Goal: Communication & Community: Answer question/provide support

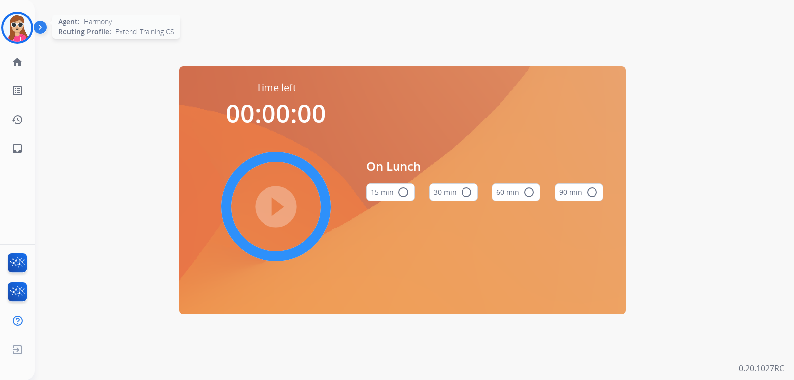
click at [9, 28] on img at bounding box center [17, 28] width 28 height 28
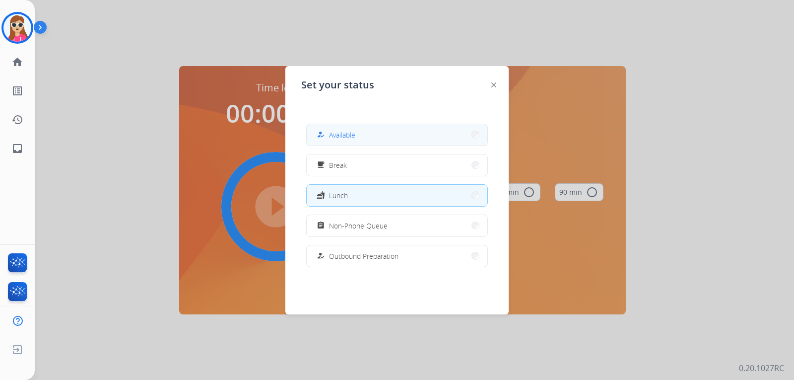
click at [334, 143] on button "how_to_reg Available" at bounding box center [397, 134] width 181 height 21
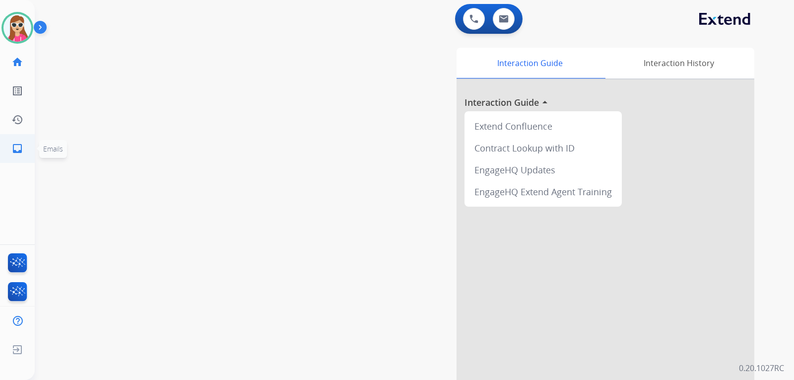
click at [23, 150] on link "inbox Emails" at bounding box center [17, 148] width 28 height 28
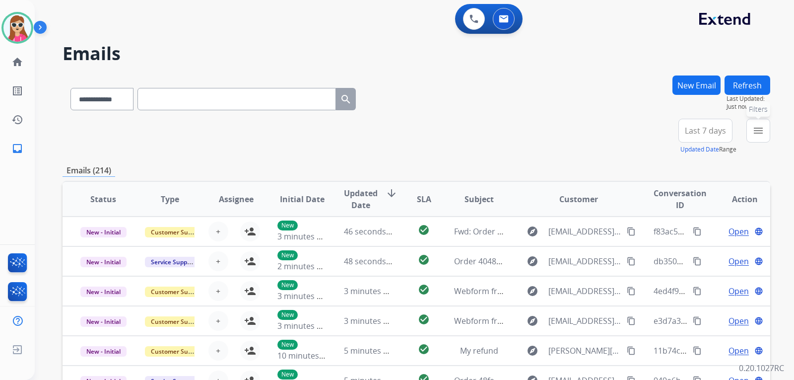
click at [764, 129] on mat-icon "menu" at bounding box center [758, 131] width 12 height 12
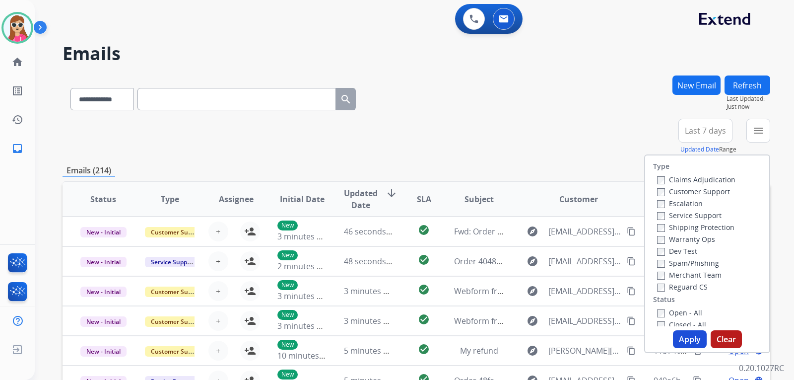
click at [716, 187] on label "Customer Support" at bounding box center [693, 191] width 73 height 9
click at [709, 229] on label "Shipping Protection" at bounding box center [695, 226] width 77 height 9
click at [688, 290] on label "Reguard CS" at bounding box center [682, 286] width 51 height 9
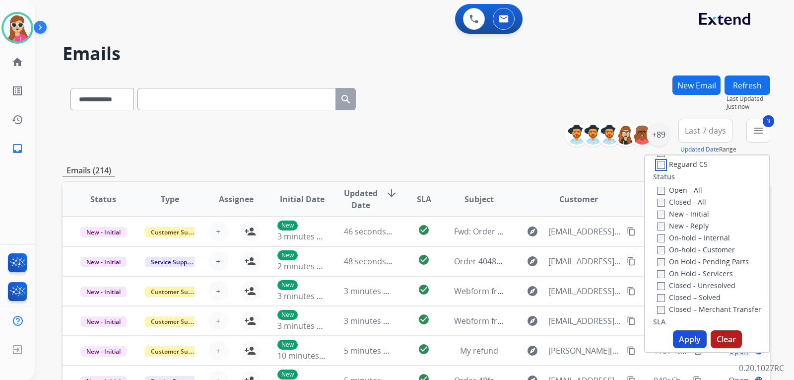
scroll to position [99, 0]
click at [695, 215] on label "Open - All" at bounding box center [679, 212] width 45 height 9
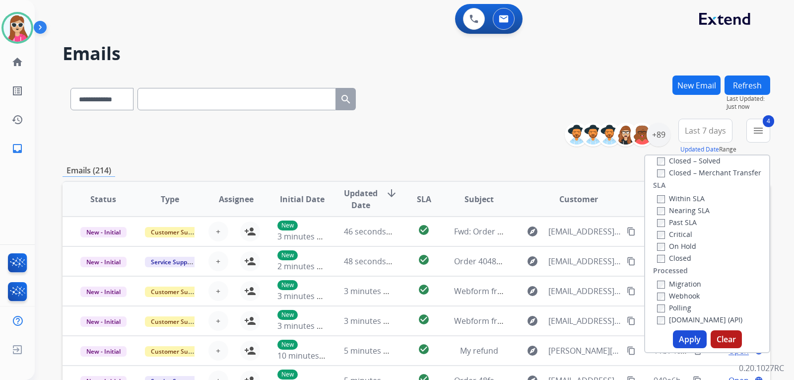
scroll to position [262, 0]
click at [690, 338] on button "Apply" at bounding box center [690, 339] width 34 height 18
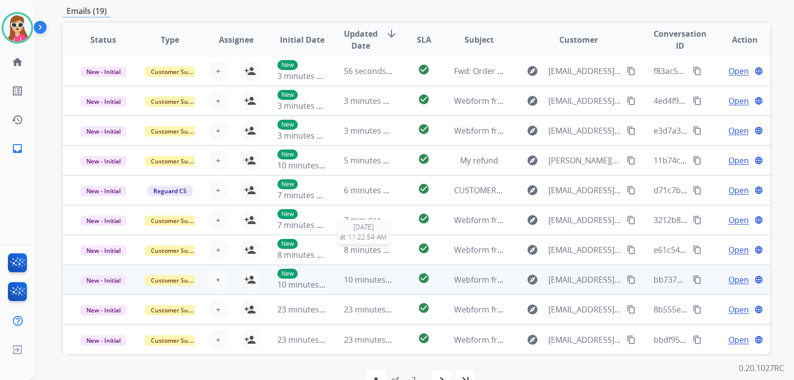
scroll to position [256, 0]
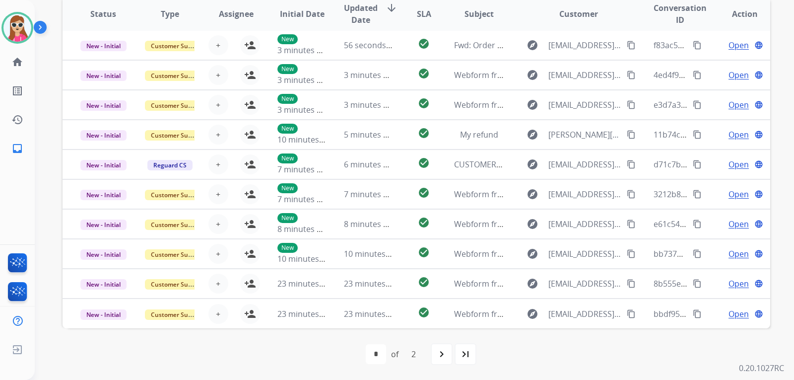
click at [445, 361] on div "navigate_next" at bounding box center [442, 354] width 22 height 22
select select "*"
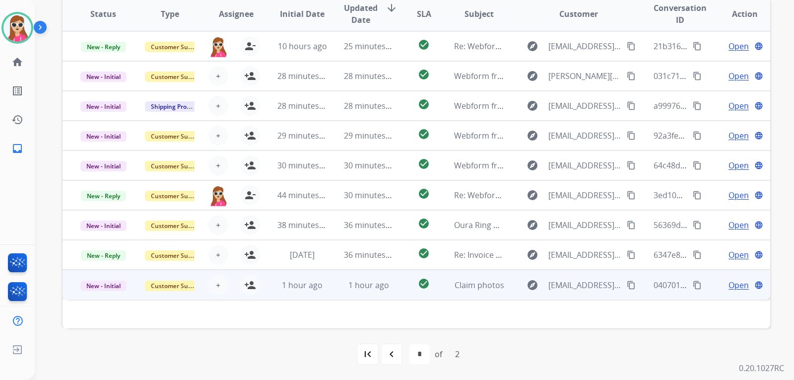
click at [438, 289] on td "Claim photos" at bounding box center [471, 284] width 66 height 30
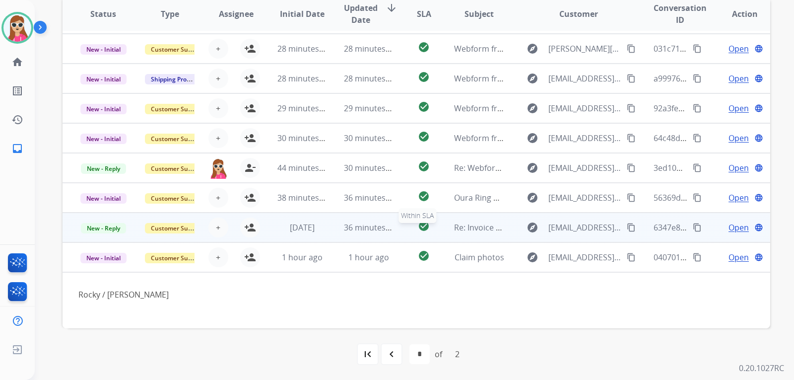
click at [426, 233] on div "check_circle" at bounding box center [424, 227] width 28 height 15
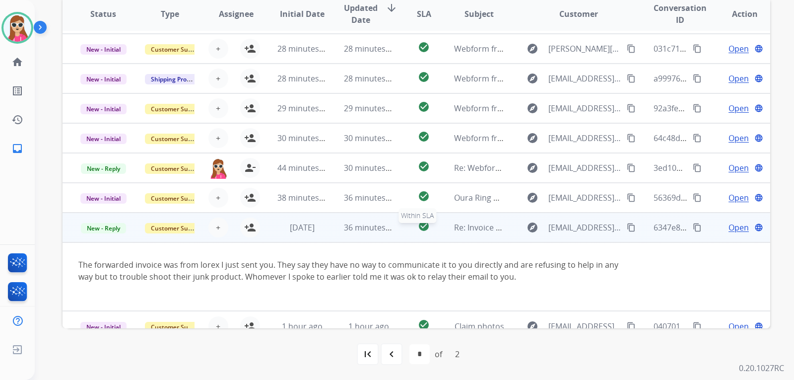
scroll to position [40, 0]
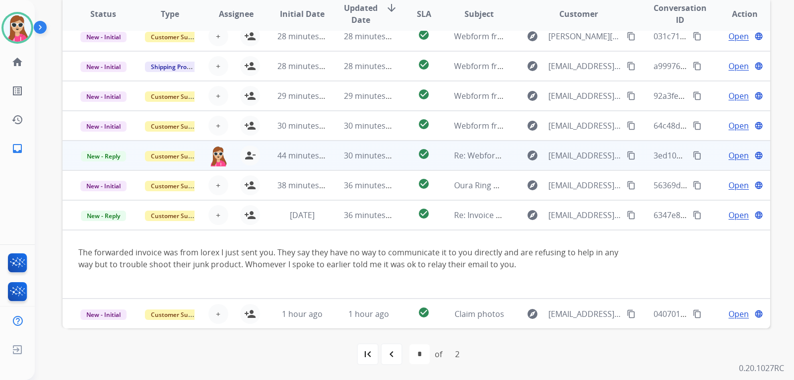
click at [728, 160] on span "Open" at bounding box center [738, 155] width 20 height 12
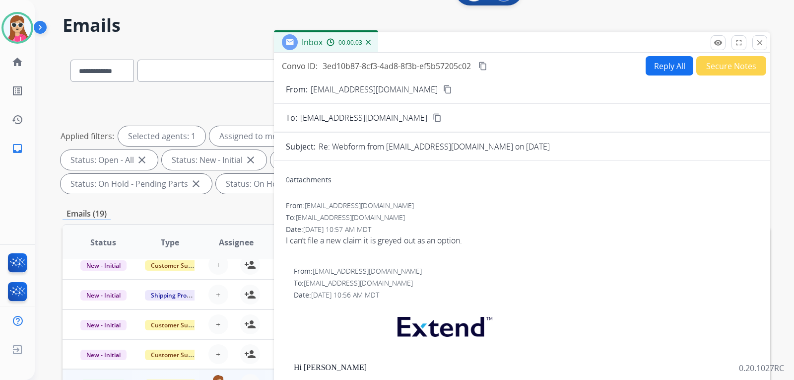
scroll to position [0, 0]
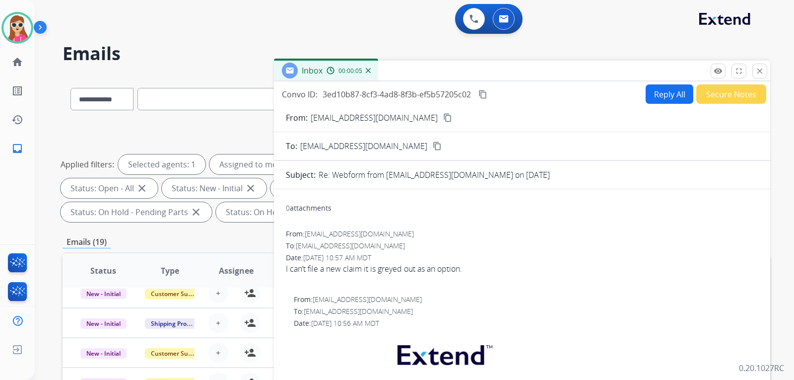
click at [654, 96] on button "Reply All" at bounding box center [669, 93] width 48 height 19
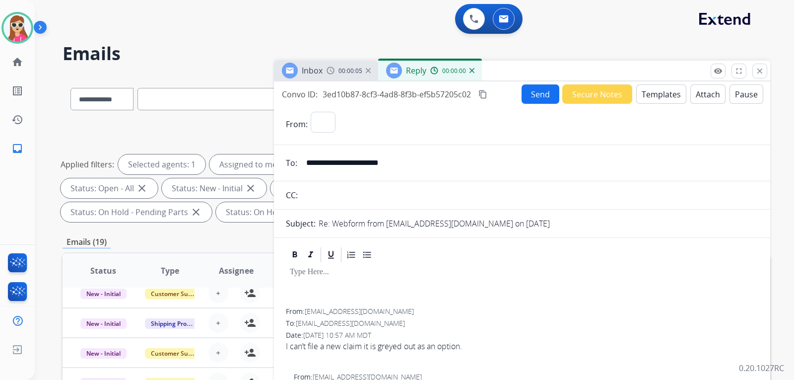
select select "**********"
click at [653, 97] on button "Templates" at bounding box center [661, 93] width 50 height 19
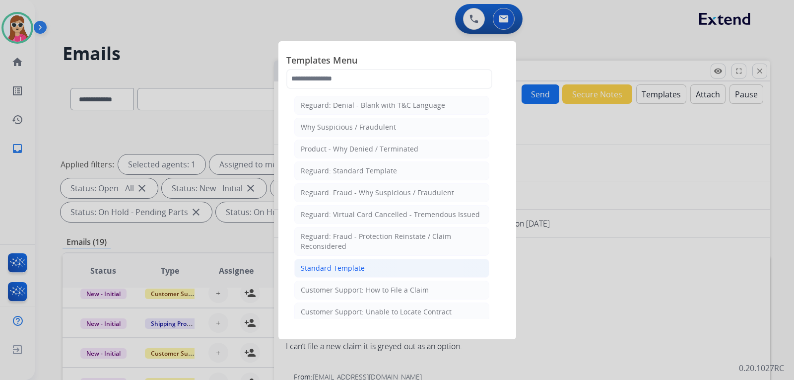
click at [349, 262] on li "Standard Template" at bounding box center [391, 267] width 195 height 19
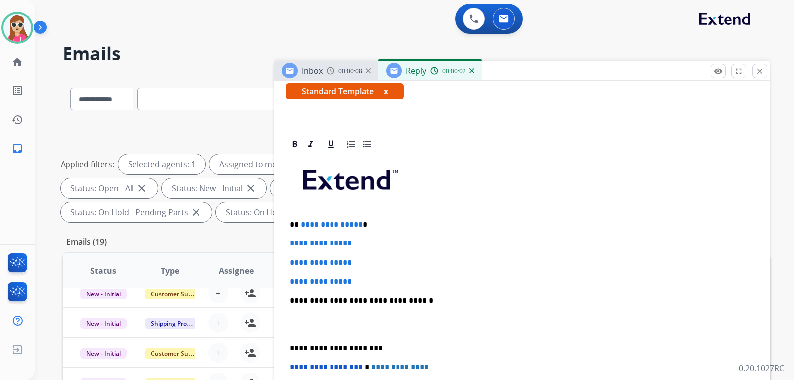
scroll to position [198, 0]
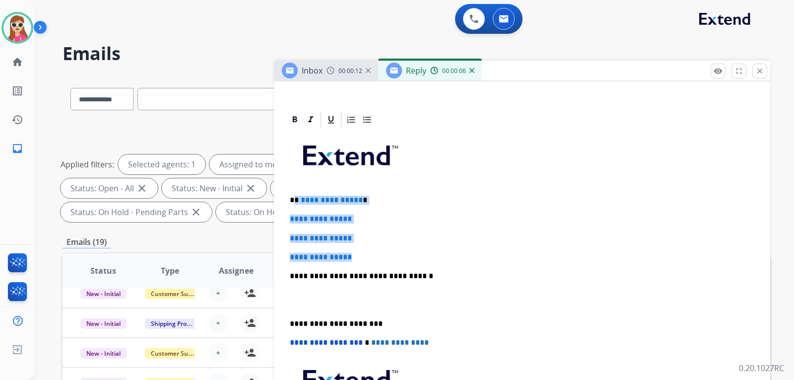
drag, startPoint x: 296, startPoint y: 198, endPoint x: 375, endPoint y: 237, distance: 88.5
click at [382, 242] on div "**********" at bounding box center [522, 298] width 472 height 341
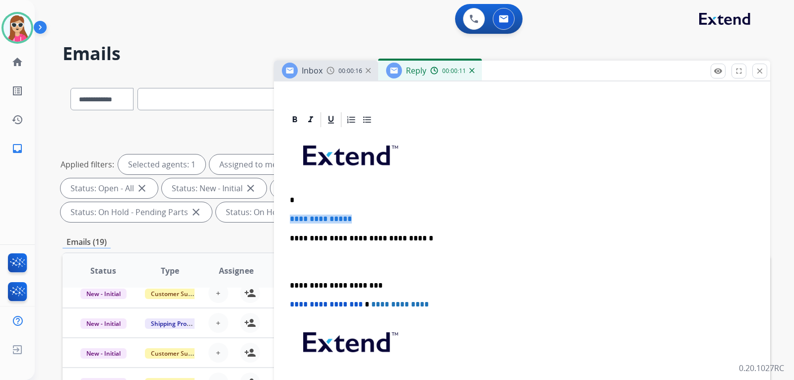
drag, startPoint x: 363, startPoint y: 219, endPoint x: 291, endPoint y: 217, distance: 72.0
click at [289, 217] on div "**********" at bounding box center [522, 279] width 472 height 303
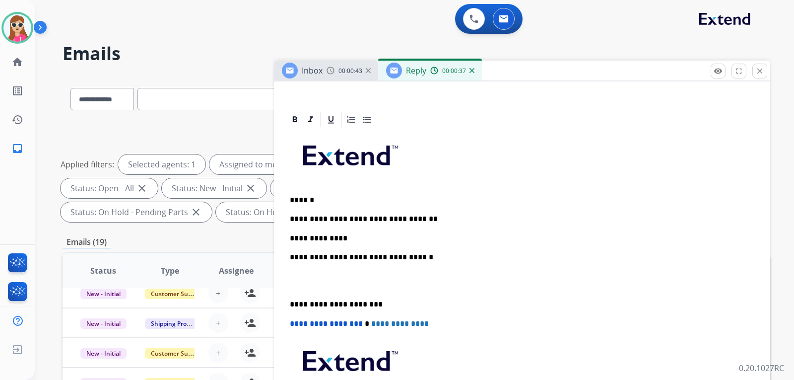
click at [323, 238] on p "**********" at bounding box center [518, 238] width 456 height 9
click at [370, 234] on p "**********" at bounding box center [518, 238] width 456 height 9
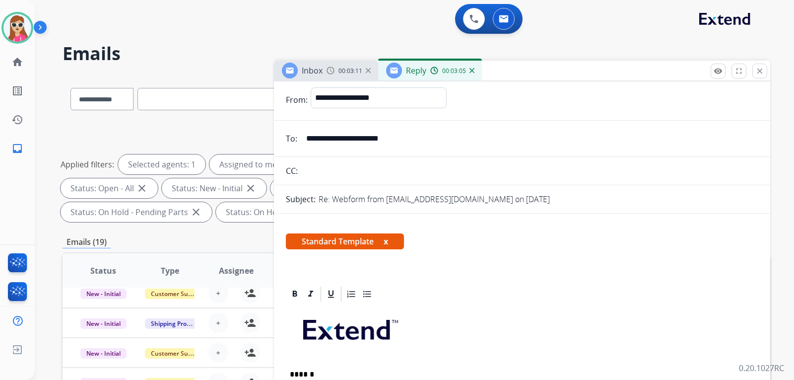
scroll to position [0, 0]
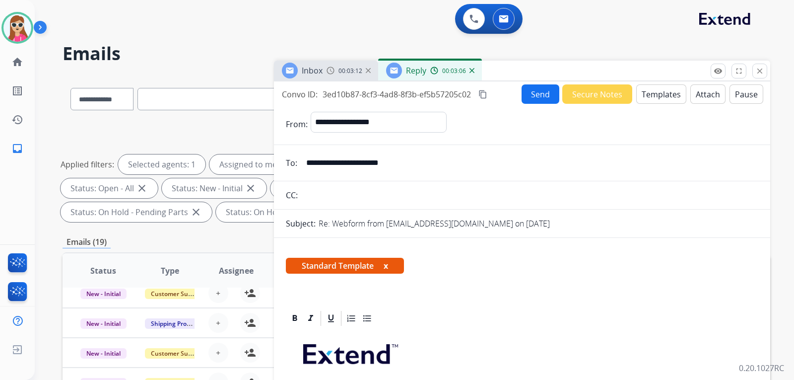
click at [535, 94] on button "Send" at bounding box center [540, 93] width 38 height 19
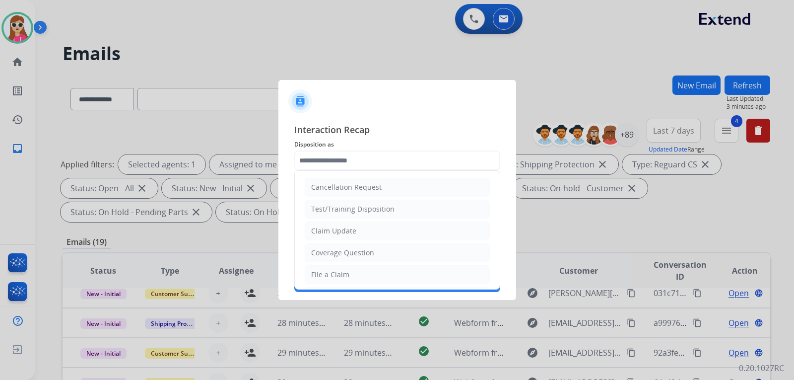
click at [359, 161] on input "text" at bounding box center [397, 160] width 206 height 20
click at [371, 277] on li "File a Claim" at bounding box center [397, 274] width 185 height 19
type input "**********"
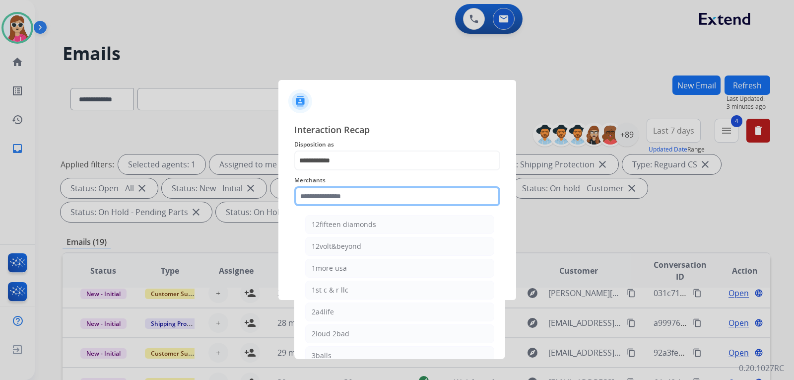
click at [379, 199] on input "text" at bounding box center [397, 196] width 206 height 20
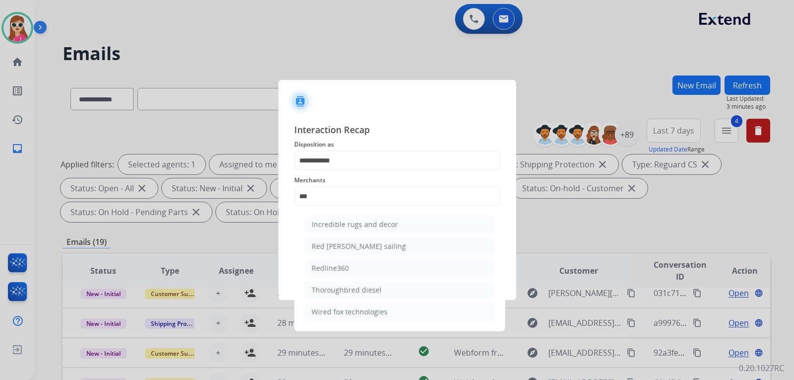
click at [371, 263] on li "Redline360" at bounding box center [399, 267] width 189 height 19
type input "**********"
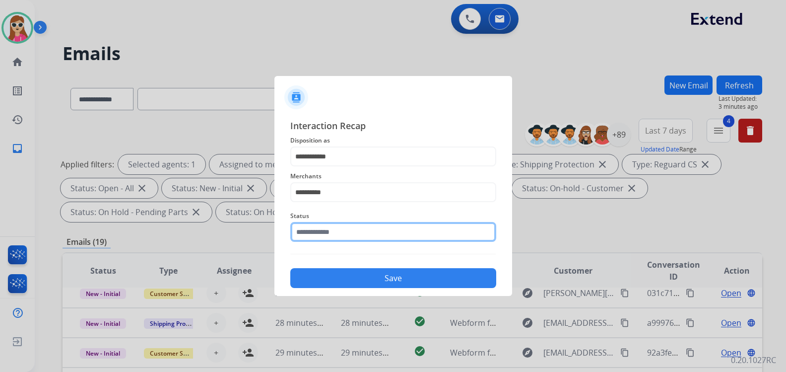
click at [345, 235] on input "text" at bounding box center [393, 232] width 206 height 20
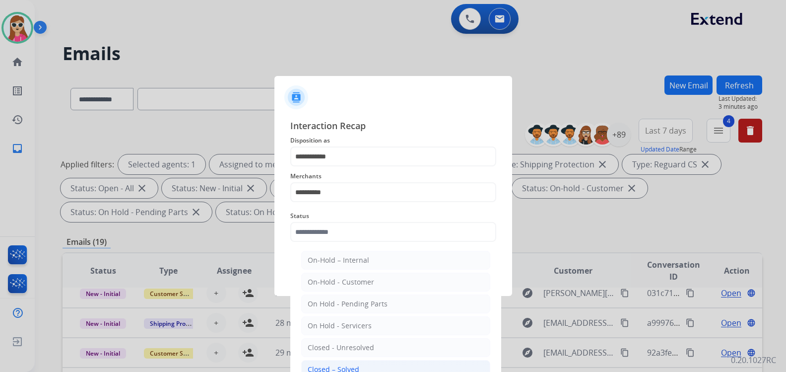
click at [369, 368] on li "Closed – Solved" at bounding box center [395, 369] width 189 height 19
type input "**********"
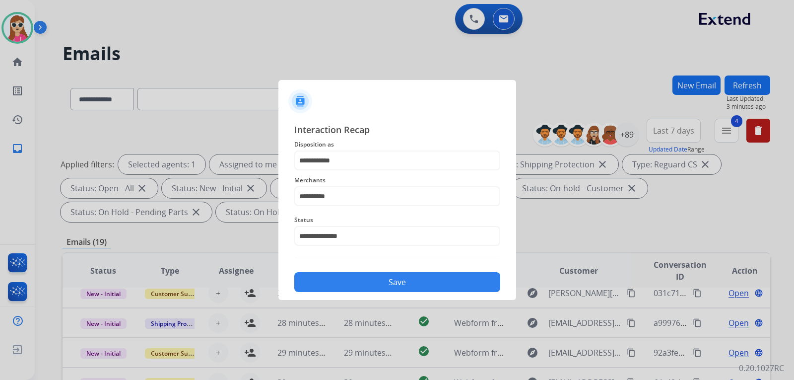
click at [357, 274] on button "Save" at bounding box center [397, 282] width 206 height 20
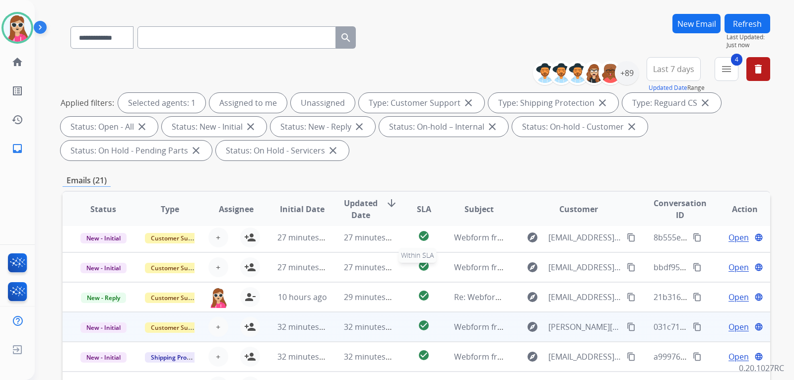
scroll to position [99, 0]
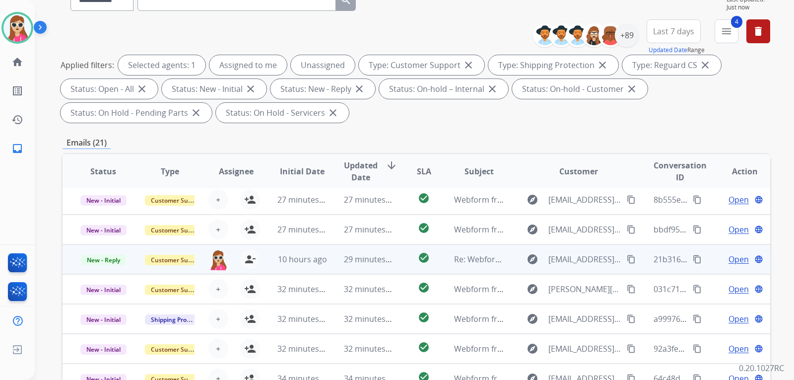
click at [396, 260] on td "check_circle" at bounding box center [416, 259] width 44 height 30
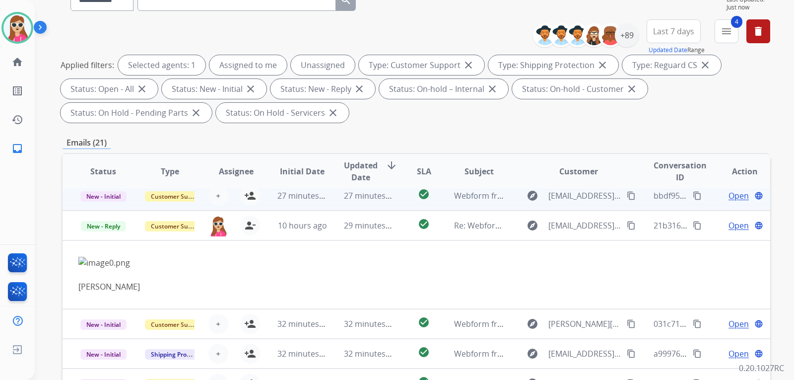
scroll to position [69, 0]
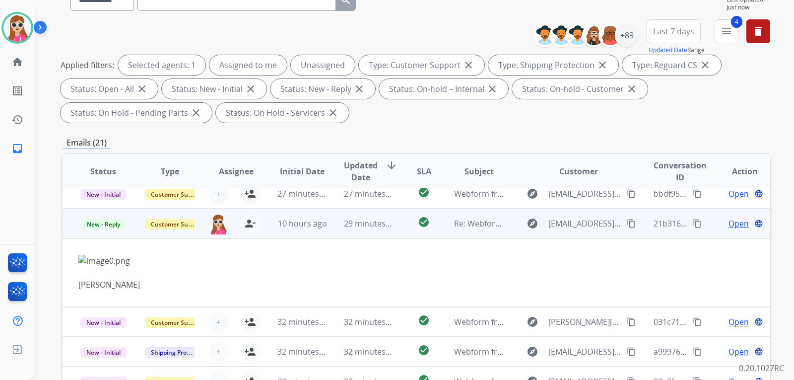
click at [720, 220] on div "Open language" at bounding box center [744, 223] width 50 height 12
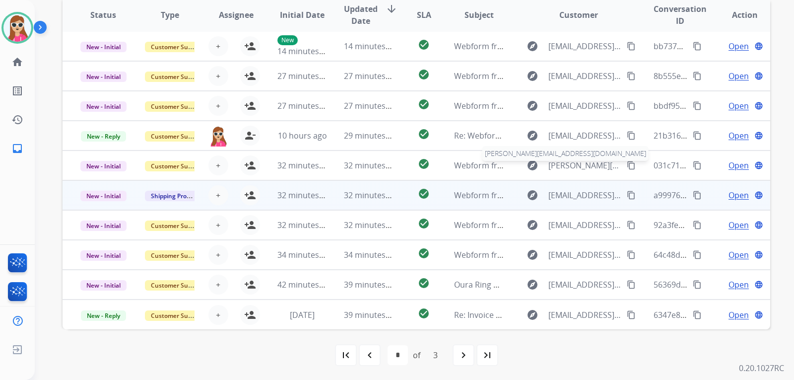
scroll to position [256, 0]
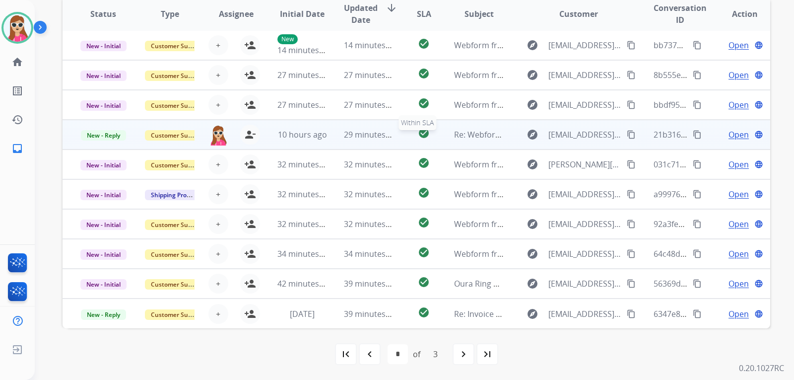
click at [410, 133] on div "check_circle" at bounding box center [424, 134] width 28 height 15
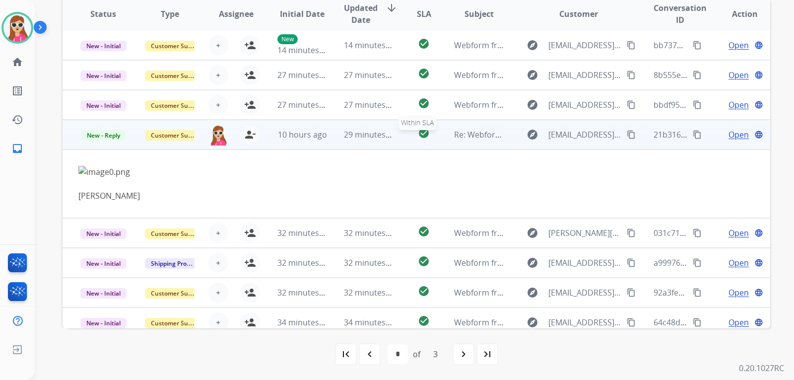
scroll to position [69, 0]
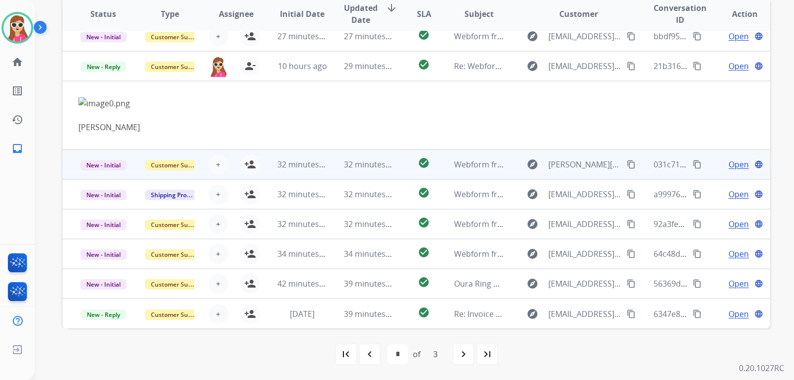
click at [404, 162] on td "check_circle" at bounding box center [416, 164] width 44 height 30
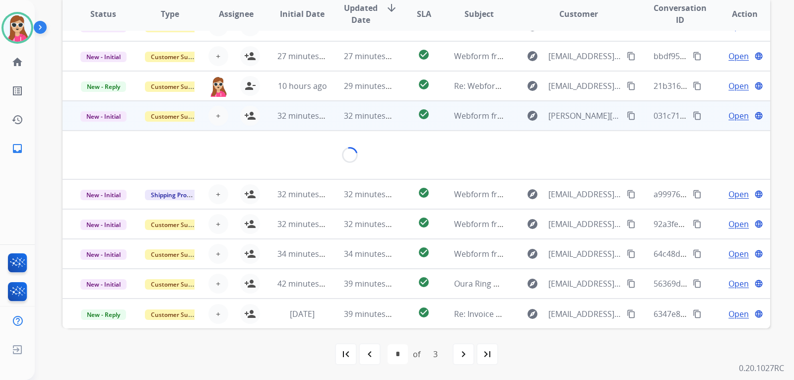
scroll to position [58, 0]
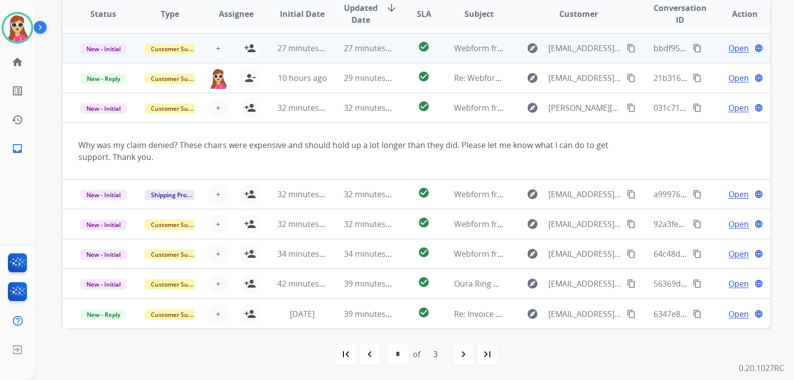
click at [624, 101] on div "explore [PERSON_NAME][EMAIL_ADDRESS][DOMAIN_NAME] content_copy" at bounding box center [578, 108] width 116 height 16
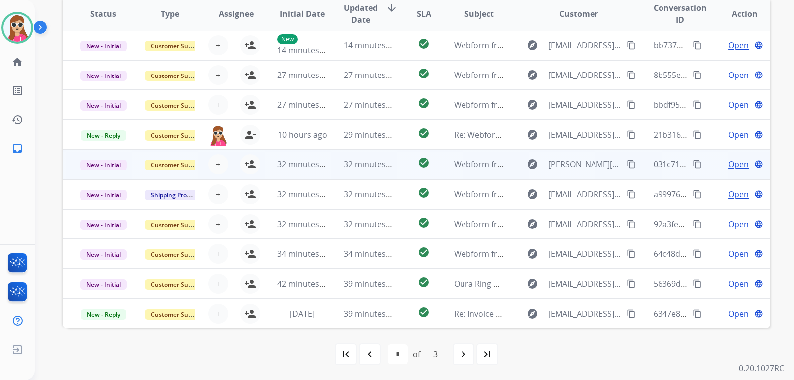
click at [627, 161] on mat-icon "content_copy" at bounding box center [631, 164] width 9 height 9
click at [733, 159] on span "Open" at bounding box center [738, 164] width 20 height 12
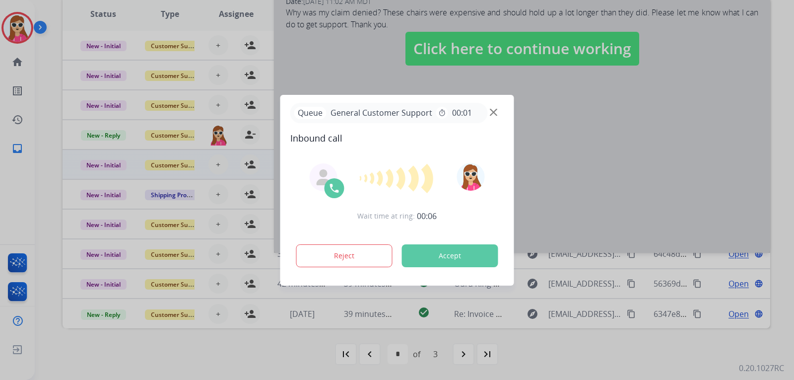
click at [444, 247] on button "Accept" at bounding box center [450, 255] width 96 height 23
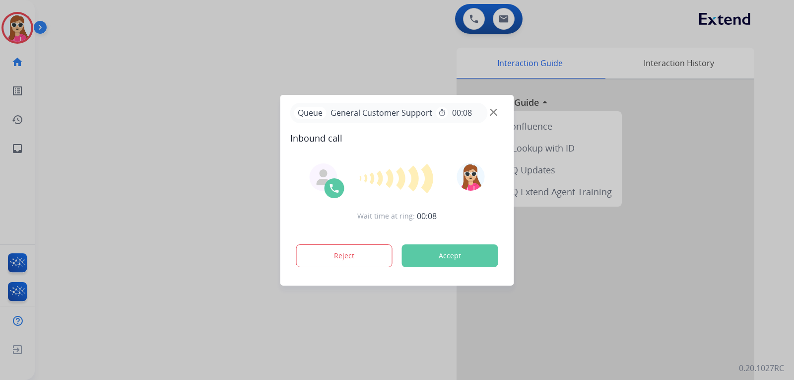
click at [445, 255] on div "Interaction Guide Interaction History Interaction Guide arrow_drop_up Extend Co…" at bounding box center [531, 249] width 445 height 402
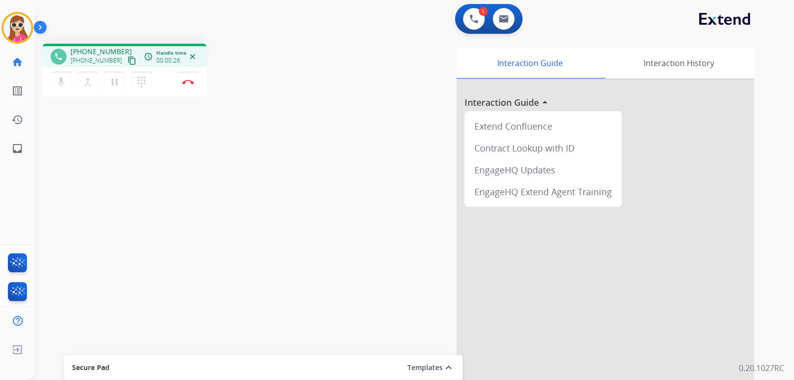
click at [127, 60] on div "[PHONE_NUMBER] content_copy" at bounding box center [103, 61] width 67 height 12
click at [127, 60] on mat-icon "content_copy" at bounding box center [131, 60] width 9 height 9
drag, startPoint x: 70, startPoint y: 337, endPoint x: 50, endPoint y: 262, distance: 78.2
click at [51, 264] on div "phone [PHONE_NUMBER] [PHONE_NUMBER] content_copy access_time Call metrics Queue…" at bounding box center [402, 243] width 735 height 414
drag, startPoint x: 0, startPoint y: 303, endPoint x: -19, endPoint y: 252, distance: 54.9
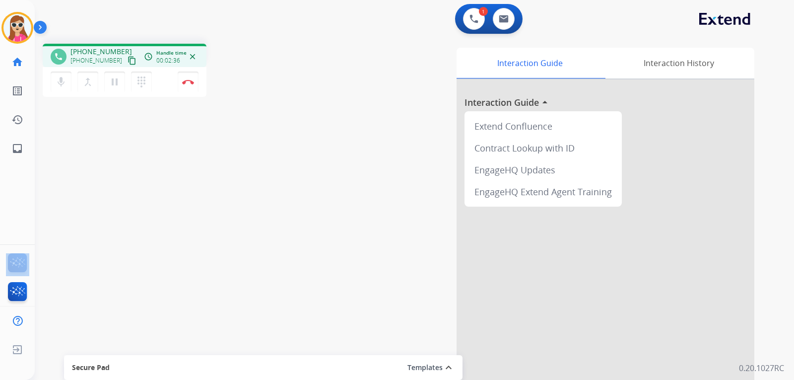
click at [0, 252] on html "Outbound call Quit Outbound call Quit Schedule interaction + Add to my list Cus…" at bounding box center [397, 190] width 794 height 380
click at [190, 84] on button "Disconnect" at bounding box center [188, 81] width 21 height 21
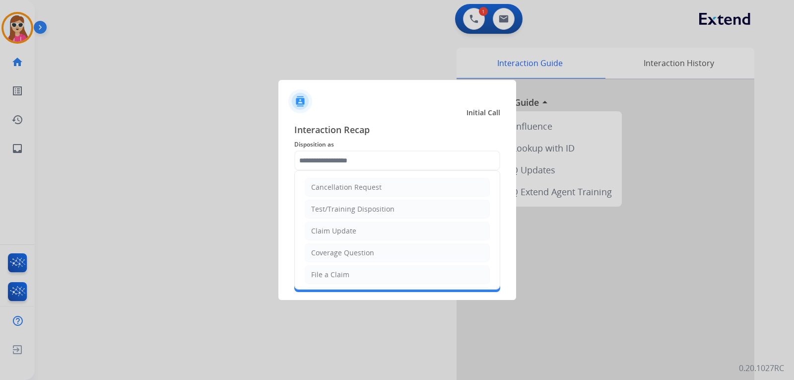
click at [354, 159] on input "text" at bounding box center [397, 160] width 206 height 20
click at [360, 233] on li "Claim Update" at bounding box center [397, 230] width 185 height 19
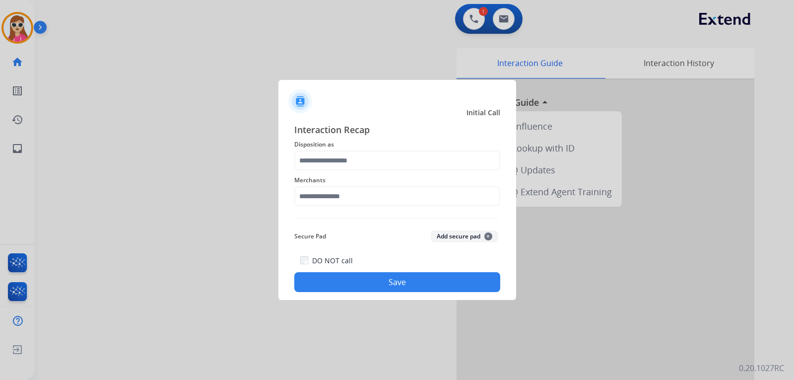
type input "**********"
click at [352, 189] on input "text" at bounding box center [397, 196] width 206 height 20
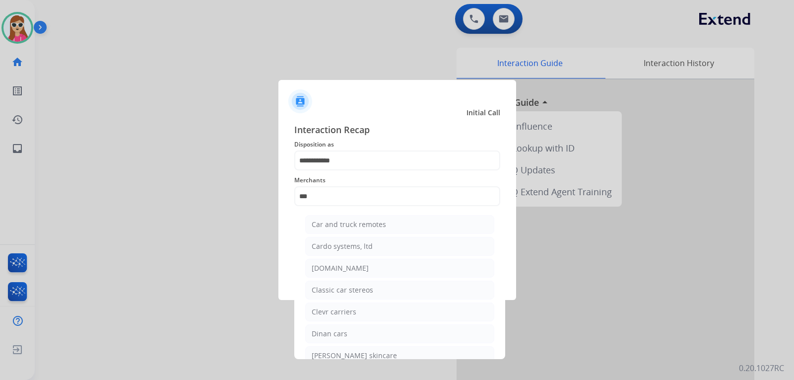
click at [341, 271] on div "[DOMAIN_NAME]" at bounding box center [340, 268] width 57 height 10
type input "**********"
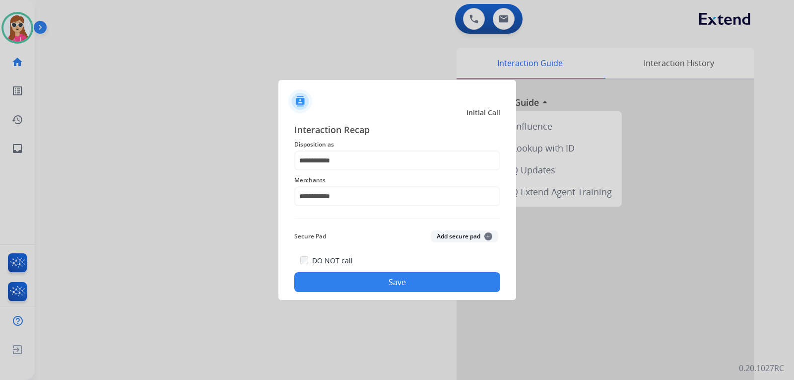
click at [390, 285] on button "Save" at bounding box center [397, 282] width 206 height 20
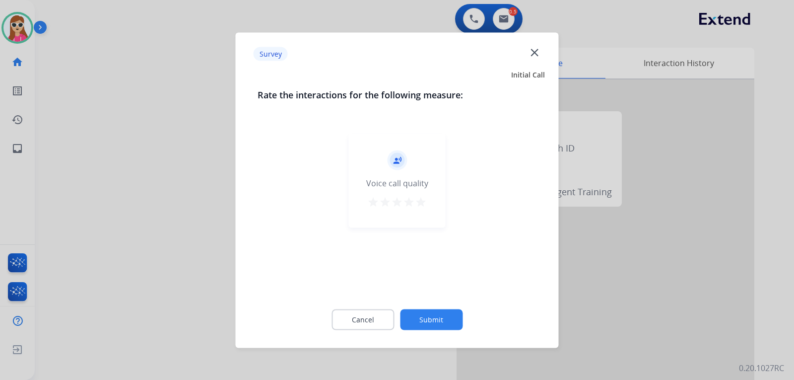
click at [422, 203] on mat-icon "star" at bounding box center [421, 201] width 12 height 12
click at [442, 306] on div "Cancel Submit" at bounding box center [396, 319] width 279 height 45
click at [448, 320] on button "Submit" at bounding box center [431, 319] width 63 height 21
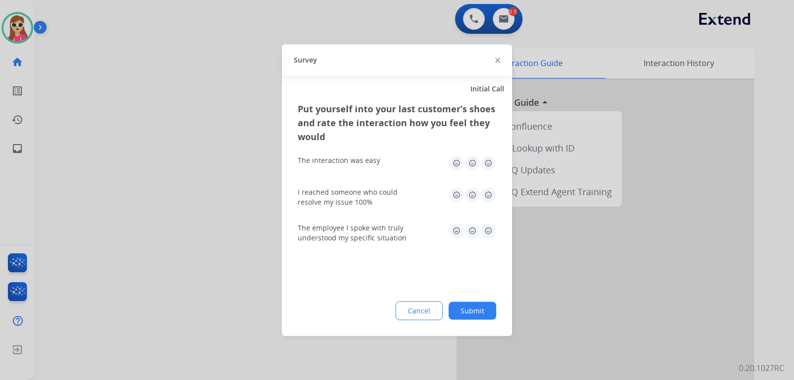
click at [486, 315] on button "Submit" at bounding box center [472, 310] width 48 height 18
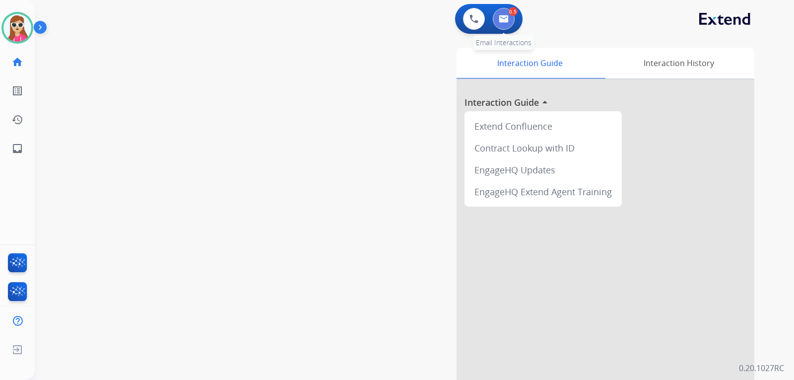
click at [512, 17] on button at bounding box center [504, 19] width 22 height 22
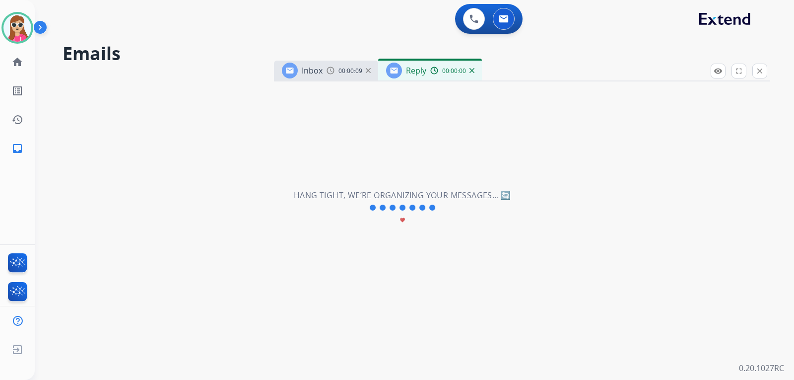
select select "**********"
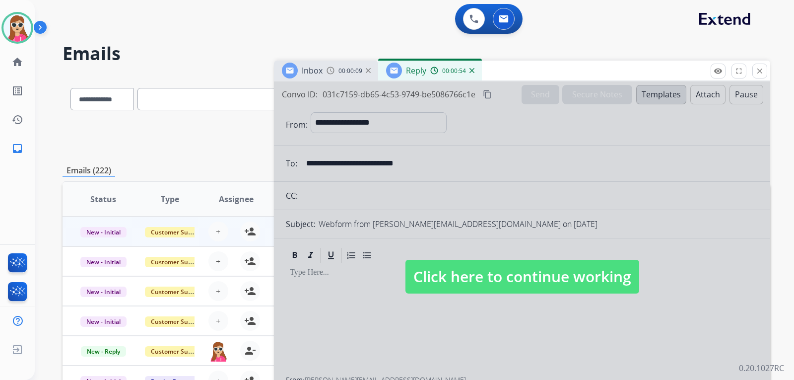
click at [443, 285] on span "Click here to continue working" at bounding box center [522, 276] width 234 height 34
select select
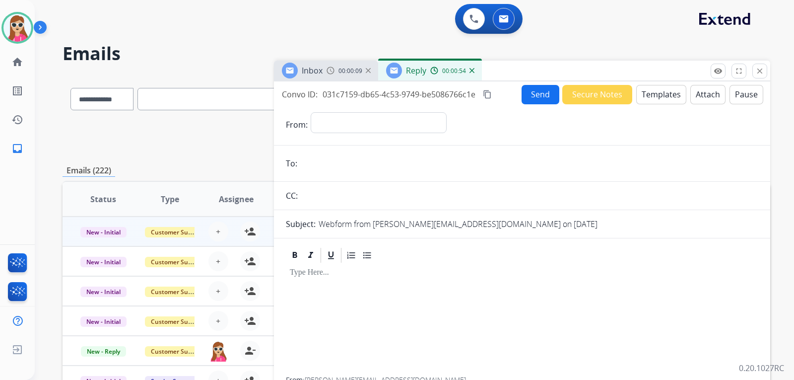
scroll to position [50, 0]
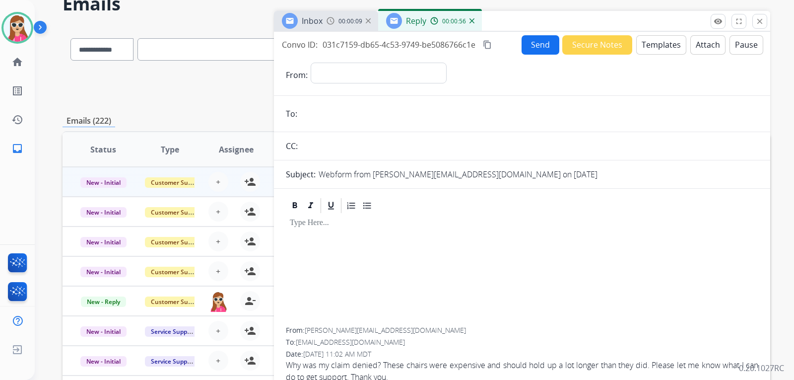
click at [663, 40] on button "Templates" at bounding box center [661, 44] width 50 height 19
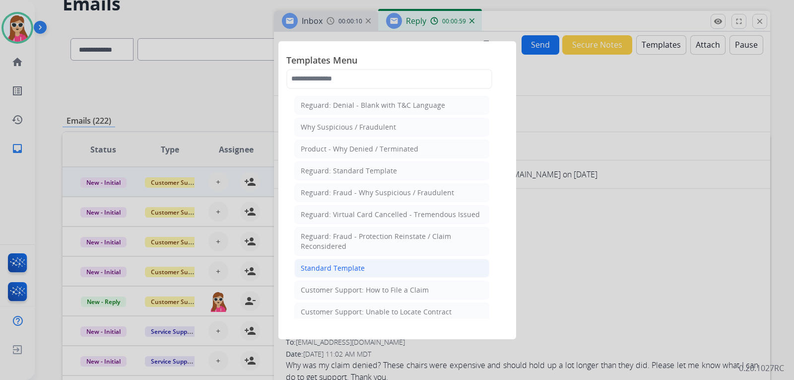
click at [367, 264] on li "Standard Template" at bounding box center [391, 267] width 195 height 19
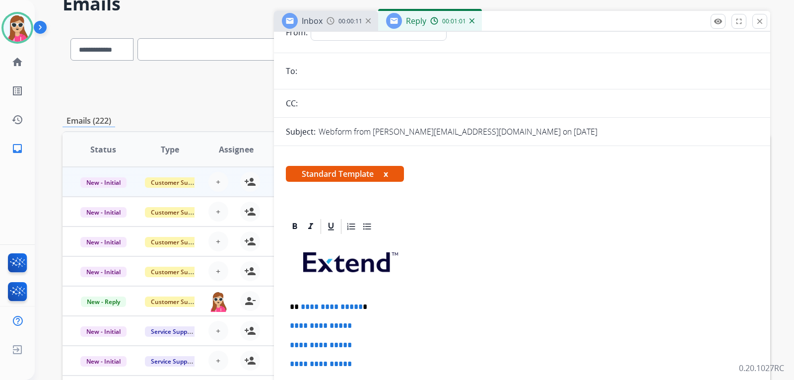
scroll to position [99, 0]
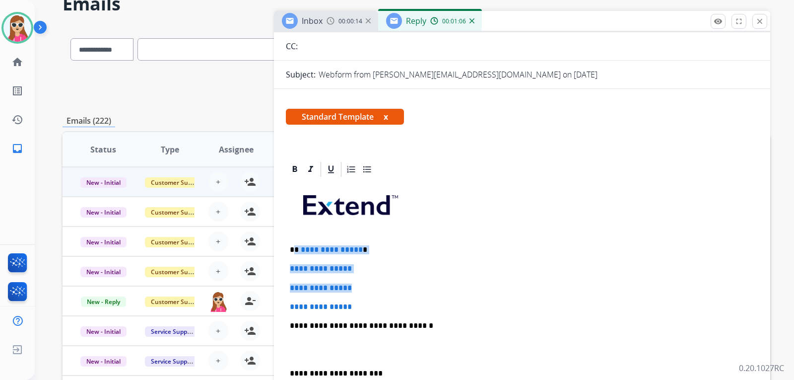
drag, startPoint x: 296, startPoint y: 251, endPoint x: 367, endPoint y: 290, distance: 80.6
click at [367, 290] on div "**********" at bounding box center [522, 348] width 472 height 341
click at [386, 274] on div "**********" at bounding box center [522, 348] width 472 height 341
drag, startPoint x: 300, startPoint y: 250, endPoint x: 359, endPoint y: 295, distance: 74.2
click at [359, 295] on div "**********" at bounding box center [522, 348] width 472 height 341
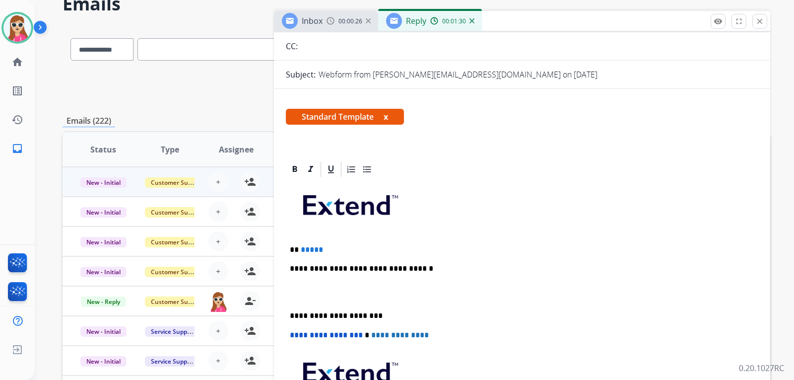
click at [302, 252] on span "*****" at bounding box center [312, 249] width 22 height 7
click at [385, 243] on div "**********" at bounding box center [522, 320] width 472 height 284
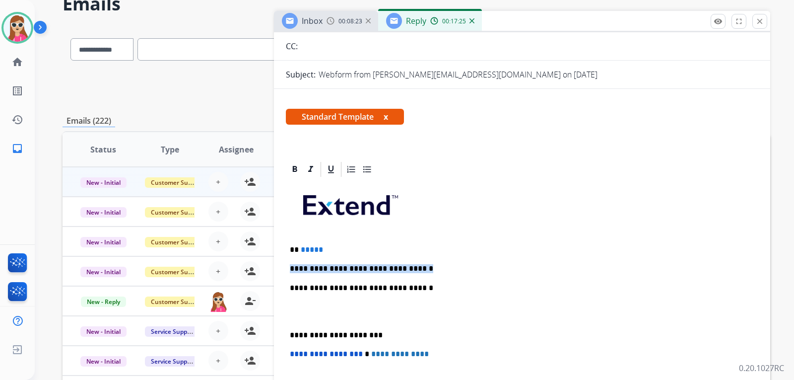
drag, startPoint x: 459, startPoint y: 262, endPoint x: 283, endPoint y: 263, distance: 176.6
click at [282, 263] on div "**********" at bounding box center [522, 352] width 496 height 384
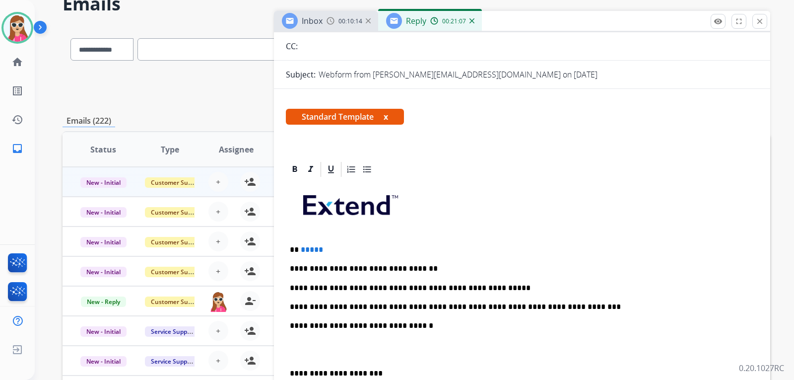
click at [579, 315] on div "**********" at bounding box center [522, 348] width 472 height 341
click at [569, 296] on div "**********" at bounding box center [522, 348] width 472 height 341
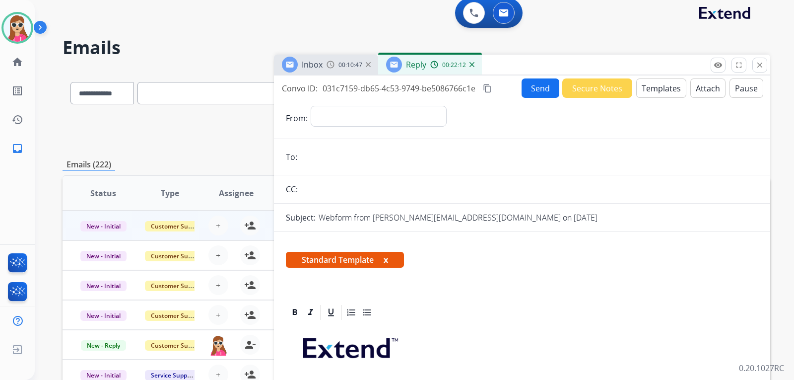
scroll to position [0, 0]
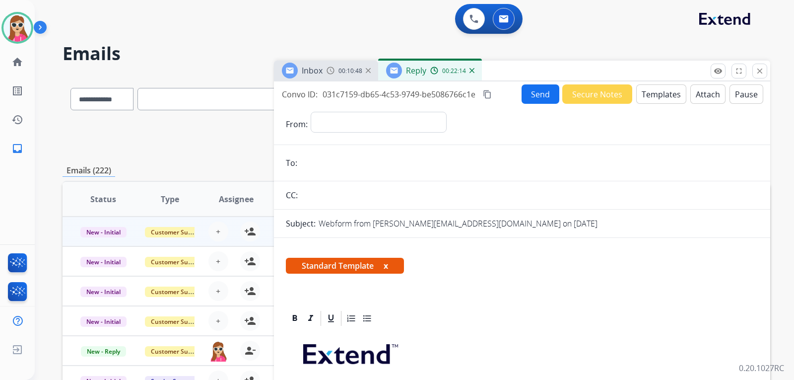
click at [383, 157] on input "email" at bounding box center [529, 163] width 458 height 20
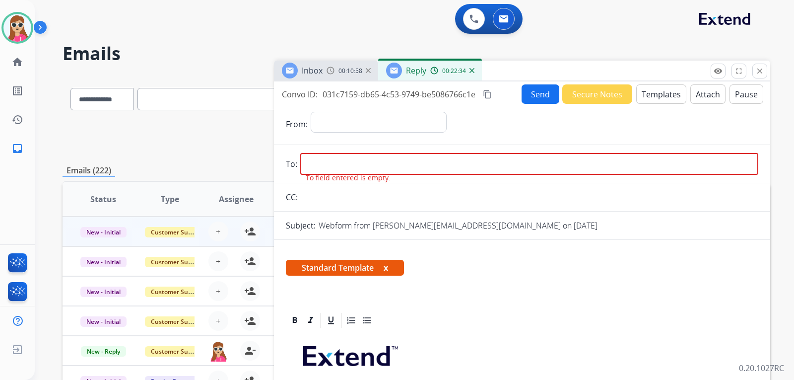
drag, startPoint x: 308, startPoint y: 153, endPoint x: 310, endPoint y: 163, distance: 9.6
click at [309, 160] on input "email" at bounding box center [529, 164] width 458 height 22
paste input "**********"
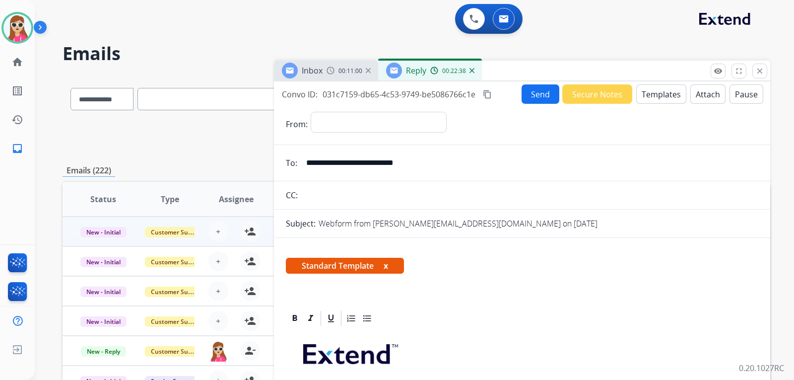
type input "**********"
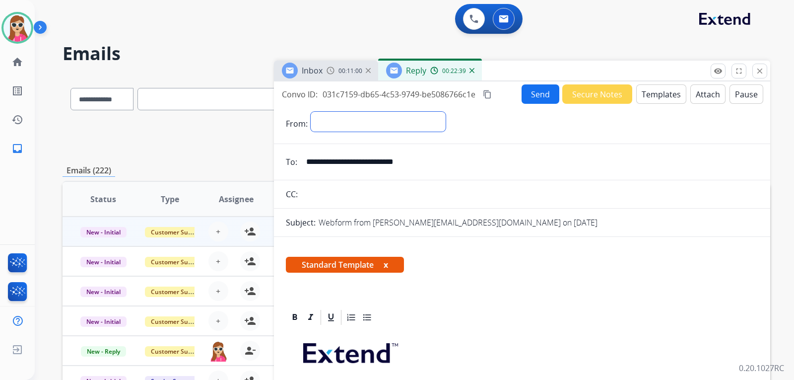
click at [330, 128] on select "**********" at bounding box center [378, 122] width 135 height 20
select select "**********"
click at [311, 112] on select "**********" at bounding box center [378, 122] width 135 height 20
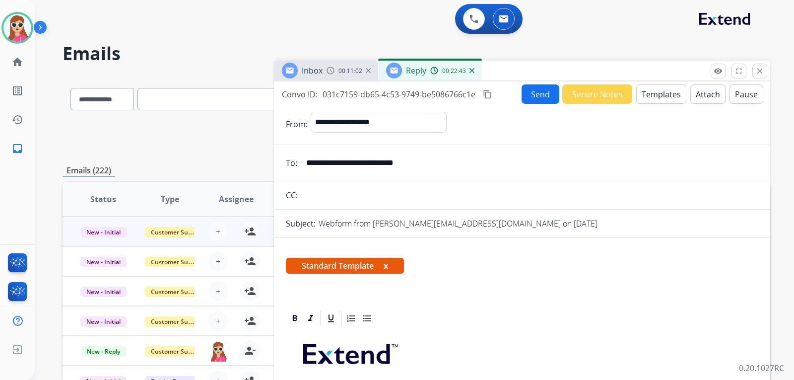
click at [545, 97] on button "Send" at bounding box center [540, 93] width 38 height 19
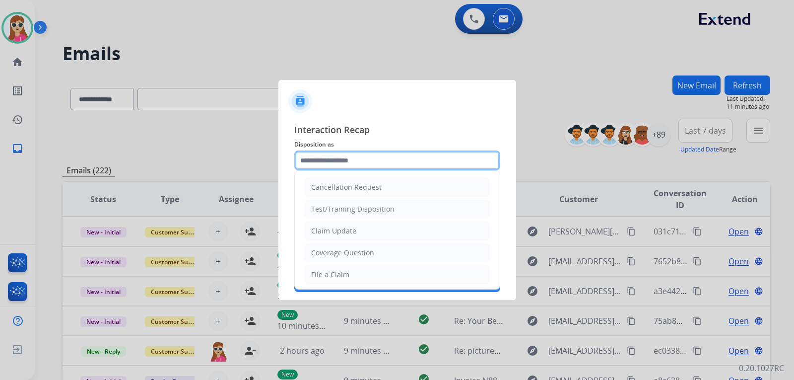
click at [356, 161] on input "text" at bounding box center [397, 160] width 206 height 20
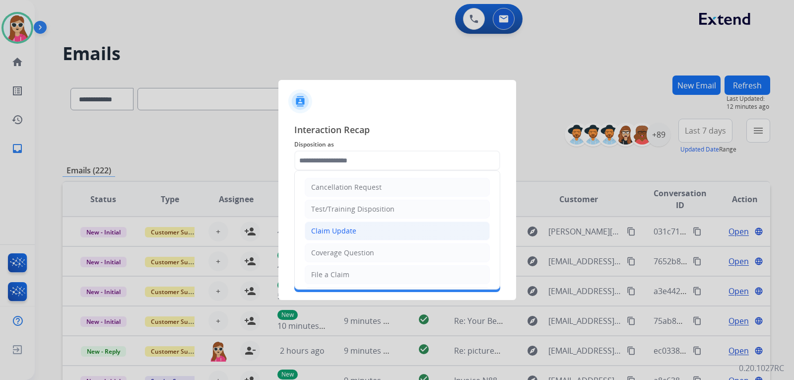
click at [388, 231] on li "Claim Update" at bounding box center [397, 230] width 185 height 19
type input "**********"
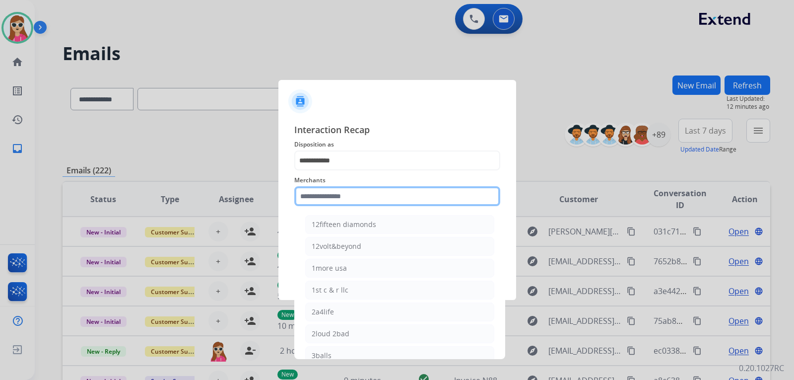
click at [369, 194] on input "text" at bounding box center [397, 196] width 206 height 20
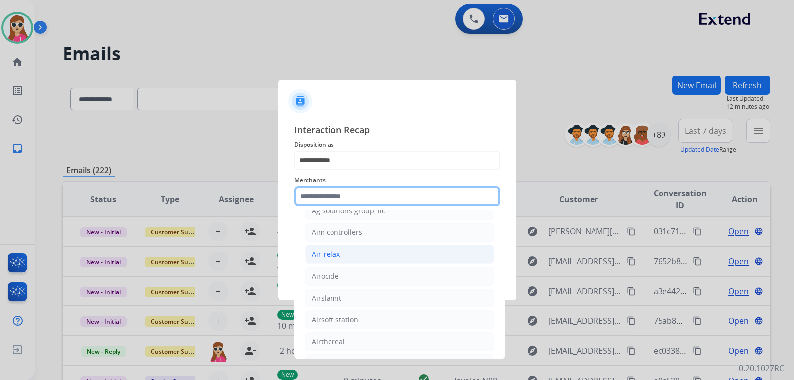
scroll to position [496, 0]
click at [374, 202] on input "text" at bounding box center [397, 196] width 206 height 20
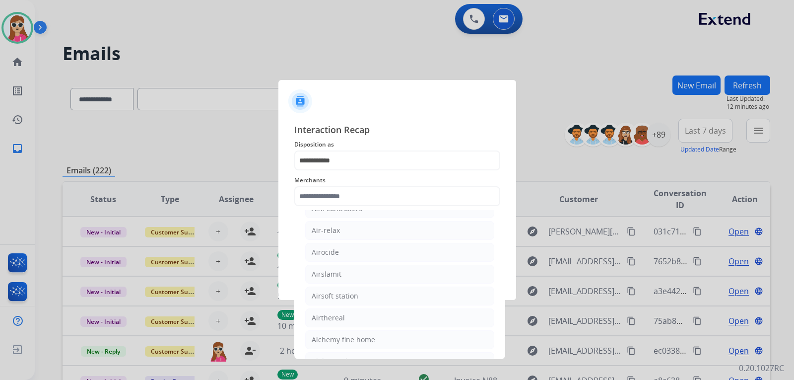
click at [378, 171] on div "Merchants 12fifteen diamonds 12volt&beyond 1more usa 1st c & r llc 2a4life 2lou…" at bounding box center [397, 190] width 206 height 40
click at [374, 188] on input "text" at bounding box center [397, 196] width 206 height 20
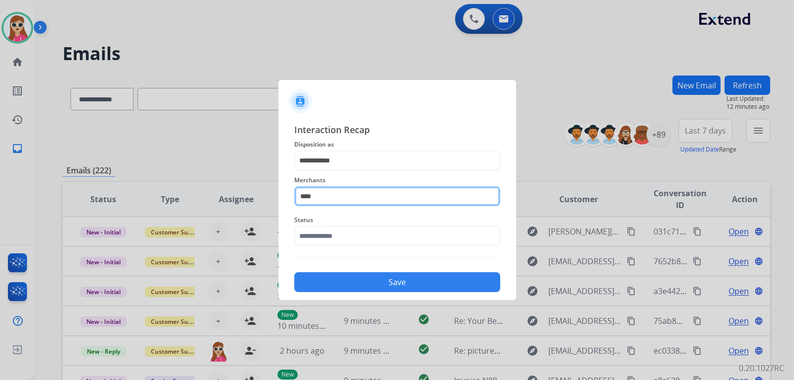
click at [340, 193] on input "****" at bounding box center [397, 196] width 206 height 20
type input "*"
drag, startPoint x: 330, startPoint y: 199, endPoint x: 310, endPoint y: 227, distance: 33.7
click at [317, 211] on div "**********" at bounding box center [397, 207] width 206 height 169
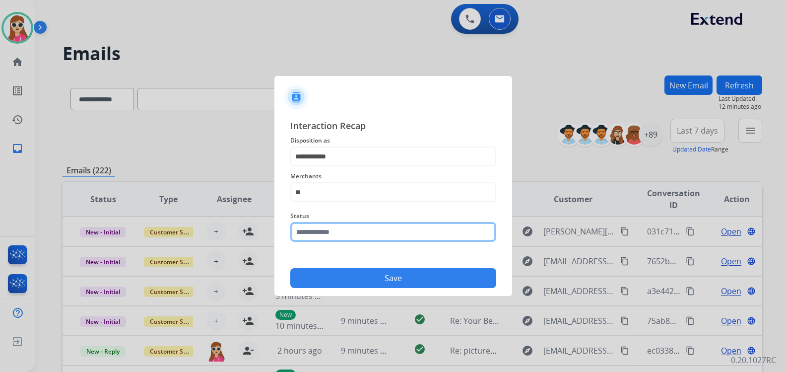
click at [314, 238] on input "text" at bounding box center [393, 232] width 206 height 20
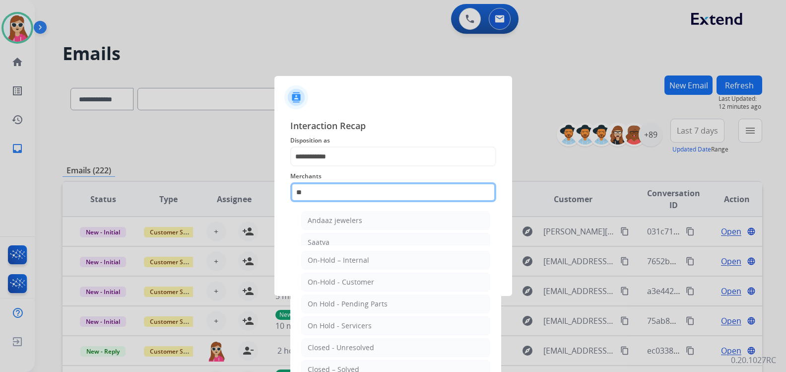
click at [325, 196] on input "**" at bounding box center [393, 192] width 206 height 20
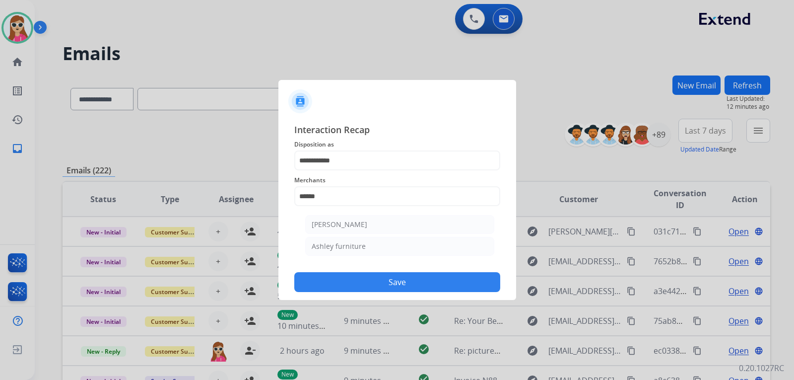
click at [321, 221] on div "[PERSON_NAME]" at bounding box center [340, 224] width 56 height 10
type input "**********"
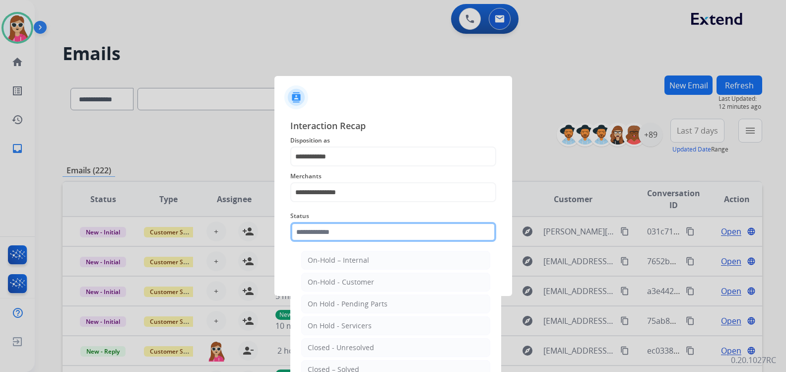
click at [326, 234] on input "text" at bounding box center [393, 232] width 206 height 20
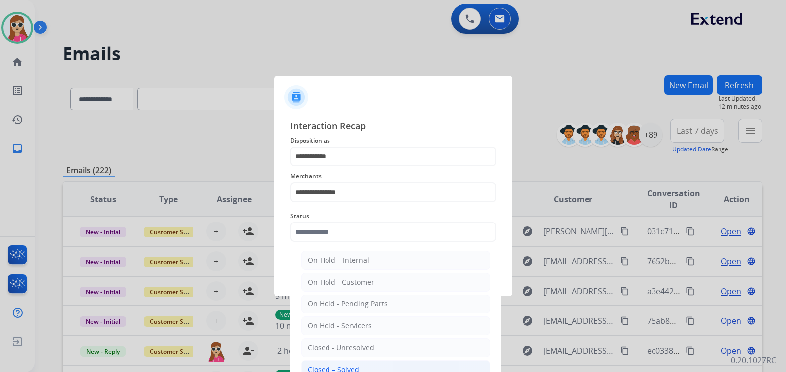
drag, startPoint x: 318, startPoint y: 366, endPoint x: 330, endPoint y: 353, distance: 16.9
click at [319, 365] on div "Closed – Solved" at bounding box center [334, 369] width 52 height 10
type input "**********"
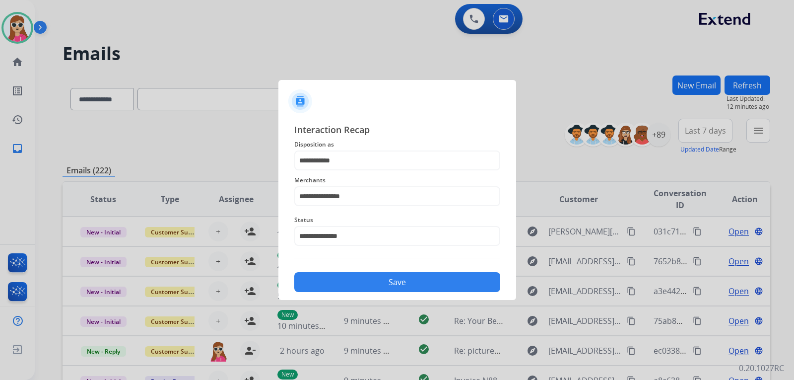
click at [369, 275] on button "Save" at bounding box center [397, 282] width 206 height 20
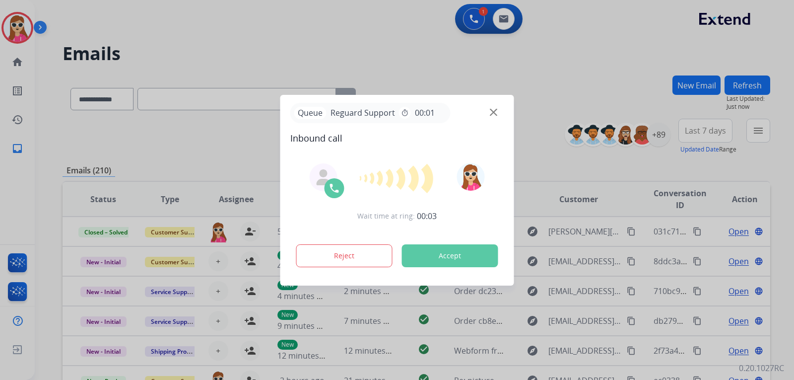
click at [459, 263] on button "Accept" at bounding box center [450, 255] width 96 height 23
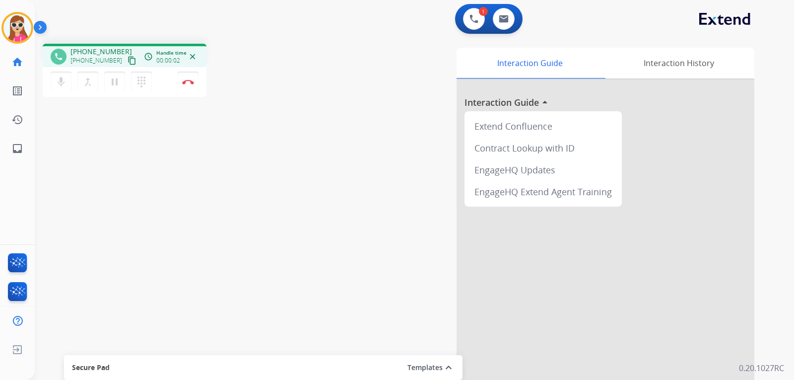
click at [127, 64] on mat-icon "content_copy" at bounding box center [131, 60] width 9 height 9
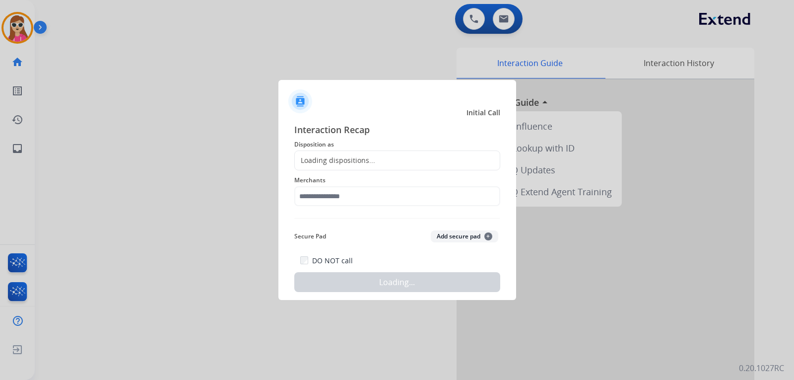
click at [188, 86] on div at bounding box center [397, 190] width 794 height 380
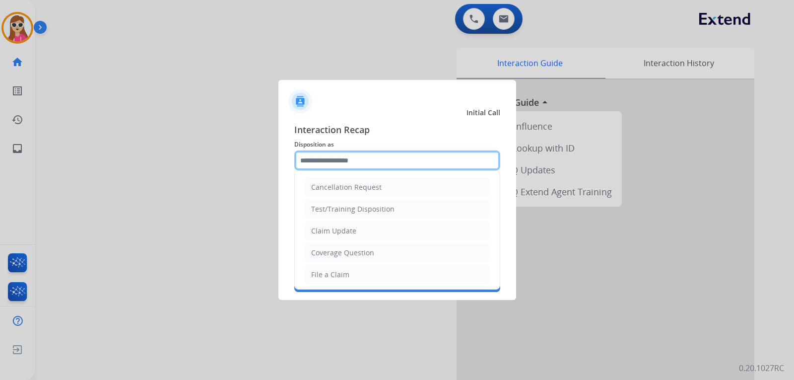
click at [353, 156] on input "text" at bounding box center [397, 160] width 206 height 20
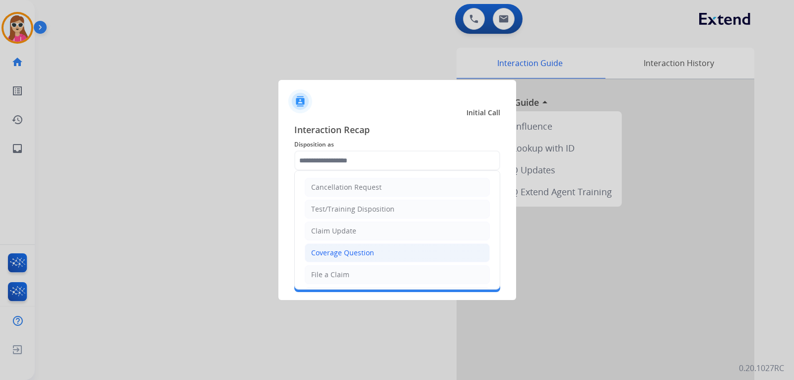
click at [355, 254] on div "Coverage Question" at bounding box center [342, 253] width 63 height 10
type input "**********"
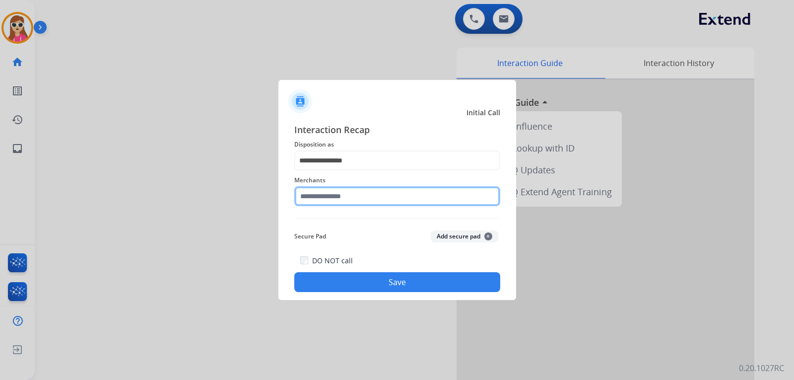
click at [368, 194] on input "text" at bounding box center [397, 196] width 206 height 20
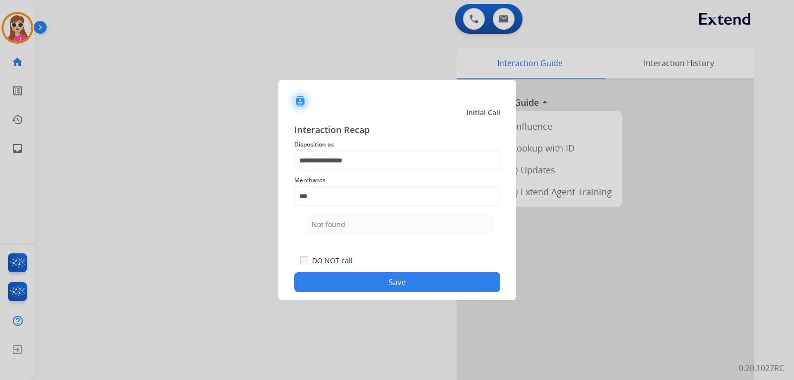
click at [341, 210] on ul "Not found" at bounding box center [399, 227] width 195 height 34
drag, startPoint x: 340, startPoint y: 231, endPoint x: 348, endPoint y: 253, distance: 23.9
click at [340, 235] on ul "Not found" at bounding box center [399, 227] width 195 height 34
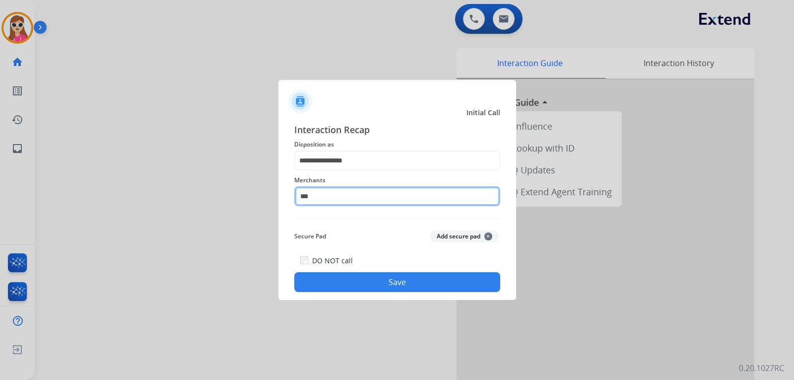
click at [386, 191] on input "***" at bounding box center [397, 196] width 206 height 20
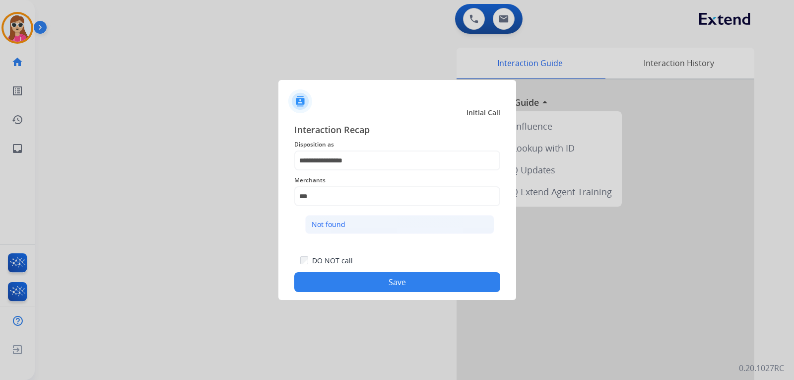
click at [367, 221] on li "Not found" at bounding box center [399, 224] width 189 height 19
type input "*********"
click at [370, 284] on button "Save" at bounding box center [397, 282] width 206 height 20
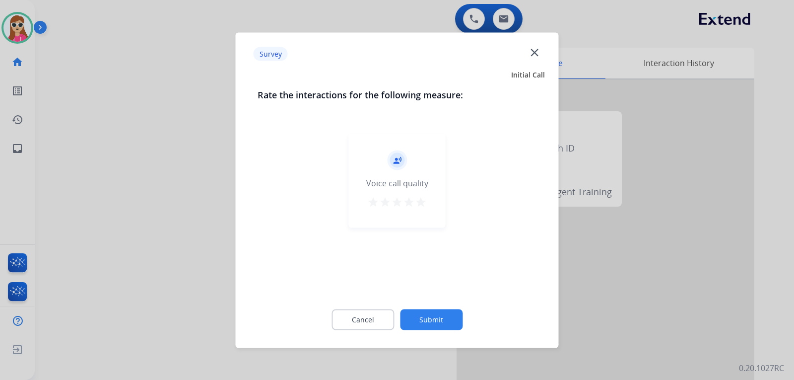
click at [414, 204] on mat-icon "star" at bounding box center [409, 201] width 12 height 12
click at [422, 204] on mat-icon "star" at bounding box center [421, 201] width 12 height 12
click at [430, 203] on div "record_voice_over Voice call quality star star star star star" at bounding box center [397, 180] width 97 height 94
click at [433, 326] on button "Submit" at bounding box center [431, 319] width 63 height 21
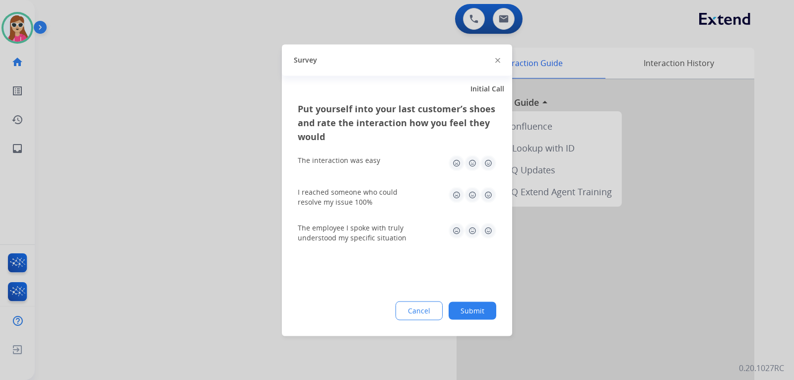
click at [485, 235] on img at bounding box center [488, 230] width 16 height 16
click at [490, 200] on img at bounding box center [488, 195] width 16 height 16
click at [494, 159] on img at bounding box center [488, 163] width 16 height 16
click at [466, 304] on button "Submit" at bounding box center [472, 310] width 48 height 18
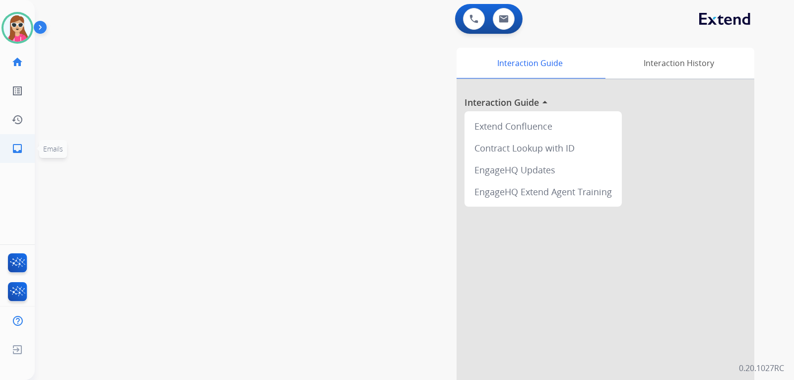
click at [22, 141] on link "inbox Emails" at bounding box center [17, 148] width 28 height 28
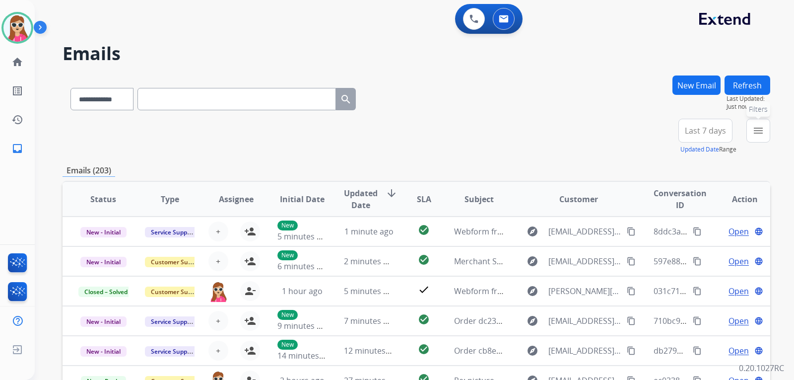
click at [755, 136] on mat-icon "menu" at bounding box center [758, 131] width 12 height 12
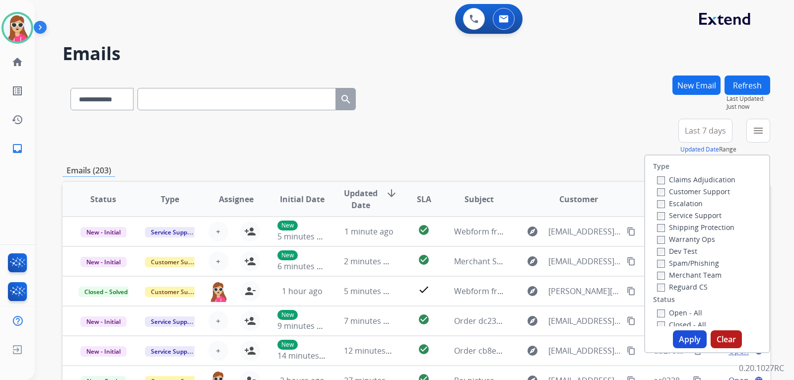
click at [693, 190] on label "Customer Support" at bounding box center [693, 191] width 73 height 9
click at [695, 226] on label "Shipping Protection" at bounding box center [695, 226] width 77 height 9
drag, startPoint x: 689, startPoint y: 286, endPoint x: 686, endPoint y: 292, distance: 6.2
click at [688, 286] on label "Reguard CS" at bounding box center [682, 286] width 51 height 9
click at [687, 312] on label "Open - All" at bounding box center [679, 312] width 45 height 9
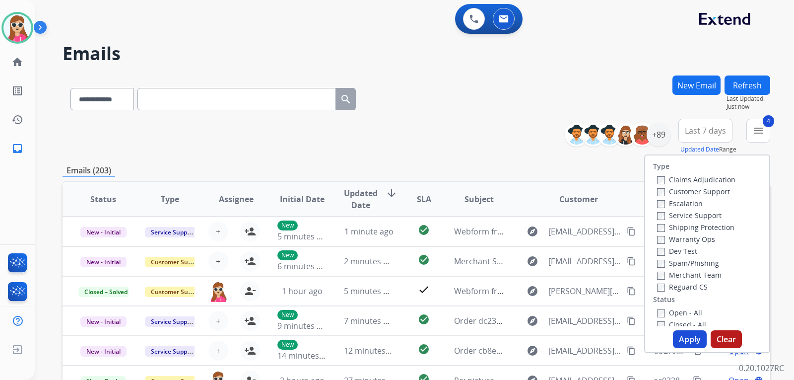
click at [692, 330] on button "Apply" at bounding box center [690, 339] width 34 height 18
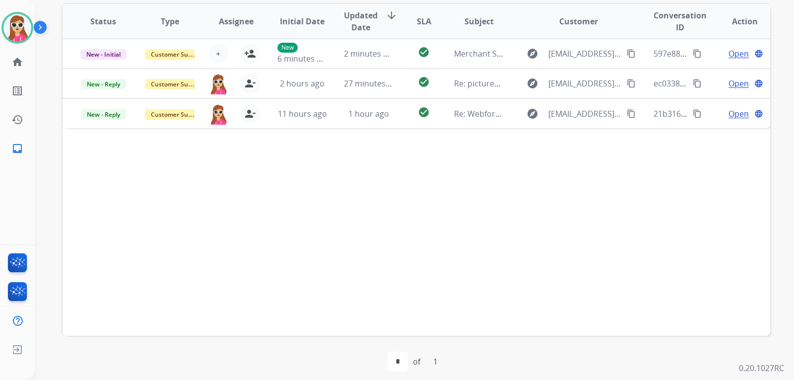
scroll to position [256, 0]
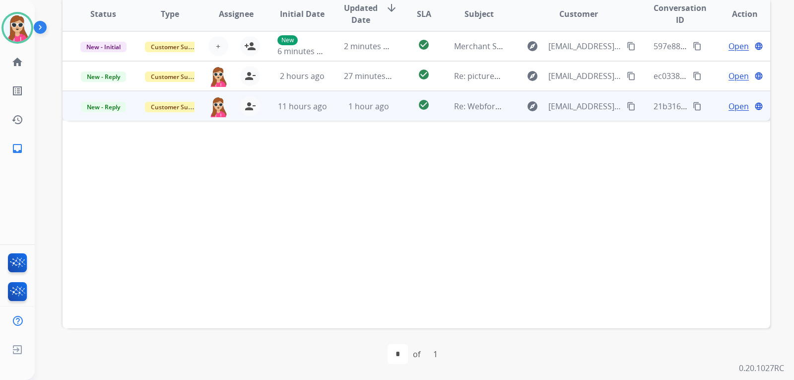
click at [396, 108] on td "check_circle" at bounding box center [416, 106] width 44 height 30
click at [627, 104] on mat-icon "content_copy" at bounding box center [631, 105] width 9 height 9
click at [728, 108] on span "Open" at bounding box center [738, 106] width 20 height 12
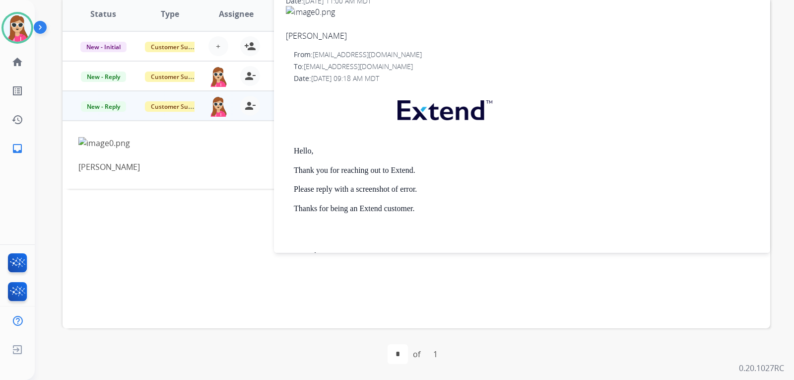
click at [321, 11] on img at bounding box center [522, 12] width 472 height 12
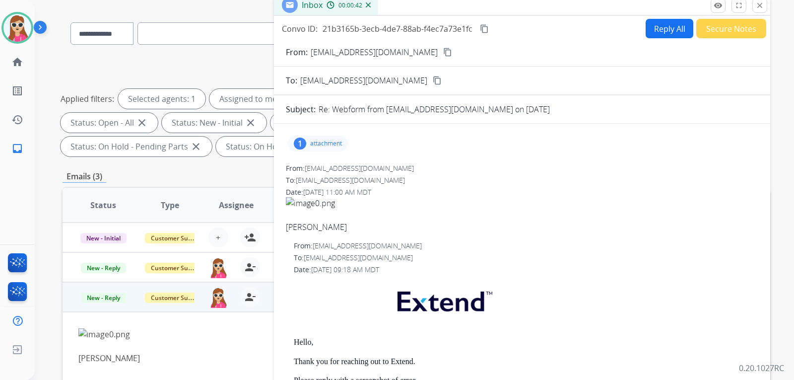
scroll to position [8, 0]
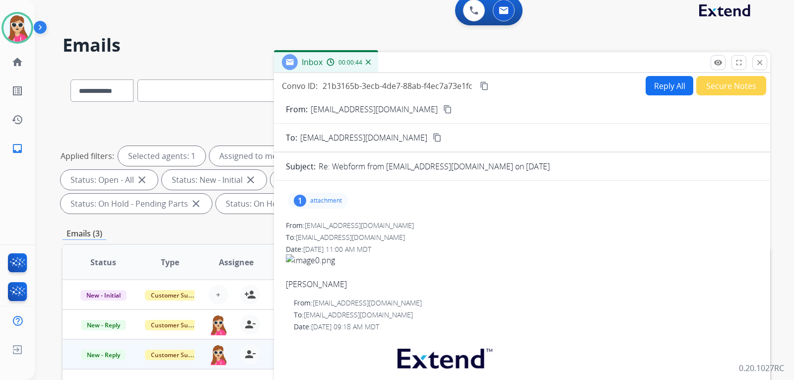
click at [645, 88] on button "Reply All" at bounding box center [669, 85] width 48 height 19
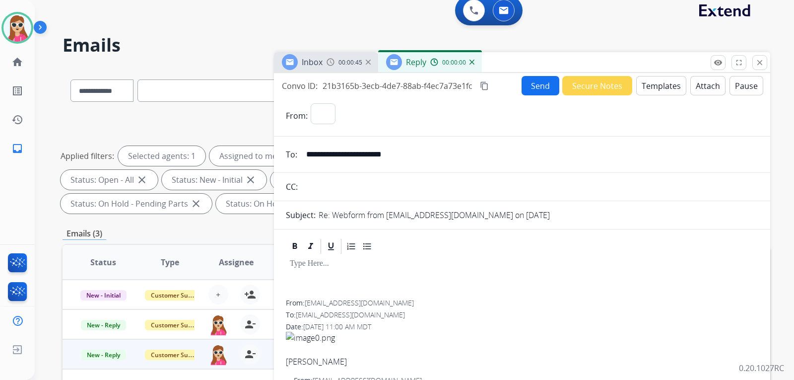
select select "**********"
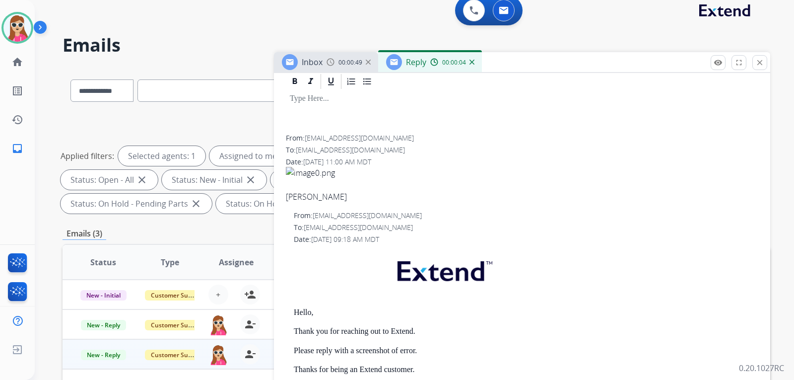
scroll to position [77, 0]
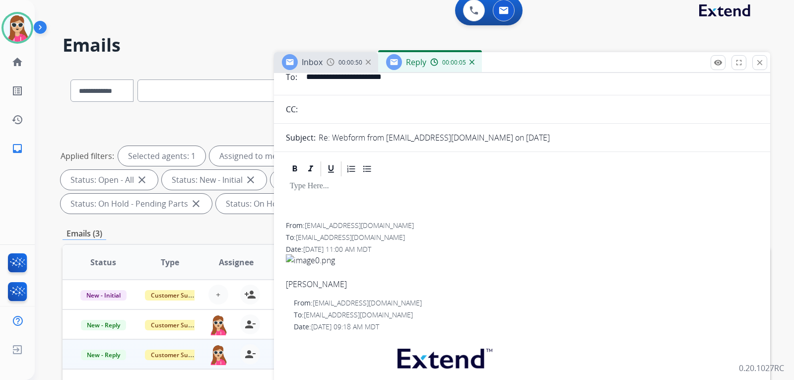
drag, startPoint x: 756, startPoint y: 59, endPoint x: 727, endPoint y: 0, distance: 65.2
click at [741, 23] on div "**********" at bounding box center [414, 190] width 759 height 380
click at [303, 259] on img at bounding box center [522, 260] width 472 height 12
click at [757, 67] on button "close Close" at bounding box center [759, 62] width 15 height 15
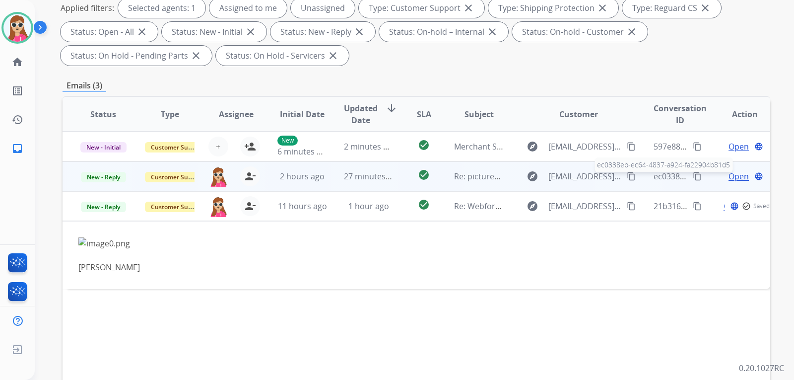
scroll to position [157, 0]
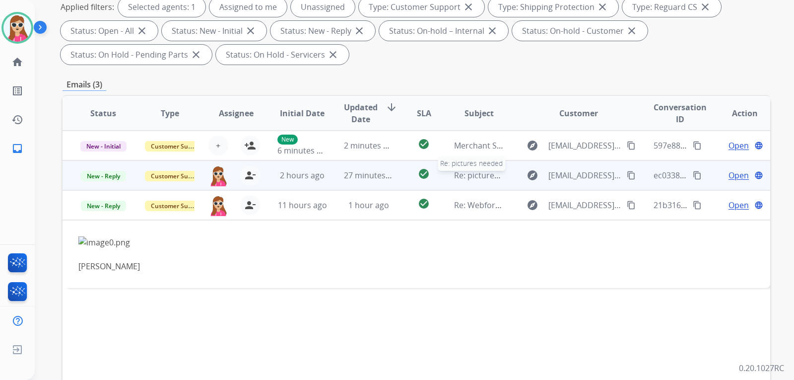
click at [499, 179] on span "Re: pictures needed" at bounding box center [491, 175] width 74 height 11
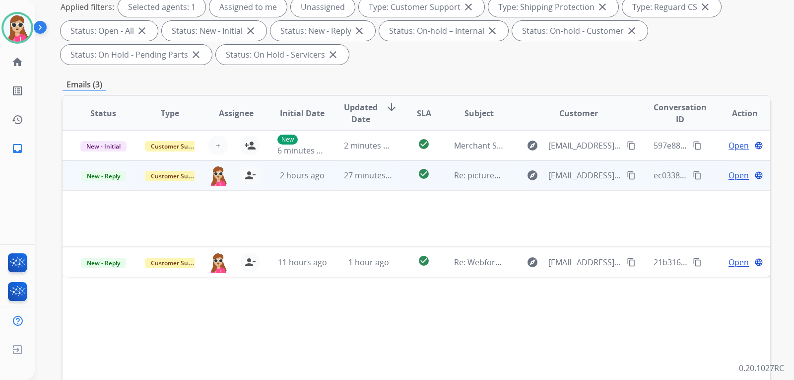
click at [633, 180] on tr "New - Reply Customer Support [EMAIL_ADDRESS][PERSON_NAME][DOMAIN_NAME] person_r…" at bounding box center [416, 175] width 707 height 30
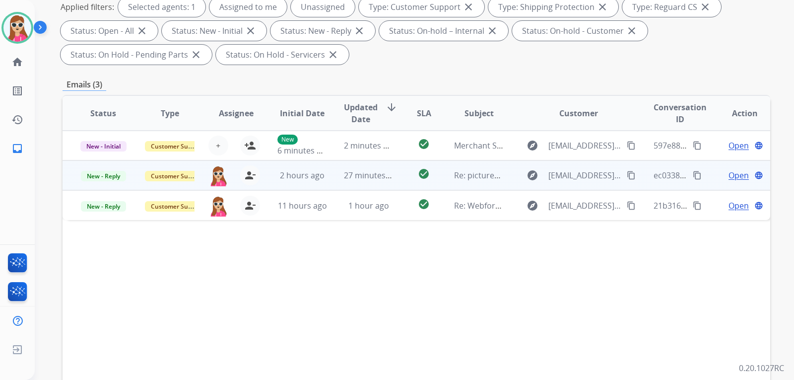
click at [618, 173] on div "explore [EMAIL_ADDRESS][DOMAIN_NAME] content_copy" at bounding box center [578, 175] width 116 height 16
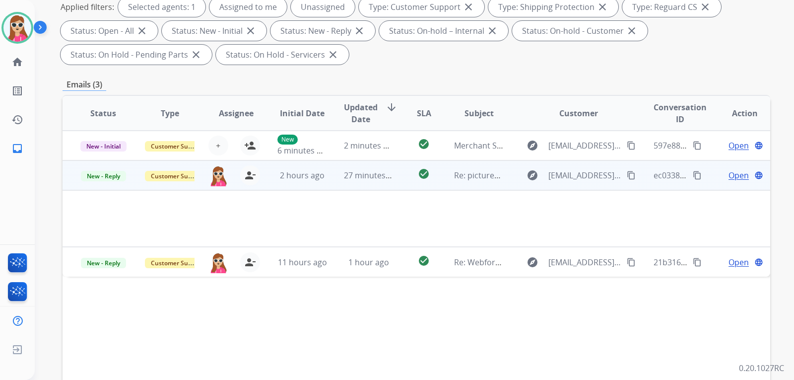
click at [627, 174] on mat-icon "content_copy" at bounding box center [631, 175] width 9 height 9
click at [728, 177] on span "Open" at bounding box center [738, 175] width 20 height 12
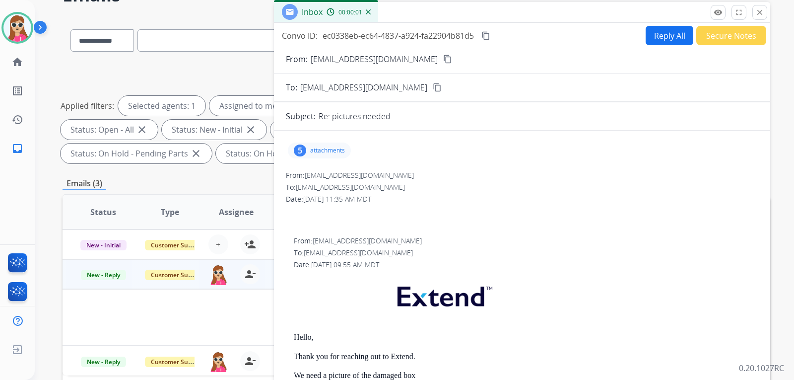
scroll to position [58, 0]
click at [334, 151] on p "attachments" at bounding box center [327, 151] width 35 height 8
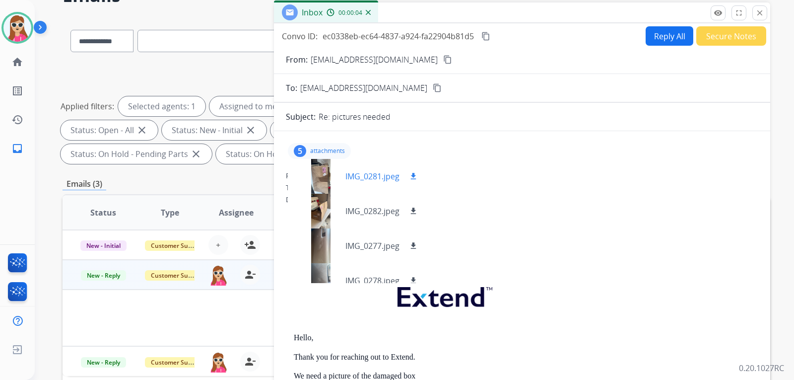
click at [415, 174] on mat-icon "download" at bounding box center [413, 176] width 9 height 9
click at [412, 211] on mat-icon "download" at bounding box center [413, 210] width 9 height 9
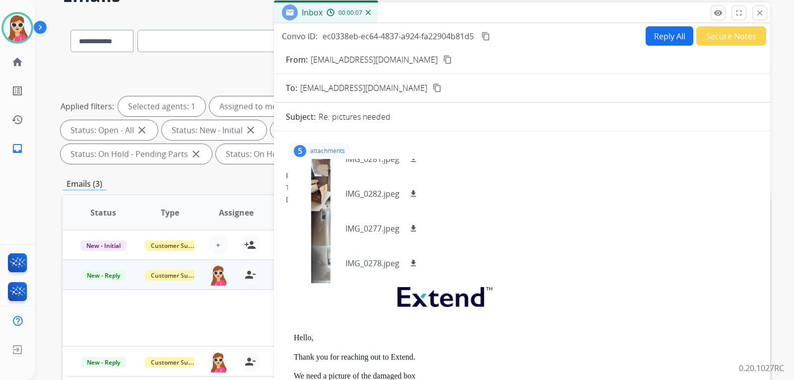
scroll to position [0, 0]
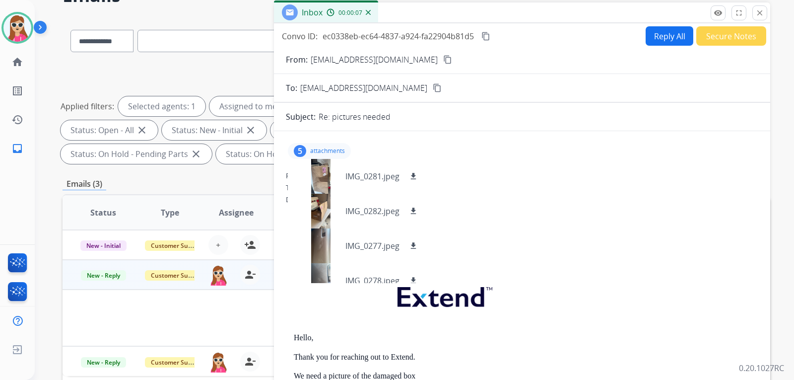
click at [670, 37] on button "Reply All" at bounding box center [669, 35] width 48 height 19
select select "**********"
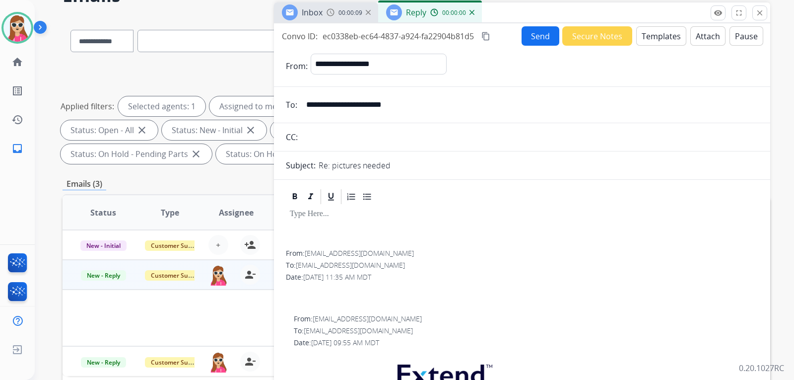
click at [656, 31] on button "Templates" at bounding box center [661, 35] width 50 height 19
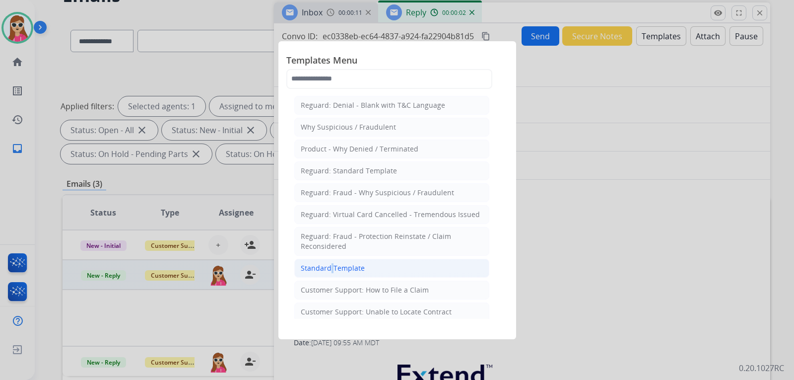
drag, startPoint x: 327, startPoint y: 261, endPoint x: 332, endPoint y: 255, distance: 7.4
click at [330, 260] on li "Standard Template" at bounding box center [391, 267] width 195 height 19
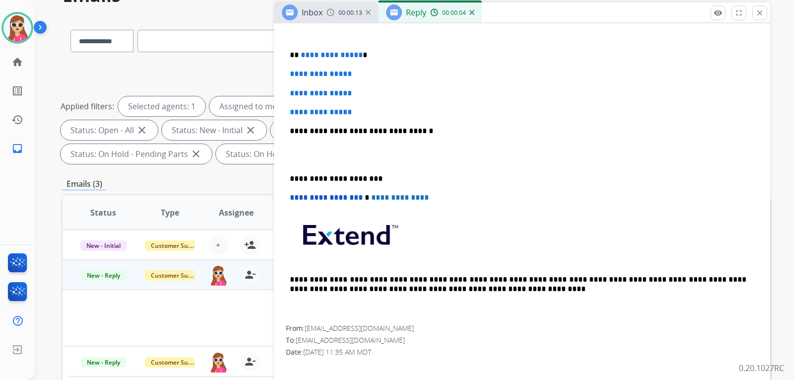
scroll to position [298, 0]
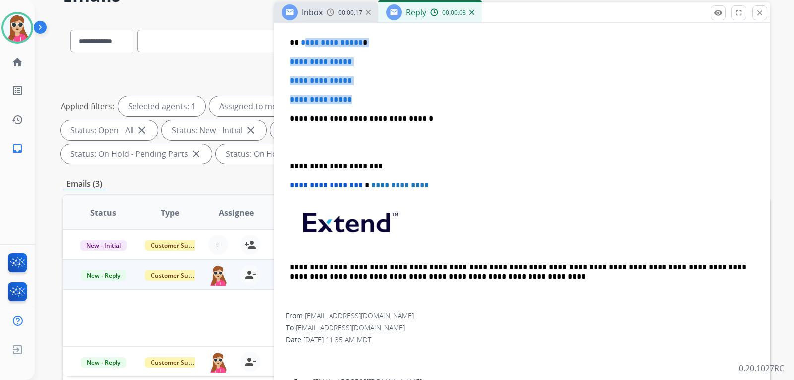
drag, startPoint x: 363, startPoint y: 101, endPoint x: 301, endPoint y: 43, distance: 84.9
click at [301, 43] on div "**********" at bounding box center [522, 141] width 472 height 341
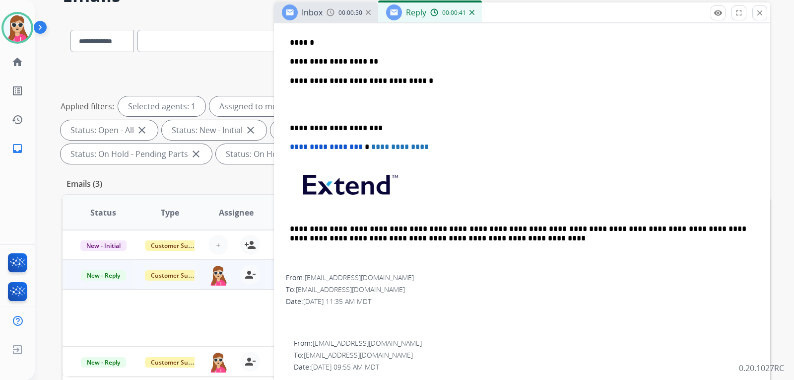
click at [374, 68] on div "**********" at bounding box center [522, 122] width 472 height 303
click at [372, 63] on p "**********" at bounding box center [518, 61] width 456 height 9
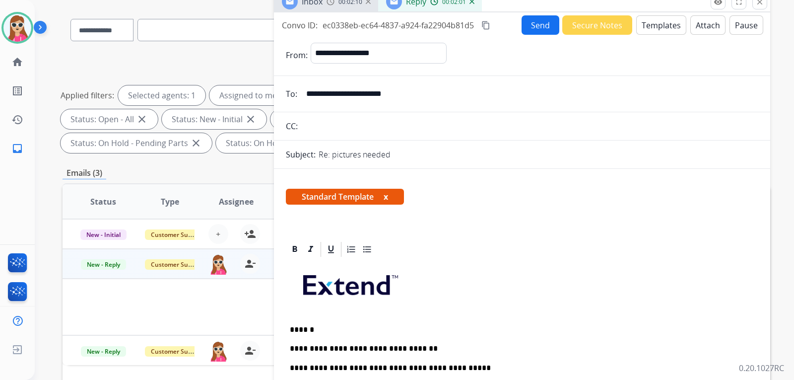
scroll to position [58, 0]
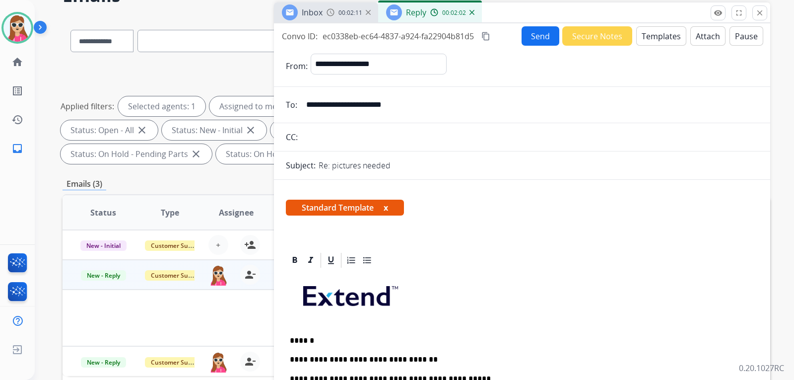
click at [531, 34] on button "Send" at bounding box center [540, 35] width 38 height 19
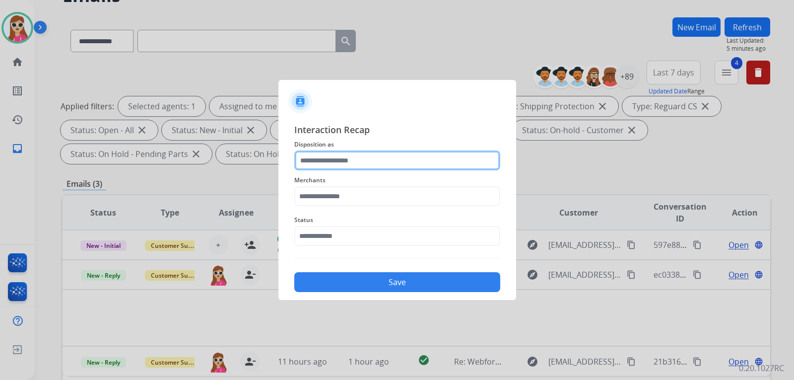
click at [362, 164] on input "text" at bounding box center [397, 160] width 206 height 20
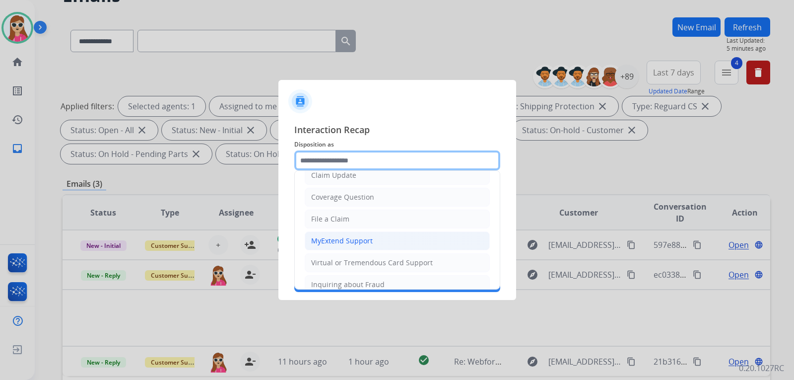
scroll to position [6, 0]
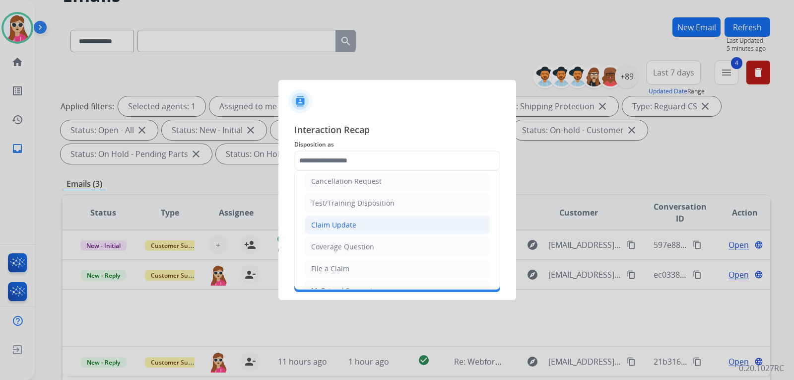
click at [353, 221] on div "Claim Update" at bounding box center [333, 225] width 45 height 10
type input "**********"
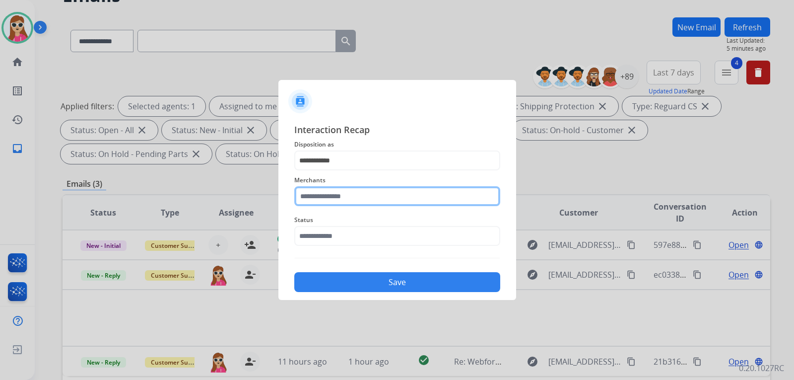
click at [358, 196] on input "text" at bounding box center [397, 196] width 206 height 20
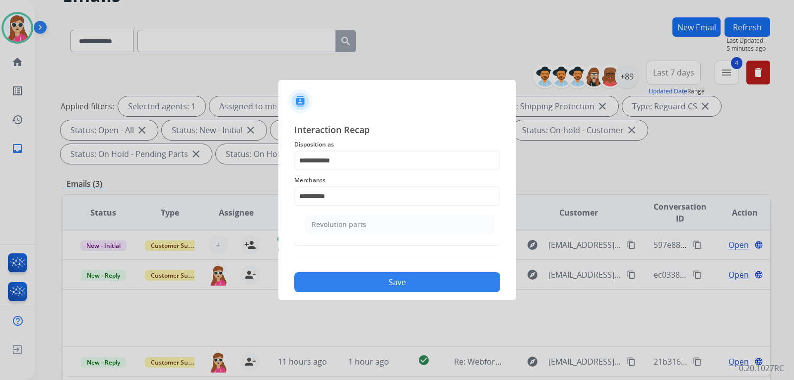
drag, startPoint x: 328, startPoint y: 230, endPoint x: 328, endPoint y: 225, distance: 5.5
click at [328, 230] on li "Revolution parts" at bounding box center [399, 224] width 189 height 19
type input "**********"
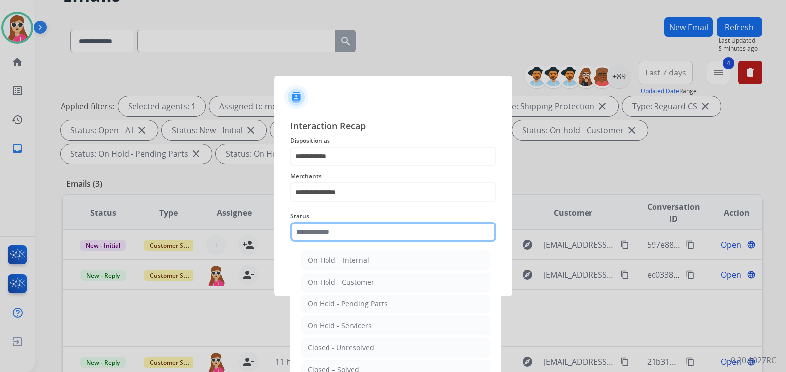
click at [335, 239] on input "text" at bounding box center [393, 232] width 206 height 20
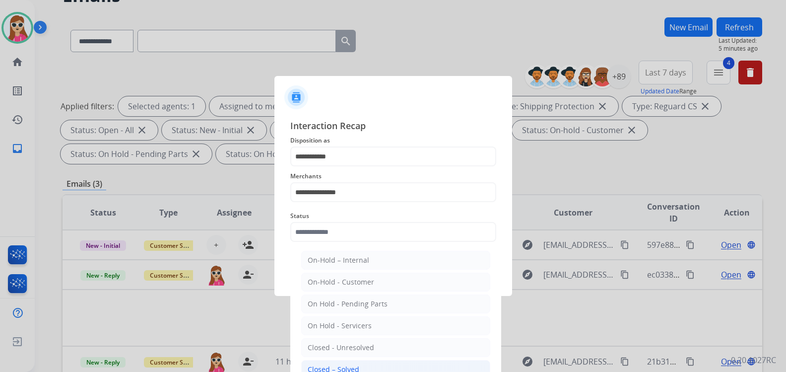
click at [360, 365] on li "Closed – Solved" at bounding box center [395, 369] width 189 height 19
type input "**********"
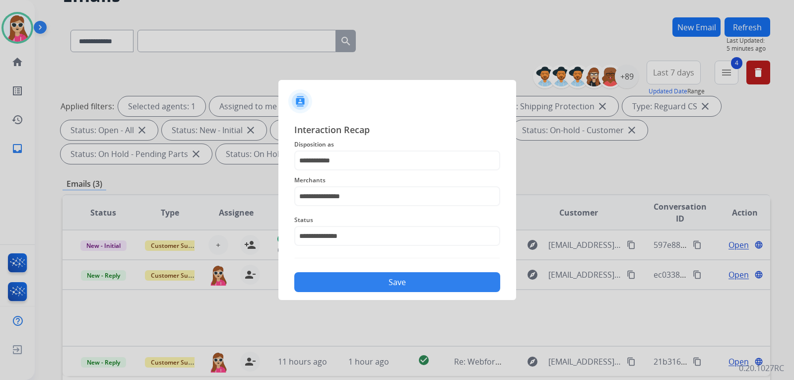
click at [364, 283] on button "Save" at bounding box center [397, 282] width 206 height 20
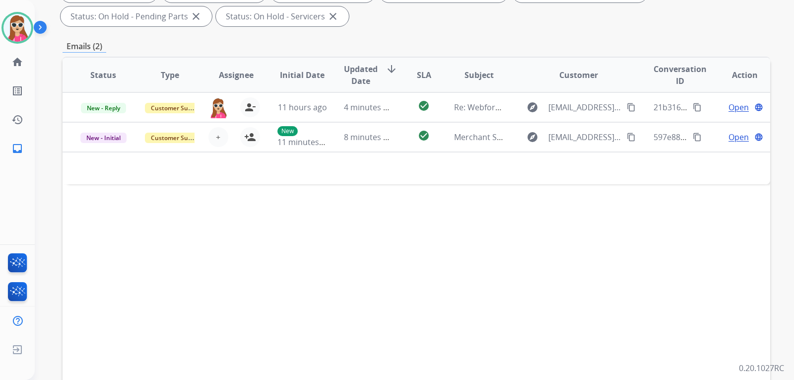
scroll to position [198, 0]
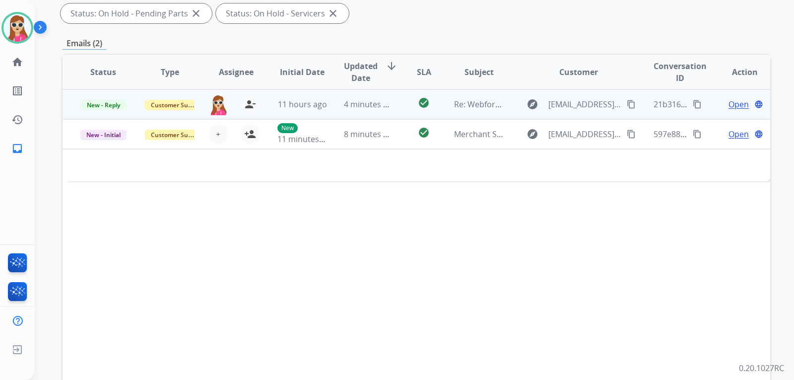
click at [387, 91] on td "4 minutes ago" at bounding box center [361, 104] width 66 height 30
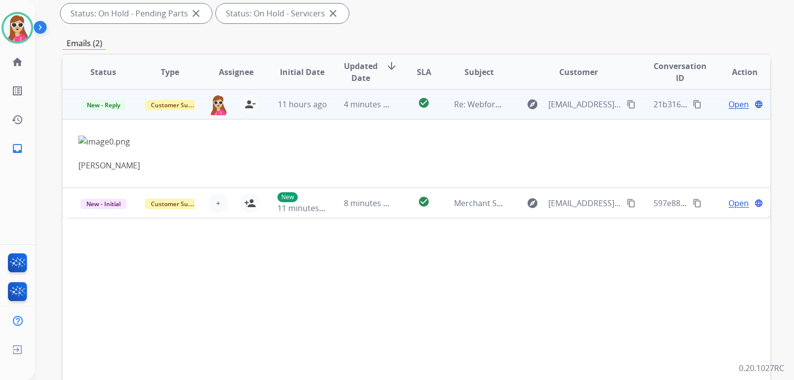
click at [627, 102] on mat-icon "content_copy" at bounding box center [631, 104] width 9 height 9
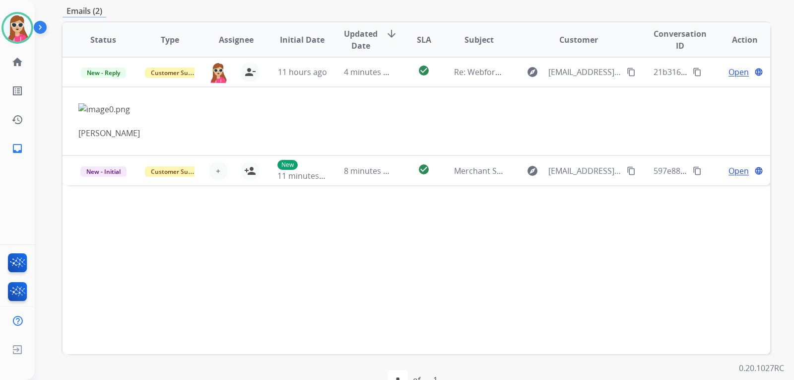
scroll to position [248, 0]
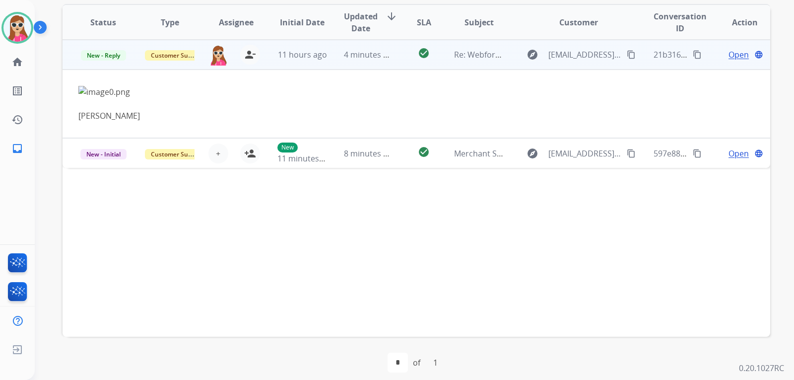
click at [629, 52] on mat-icon "content_copy" at bounding box center [631, 54] width 9 height 9
click at [731, 64] on td "Open language" at bounding box center [736, 55] width 66 height 30
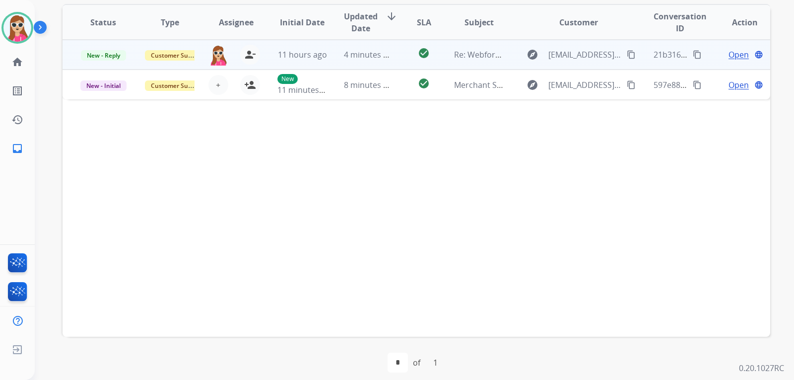
click at [739, 55] on span "Open" at bounding box center [738, 55] width 20 height 12
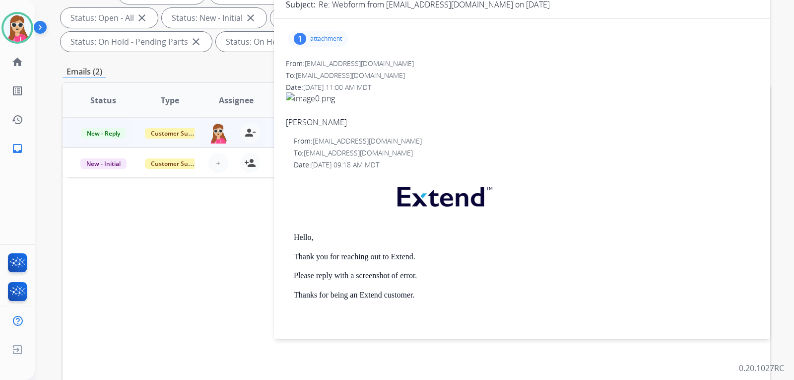
scroll to position [149, 0]
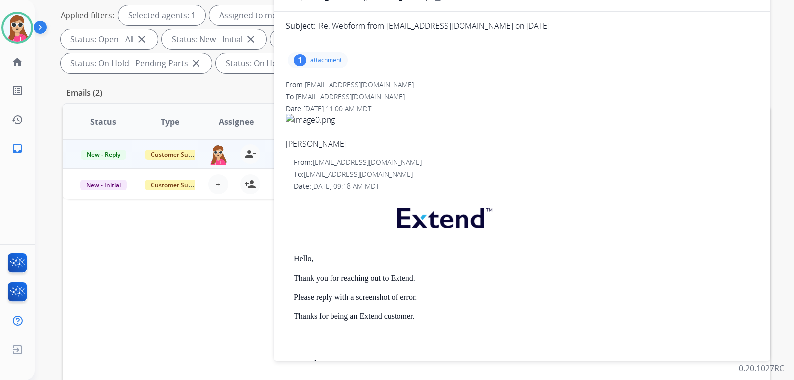
click at [342, 64] on div "1 attachment" at bounding box center [318, 60] width 60 height 16
click at [398, 87] on mat-icon "download" at bounding box center [402, 85] width 9 height 9
click at [555, 131] on span "[PERSON_NAME]" at bounding box center [522, 132] width 472 height 36
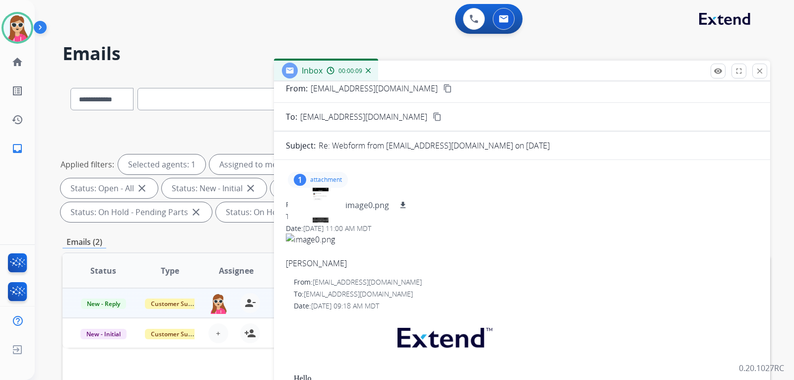
scroll to position [0, 0]
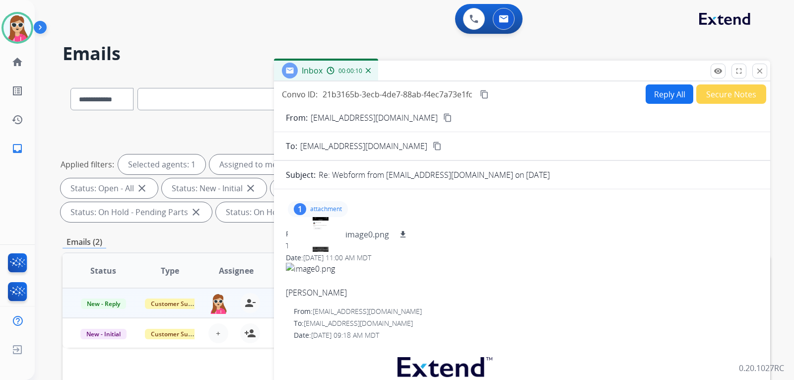
click at [653, 86] on button "Reply All" at bounding box center [669, 93] width 48 height 19
select select "**********"
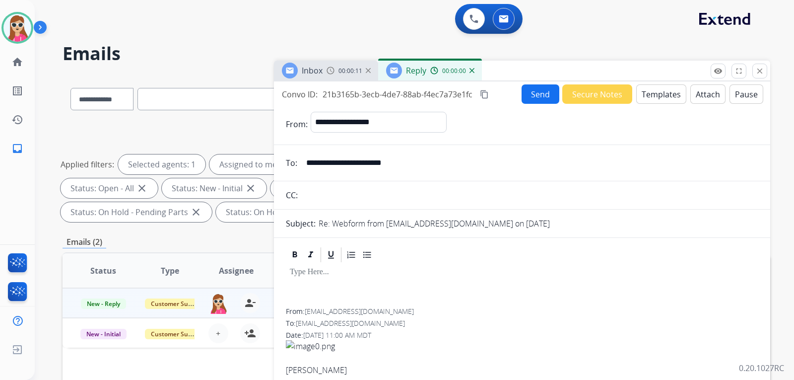
click at [655, 88] on button "Templates" at bounding box center [661, 93] width 50 height 19
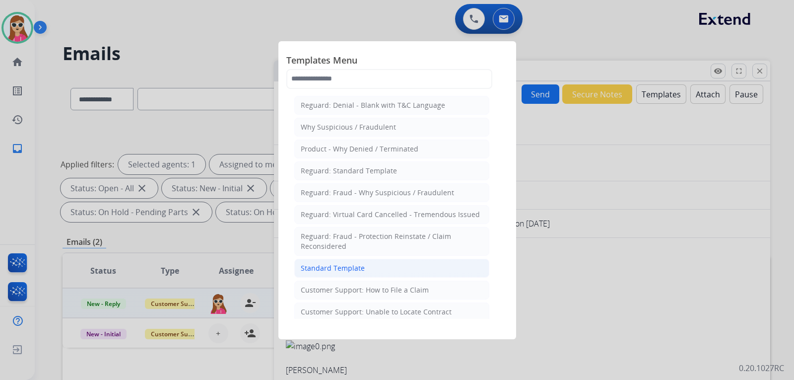
click at [322, 266] on div "Standard Template" at bounding box center [333, 268] width 64 height 10
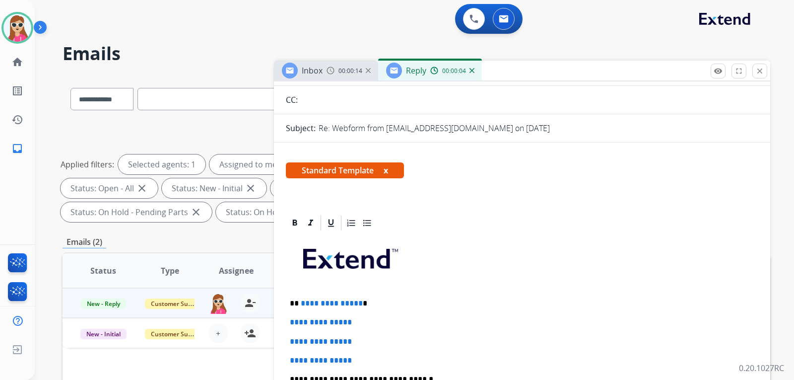
scroll to position [198, 0]
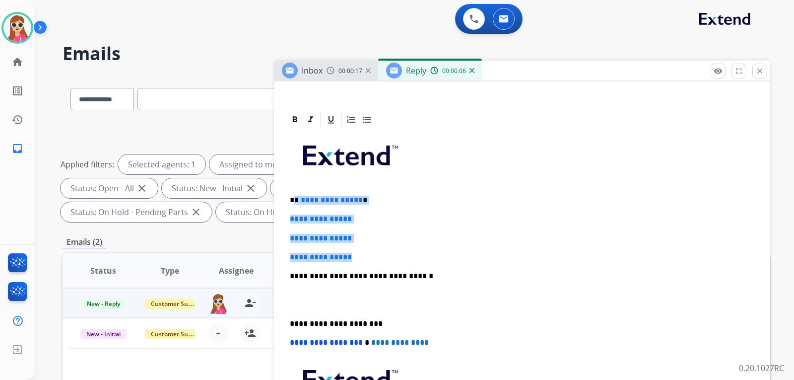
drag, startPoint x: 296, startPoint y: 201, endPoint x: 372, endPoint y: 252, distance: 91.5
click at [369, 252] on div "**********" at bounding box center [522, 298] width 472 height 341
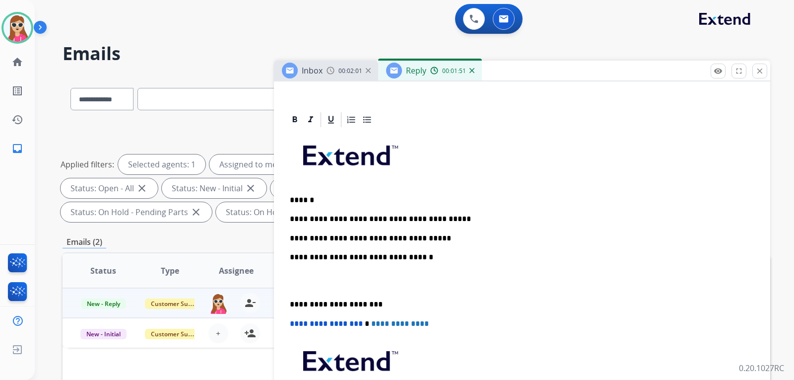
click at [293, 238] on p "**********" at bounding box center [518, 238] width 456 height 9
click at [428, 238] on p "**********" at bounding box center [518, 238] width 456 height 9
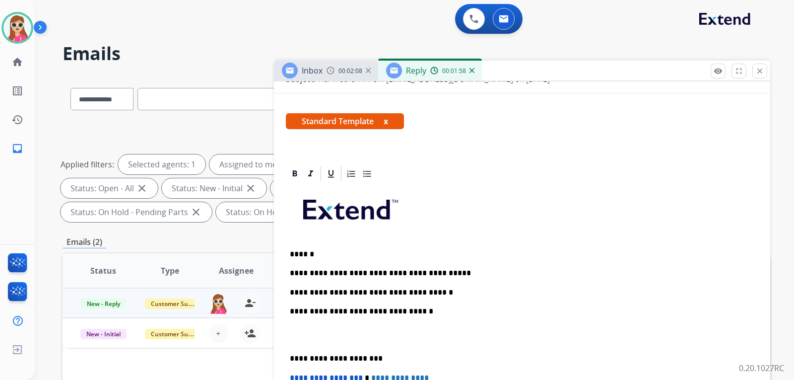
scroll to position [0, 0]
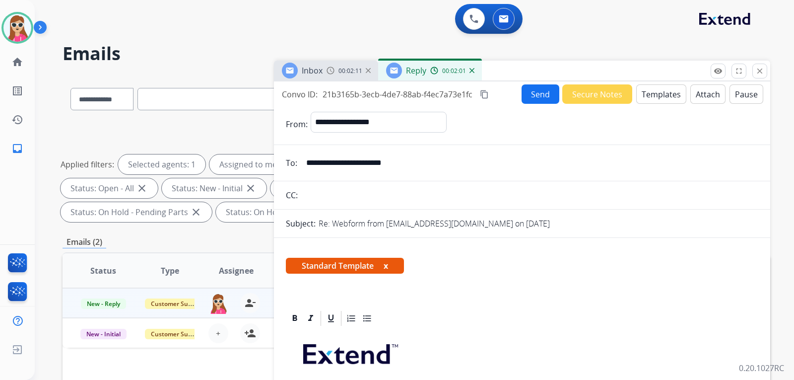
click at [539, 89] on button "Send" at bounding box center [540, 93] width 38 height 19
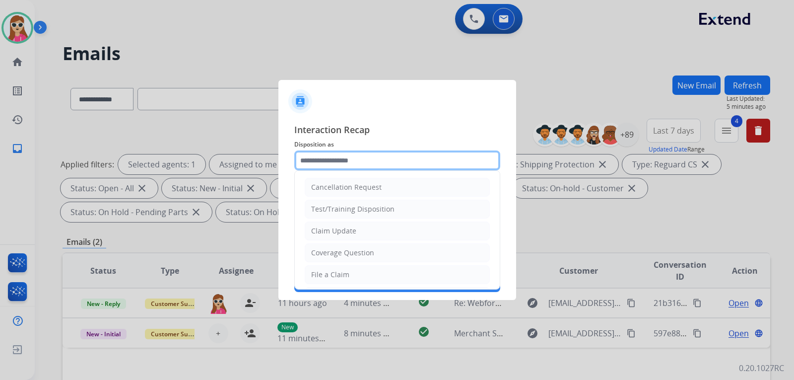
click at [376, 165] on input "text" at bounding box center [397, 160] width 206 height 20
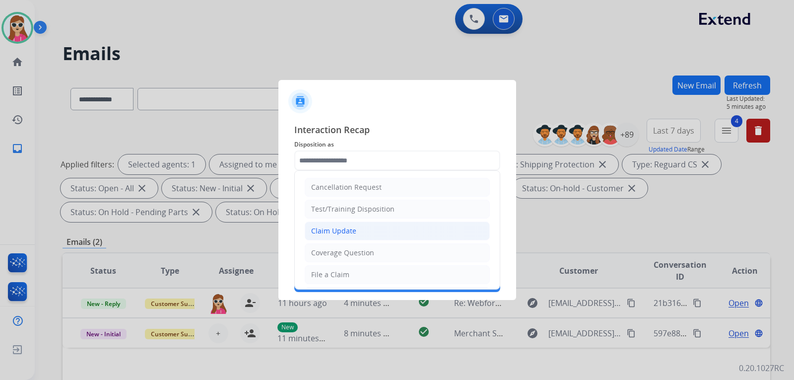
click at [351, 229] on div "Claim Update" at bounding box center [333, 231] width 45 height 10
type input "**********"
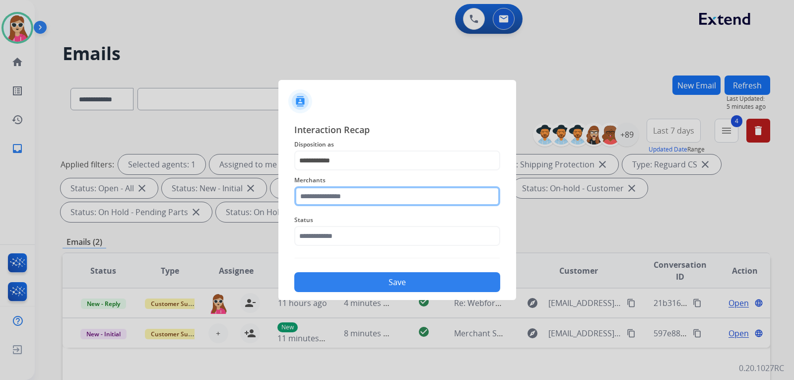
click at [356, 194] on input "text" at bounding box center [397, 196] width 206 height 20
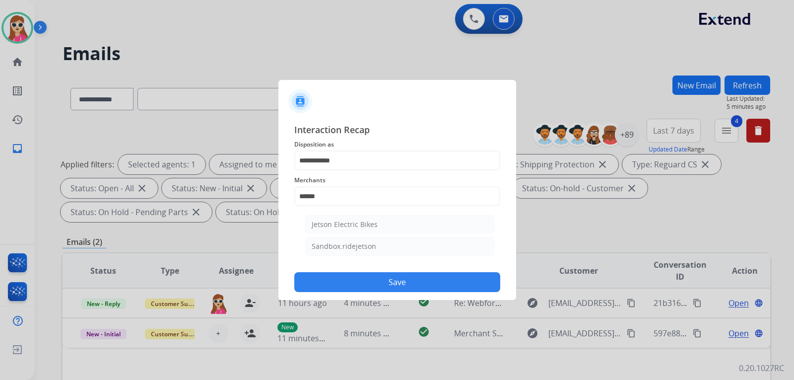
click at [374, 226] on div "Jetson Electric Bikes" at bounding box center [345, 224] width 66 height 10
type input "**********"
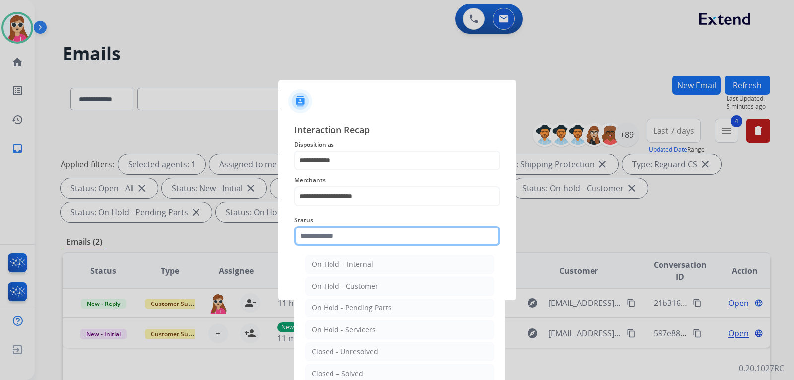
click at [345, 233] on input "text" at bounding box center [397, 236] width 206 height 20
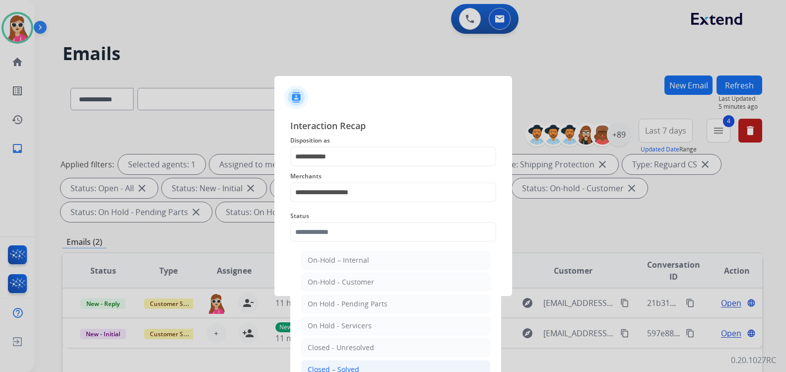
click at [347, 367] on div "Closed – Solved" at bounding box center [334, 369] width 52 height 10
type input "**********"
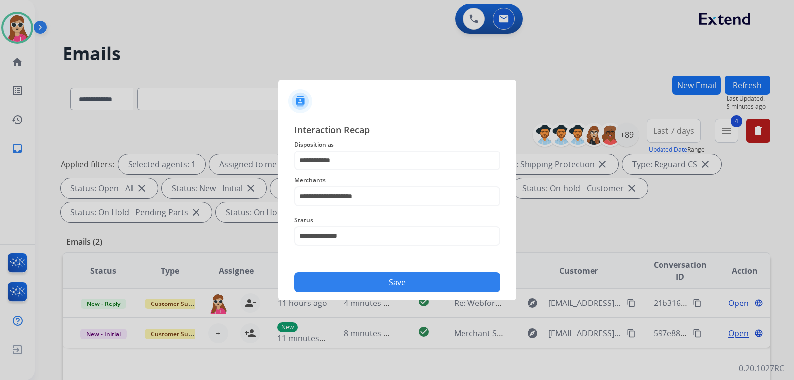
click at [390, 276] on button "Save" at bounding box center [397, 282] width 206 height 20
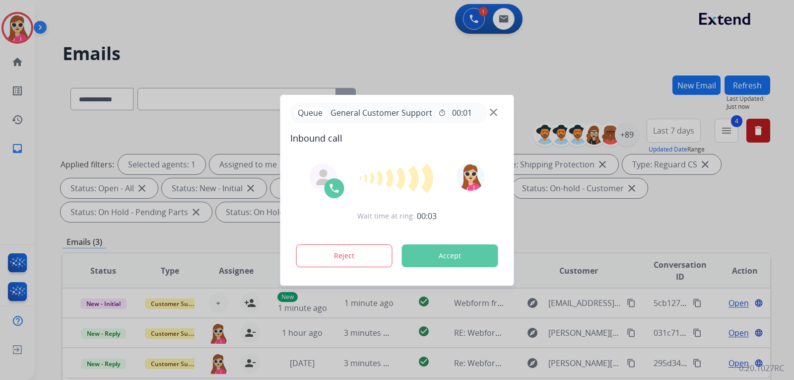
click at [453, 254] on button "Accept" at bounding box center [450, 255] width 96 height 23
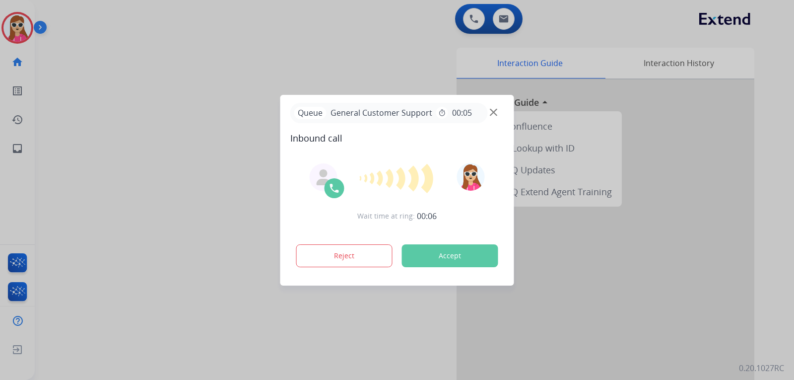
click at [474, 262] on button "Accept" at bounding box center [450, 255] width 96 height 23
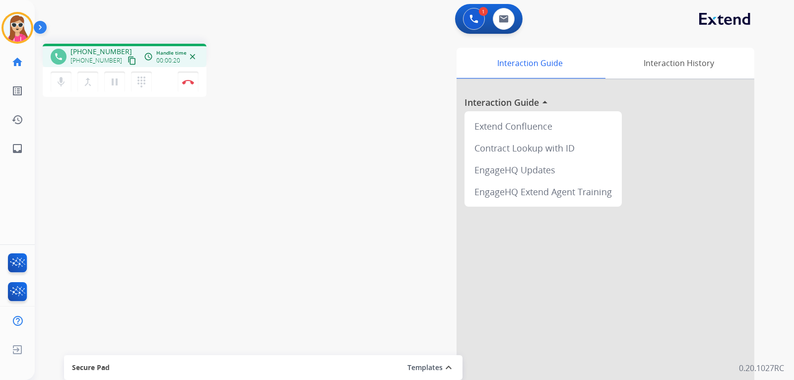
click at [127, 62] on mat-icon "content_copy" at bounding box center [131, 60] width 9 height 9
click at [116, 78] on mat-icon "pause" at bounding box center [115, 82] width 12 height 12
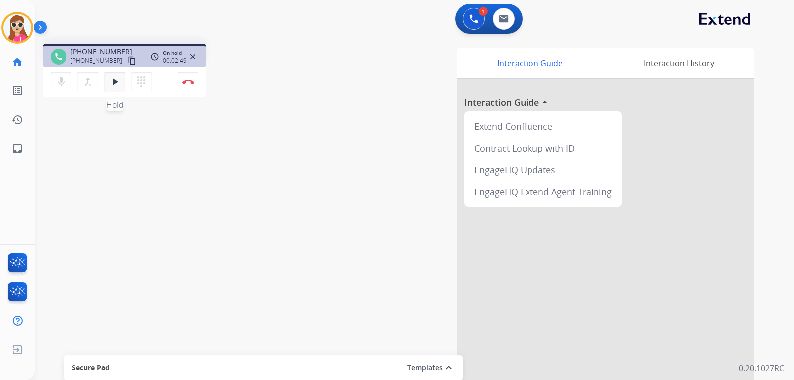
click at [122, 80] on button "play_arrow Hold" at bounding box center [114, 81] width 21 height 21
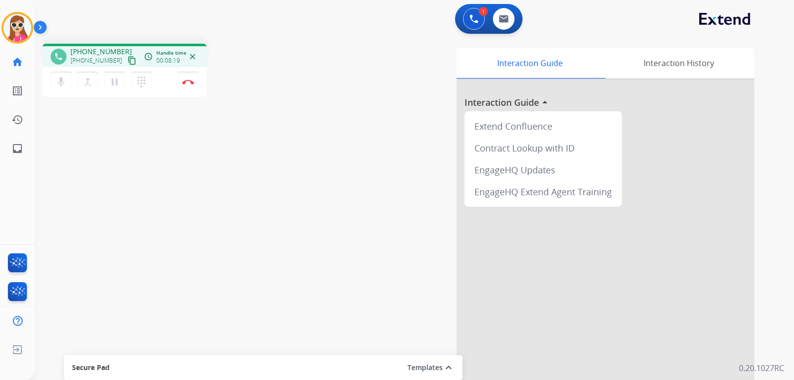
click at [9, 378] on div "Harmony Busy Edit Avatar Agent: Harmony Routing Profile: Extend_Training CS hom…" at bounding box center [17, 190] width 35 height 380
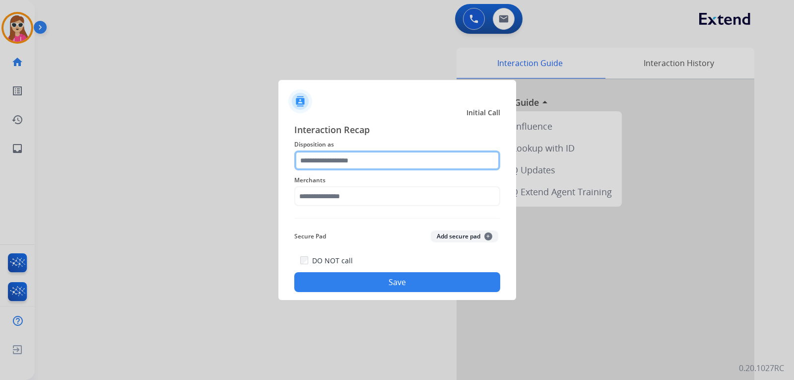
click at [377, 160] on input "text" at bounding box center [397, 160] width 206 height 20
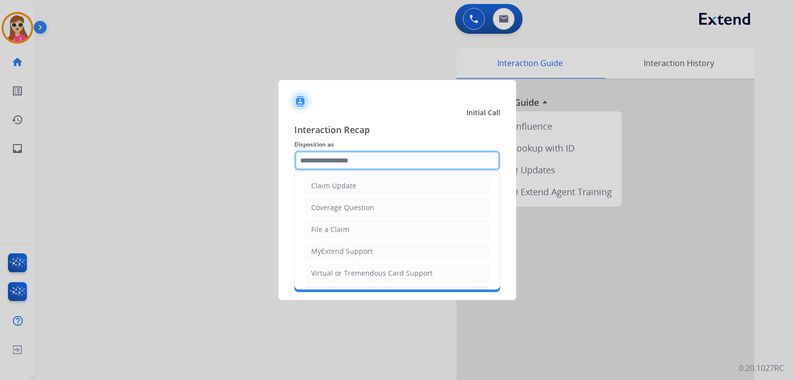
scroll to position [99, 0]
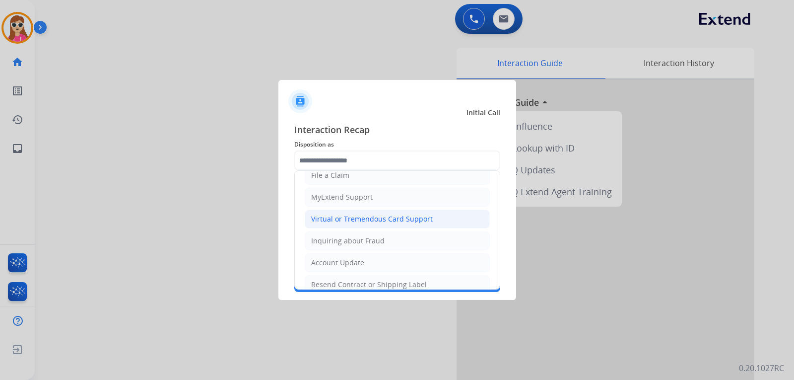
click at [403, 221] on div "Virtual or Tremendous Card Support" at bounding box center [372, 219] width 122 height 10
type input "**********"
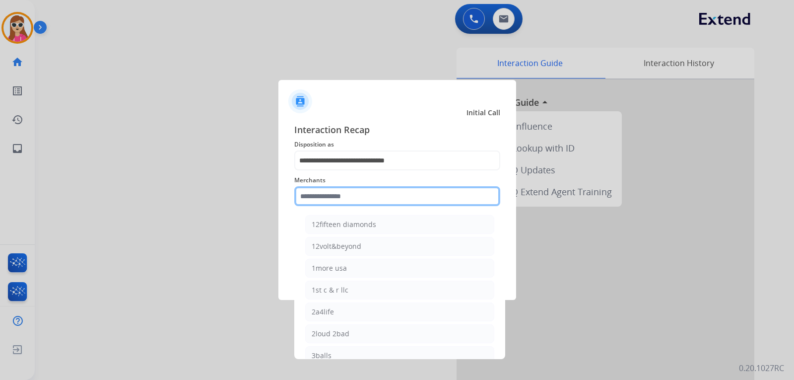
click at [388, 199] on input "text" at bounding box center [397, 196] width 206 height 20
click at [446, 204] on input "text" at bounding box center [397, 196] width 206 height 20
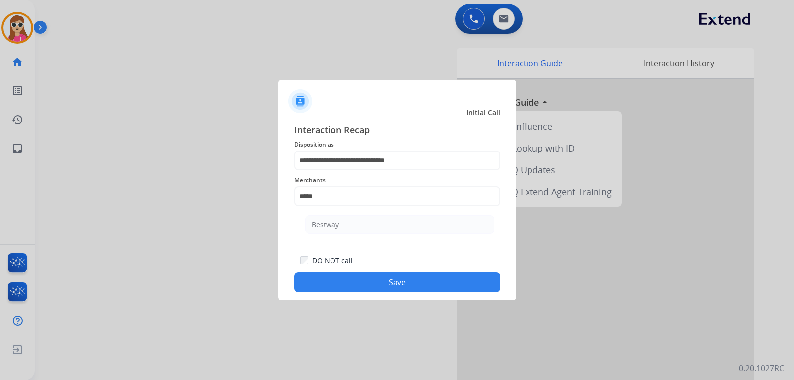
drag, startPoint x: 363, startPoint y: 228, endPoint x: 359, endPoint y: 296, distance: 68.1
click at [363, 228] on li "Bestway" at bounding box center [399, 224] width 189 height 19
type input "*******"
click at [386, 277] on button "Save" at bounding box center [397, 282] width 206 height 20
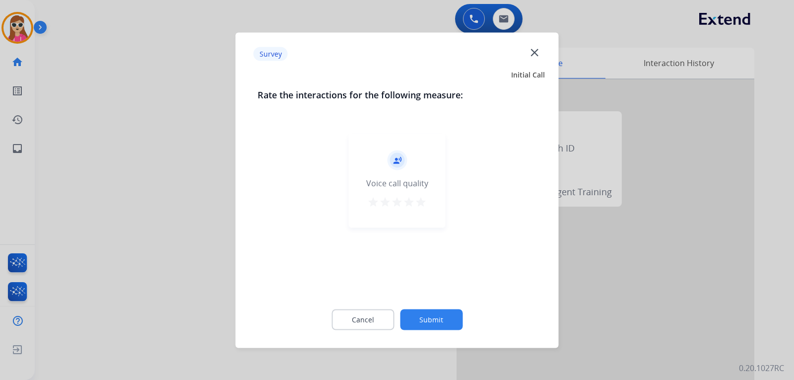
click at [424, 203] on mat-icon "star" at bounding box center [421, 201] width 12 height 12
drag, startPoint x: 431, startPoint y: 357, endPoint x: 436, endPoint y: 351, distance: 7.7
click at [436, 351] on div at bounding box center [397, 190] width 794 height 380
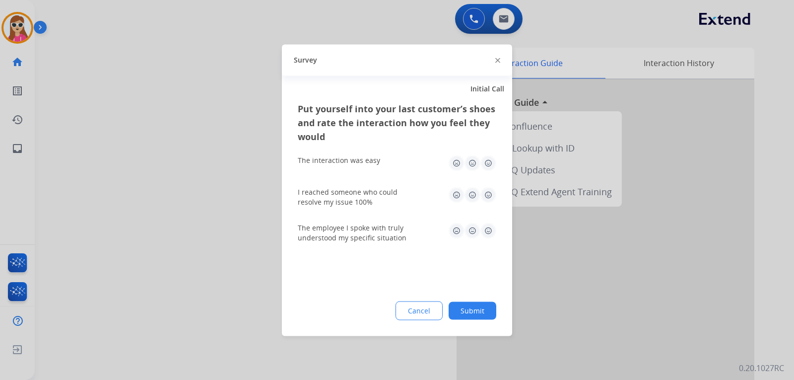
drag, startPoint x: 489, startPoint y: 227, endPoint x: 487, endPoint y: 197, distance: 30.3
click at [489, 226] on img at bounding box center [488, 230] width 16 height 16
click at [489, 168] on img at bounding box center [488, 163] width 16 height 16
click at [489, 193] on img at bounding box center [488, 195] width 16 height 16
click at [480, 312] on button "Submit" at bounding box center [472, 310] width 48 height 18
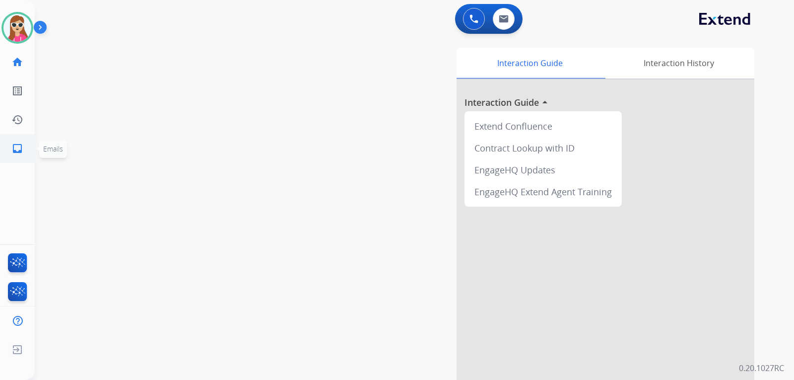
click at [19, 149] on mat-icon "inbox" at bounding box center [17, 148] width 12 height 12
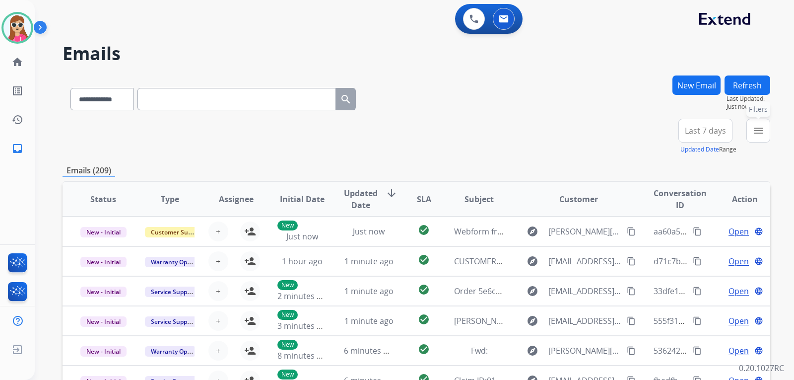
click at [749, 133] on button "menu Filters" at bounding box center [758, 131] width 24 height 24
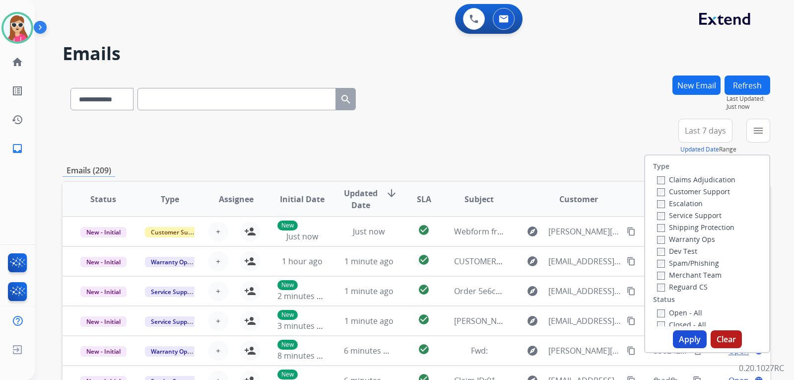
click at [700, 190] on label "Customer Support" at bounding box center [693, 191] width 73 height 9
click at [706, 223] on label "Shipping Protection" at bounding box center [695, 226] width 77 height 9
click at [689, 285] on label "Reguard CS" at bounding box center [682, 286] width 51 height 9
click at [688, 310] on label "Open - All" at bounding box center [679, 312] width 45 height 9
drag, startPoint x: 681, startPoint y: 314, endPoint x: 676, endPoint y: 323, distance: 10.0
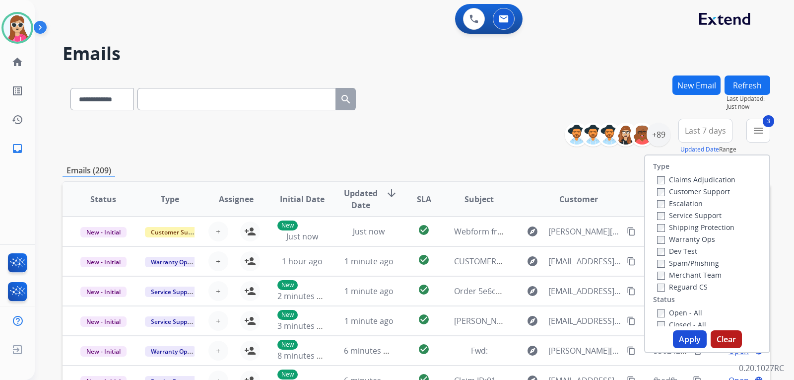
click at [680, 314] on label "Open - All" at bounding box center [679, 312] width 45 height 9
click at [682, 336] on button "Apply" at bounding box center [690, 339] width 34 height 18
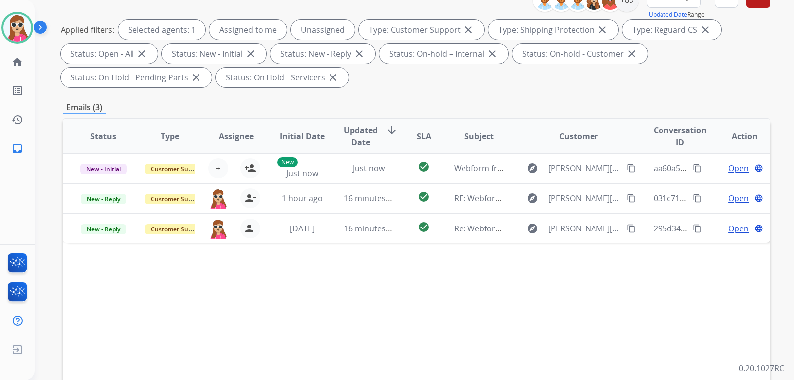
scroll to position [149, 0]
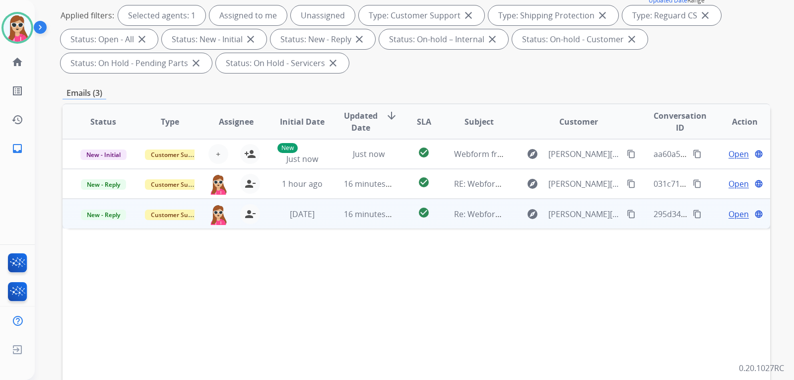
click at [400, 215] on td "check_circle" at bounding box center [416, 213] width 44 height 30
click at [734, 215] on span "Open" at bounding box center [738, 213] width 20 height 12
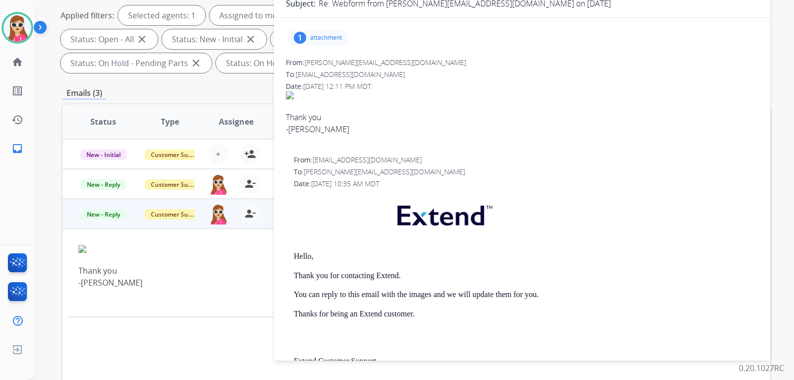
scroll to position [0, 0]
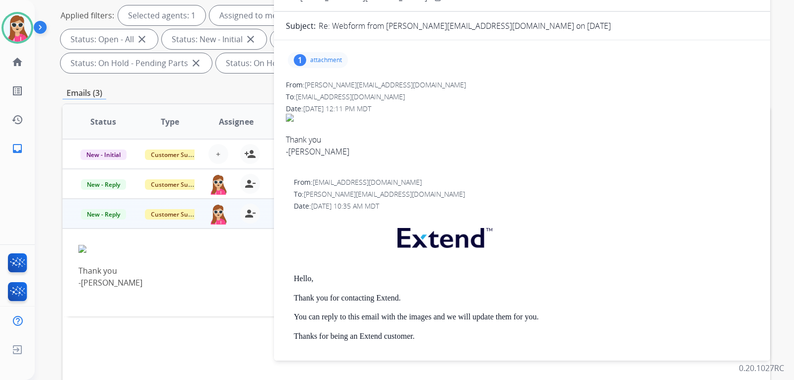
click at [315, 53] on div "1 attachment" at bounding box center [318, 60] width 60 height 16
click at [420, 85] on div "IMG_9064.jpeg download" at bounding box center [357, 85] width 139 height 35
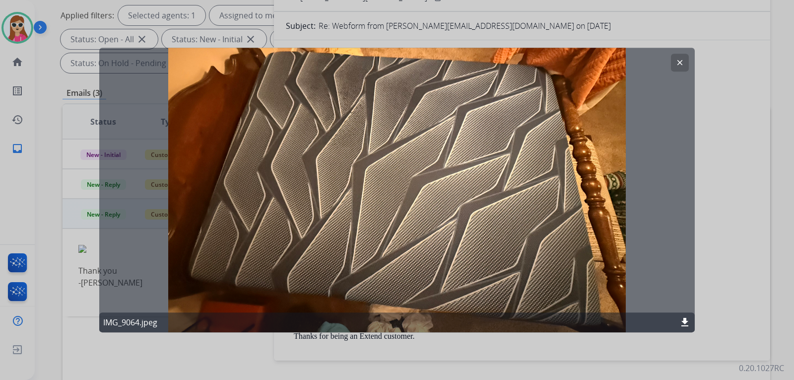
click at [682, 66] on mat-icon "clear" at bounding box center [679, 62] width 9 height 9
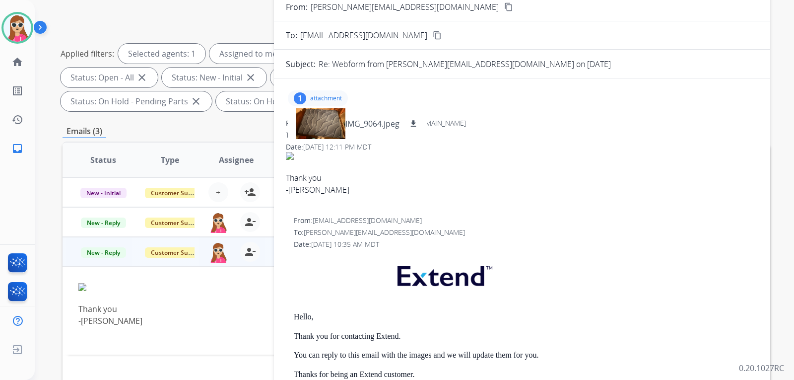
scroll to position [50, 0]
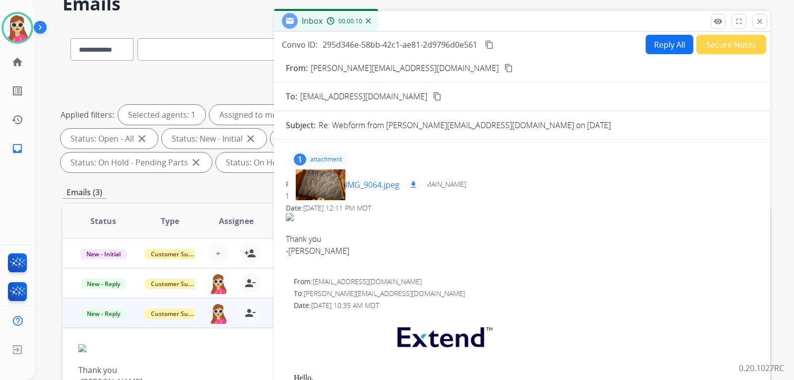
click at [412, 184] on mat-icon "download" at bounding box center [413, 184] width 9 height 9
click at [607, 167] on div "1 attachment IMG_9064.jpeg download" at bounding box center [522, 159] width 472 height 24
click at [504, 64] on mat-icon "content_copy" at bounding box center [508, 68] width 9 height 9
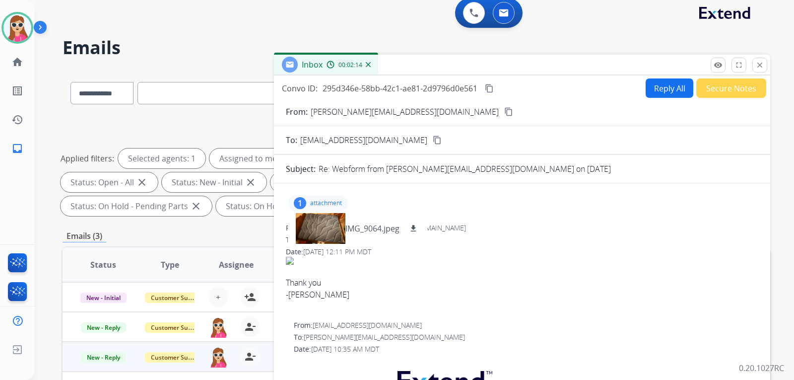
scroll to position [0, 0]
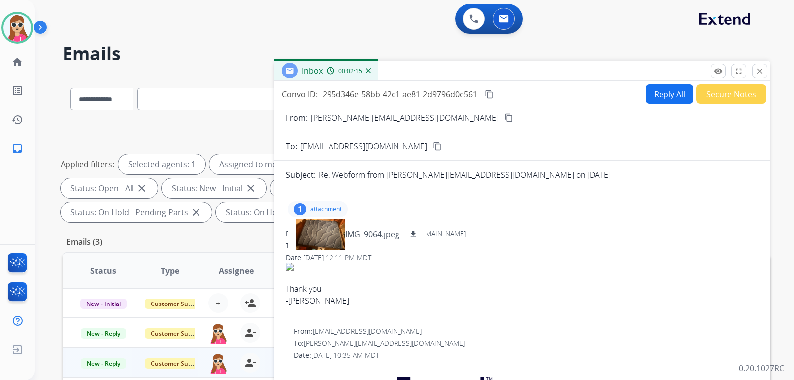
click at [651, 98] on button "Reply All" at bounding box center [669, 93] width 48 height 19
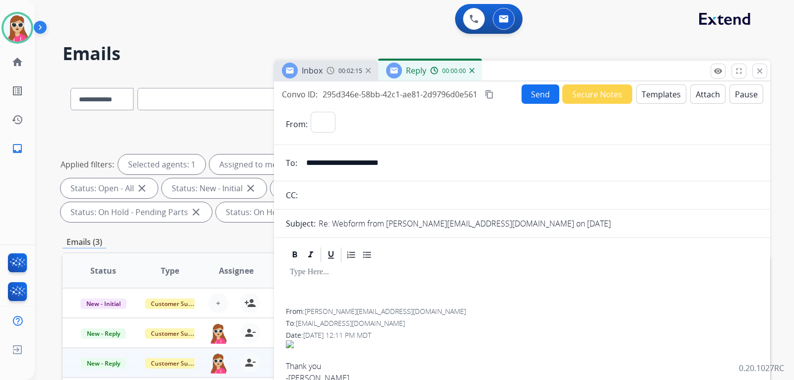
select select "**********"
click at [660, 93] on button "Templates" at bounding box center [661, 93] width 50 height 19
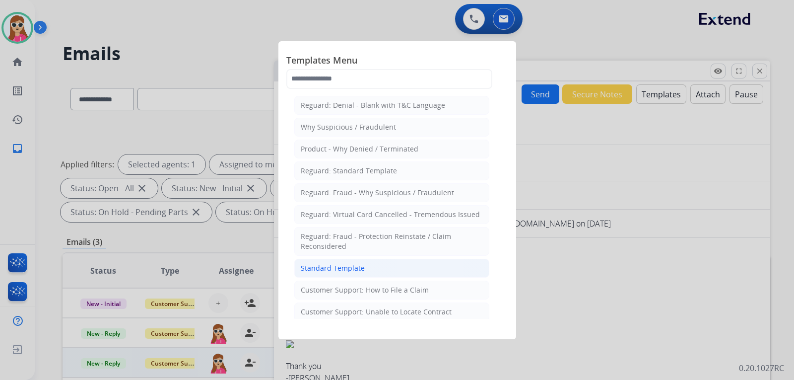
click at [342, 263] on div "Standard Template" at bounding box center [333, 268] width 64 height 10
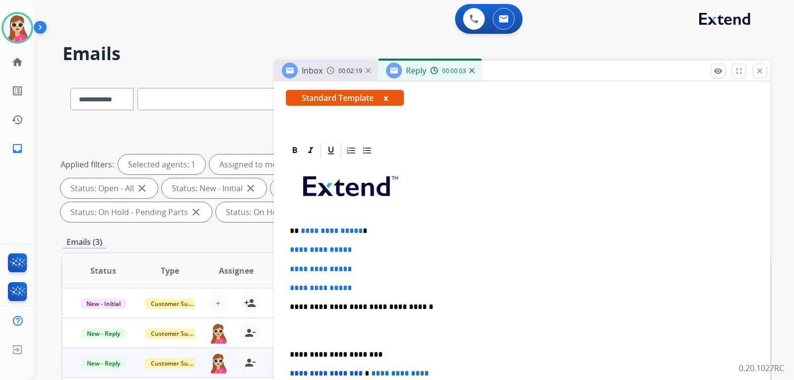
scroll to position [198, 0]
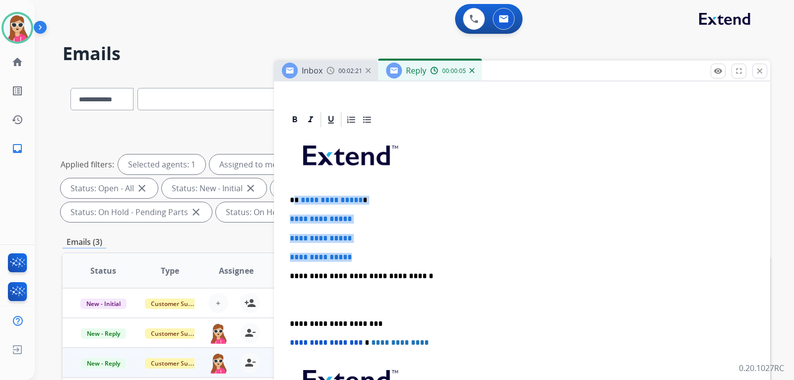
drag, startPoint x: 296, startPoint y: 200, endPoint x: 366, endPoint y: 245, distance: 82.6
click at [366, 250] on div "**********" at bounding box center [522, 298] width 472 height 341
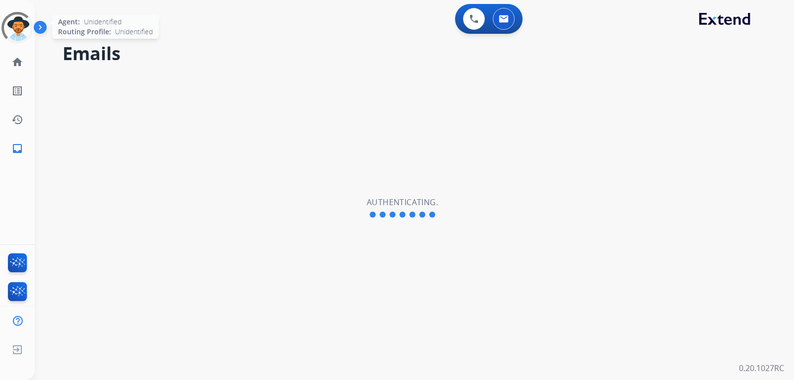
click at [10, 25] on div at bounding box center [18, 28] width 40 height 40
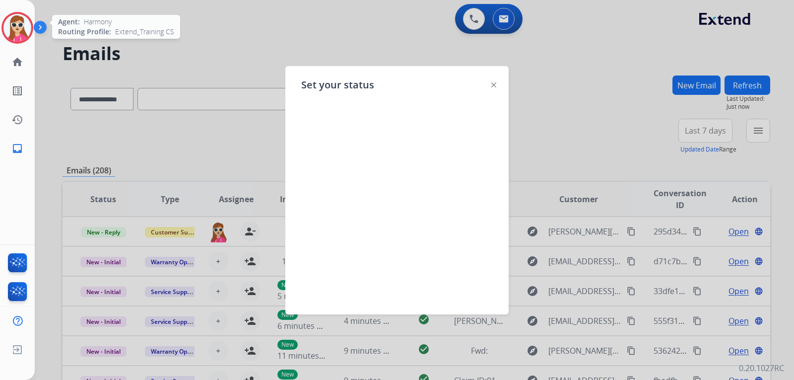
click at [492, 84] on img at bounding box center [493, 84] width 5 height 5
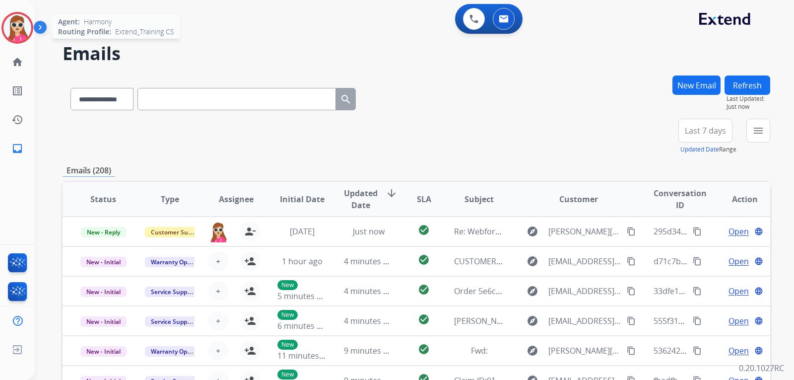
drag, startPoint x: 21, startPoint y: 21, endPoint x: 29, endPoint y: 25, distance: 9.3
click at [22, 22] on img at bounding box center [17, 28] width 28 height 28
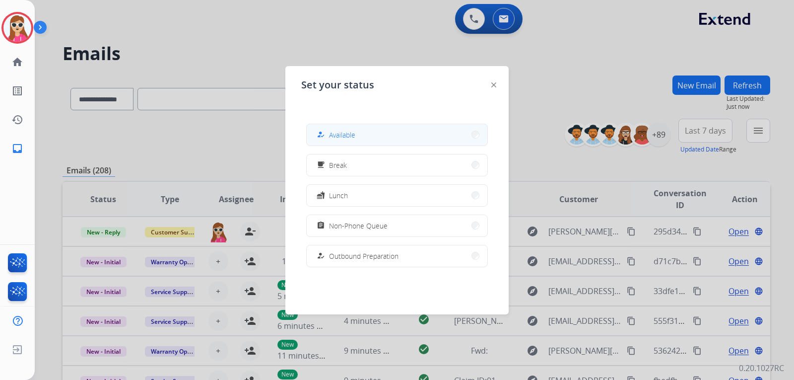
click at [341, 125] on button "how_to_reg Available" at bounding box center [397, 134] width 181 height 21
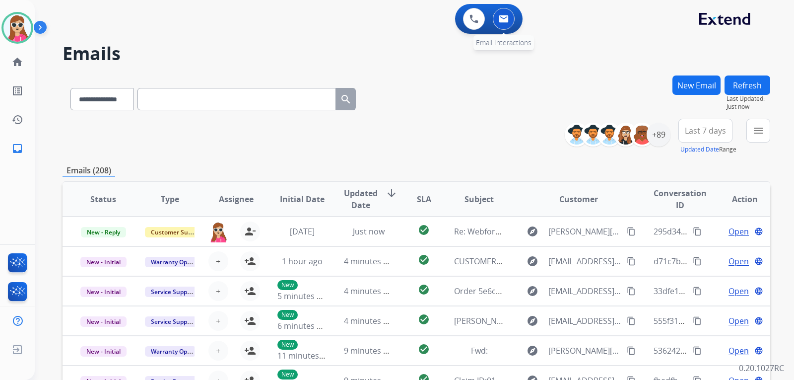
click at [497, 20] on button at bounding box center [504, 19] width 22 height 22
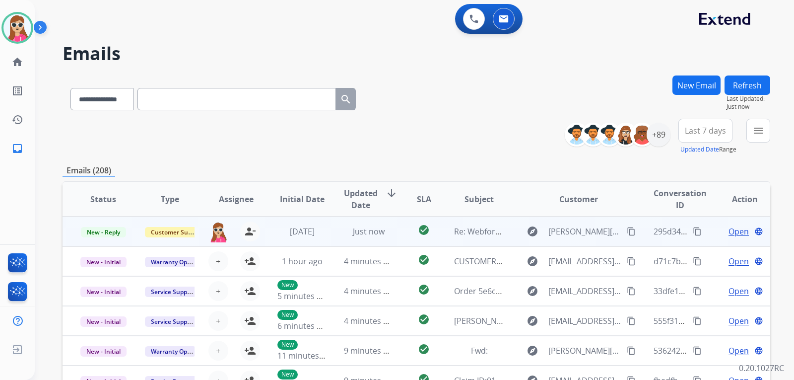
drag, startPoint x: 394, startPoint y: 227, endPoint x: 418, endPoint y: 228, distance: 23.8
click at [406, 230] on td "check_circle" at bounding box center [416, 231] width 44 height 30
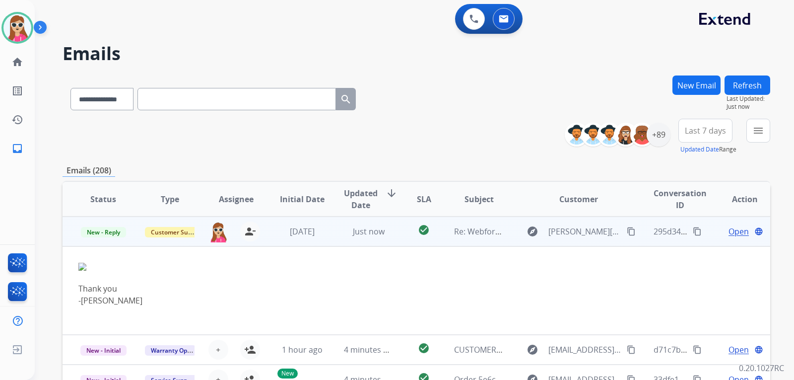
click at [728, 230] on span "Open" at bounding box center [738, 231] width 20 height 12
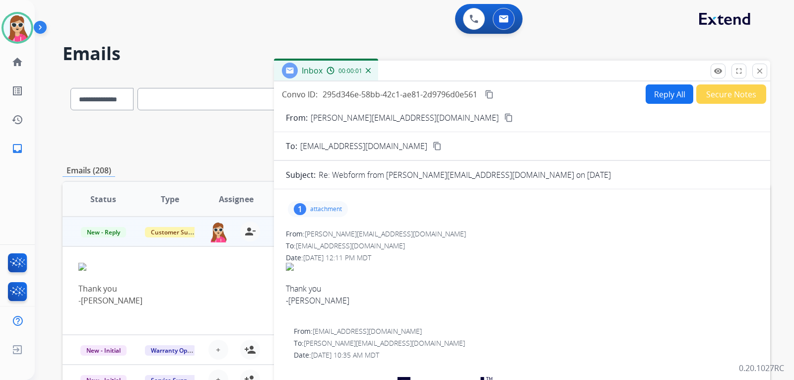
click at [647, 99] on button "Reply All" at bounding box center [669, 93] width 48 height 19
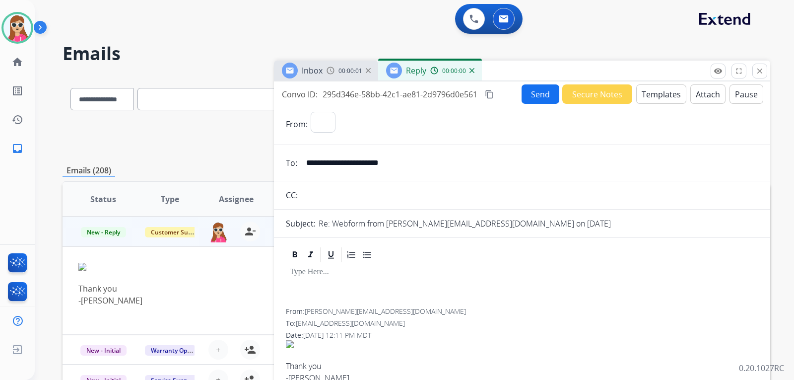
select select "**********"
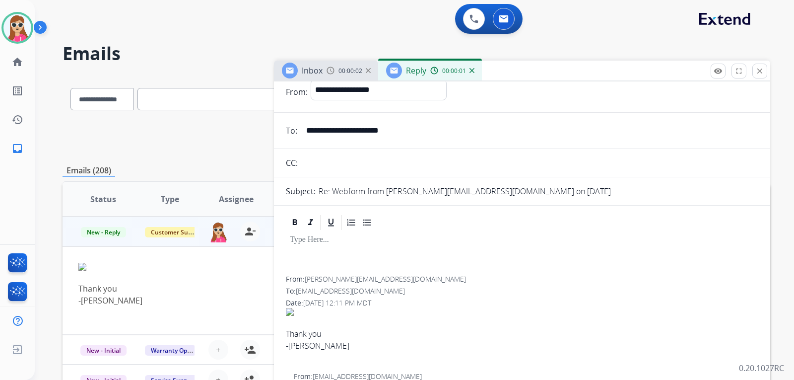
scroll to position [50, 0]
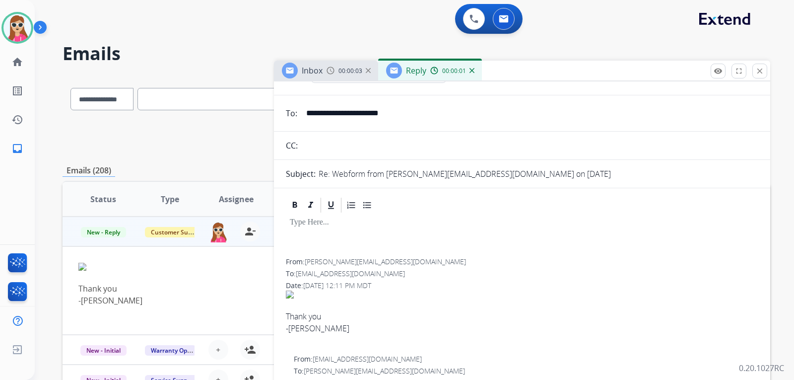
click at [330, 236] on div at bounding box center [522, 236] width 472 height 45
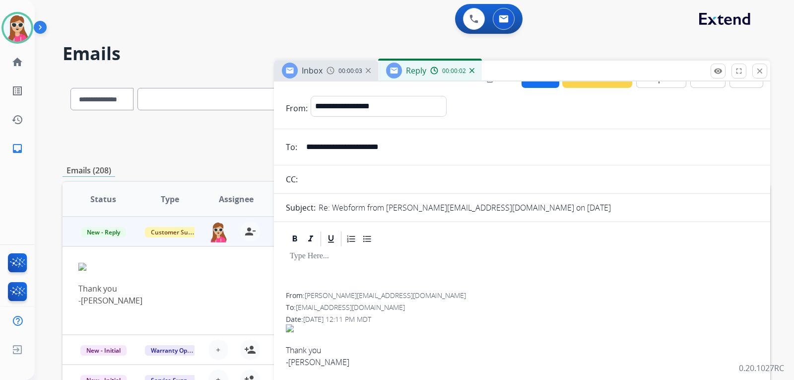
scroll to position [0, 0]
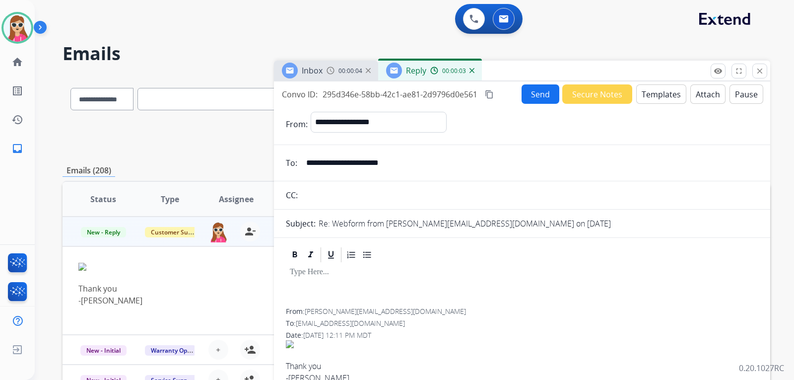
click at [637, 89] on button "Templates" at bounding box center [661, 93] width 50 height 19
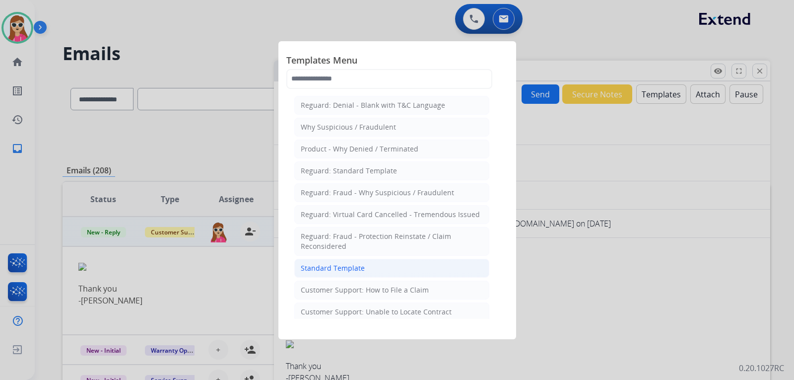
click at [347, 263] on div "Standard Template" at bounding box center [333, 268] width 64 height 10
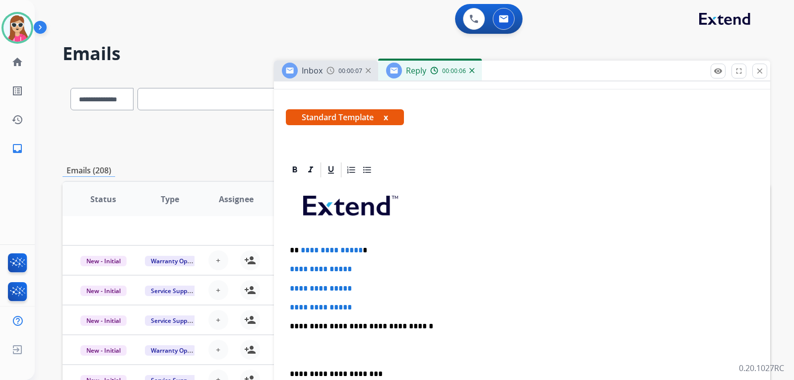
scroll to position [149, 0]
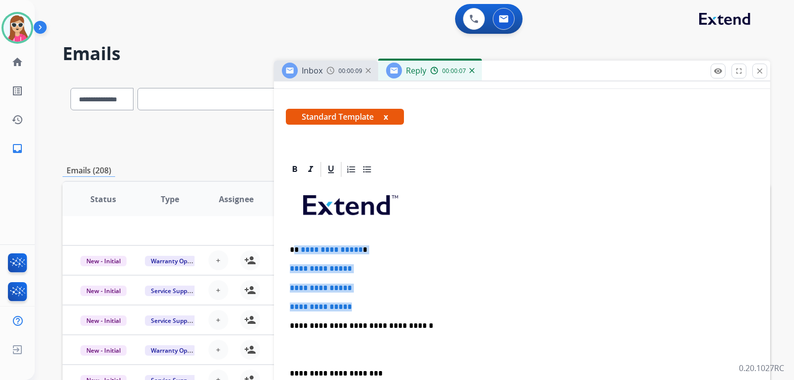
drag, startPoint x: 297, startPoint y: 251, endPoint x: 358, endPoint y: 300, distance: 78.3
click at [363, 299] on div "**********" at bounding box center [522, 348] width 472 height 341
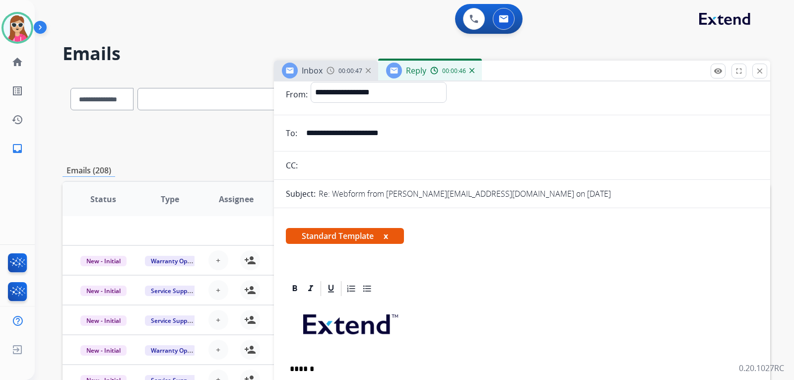
scroll to position [0, 0]
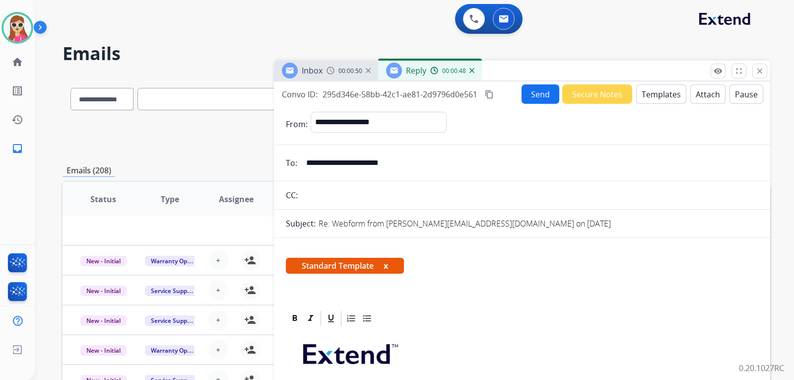
click at [528, 94] on button "Send" at bounding box center [540, 93] width 38 height 19
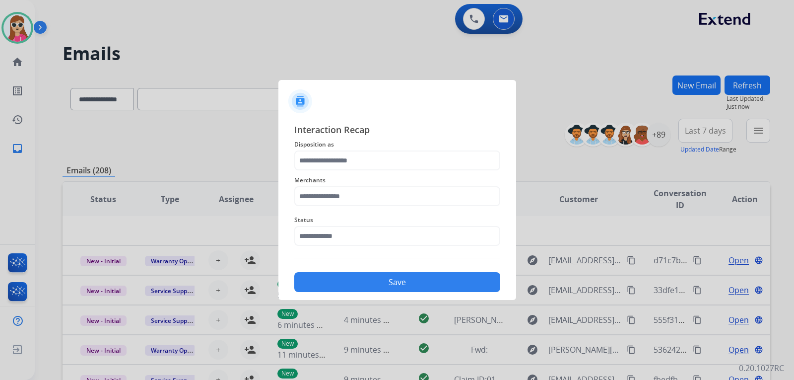
drag, startPoint x: 369, startPoint y: 145, endPoint x: 368, endPoint y: 158, distance: 12.9
click at [368, 154] on div "Interaction Recap Disposition as Merchants Status Save" at bounding box center [397, 207] width 206 height 169
click at [367, 159] on input "text" at bounding box center [397, 160] width 206 height 20
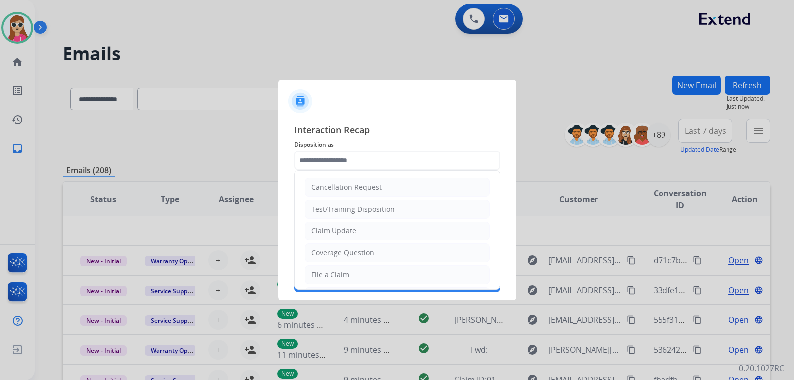
click at [335, 228] on div "Claim Update" at bounding box center [333, 231] width 45 height 10
type input "**********"
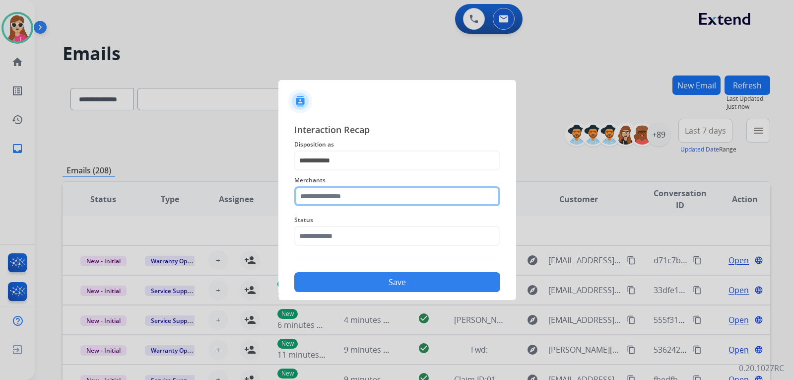
click at [322, 199] on input "text" at bounding box center [397, 196] width 206 height 20
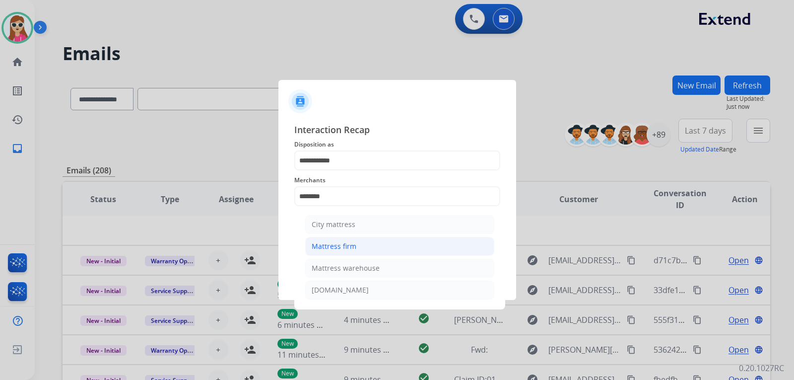
click at [333, 247] on div "Mattress firm" at bounding box center [334, 246] width 45 height 10
type input "**********"
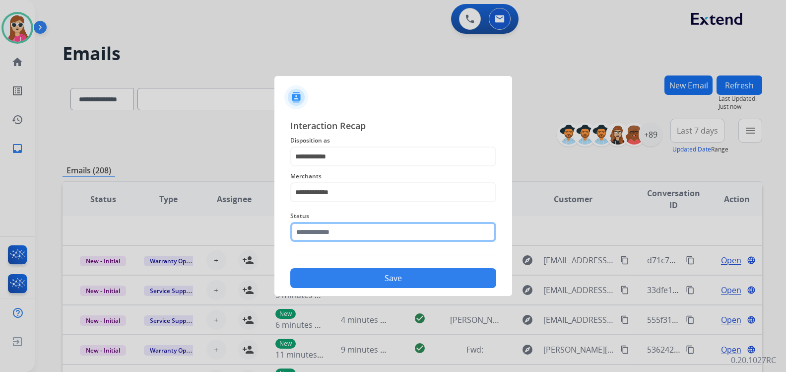
click at [341, 244] on div "Status" at bounding box center [393, 226] width 206 height 40
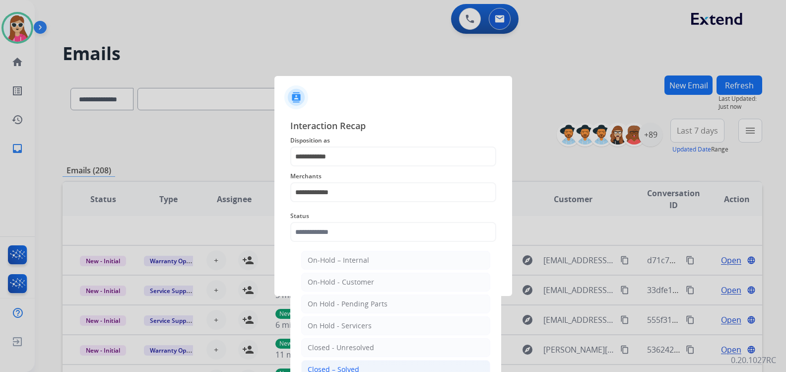
click at [360, 363] on li "Closed – Solved" at bounding box center [395, 369] width 189 height 19
type input "**********"
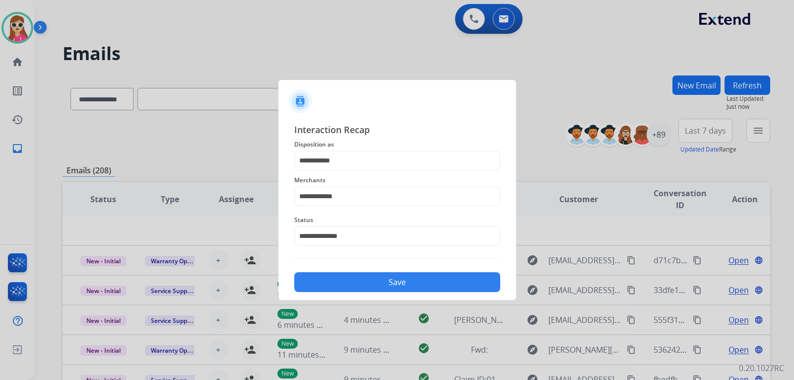
click at [356, 278] on button "Save" at bounding box center [397, 282] width 206 height 20
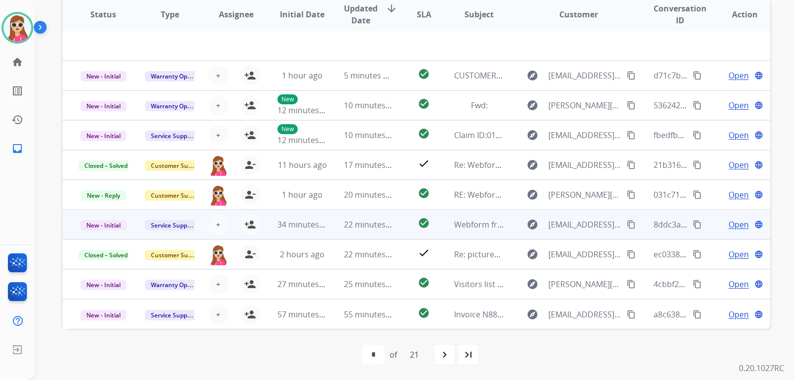
scroll to position [185, 0]
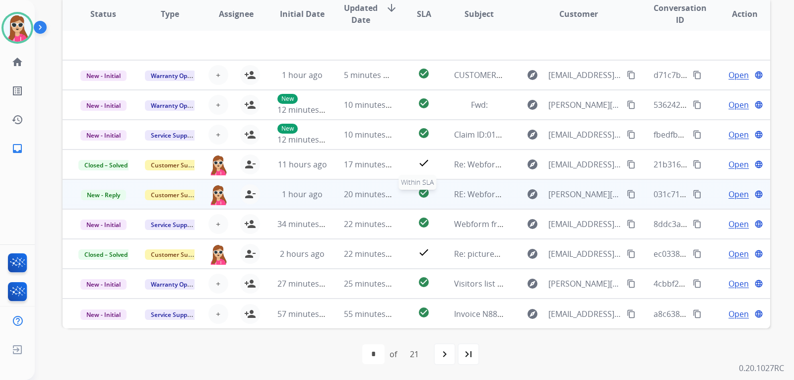
click at [430, 194] on div "check_circle" at bounding box center [424, 194] width 28 height 15
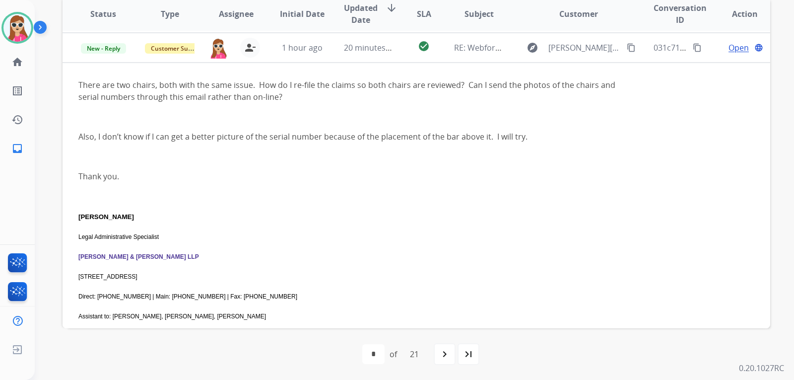
scroll to position [149, 0]
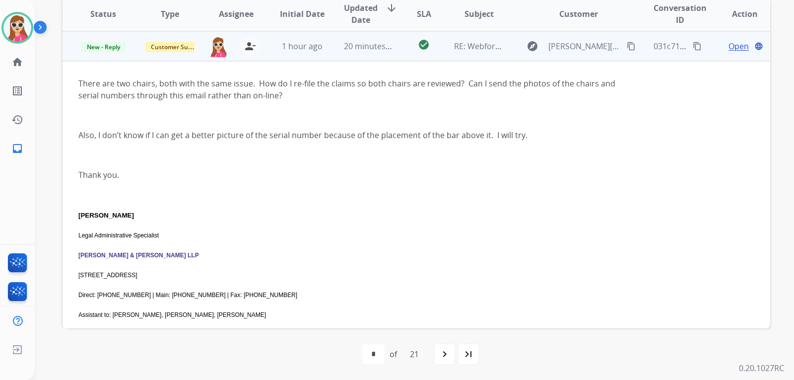
click at [728, 48] on span "Open" at bounding box center [738, 46] width 20 height 12
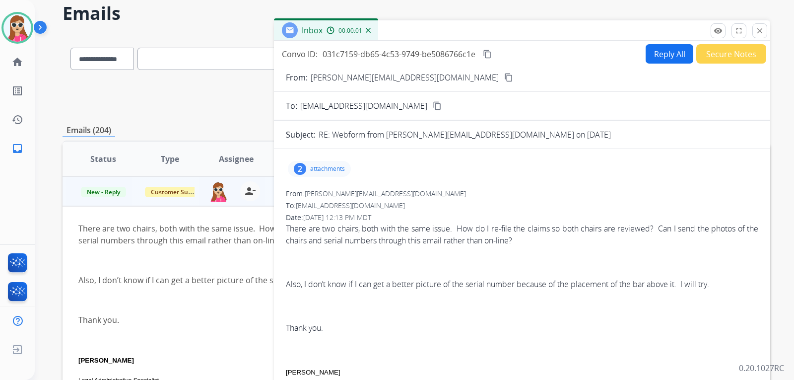
scroll to position [36, 0]
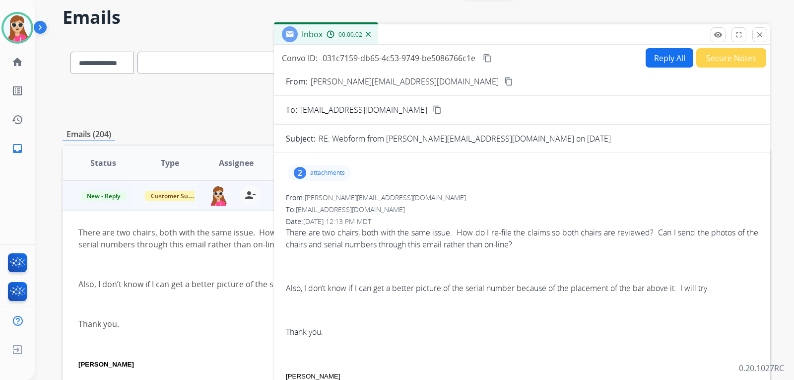
click at [318, 174] on p "attachments" at bounding box center [327, 173] width 35 height 8
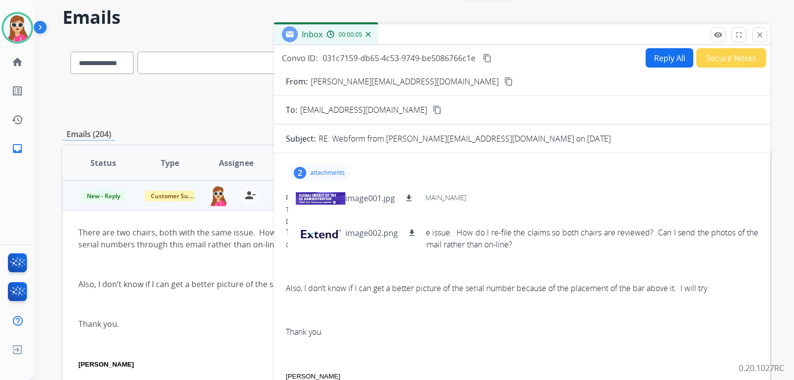
click at [438, 172] on div "2 attachments image001.jpg download image002.png download" at bounding box center [522, 173] width 472 height 24
click at [654, 63] on button "Reply All" at bounding box center [669, 57] width 48 height 19
select select "**********"
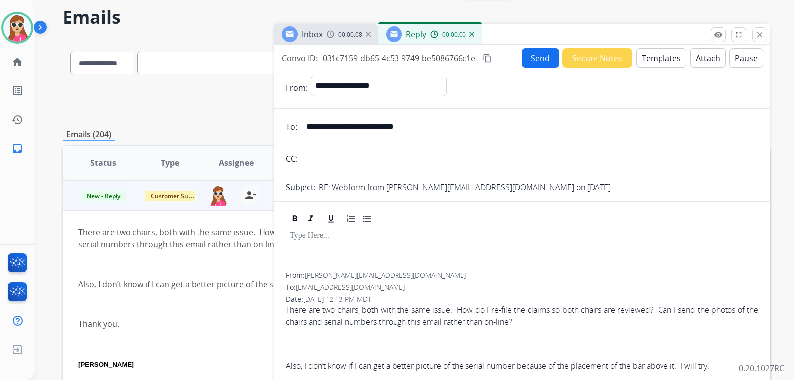
click at [654, 63] on button "Templates" at bounding box center [661, 57] width 50 height 19
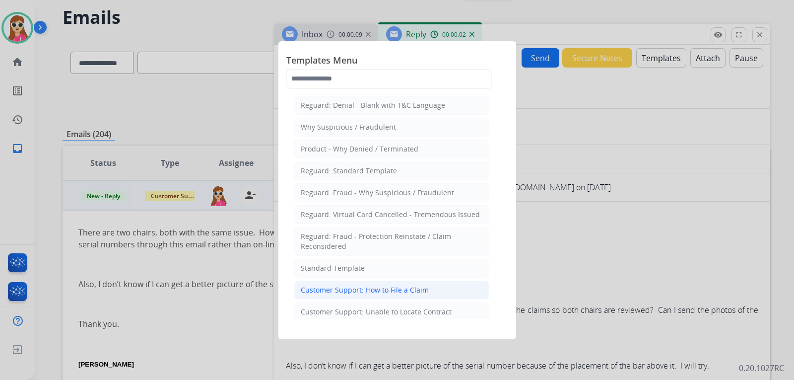
click at [419, 283] on li "Customer Support: How to File a Claim" at bounding box center [391, 289] width 195 height 19
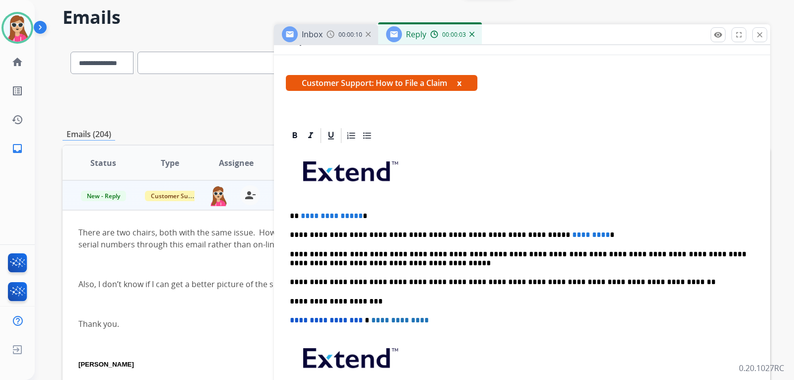
scroll to position [149, 0]
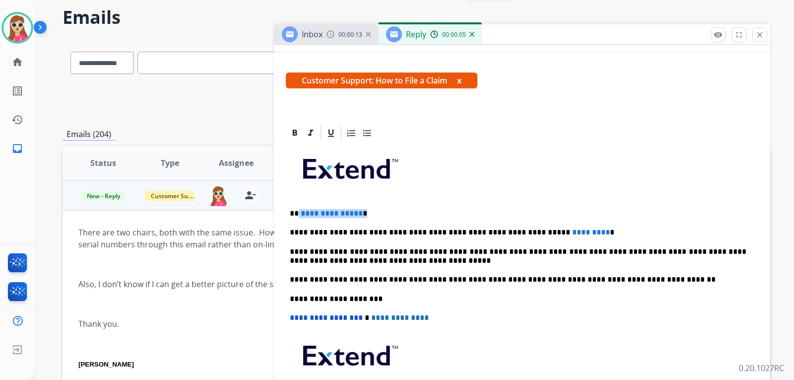
drag, startPoint x: 298, startPoint y: 217, endPoint x: 376, endPoint y: 211, distance: 78.1
click at [376, 211] on p "**********" at bounding box center [518, 213] width 456 height 9
drag, startPoint x: 567, startPoint y: 231, endPoint x: 518, endPoint y: 231, distance: 48.6
click at [518, 231] on p "**********" at bounding box center [518, 232] width 456 height 9
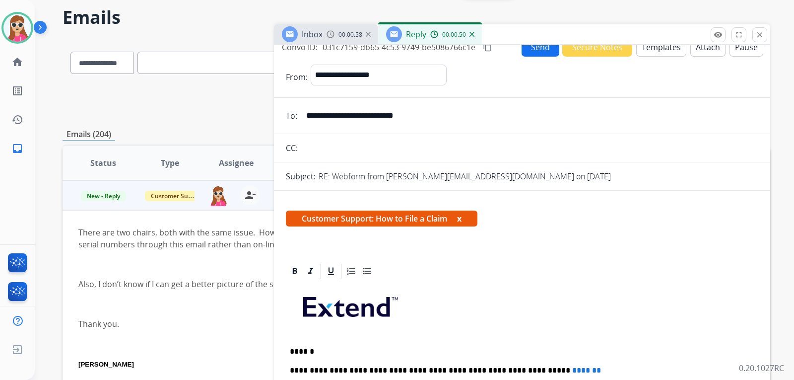
scroll to position [0, 0]
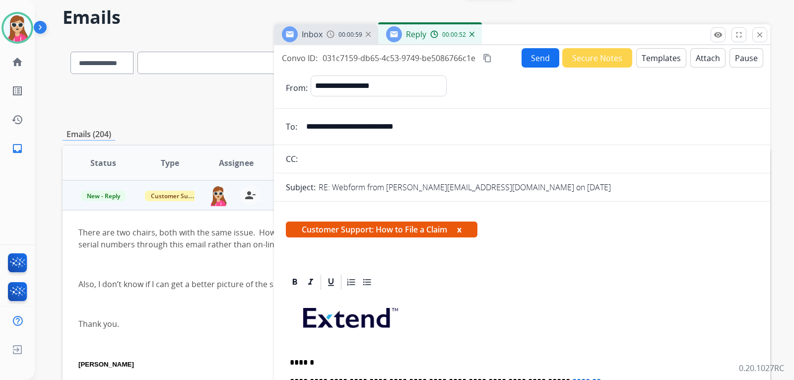
drag, startPoint x: 531, startPoint y: 54, endPoint x: 536, endPoint y: 54, distance: 5.5
click at [536, 54] on button "Send" at bounding box center [540, 57] width 38 height 19
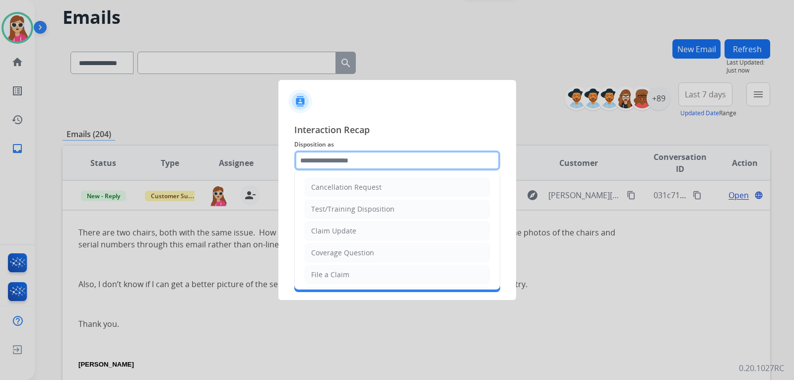
click at [340, 168] on input "text" at bounding box center [397, 160] width 206 height 20
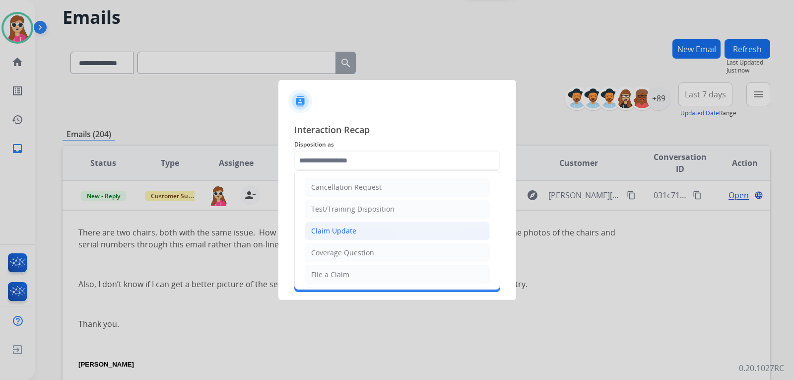
click at [361, 227] on li "Claim Update" at bounding box center [397, 230] width 185 height 19
type input "**********"
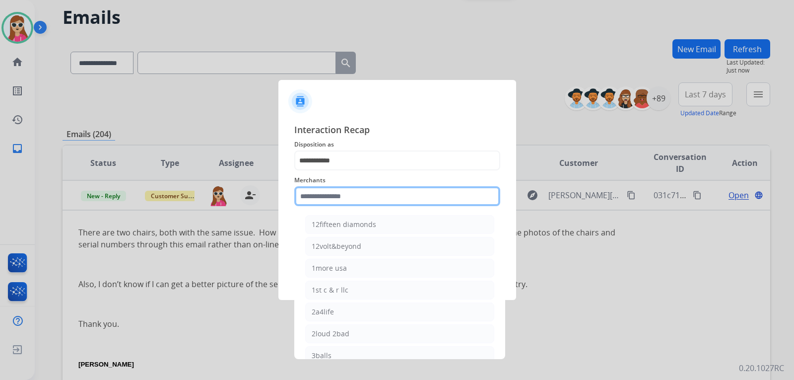
click at [353, 202] on input "text" at bounding box center [397, 196] width 206 height 20
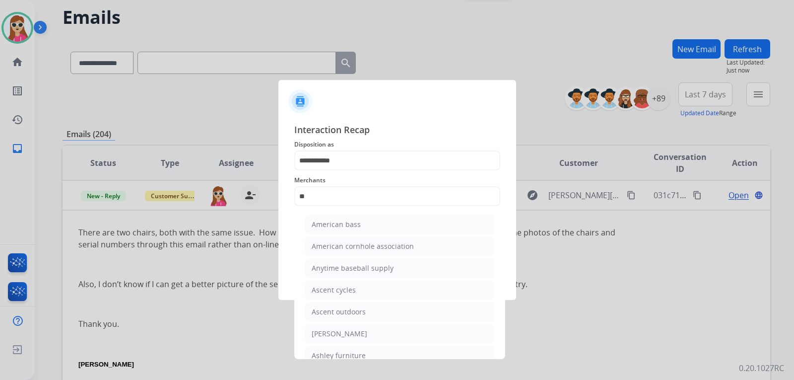
drag, startPoint x: 342, startPoint y: 336, endPoint x: 343, endPoint y: 330, distance: 6.5
click at [342, 336] on div "[PERSON_NAME]" at bounding box center [340, 333] width 56 height 10
type input "**********"
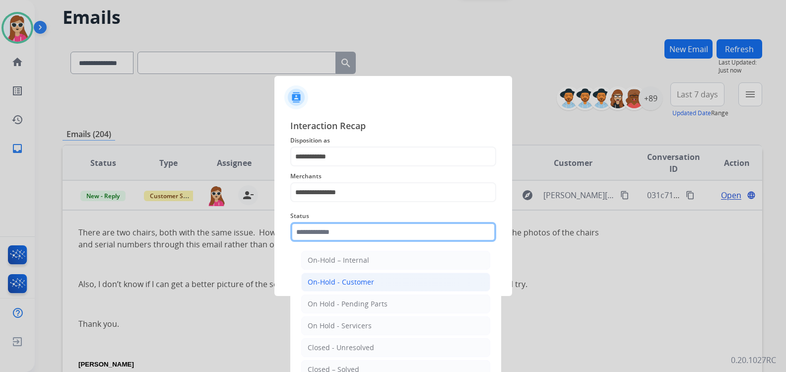
drag, startPoint x: 369, startPoint y: 233, endPoint x: 367, endPoint y: 275, distance: 42.2
click at [368, 236] on input "text" at bounding box center [393, 232] width 206 height 20
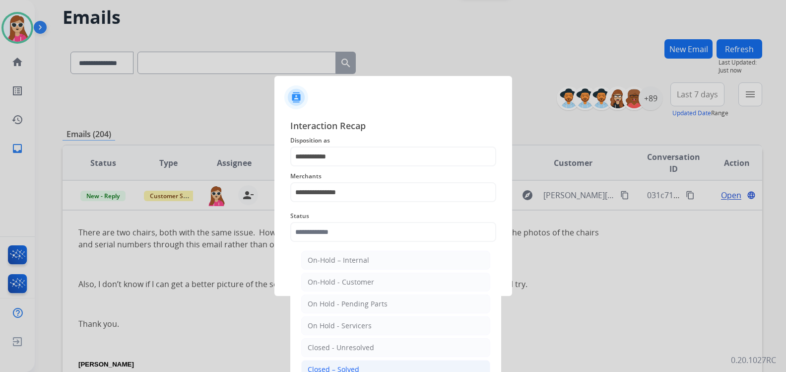
click at [333, 369] on div "Closed – Solved" at bounding box center [334, 369] width 52 height 10
type input "**********"
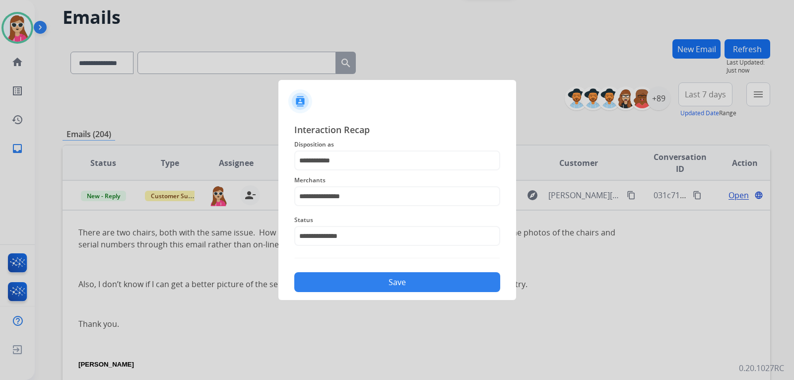
click at [364, 272] on button "Save" at bounding box center [397, 282] width 206 height 20
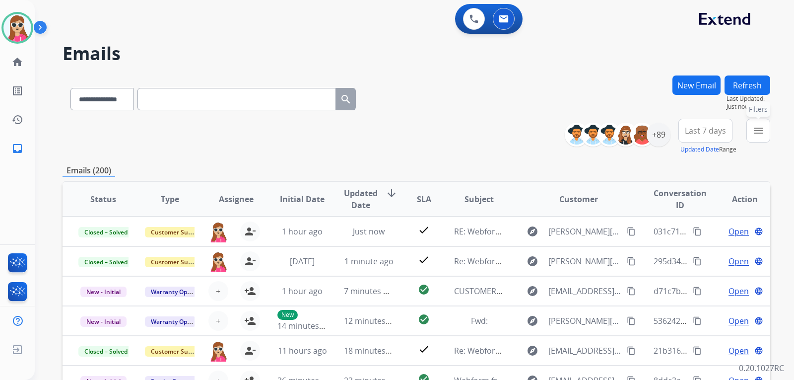
drag, startPoint x: 753, startPoint y: 133, endPoint x: 754, endPoint y: 139, distance: 5.5
click at [755, 133] on mat-icon "menu" at bounding box center [758, 131] width 12 height 12
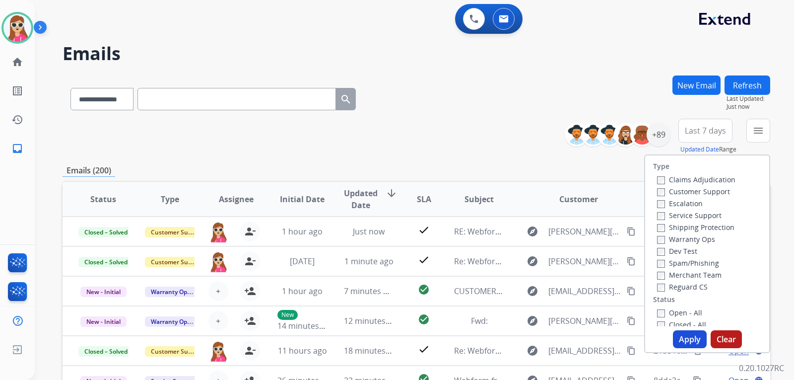
click at [692, 191] on label "Customer Support" at bounding box center [693, 191] width 73 height 9
click at [709, 227] on label "Shipping Protection" at bounding box center [695, 226] width 77 height 9
drag, startPoint x: 691, startPoint y: 289, endPoint x: 685, endPoint y: 296, distance: 9.8
click at [691, 289] on label "Reguard CS" at bounding box center [682, 286] width 51 height 9
click at [677, 309] on label "Open - All" at bounding box center [679, 312] width 45 height 9
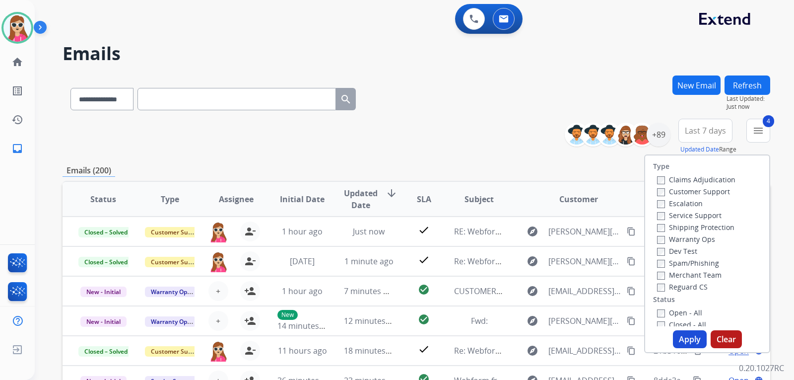
click at [687, 341] on button "Apply" at bounding box center [690, 339] width 34 height 18
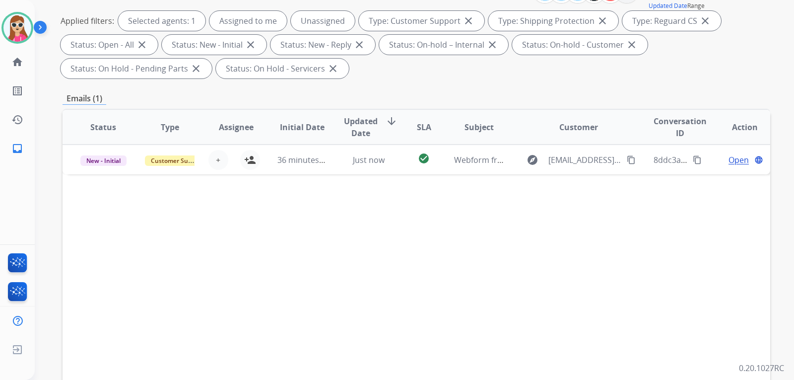
scroll to position [149, 0]
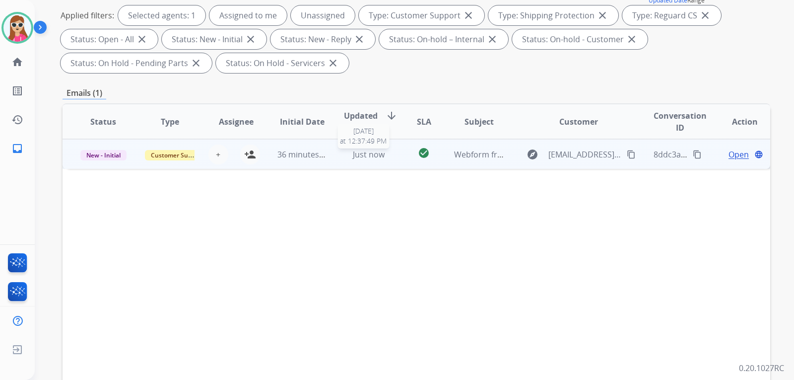
click at [394, 154] on td "check_circle" at bounding box center [416, 154] width 44 height 30
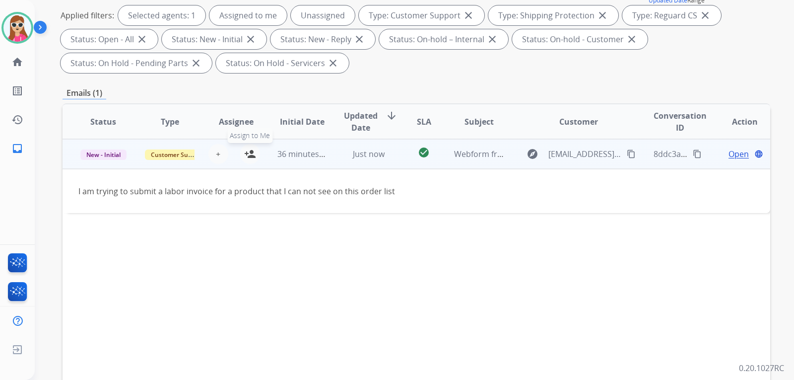
click at [254, 152] on mat-icon "person_add" at bounding box center [250, 154] width 12 height 12
click at [253, 155] on mat-icon "person_remove" at bounding box center [250, 154] width 12 height 12
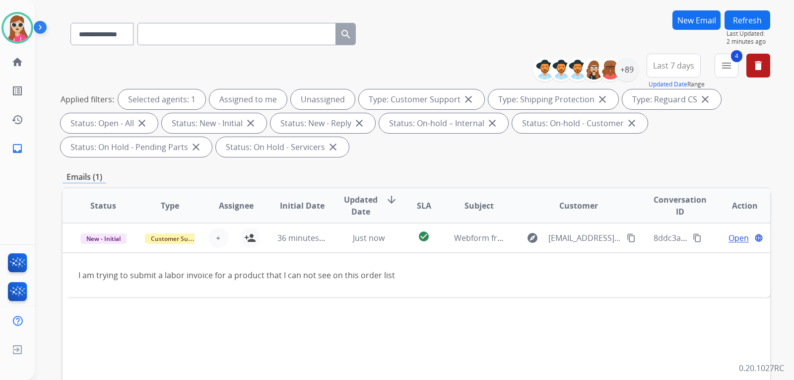
scroll to position [0, 0]
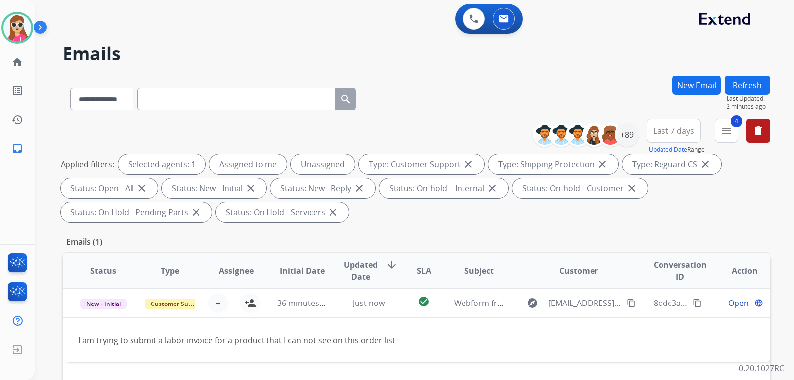
click at [680, 89] on button "New Email" at bounding box center [696, 84] width 48 height 19
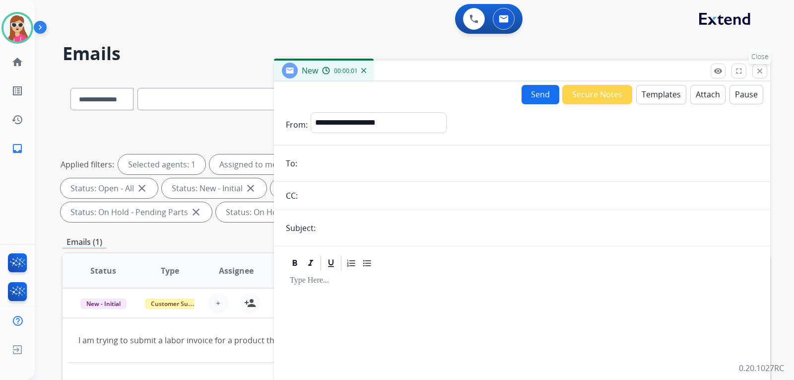
click at [758, 68] on mat-icon "close" at bounding box center [759, 70] width 9 height 9
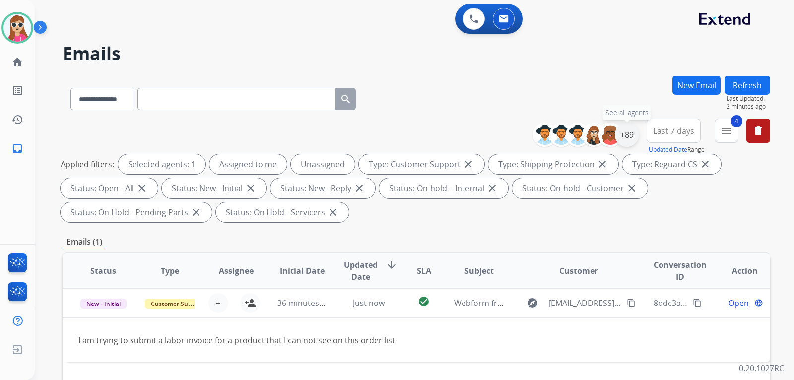
click at [632, 138] on div "+89" at bounding box center [627, 135] width 24 height 24
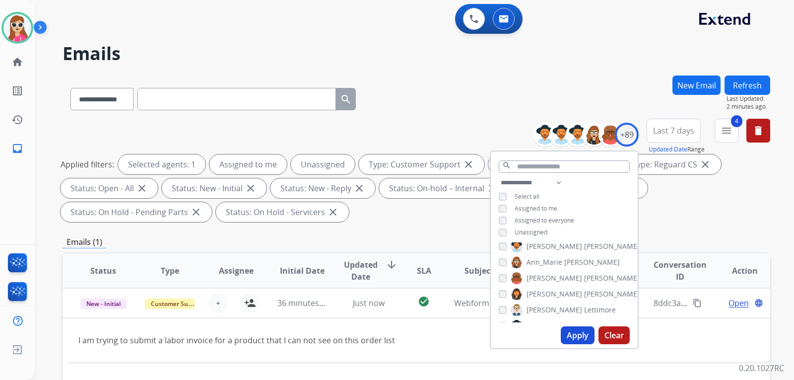
scroll to position [149, 0]
drag, startPoint x: 665, startPoint y: 211, endPoint x: 663, endPoint y: 188, distance: 23.4
click at [666, 209] on div "Applied filters: Selected agents: 1 Assigned to me Unassigned Type: Customer Su…" at bounding box center [414, 187] width 707 height 67
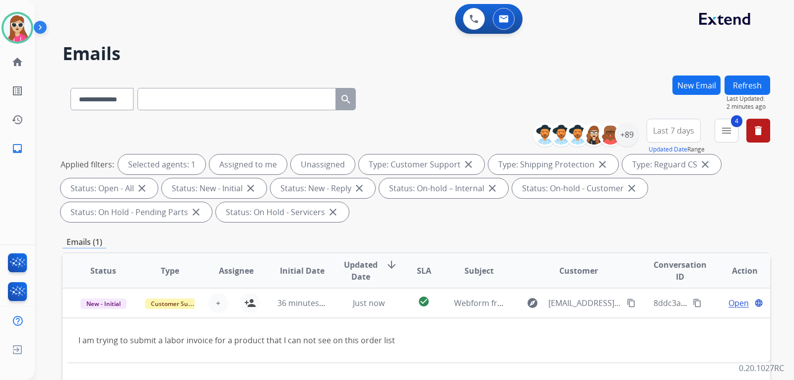
click at [738, 81] on button "Refresh" at bounding box center [747, 84] width 46 height 19
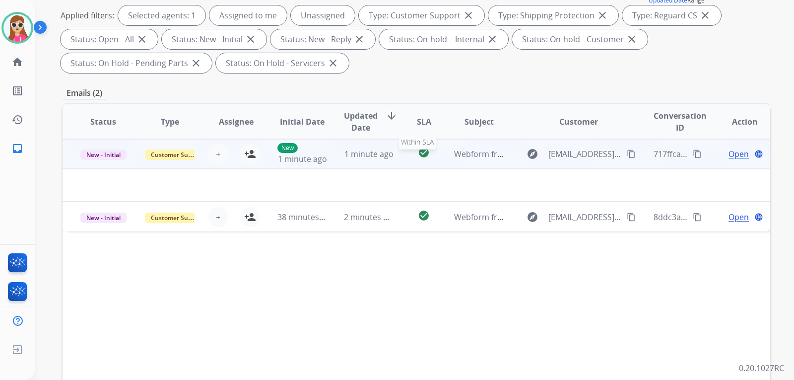
click at [405, 154] on td "check_circle Within SLA" at bounding box center [416, 154] width 44 height 30
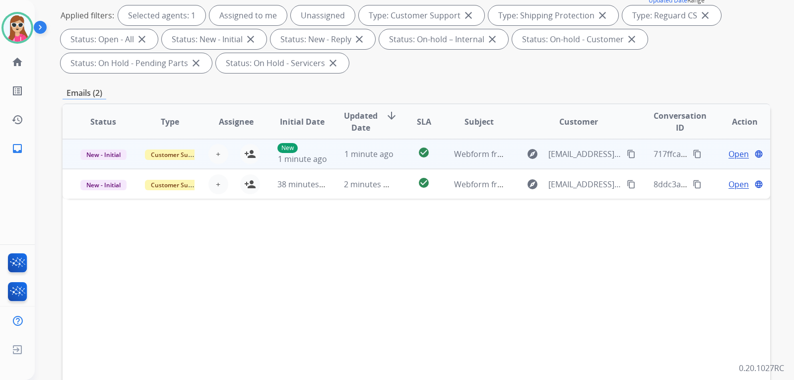
click at [404, 154] on td "check_circle" at bounding box center [416, 154] width 44 height 30
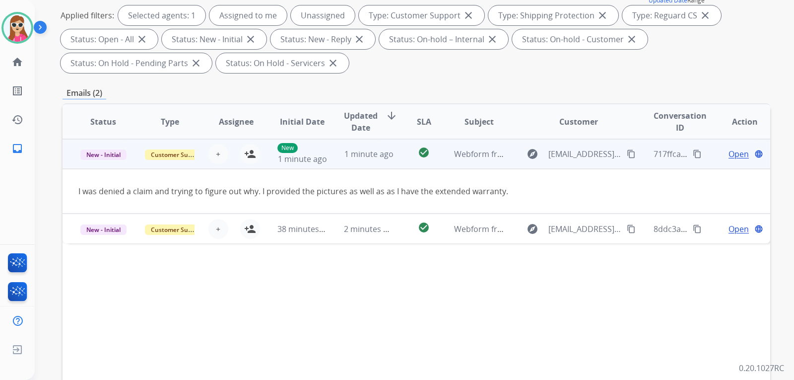
click at [627, 153] on mat-icon "content_copy" at bounding box center [631, 153] width 9 height 9
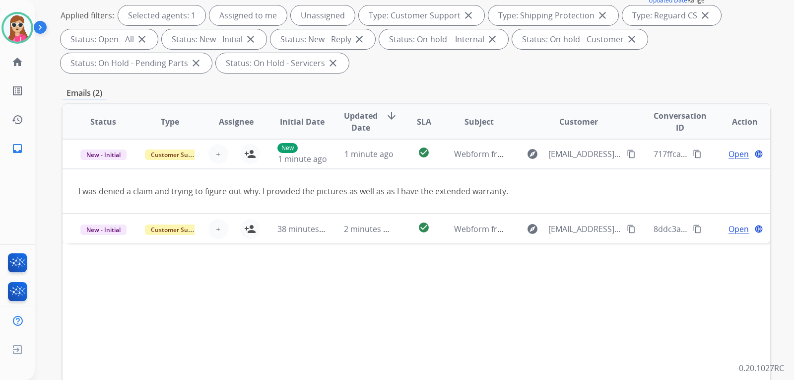
click at [74, 121] on th "Status" at bounding box center [96, 121] width 66 height 35
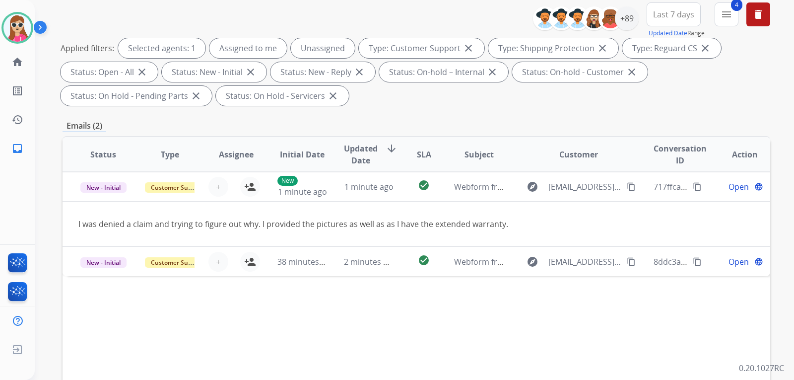
scroll to position [99, 0]
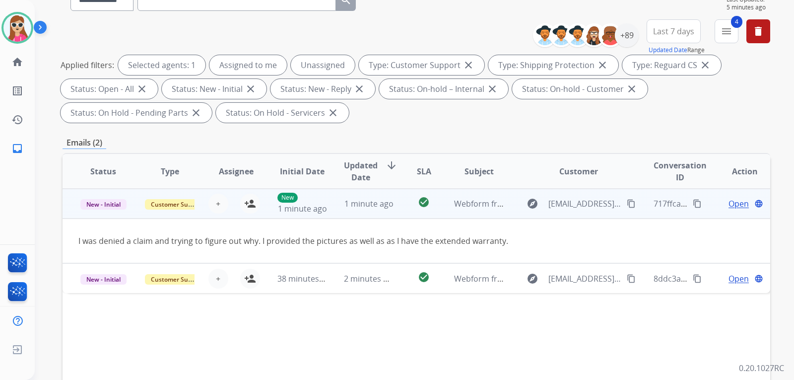
click at [731, 208] on span "Open" at bounding box center [738, 203] width 20 height 12
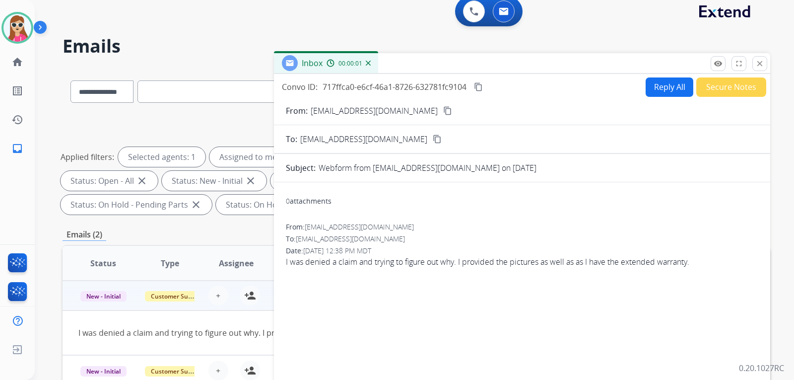
scroll to position [0, 0]
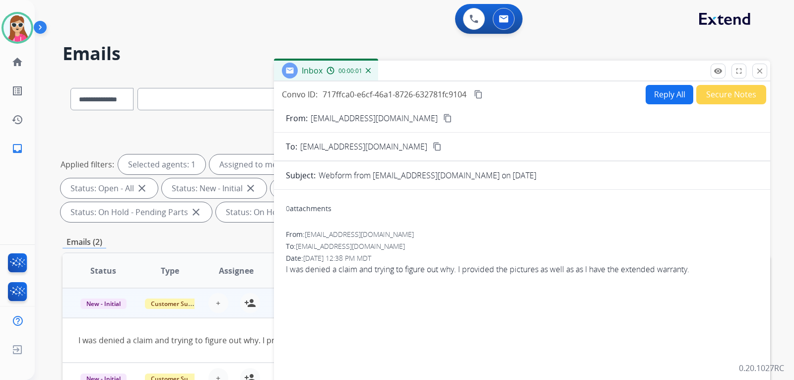
click at [663, 94] on button "Reply All" at bounding box center [669, 94] width 48 height 19
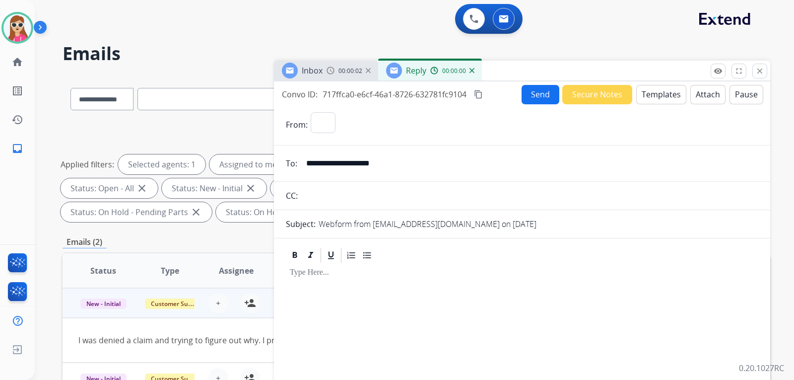
select select "**********"
drag, startPoint x: 642, startPoint y: 91, endPoint x: 641, endPoint y: 102, distance: 11.0
click at [641, 102] on button "Templates" at bounding box center [661, 94] width 50 height 19
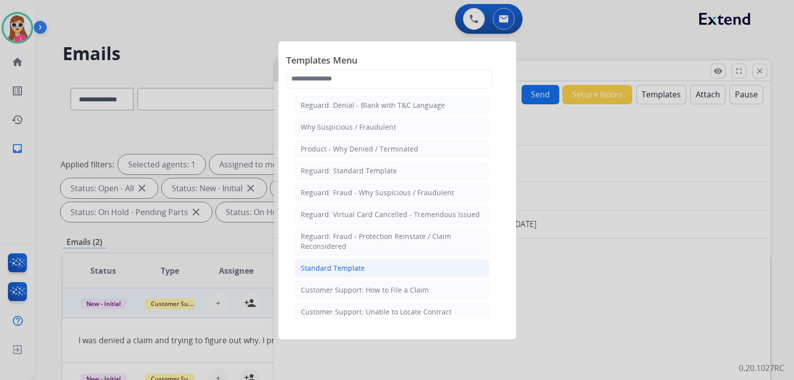
click at [387, 268] on li "Standard Template" at bounding box center [391, 267] width 195 height 19
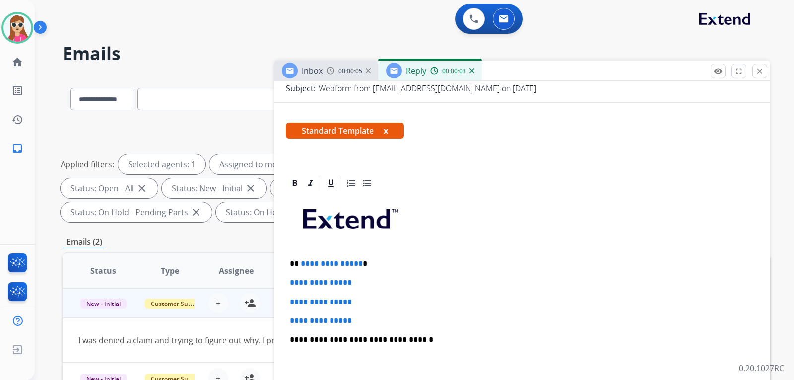
scroll to position [198, 0]
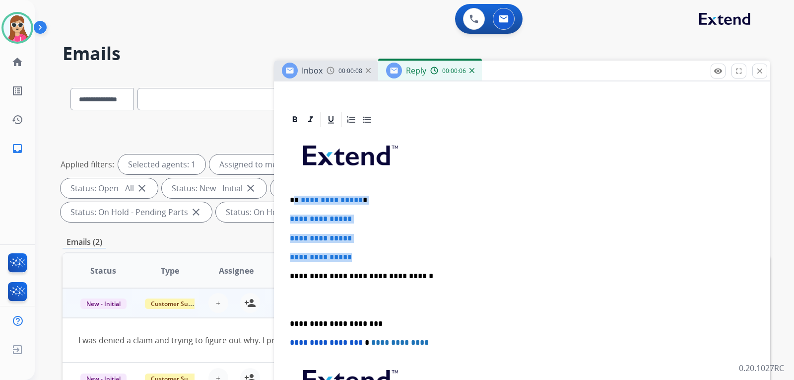
drag, startPoint x: 295, startPoint y: 202, endPoint x: 359, endPoint y: 249, distance: 79.2
click at [359, 249] on div "**********" at bounding box center [522, 298] width 472 height 341
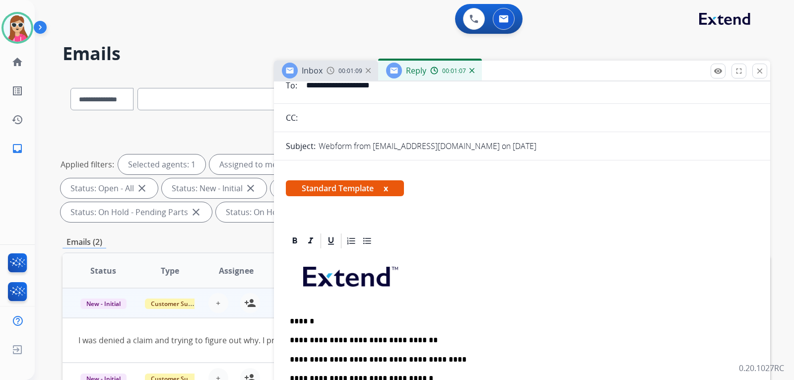
scroll to position [0, 0]
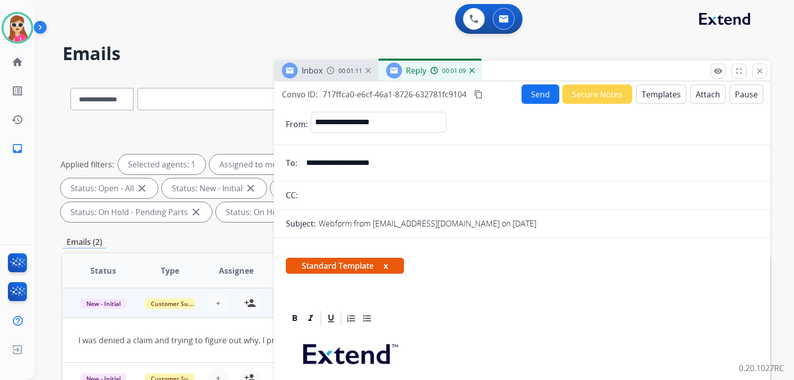
click at [541, 103] on button "Send" at bounding box center [540, 93] width 38 height 19
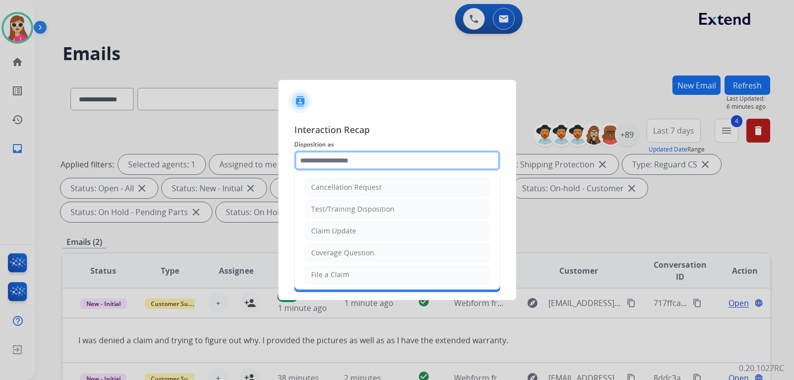
click at [344, 165] on input "text" at bounding box center [397, 160] width 206 height 20
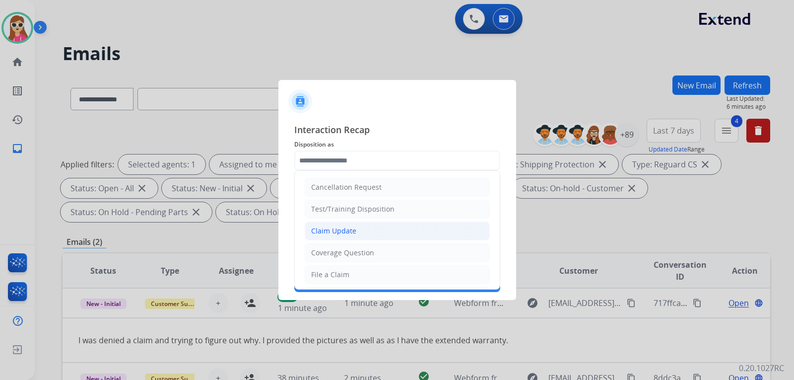
click at [373, 226] on li "Claim Update" at bounding box center [397, 230] width 185 height 19
type input "**********"
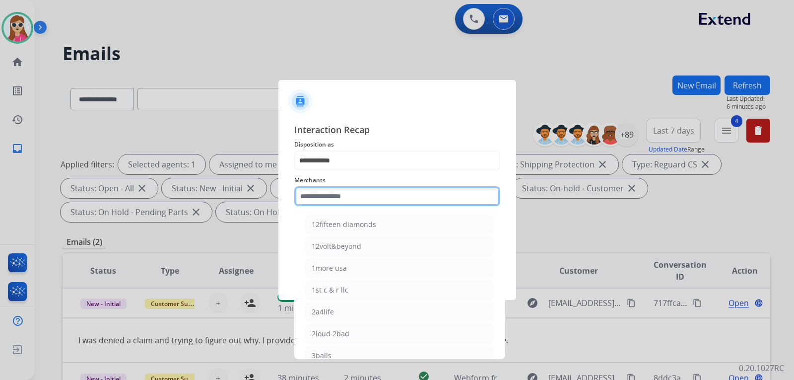
click at [362, 200] on input "text" at bounding box center [397, 196] width 206 height 20
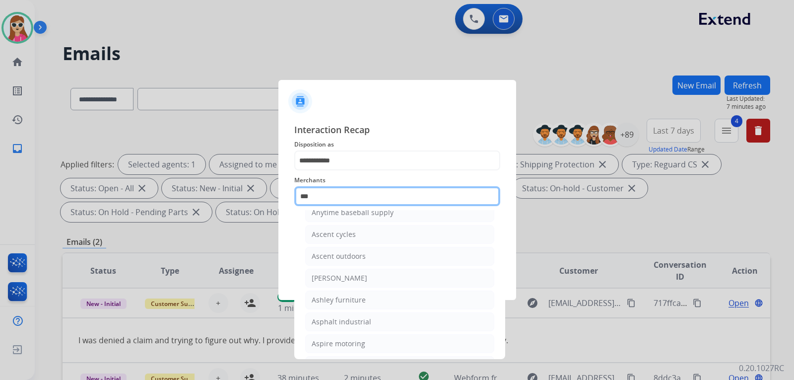
scroll to position [16, 0]
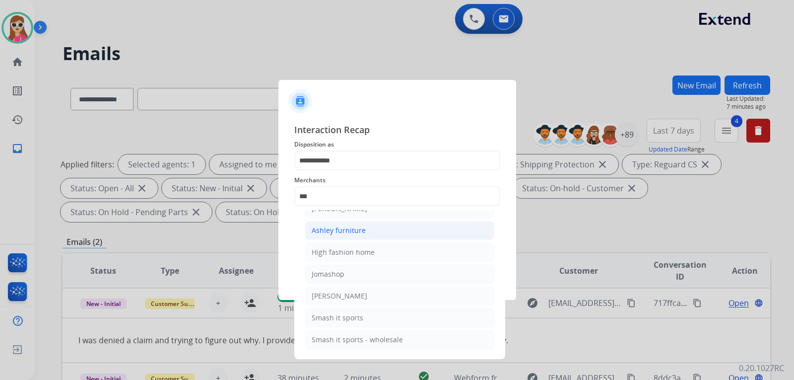
click at [372, 232] on li "Ashley furniture" at bounding box center [399, 230] width 189 height 19
type input "**********"
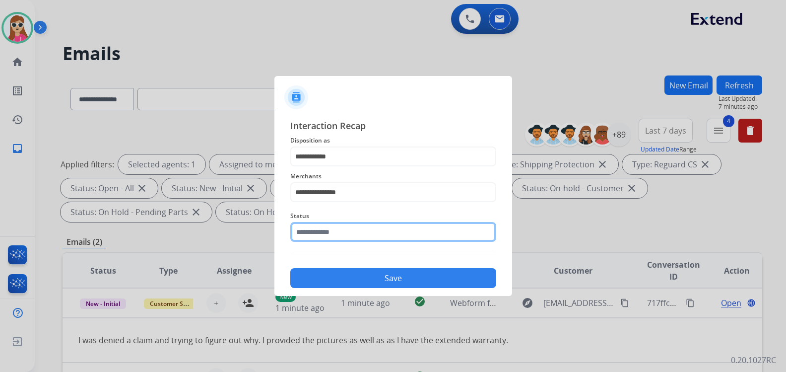
click at [378, 241] on input "text" at bounding box center [393, 232] width 206 height 20
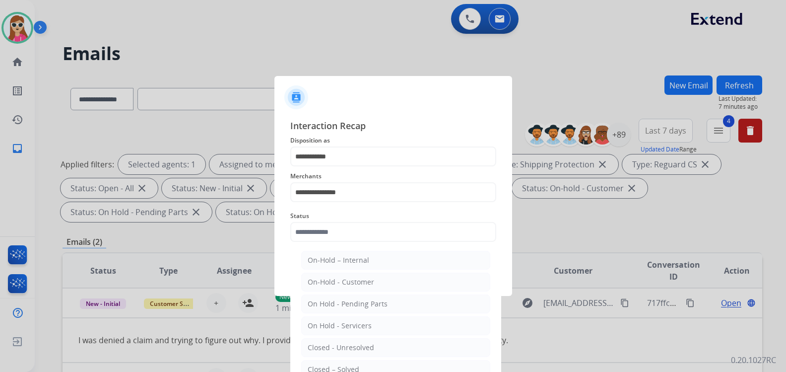
drag, startPoint x: 358, startPoint y: 362, endPoint x: 365, endPoint y: 357, distance: 9.2
click at [362, 362] on li "Closed – Solved" at bounding box center [395, 369] width 189 height 19
type input "**********"
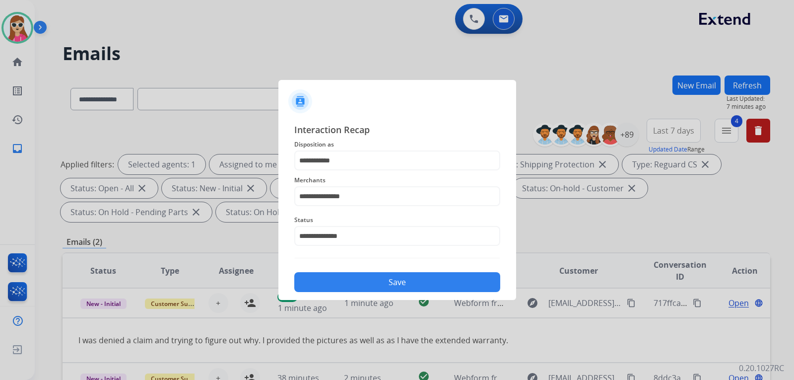
click at [351, 272] on div "Save" at bounding box center [397, 279] width 206 height 26
click at [373, 282] on button "Save" at bounding box center [397, 282] width 206 height 20
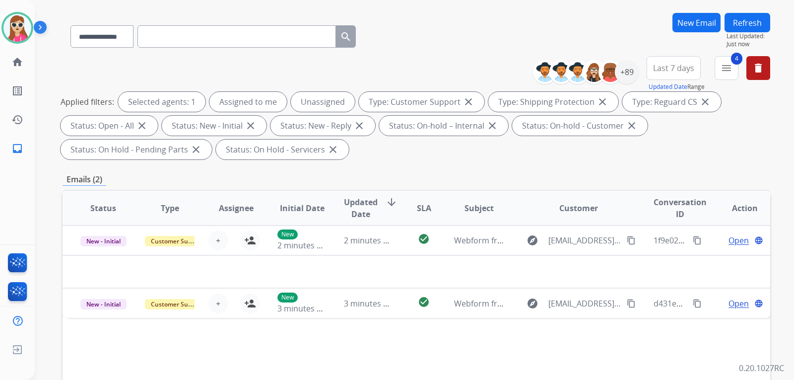
scroll to position [0, 0]
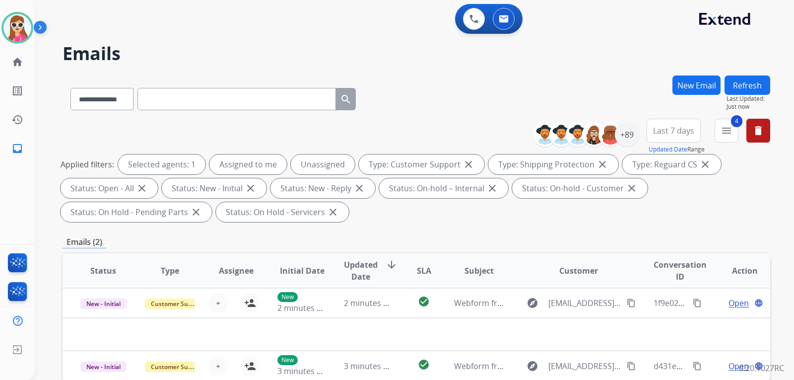
click at [742, 79] on button "Refresh" at bounding box center [747, 84] width 46 height 19
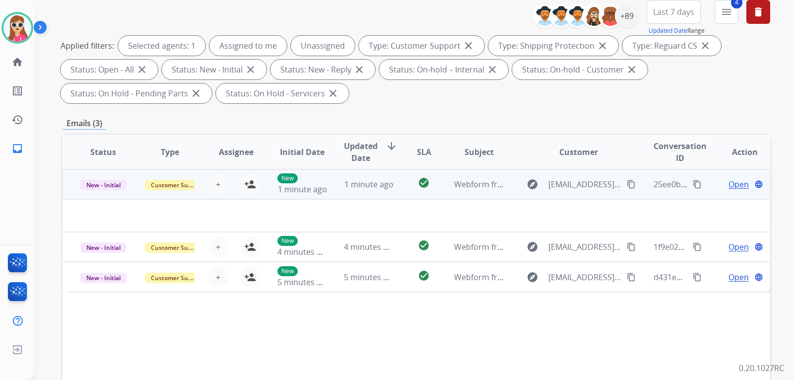
scroll to position [149, 0]
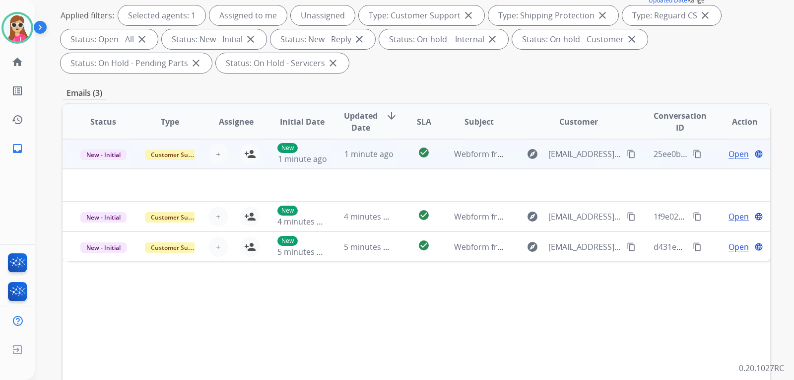
click at [516, 163] on td "explore earevalo44@gmail.com content_copy" at bounding box center [571, 154] width 132 height 30
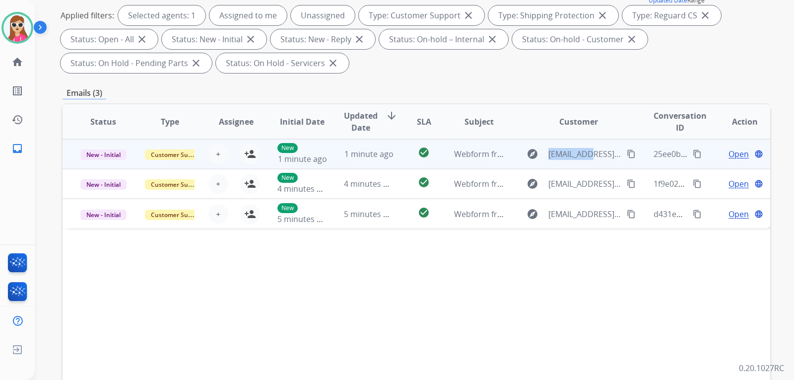
click at [515, 163] on td "explore earevalo44@gmail.com content_copy" at bounding box center [571, 154] width 132 height 30
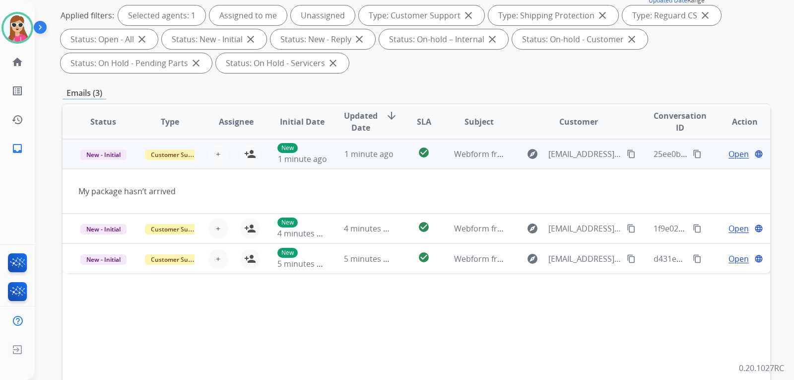
click at [733, 155] on span "Open" at bounding box center [738, 154] width 20 height 12
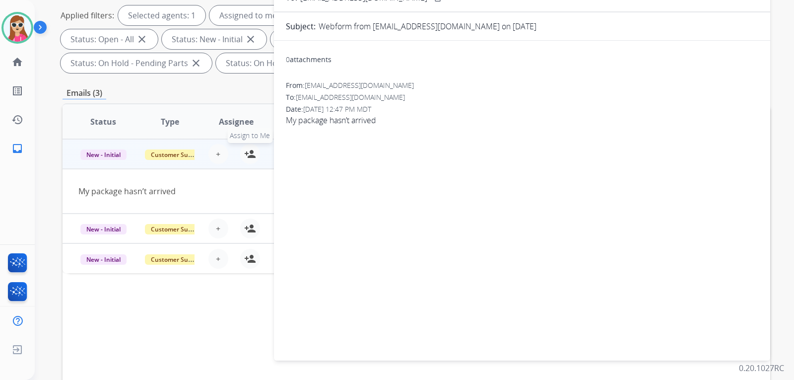
drag, startPoint x: 251, startPoint y: 150, endPoint x: 268, endPoint y: 152, distance: 18.0
click at [252, 151] on mat-icon "person_add" at bounding box center [250, 154] width 12 height 12
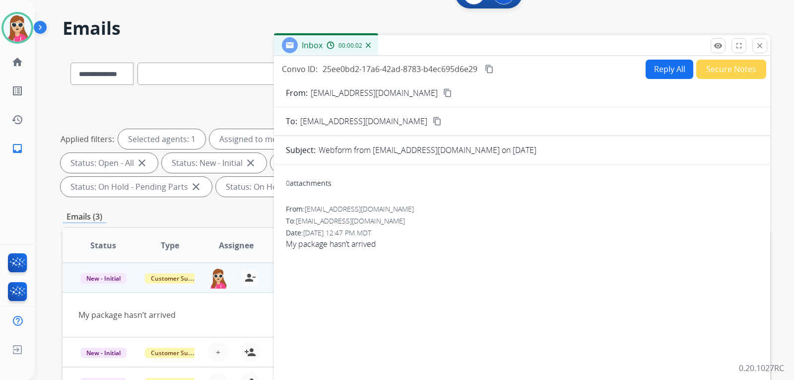
scroll to position [0, 0]
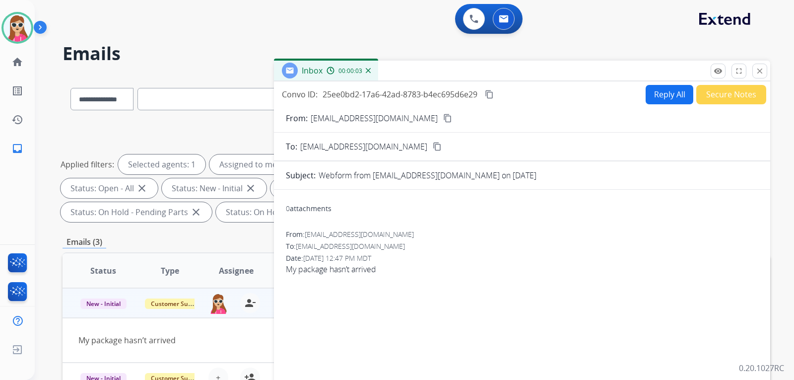
click at [666, 97] on button "Reply All" at bounding box center [669, 94] width 48 height 19
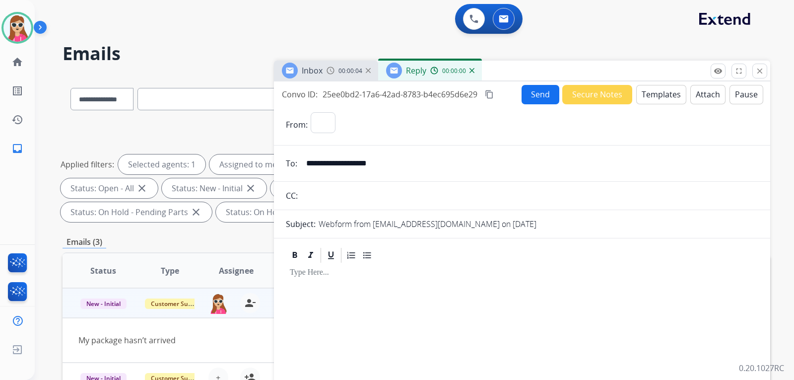
select select "**********"
click at [651, 97] on button "Templates" at bounding box center [661, 94] width 50 height 19
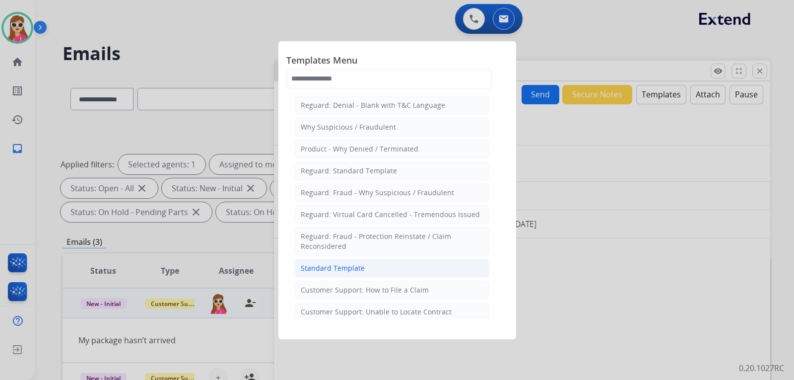
click at [349, 265] on div "Standard Template" at bounding box center [333, 268] width 64 height 10
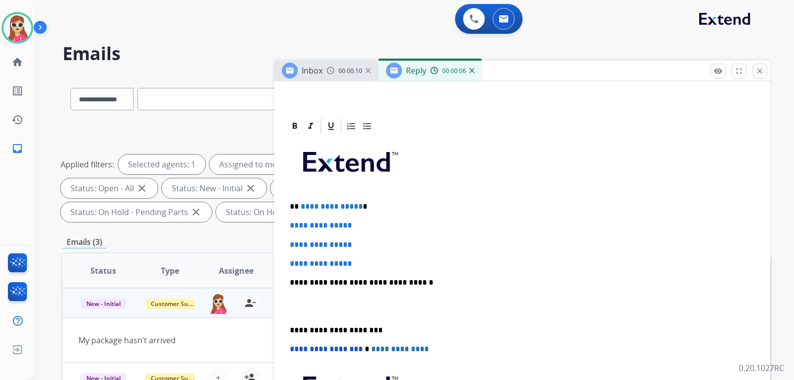
scroll to position [198, 0]
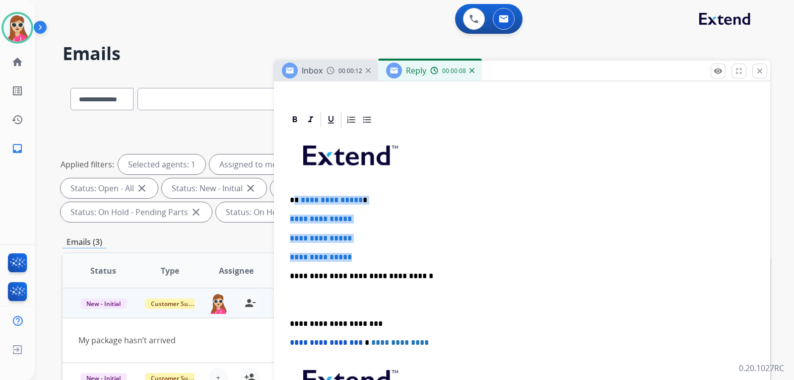
drag, startPoint x: 294, startPoint y: 197, endPoint x: 361, endPoint y: 255, distance: 88.0
click at [361, 255] on div "**********" at bounding box center [522, 298] width 472 height 341
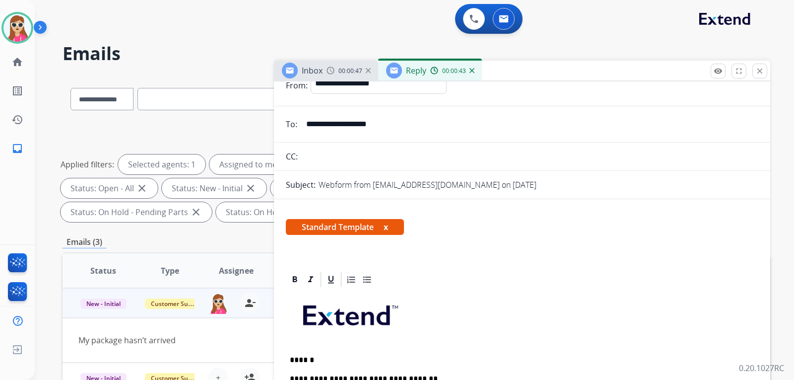
scroll to position [149, 0]
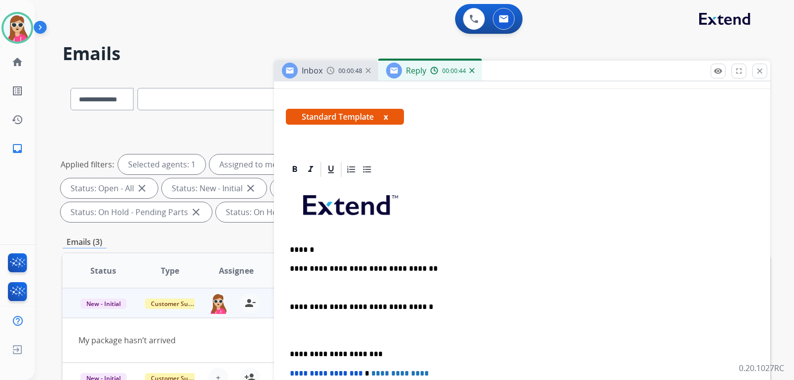
click at [387, 113] on button "x" at bounding box center [385, 117] width 4 height 12
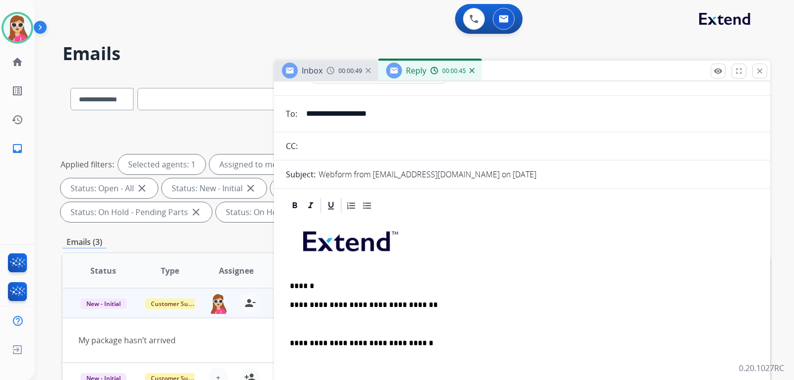
scroll to position [0, 0]
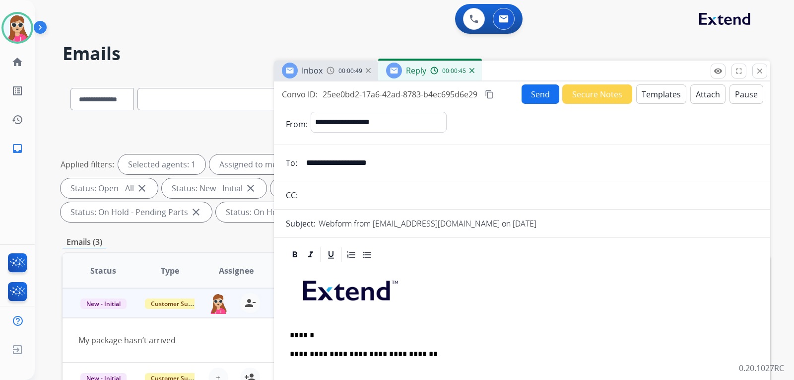
click at [643, 87] on button "Templates" at bounding box center [661, 93] width 50 height 19
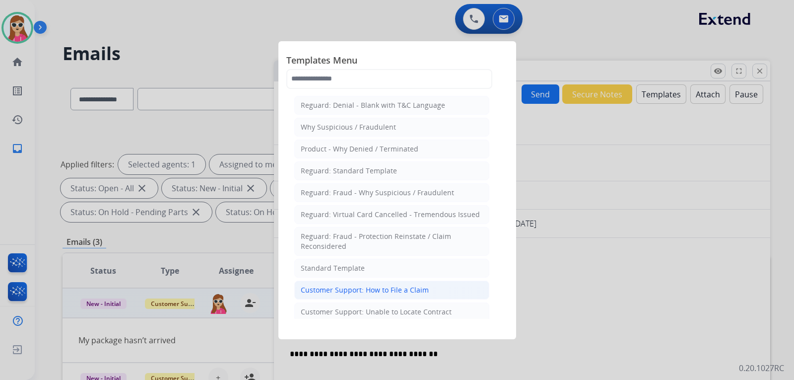
click at [408, 290] on div "Customer Support: How to File a Claim" at bounding box center [365, 290] width 128 height 10
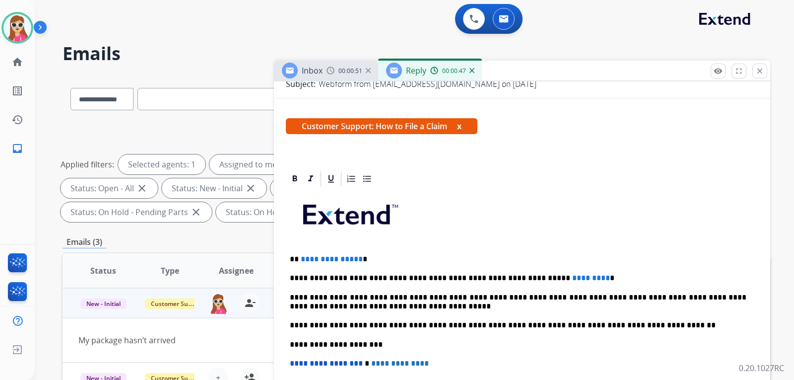
scroll to position [180, 0]
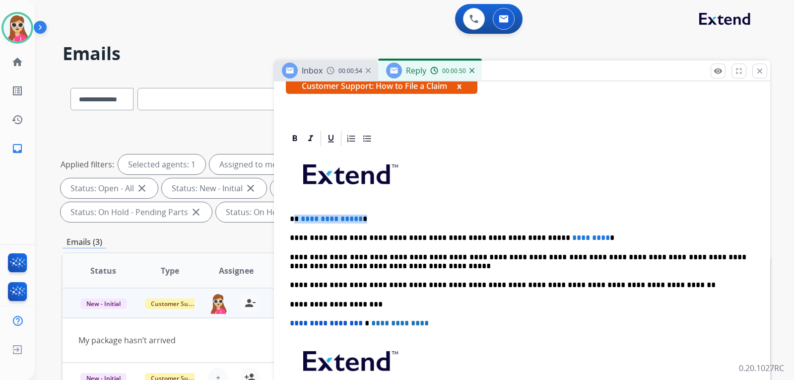
drag, startPoint x: 296, startPoint y: 220, endPoint x: 366, endPoint y: 219, distance: 70.5
click at [366, 219] on p "**********" at bounding box center [518, 218] width 456 height 9
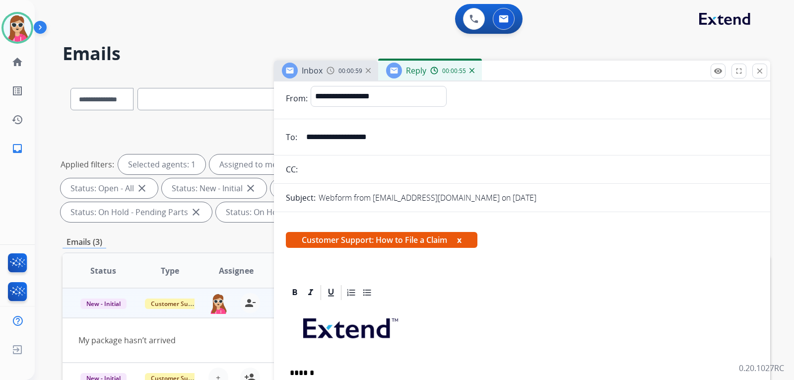
scroll to position [0, 0]
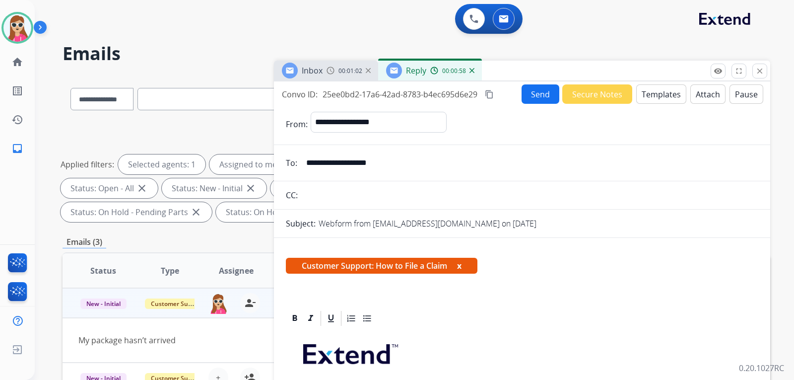
drag, startPoint x: 393, startPoint y: 163, endPoint x: 307, endPoint y: 164, distance: 85.8
click at [307, 164] on input "**********" at bounding box center [529, 163] width 458 height 20
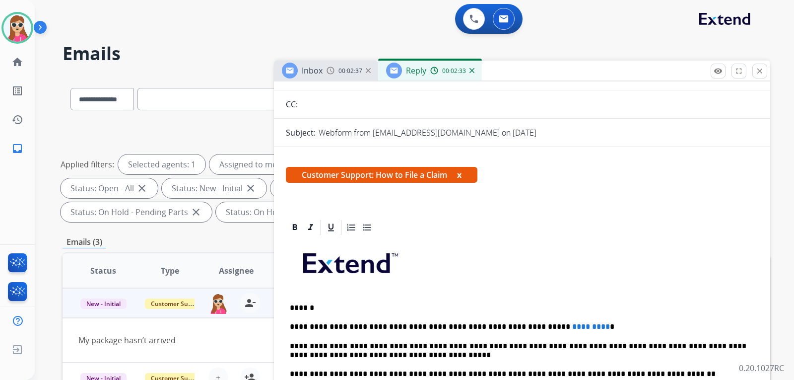
scroll to position [149, 0]
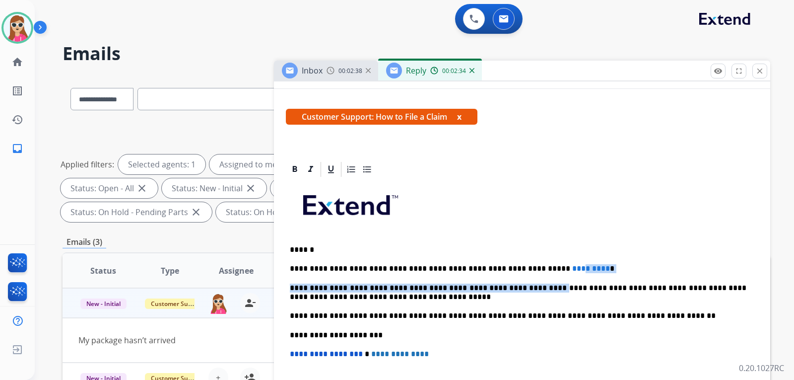
drag, startPoint x: 562, startPoint y: 274, endPoint x: 532, endPoint y: 272, distance: 29.8
click at [532, 272] on div "**********" at bounding box center [522, 329] width 472 height 303
click at [575, 267] on p "**********" at bounding box center [518, 268] width 456 height 9
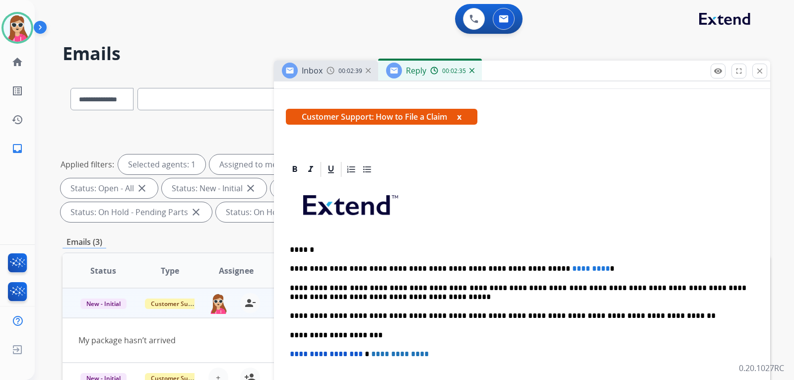
click at [575, 267] on p "**********" at bounding box center [518, 268] width 456 height 9
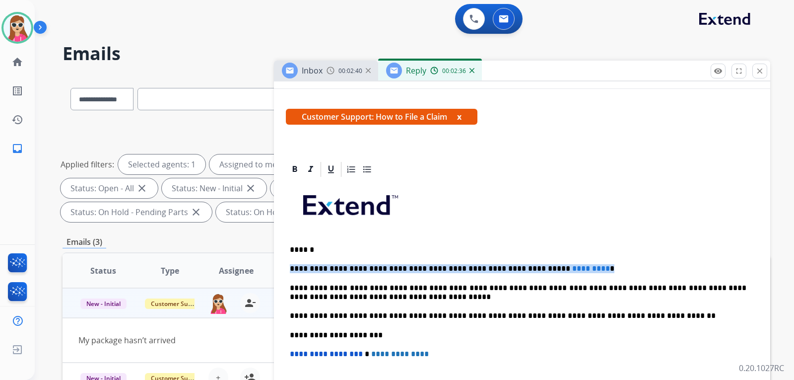
drag, startPoint x: 573, startPoint y: 267, endPoint x: 520, endPoint y: 267, distance: 53.1
click at [520, 267] on p "**********" at bounding box center [518, 268] width 456 height 9
click at [572, 271] on span "*********" at bounding box center [591, 267] width 38 height 7
click at [567, 264] on p "**********" at bounding box center [518, 268] width 456 height 9
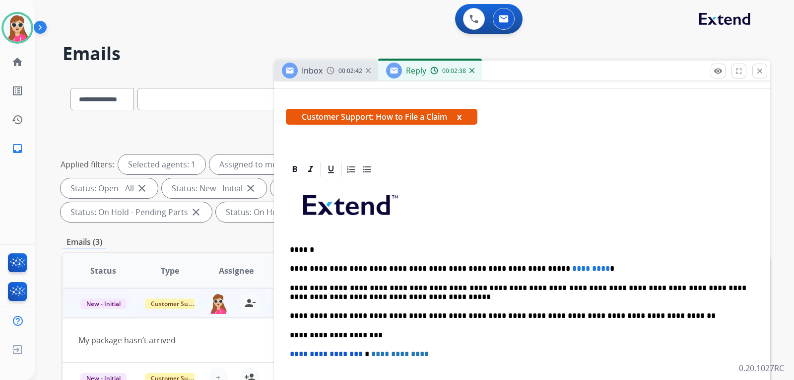
click at [572, 268] on span "*********" at bounding box center [591, 267] width 38 height 7
click at [572, 270] on span "*********" at bounding box center [591, 267] width 38 height 7
click at [572, 269] on span "*********" at bounding box center [591, 267] width 38 height 7
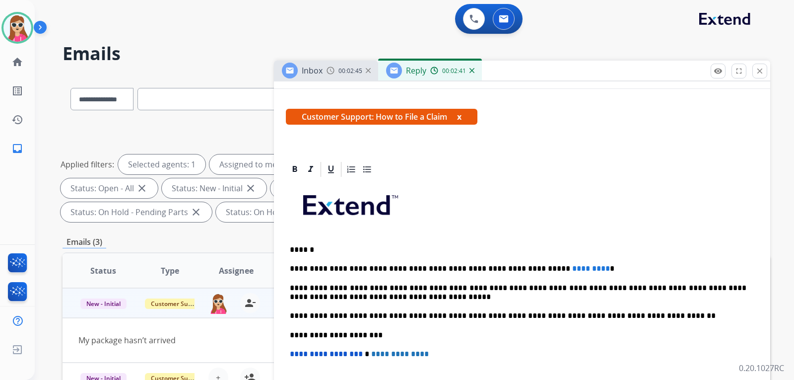
drag, startPoint x: 533, startPoint y: 269, endPoint x: 519, endPoint y: 266, distance: 14.8
click at [572, 266] on span "*********" at bounding box center [591, 267] width 38 height 7
drag, startPoint x: 519, startPoint y: 266, endPoint x: 570, endPoint y: 266, distance: 50.6
click at [570, 266] on p "**********" at bounding box center [518, 268] width 456 height 9
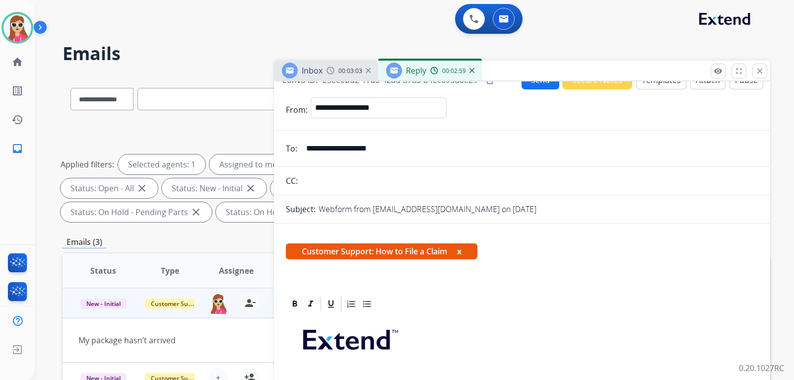
scroll to position [0, 0]
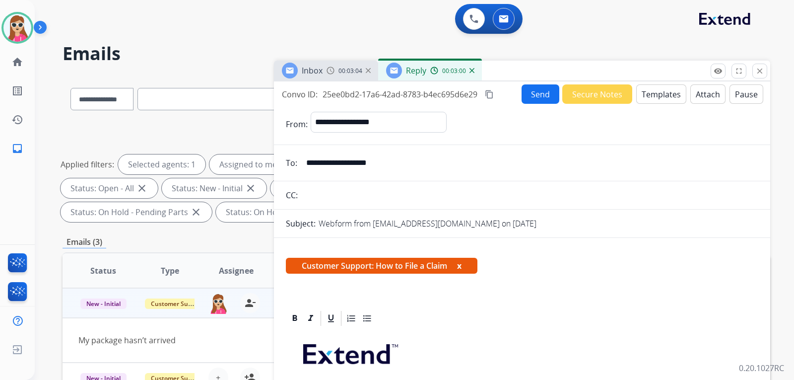
drag, startPoint x: 531, startPoint y: 98, endPoint x: 538, endPoint y: 99, distance: 7.0
click at [538, 99] on button "Send" at bounding box center [540, 93] width 38 height 19
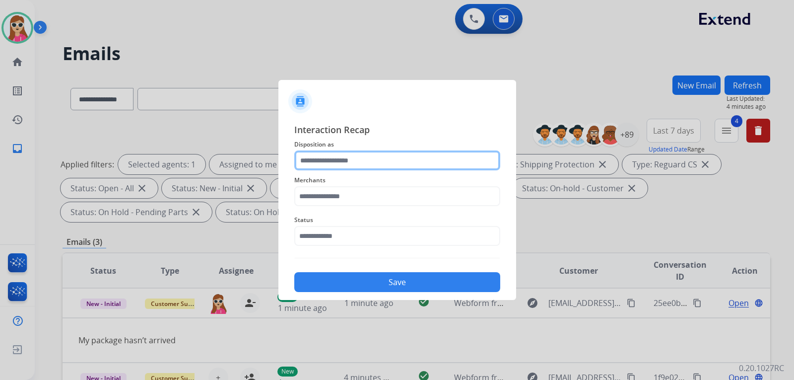
click at [358, 160] on input "text" at bounding box center [397, 160] width 206 height 20
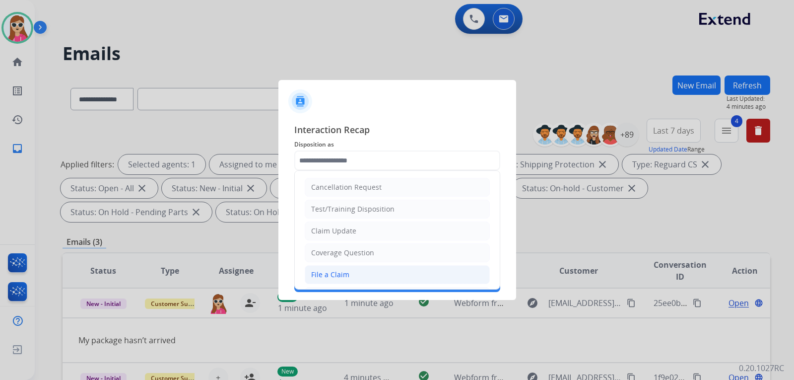
click at [353, 269] on li "File a Claim" at bounding box center [397, 274] width 185 height 19
type input "**********"
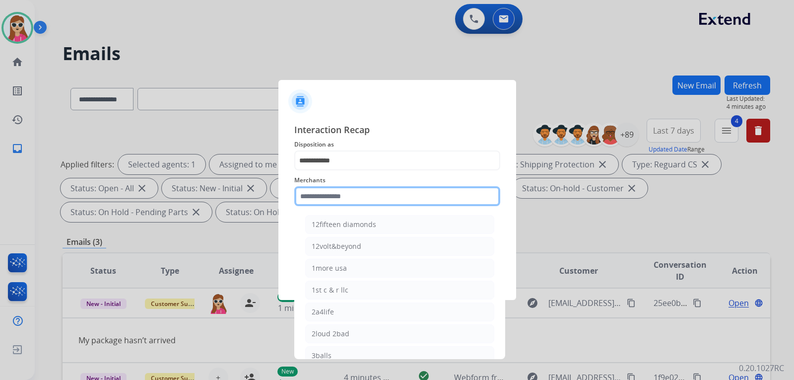
click at [349, 189] on input "text" at bounding box center [397, 196] width 206 height 20
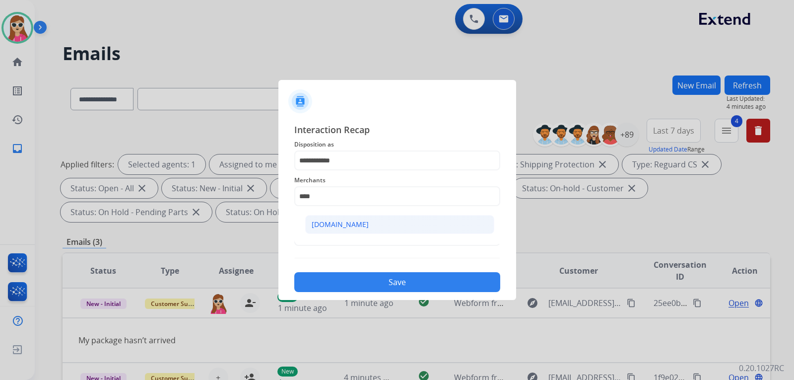
click at [361, 223] on li "[DOMAIN_NAME]" at bounding box center [399, 224] width 189 height 19
type input "**********"
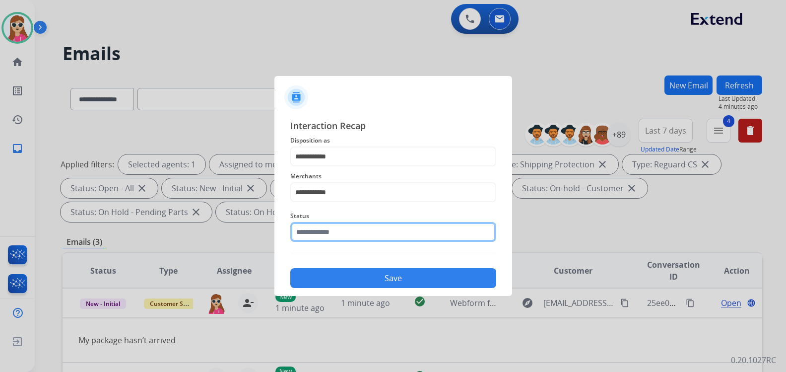
click at [351, 237] on input "text" at bounding box center [393, 232] width 206 height 20
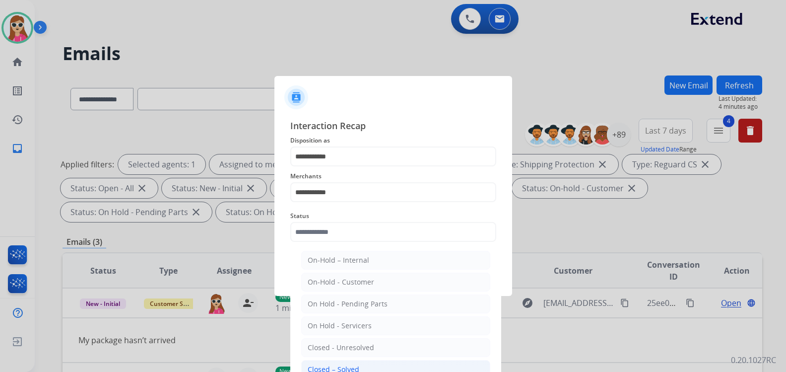
click at [334, 367] on div "Closed – Solved" at bounding box center [334, 369] width 52 height 10
type input "**********"
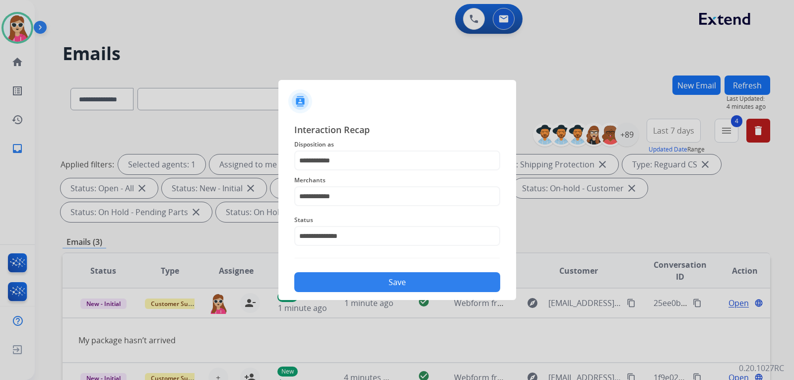
click at [349, 280] on button "Save" at bounding box center [397, 282] width 206 height 20
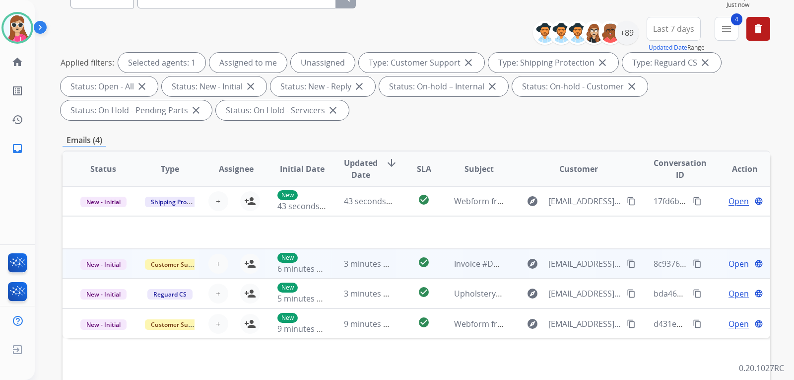
scroll to position [99, 0]
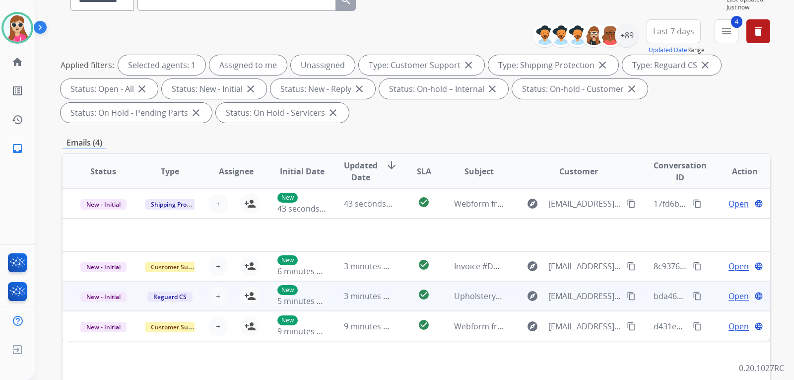
click at [400, 299] on td "check_circle" at bounding box center [416, 296] width 44 height 30
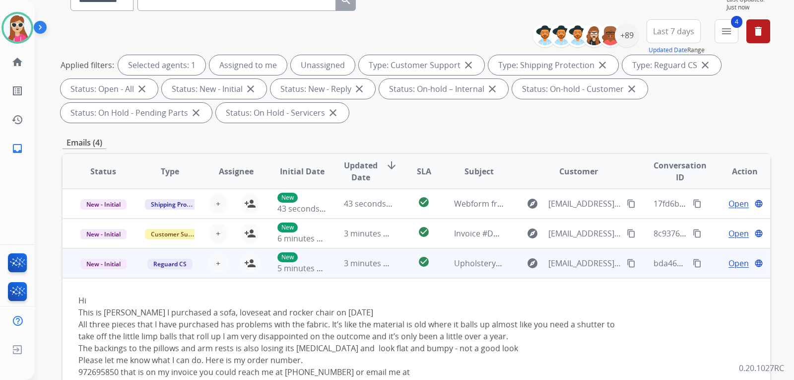
click at [394, 258] on td "check_circle" at bounding box center [416, 263] width 44 height 30
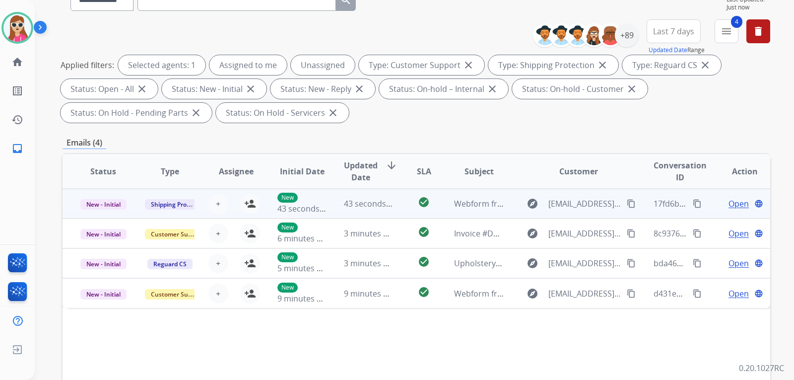
click at [394, 204] on td "check_circle" at bounding box center [416, 204] width 44 height 30
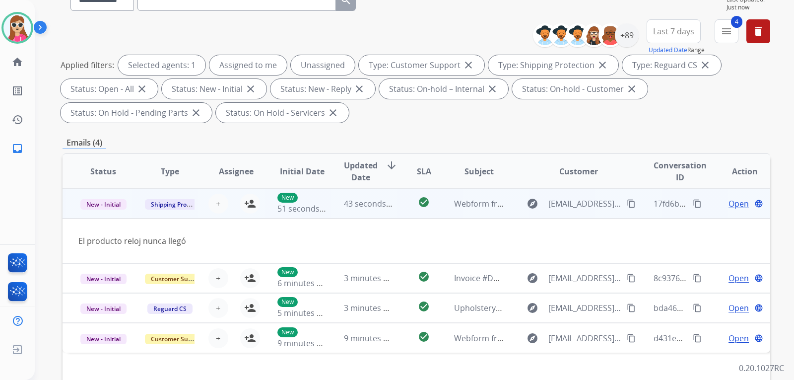
click at [731, 200] on span "Open" at bounding box center [738, 203] width 20 height 12
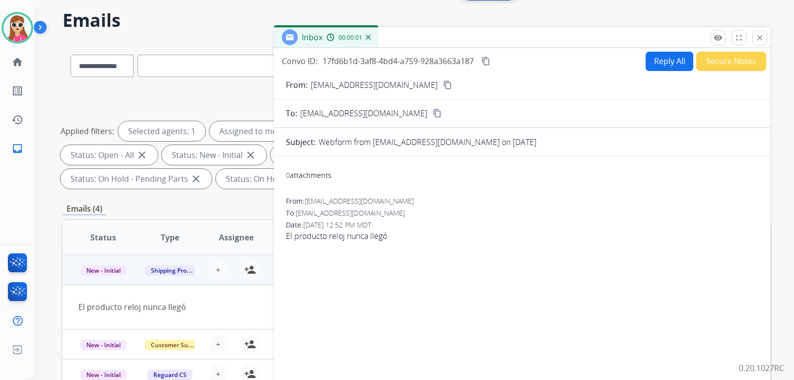
scroll to position [0, 0]
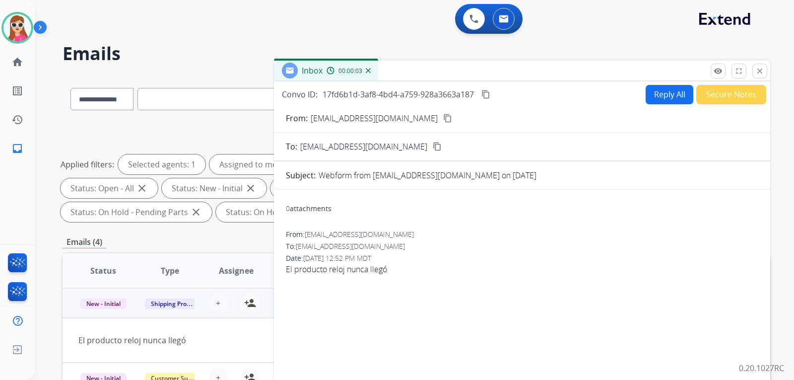
click at [660, 93] on button "Reply All" at bounding box center [669, 94] width 48 height 19
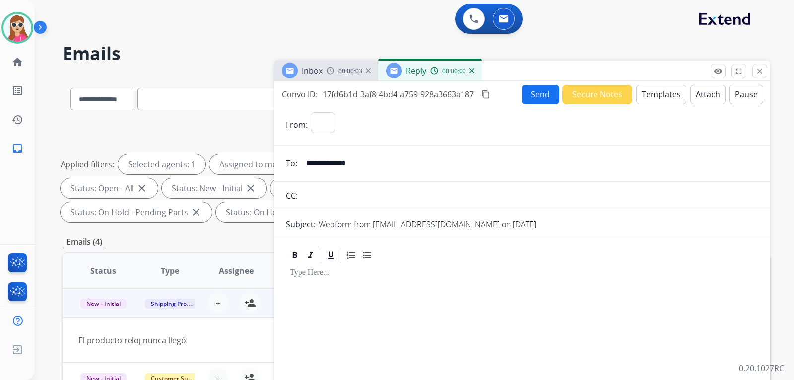
select select "**********"
click at [652, 105] on form "**********" at bounding box center [522, 304] width 496 height 401
click at [650, 99] on button "Templates" at bounding box center [661, 94] width 50 height 19
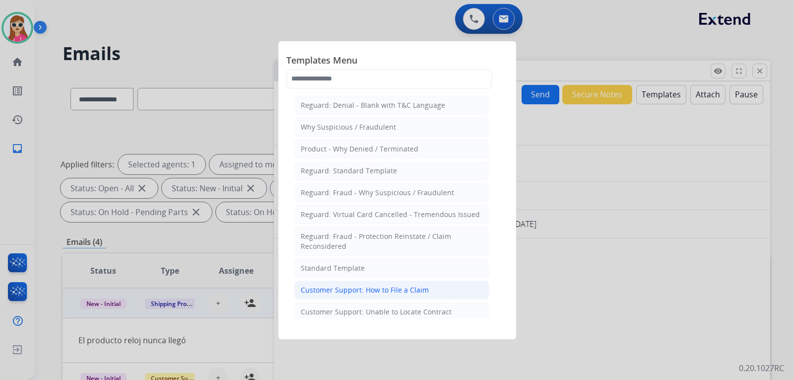
click at [375, 291] on div "Customer Support: How to File a Claim" at bounding box center [365, 290] width 128 height 10
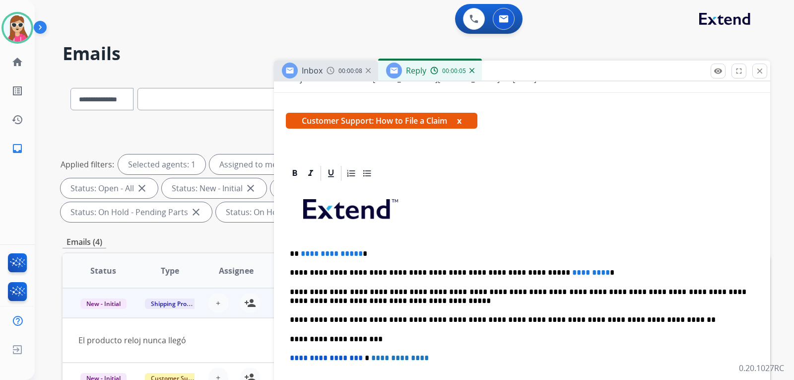
scroll to position [149, 0]
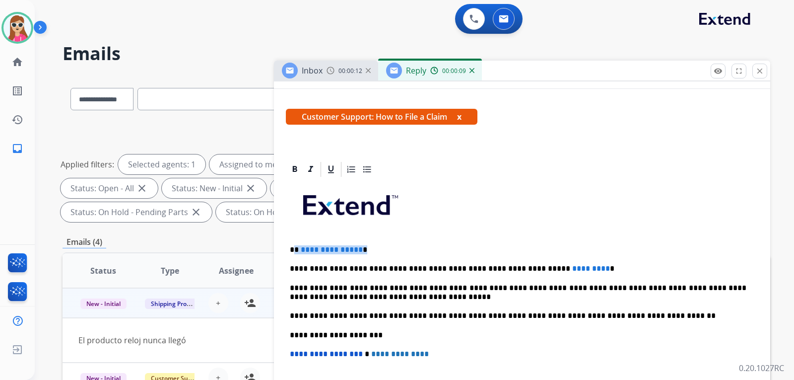
drag, startPoint x: 360, startPoint y: 253, endPoint x: 296, endPoint y: 252, distance: 64.5
click at [296, 252] on p "**********" at bounding box center [518, 249] width 456 height 9
drag, startPoint x: 560, startPoint y: 270, endPoint x: 518, endPoint y: 264, distance: 42.2
click at [572, 264] on span "*********" at bounding box center [591, 267] width 38 height 7
drag, startPoint x: 285, startPoint y: 243, endPoint x: 357, endPoint y: 287, distance: 84.4
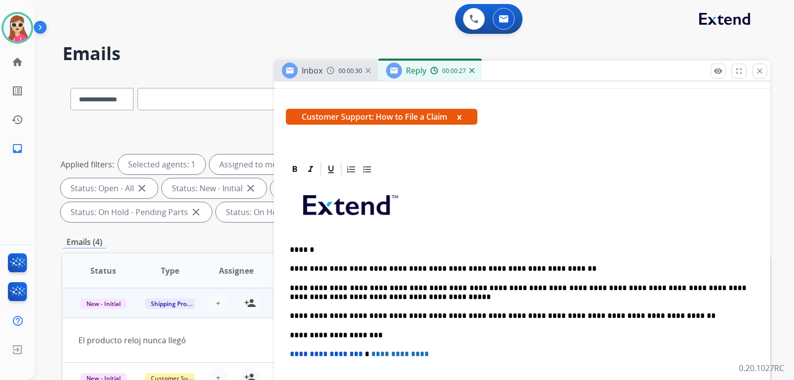
click at [404, 321] on div "**********" at bounding box center [522, 346] width 496 height 373
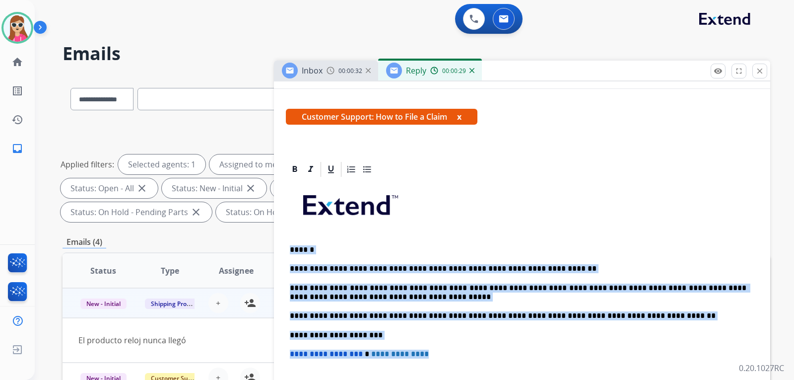
click at [425, 352] on p "**********" at bounding box center [518, 353] width 456 height 9
copy div "**********"
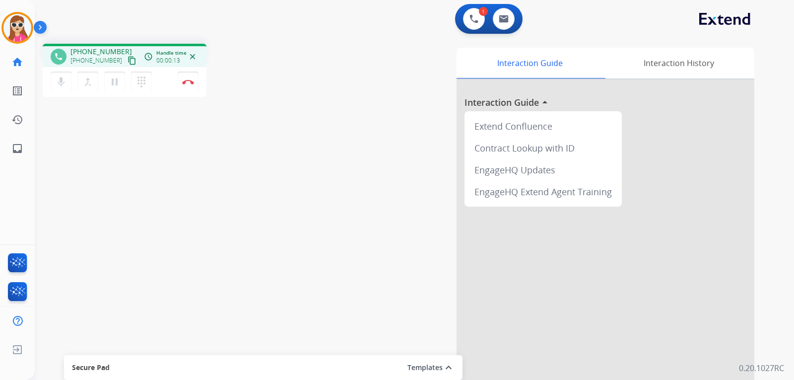
click at [127, 60] on mat-icon "content_copy" at bounding box center [131, 60] width 9 height 9
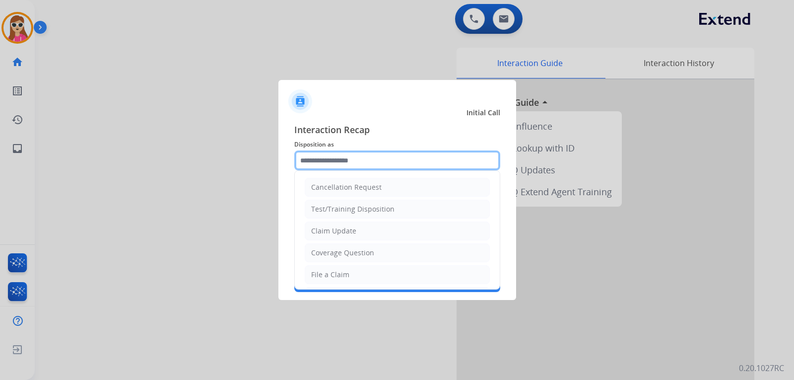
click at [403, 166] on input "text" at bounding box center [397, 160] width 206 height 20
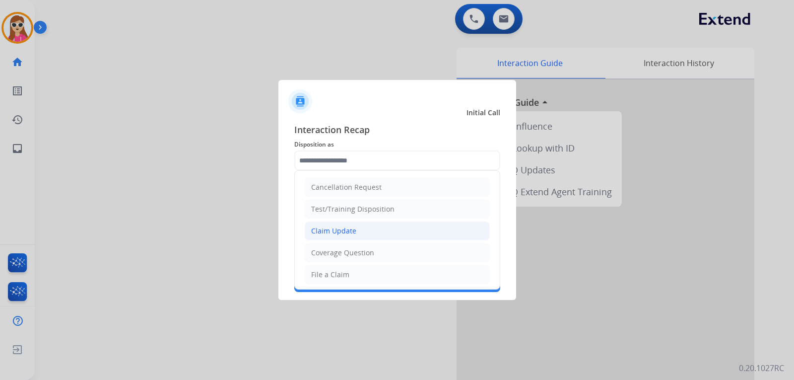
drag, startPoint x: 365, startPoint y: 233, endPoint x: 365, endPoint y: 227, distance: 6.0
click at [365, 227] on li "Claim Update" at bounding box center [397, 230] width 185 height 19
type input "**********"
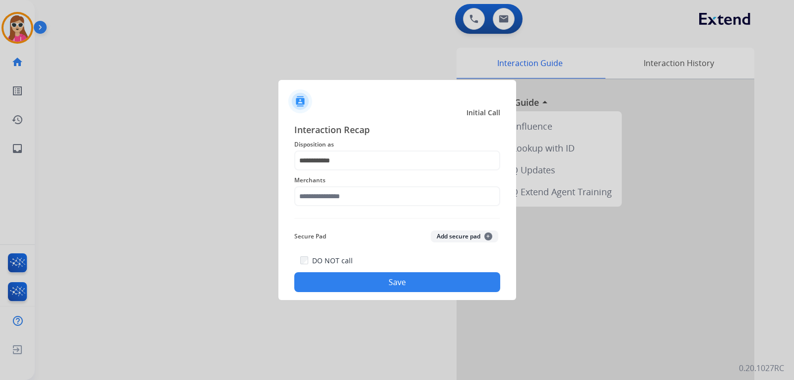
click at [349, 210] on div "Merchants" at bounding box center [397, 190] width 206 height 40
click at [348, 195] on input "text" at bounding box center [397, 196] width 206 height 20
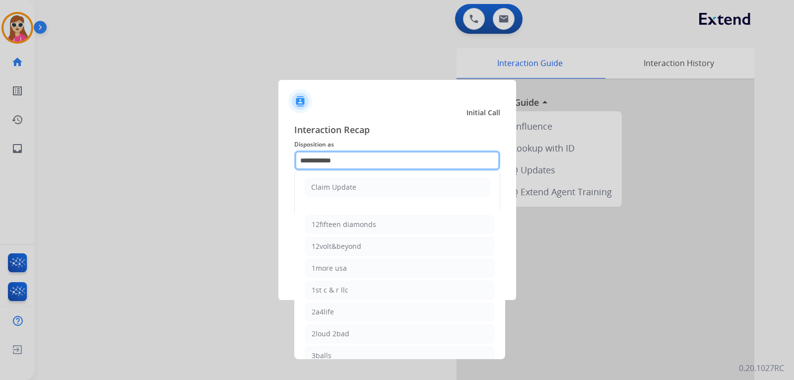
drag, startPoint x: 362, startPoint y: 157, endPoint x: 290, endPoint y: 155, distance: 71.5
click at [290, 155] on div "**********" at bounding box center [397, 207] width 238 height 185
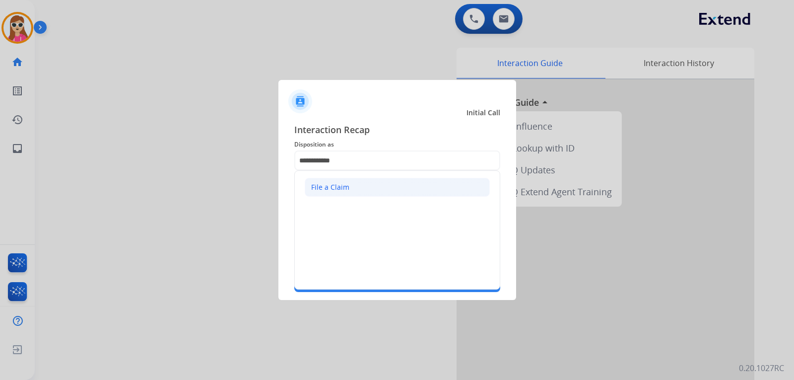
click at [411, 192] on li "File a Claim" at bounding box center [397, 187] width 185 height 19
type input "**********"
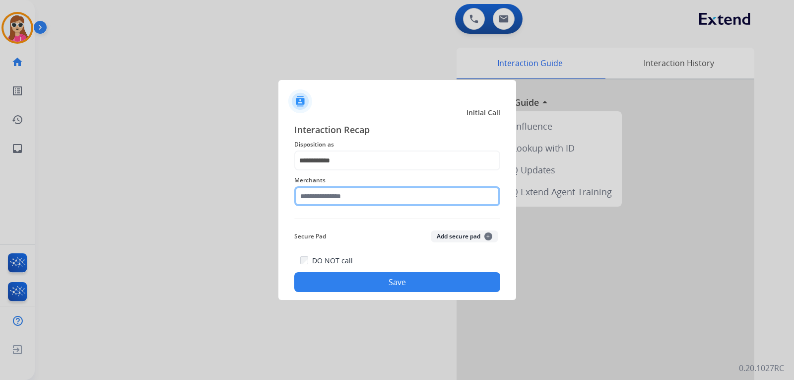
click at [423, 197] on input "text" at bounding box center [397, 196] width 206 height 20
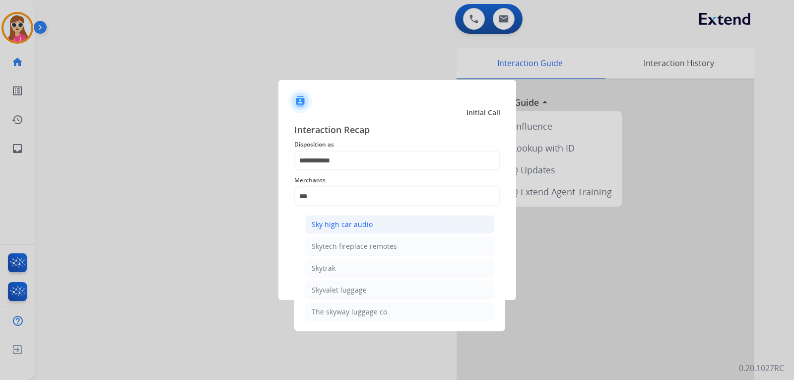
click at [328, 223] on div "Sky high car audio" at bounding box center [342, 224] width 61 height 10
type input "**********"
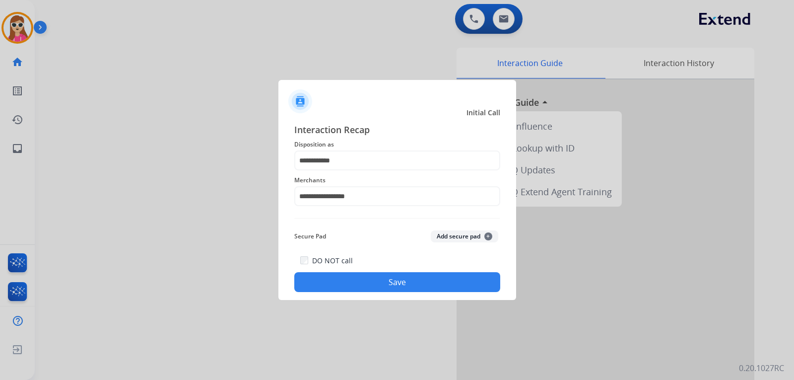
click at [346, 275] on button "Save" at bounding box center [397, 282] width 206 height 20
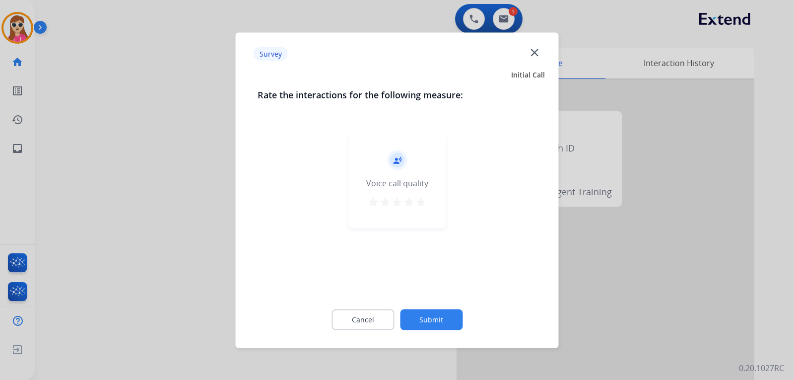
click at [454, 315] on button "Submit" at bounding box center [431, 319] width 63 height 21
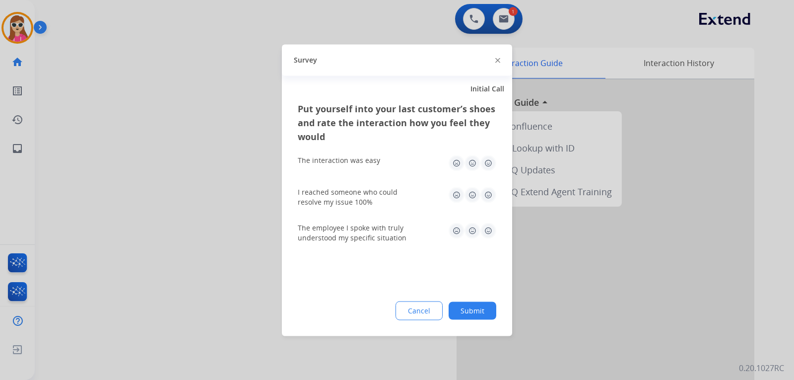
click at [491, 228] on img at bounding box center [488, 230] width 16 height 16
click at [490, 192] on img at bounding box center [488, 195] width 16 height 16
click at [486, 163] on img at bounding box center [488, 163] width 16 height 16
click at [475, 304] on button "Submit" at bounding box center [472, 310] width 48 height 18
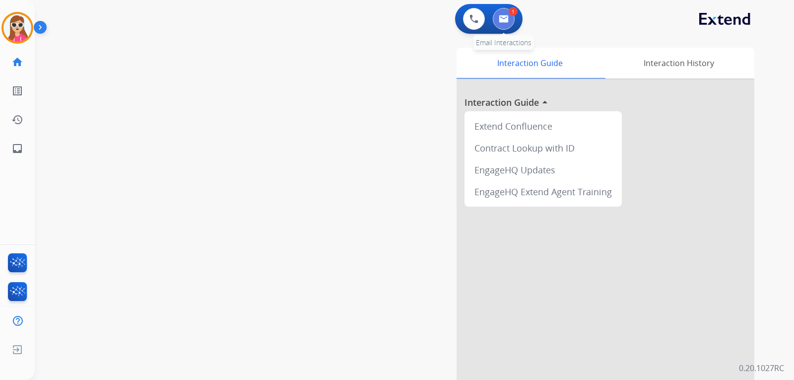
click at [504, 20] on img at bounding box center [504, 19] width 10 height 8
select select "**********"
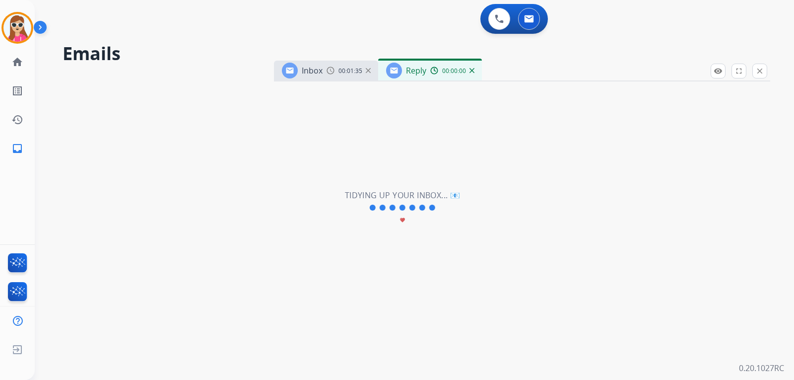
select select "**********"
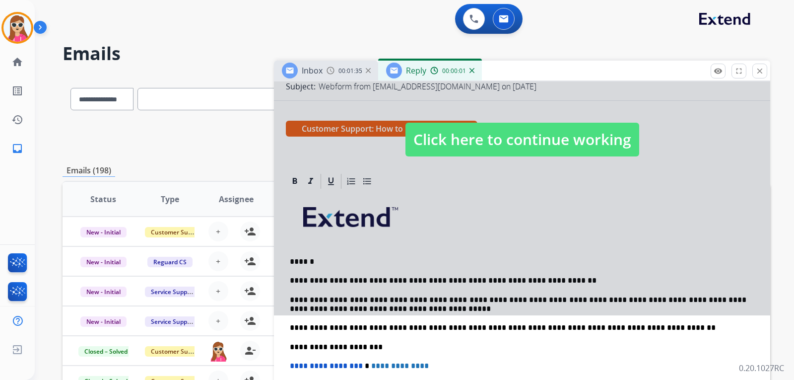
scroll to position [149, 0]
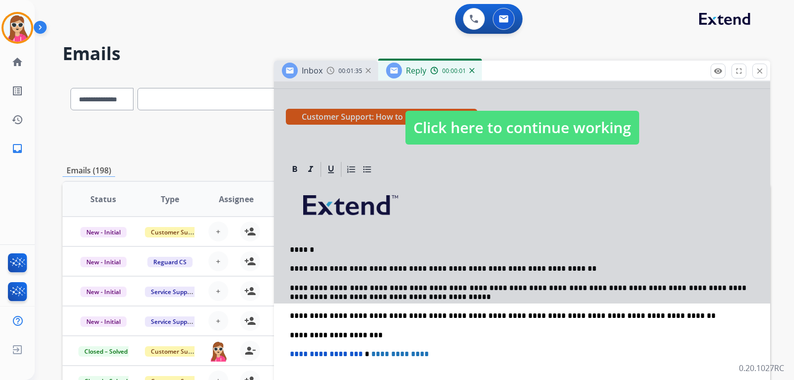
click at [487, 148] on div at bounding box center [522, 118] width 496 height 371
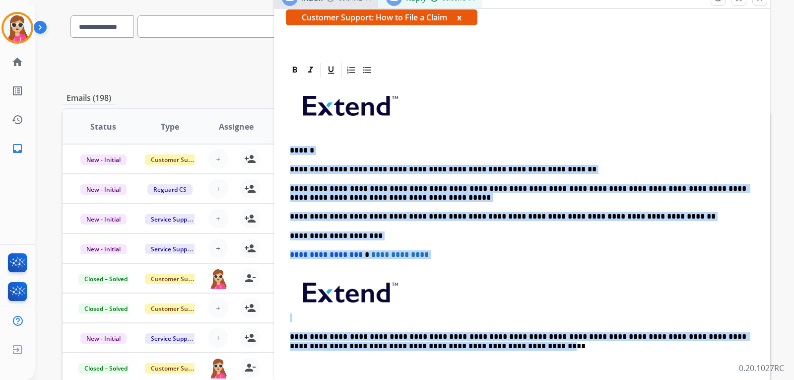
scroll to position [235, 0]
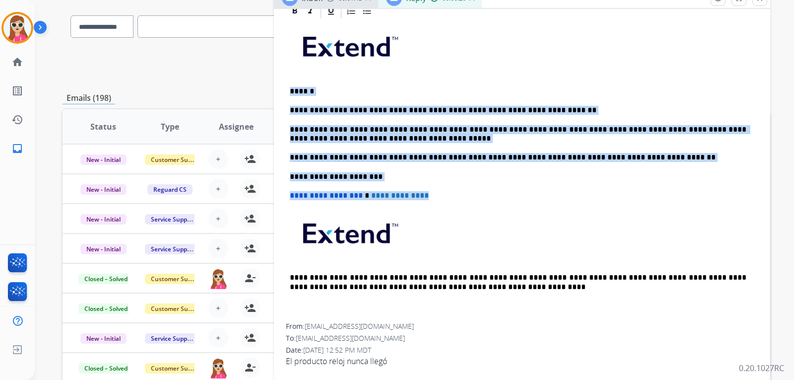
drag, startPoint x: 289, startPoint y: 294, endPoint x: 417, endPoint y: 203, distance: 157.3
click at [423, 205] on div "**********" at bounding box center [522, 171] width 472 height 303
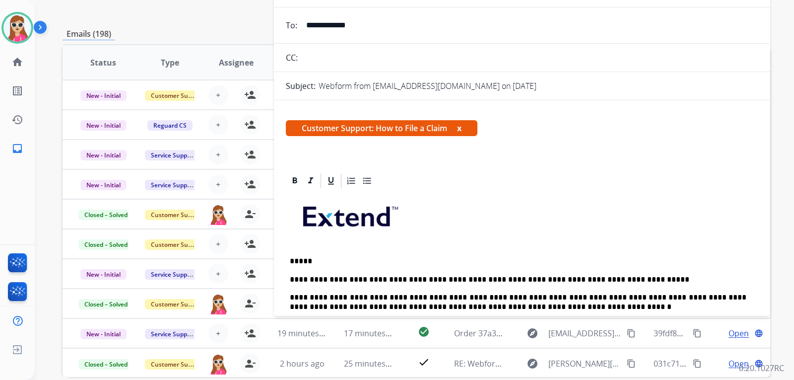
scroll to position [0, 0]
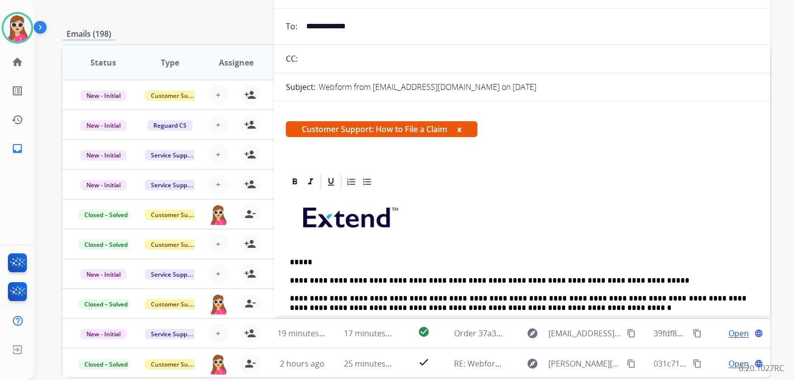
click at [649, 208] on p at bounding box center [522, 220] width 464 height 53
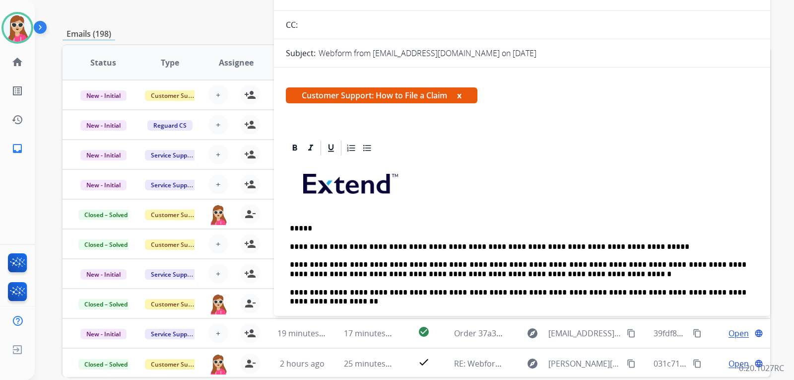
scroll to position [50, 0]
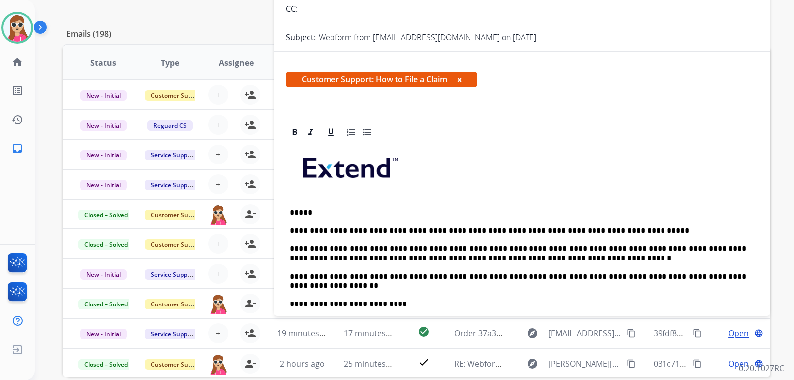
click at [571, 180] on p at bounding box center [522, 171] width 464 height 53
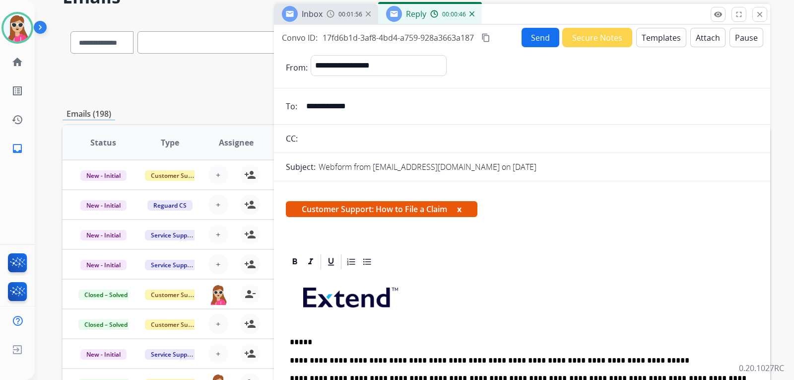
scroll to position [0, 0]
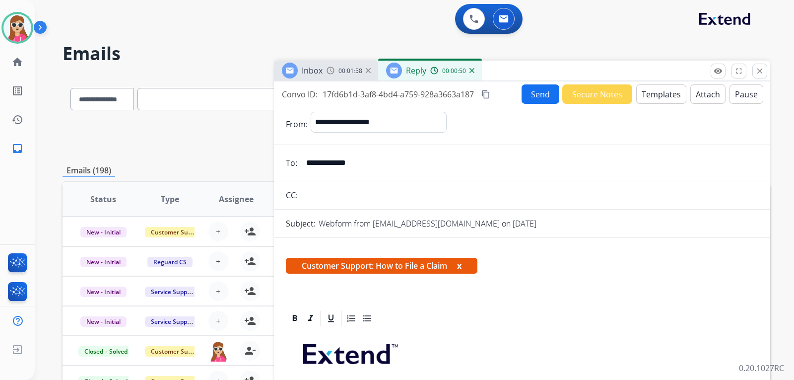
click at [531, 91] on button "Send" at bounding box center [540, 93] width 38 height 19
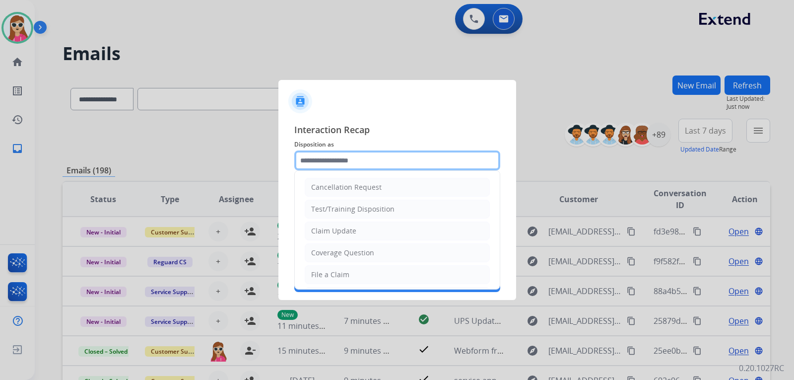
click at [375, 157] on input "text" at bounding box center [397, 160] width 206 height 20
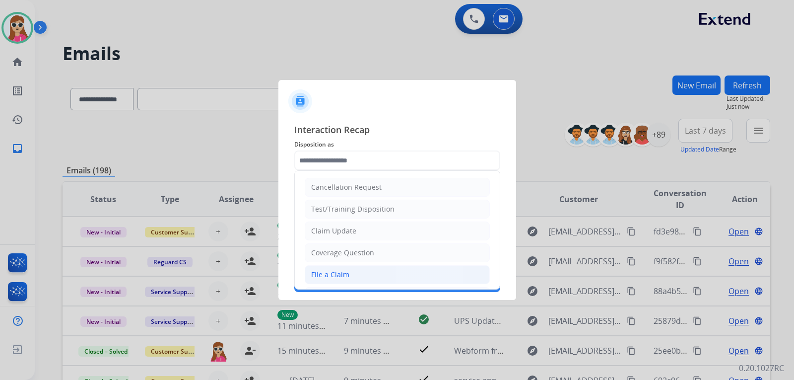
click at [361, 274] on li "File a Claim" at bounding box center [397, 274] width 185 height 19
type input "**********"
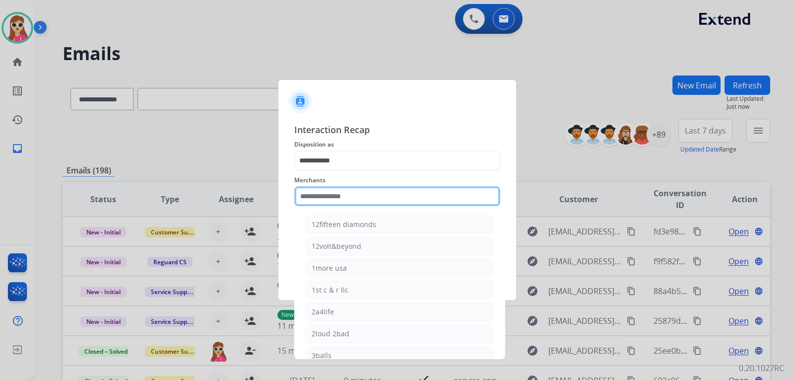
click at [355, 194] on input "text" at bounding box center [397, 196] width 206 height 20
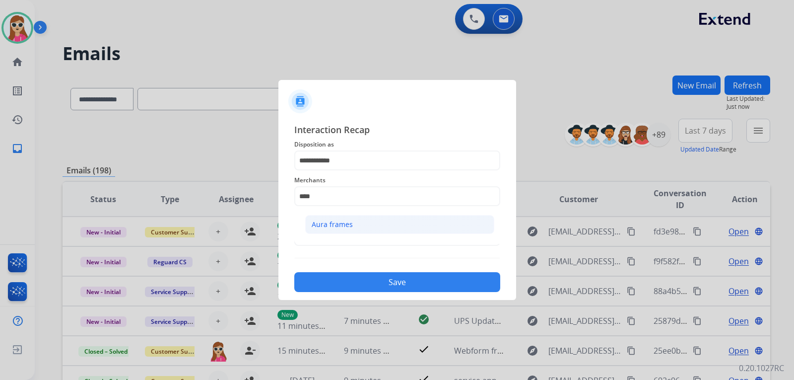
click at [364, 220] on li "Aura frames" at bounding box center [399, 224] width 189 height 19
type input "**********"
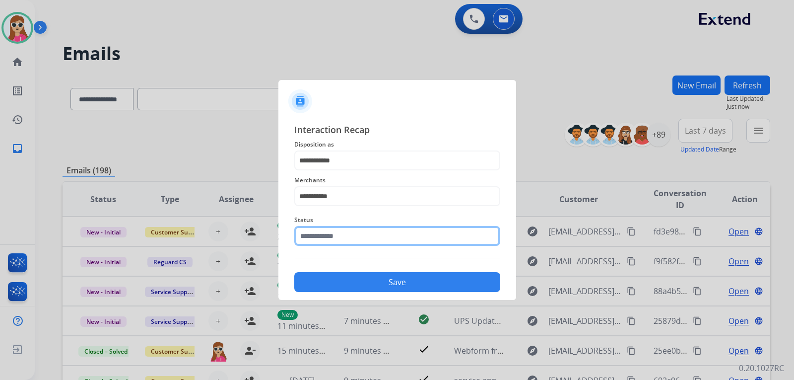
click at [363, 235] on input "text" at bounding box center [397, 236] width 206 height 20
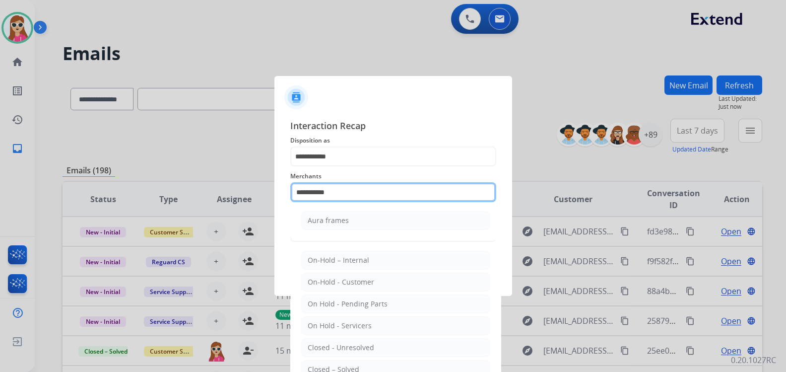
drag, startPoint x: 371, startPoint y: 187, endPoint x: 261, endPoint y: 196, distance: 110.0
click at [0, 196] on app-contact-recap-modal "**********" at bounding box center [0, 186] width 0 height 372
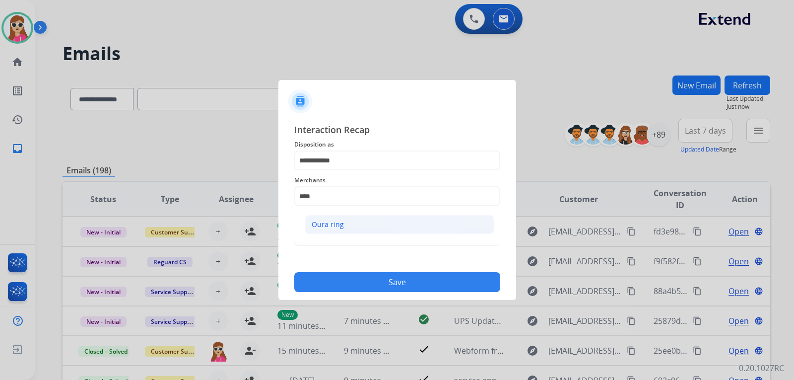
click at [375, 220] on li "Oura ring" at bounding box center [399, 224] width 189 height 19
type input "*********"
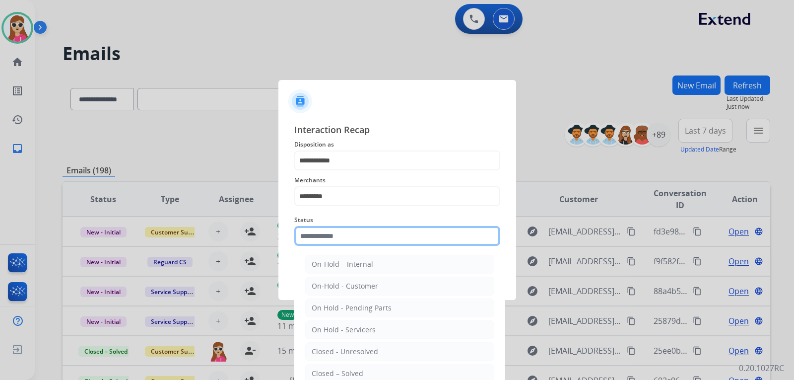
click at [366, 243] on div "Status On-Hold – Internal On-Hold - Customer On Hold - Pending Parts On Hold - …" at bounding box center [397, 230] width 206 height 40
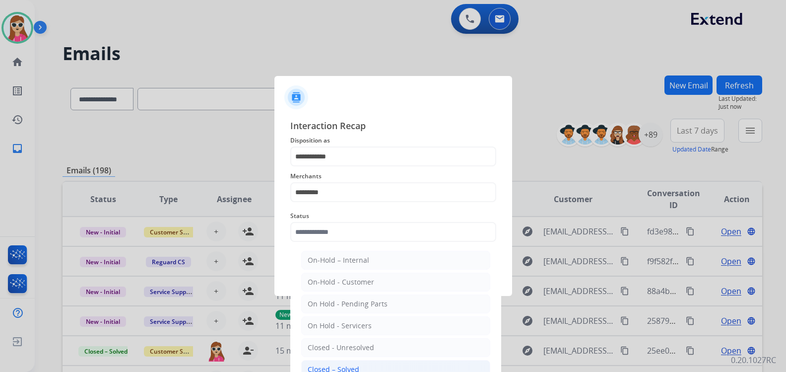
click at [340, 362] on li "Closed – Solved" at bounding box center [395, 369] width 189 height 19
type input "**********"
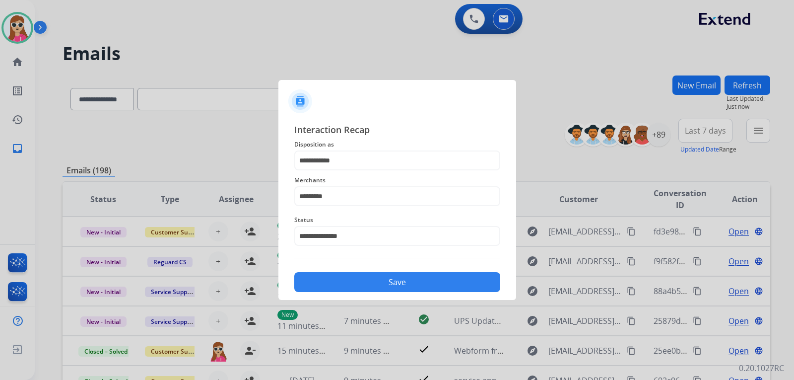
click at [352, 279] on button "Save" at bounding box center [397, 282] width 206 height 20
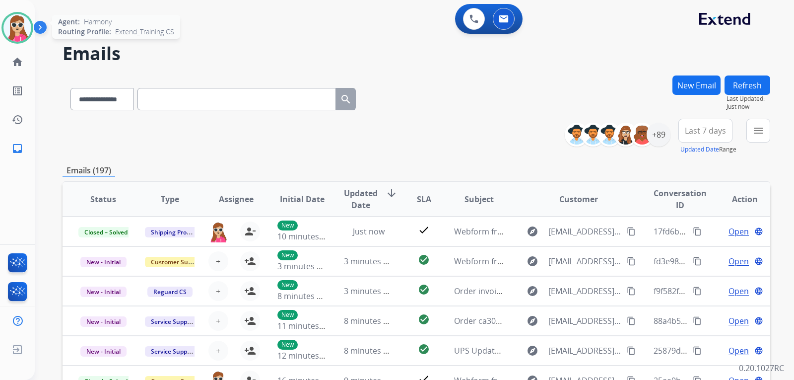
click at [21, 36] on img at bounding box center [17, 28] width 28 height 28
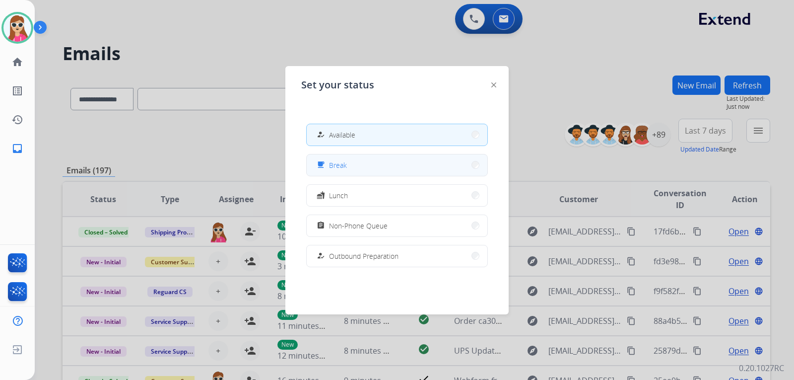
click at [382, 164] on button "free_breakfast Break" at bounding box center [397, 164] width 181 height 21
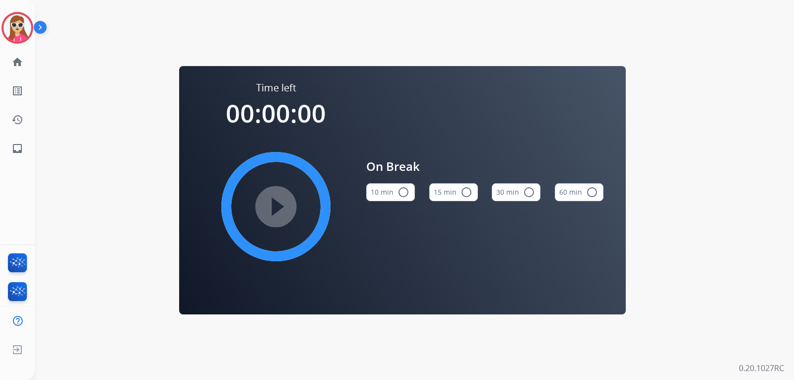
drag, startPoint x: 25, startPoint y: 29, endPoint x: 40, endPoint y: 34, distance: 15.9
click at [24, 29] on img at bounding box center [17, 28] width 28 height 28
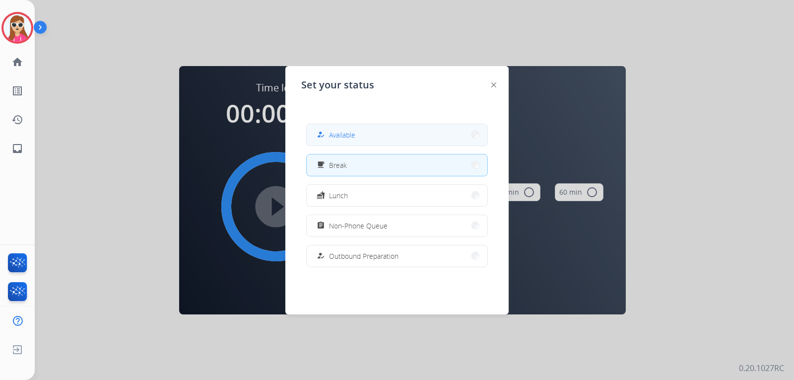
click at [404, 134] on button "how_to_reg Available" at bounding box center [397, 134] width 181 height 21
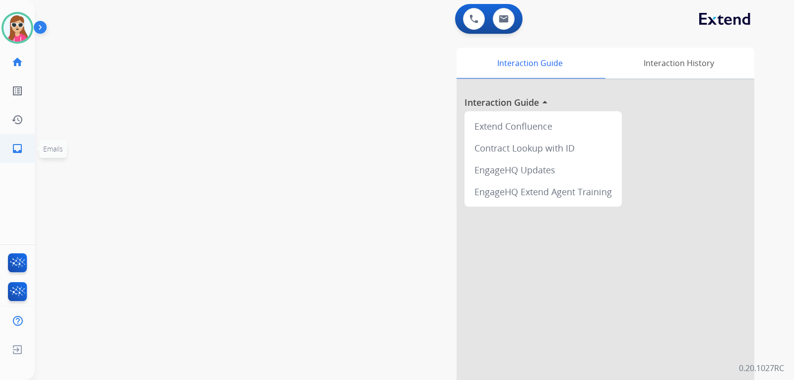
click at [28, 152] on link "inbox Emails" at bounding box center [17, 148] width 28 height 28
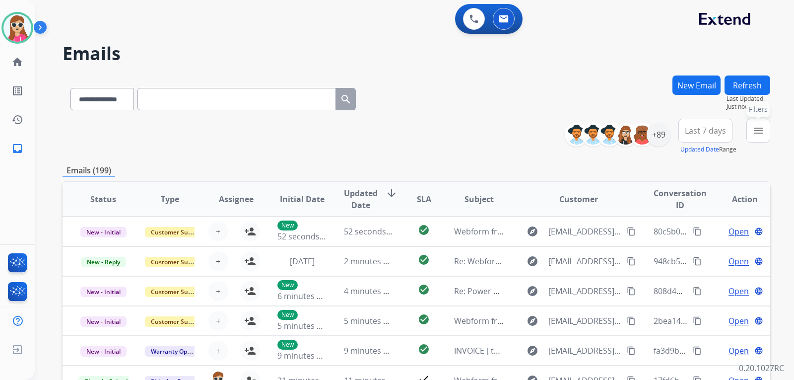
click at [753, 133] on mat-icon "menu" at bounding box center [758, 131] width 12 height 12
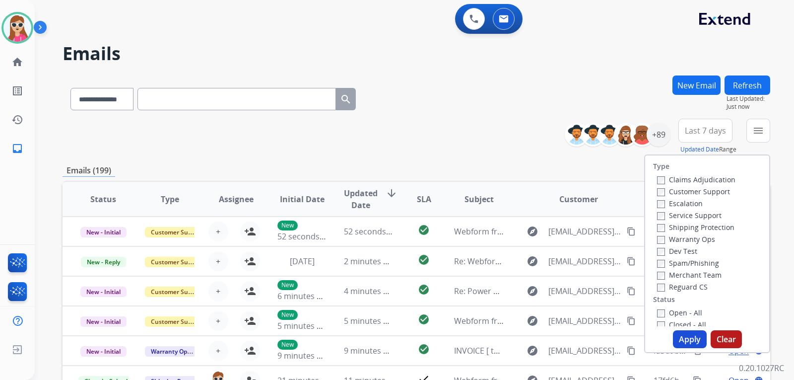
drag, startPoint x: 701, startPoint y: 189, endPoint x: 707, endPoint y: 212, distance: 23.7
click at [701, 189] on label "Customer Support" at bounding box center [693, 191] width 73 height 9
click at [708, 227] on label "Shipping Protection" at bounding box center [695, 226] width 77 height 9
click at [683, 282] on label "Reguard CS" at bounding box center [682, 286] width 51 height 9
click at [683, 313] on label "Open - All" at bounding box center [679, 312] width 45 height 9
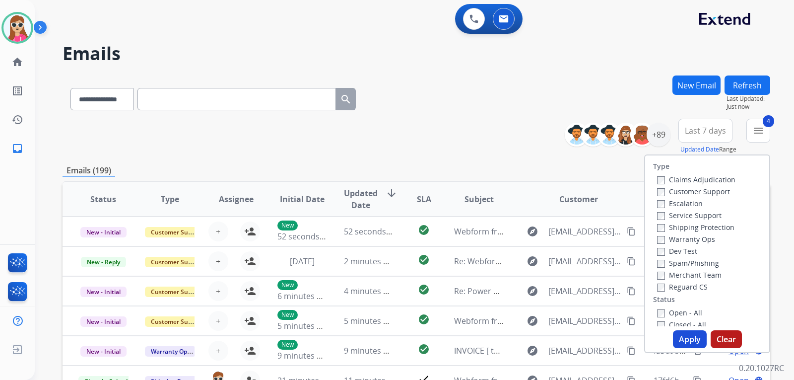
click at [698, 332] on button "Apply" at bounding box center [690, 339] width 34 height 18
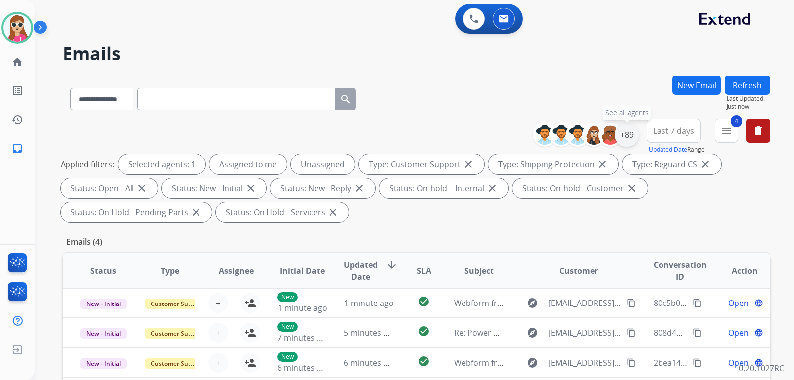
click at [628, 136] on div "+89" at bounding box center [627, 135] width 24 height 24
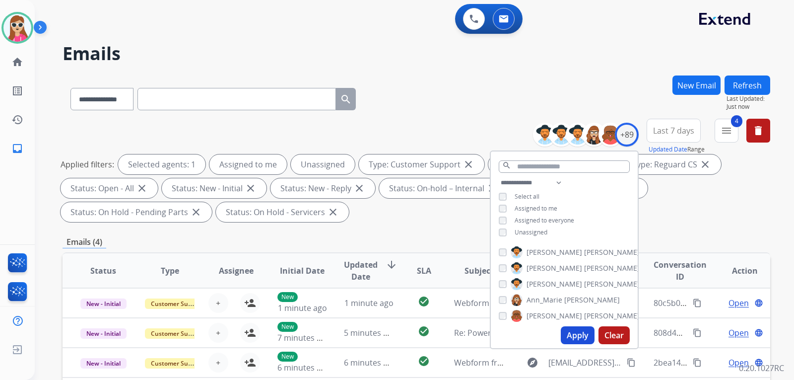
click at [590, 330] on button "Apply" at bounding box center [578, 335] width 34 height 18
click at [444, 239] on div "Emails (4)" at bounding box center [416, 242] width 707 height 12
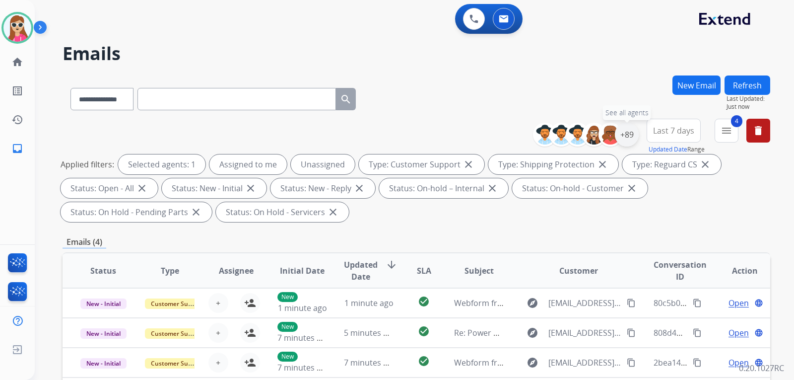
click at [629, 136] on div "+89" at bounding box center [627, 135] width 24 height 24
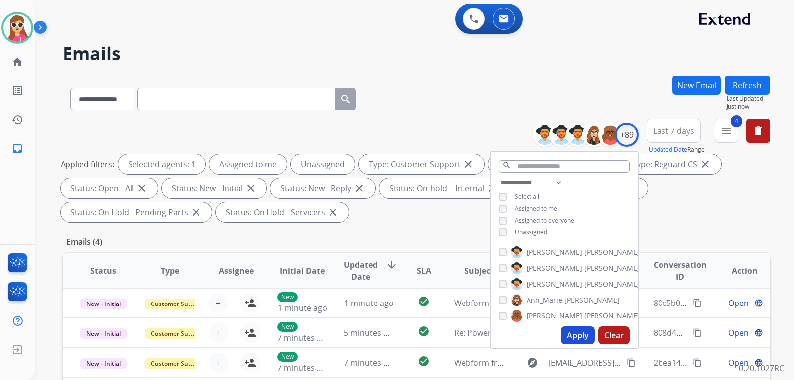
click at [535, 233] on span "Unassigned" at bounding box center [530, 232] width 33 height 8
click at [585, 331] on button "Apply" at bounding box center [578, 335] width 34 height 18
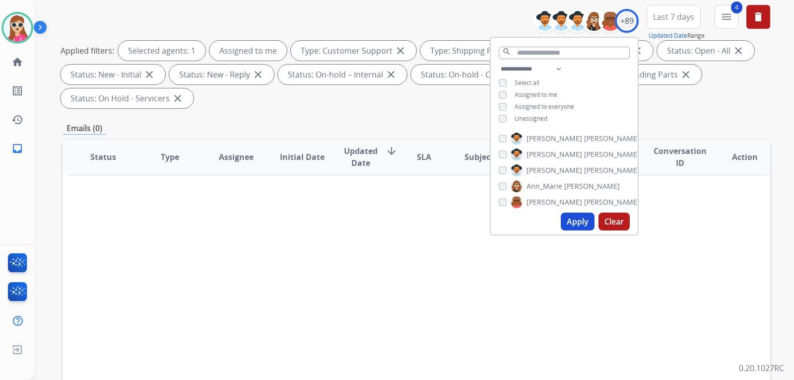
scroll to position [108, 0]
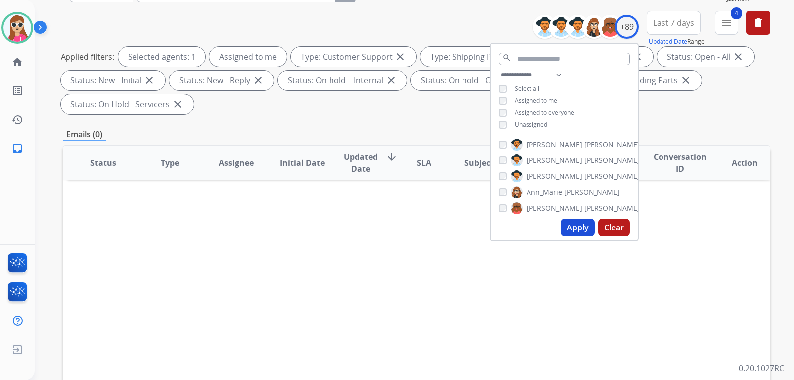
click at [221, 119] on div "**********" at bounding box center [416, 248] width 707 height 561
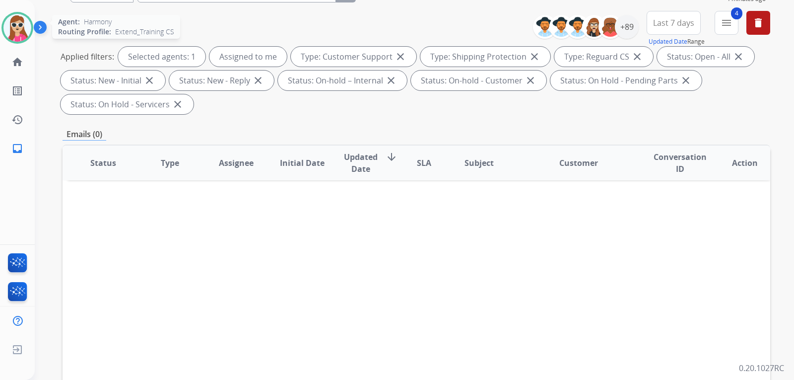
click at [20, 36] on img at bounding box center [17, 28] width 28 height 28
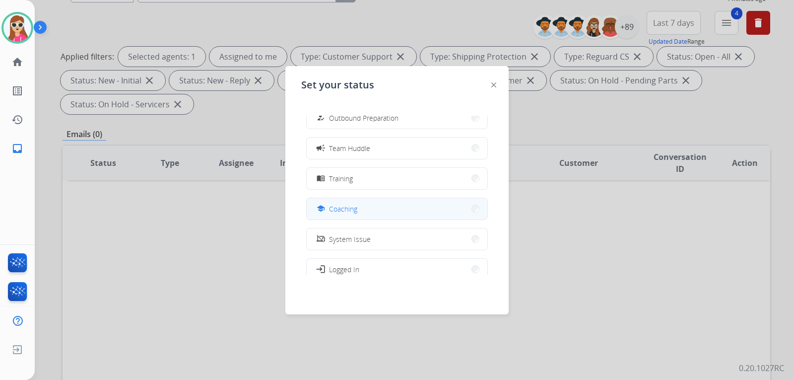
scroll to position [149, 0]
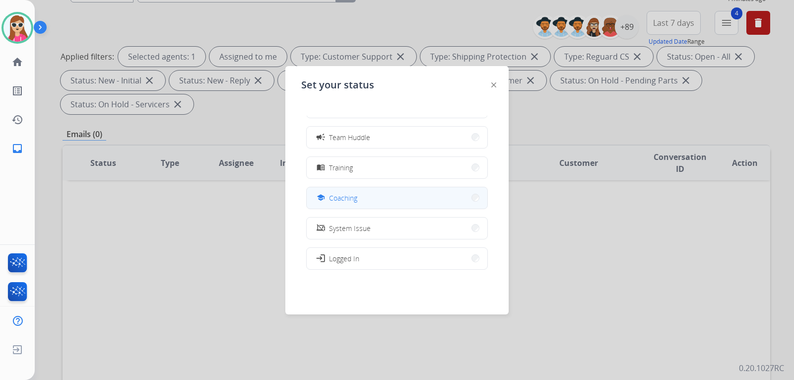
click at [364, 202] on button "school Coaching" at bounding box center [397, 197] width 181 height 21
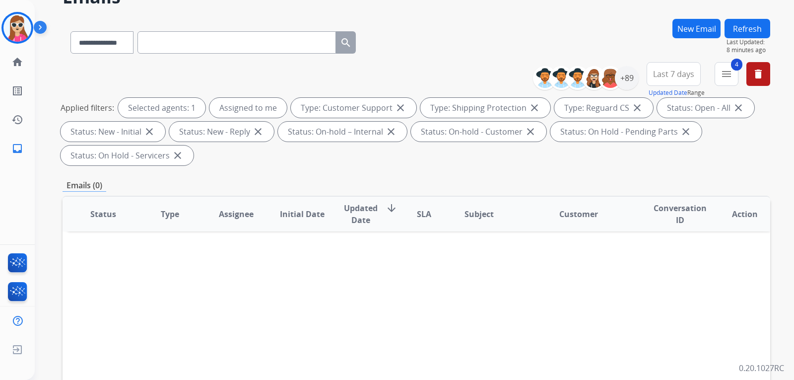
scroll to position [8, 0]
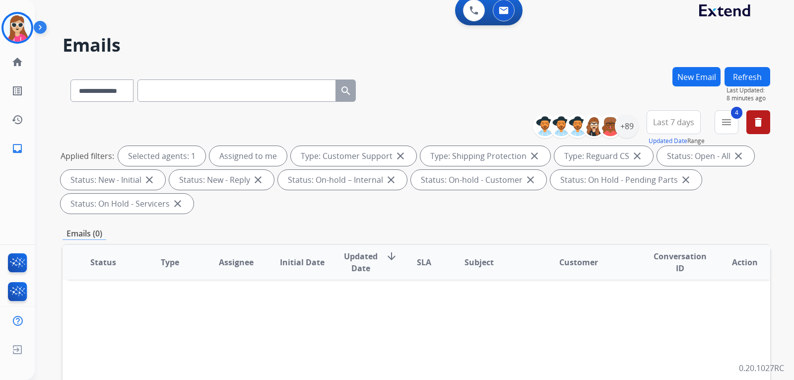
click at [752, 76] on button "Refresh" at bounding box center [747, 76] width 46 height 19
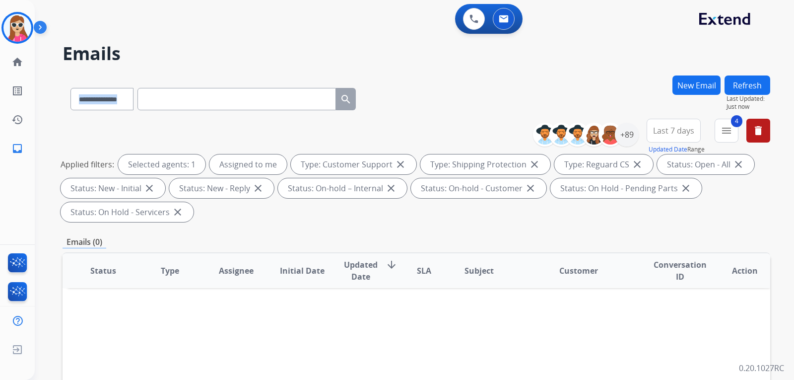
click at [192, 76] on div "**********" at bounding box center [402, 226] width 735 height 380
click at [15, 35] on img at bounding box center [17, 28] width 28 height 28
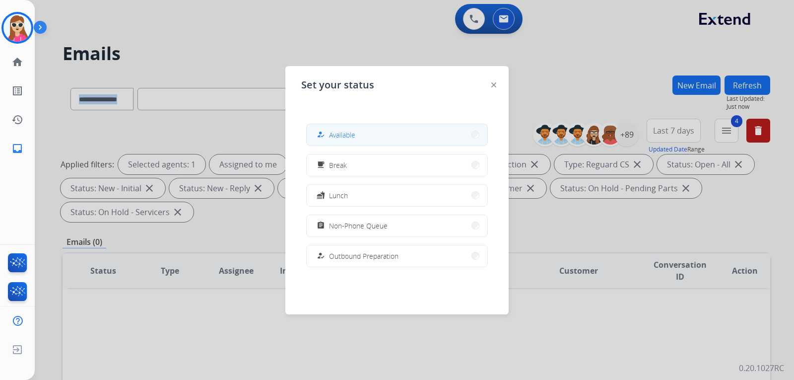
click at [343, 143] on button "how_to_reg Available" at bounding box center [397, 134] width 181 height 21
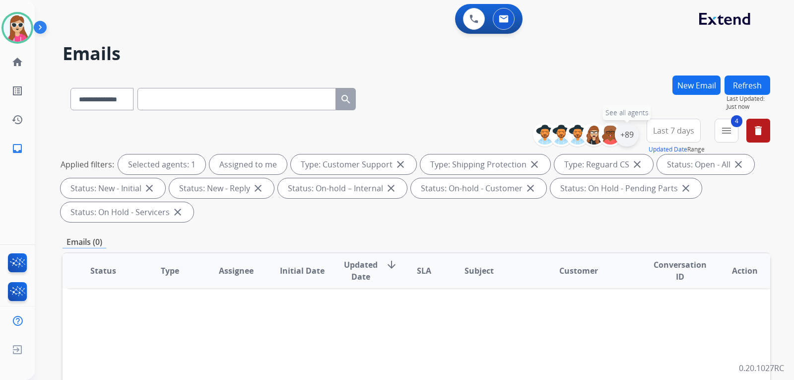
click at [624, 138] on div "+89" at bounding box center [627, 135] width 24 height 24
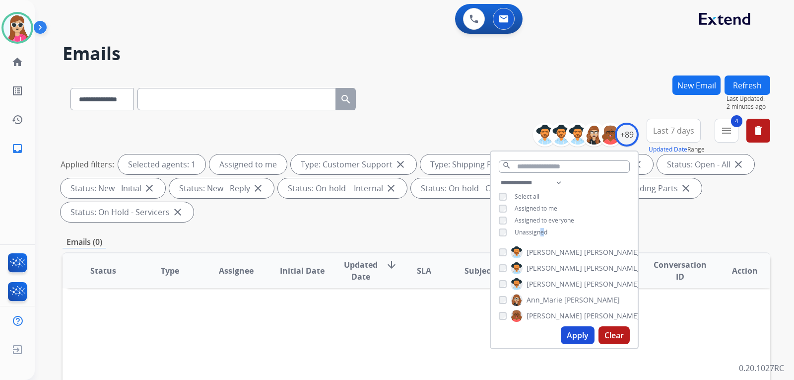
click at [539, 233] on span "Unassigned" at bounding box center [530, 232] width 33 height 8
click at [583, 331] on button "Apply" at bounding box center [578, 335] width 34 height 18
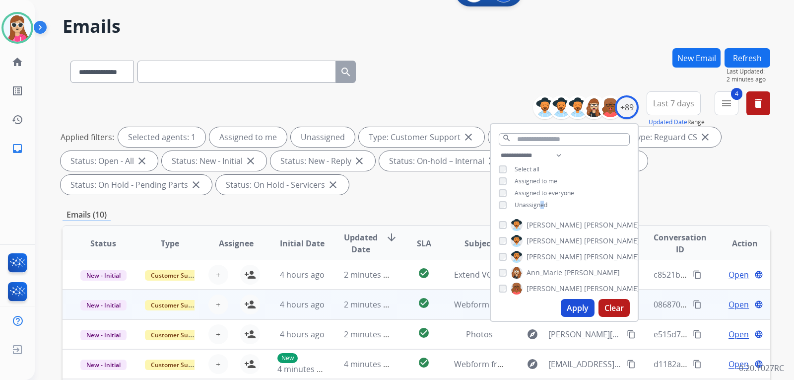
scroll to position [50, 0]
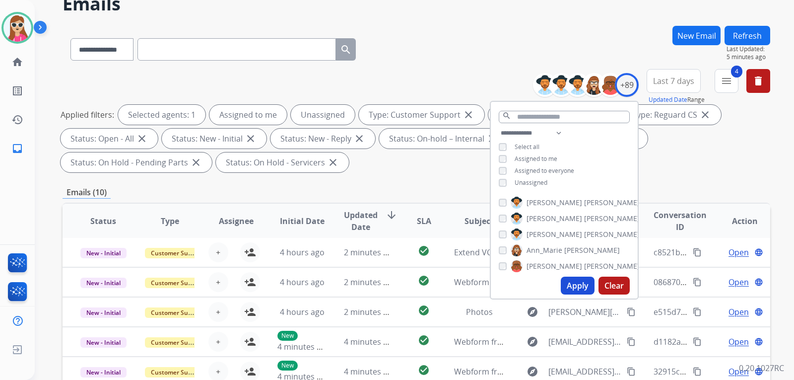
click at [641, 144] on div "Status: On-hold - Customer close" at bounding box center [579, 138] width 135 height 20
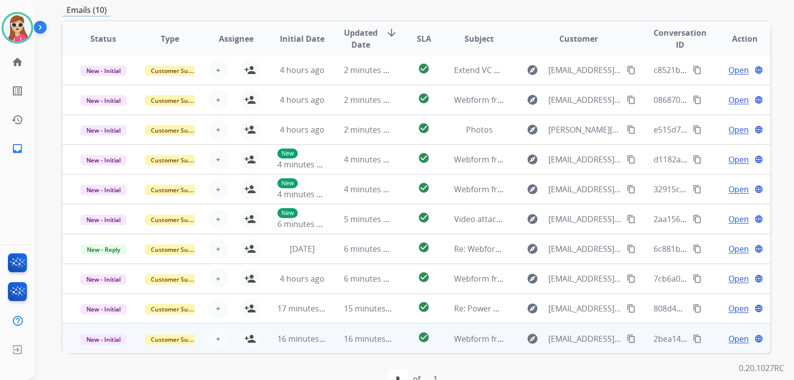
scroll to position [248, 0]
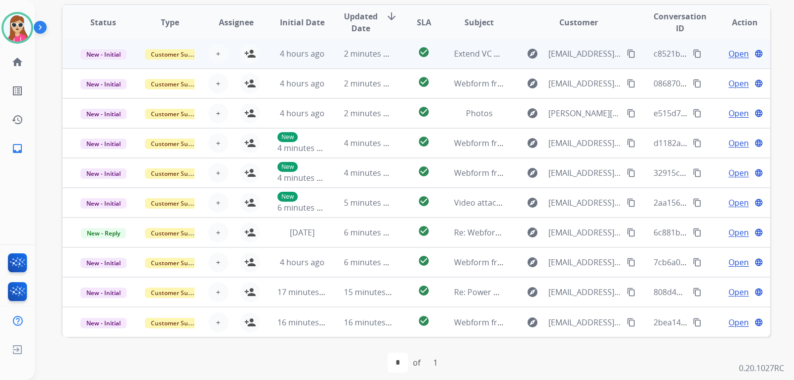
click at [505, 56] on td "explore davidbecerril82@gmail.com content_copy" at bounding box center [571, 54] width 132 height 30
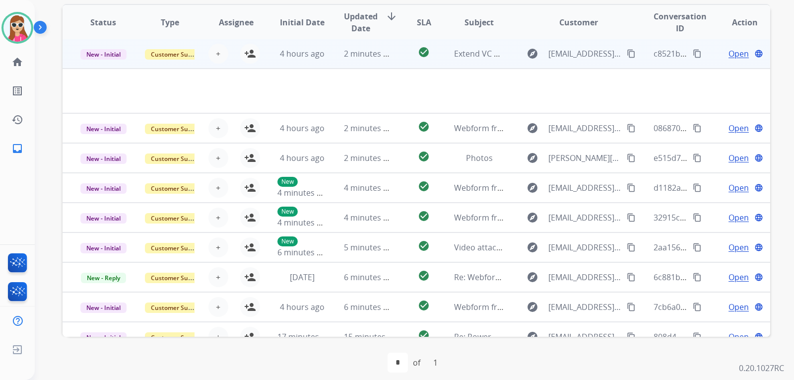
scroll to position [0, 0]
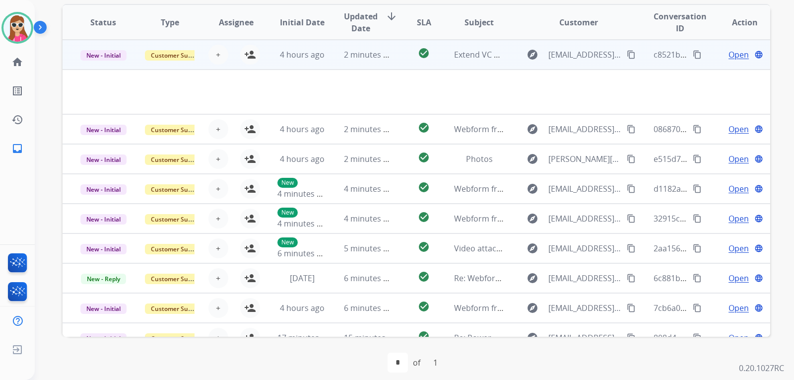
click at [396, 59] on td "check_circle" at bounding box center [416, 55] width 44 height 30
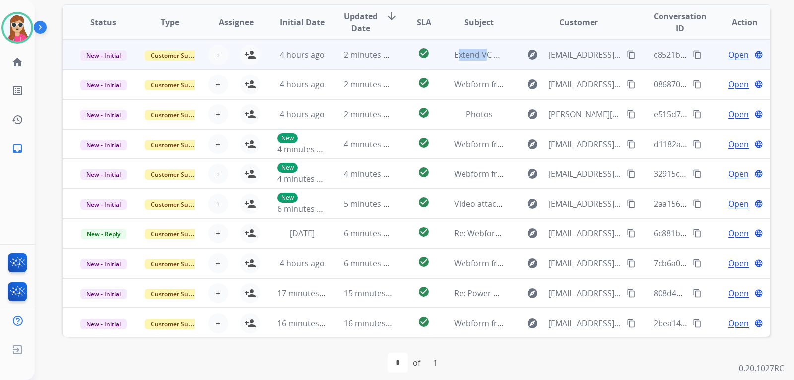
click at [396, 59] on td "check_circle" at bounding box center [416, 55] width 44 height 30
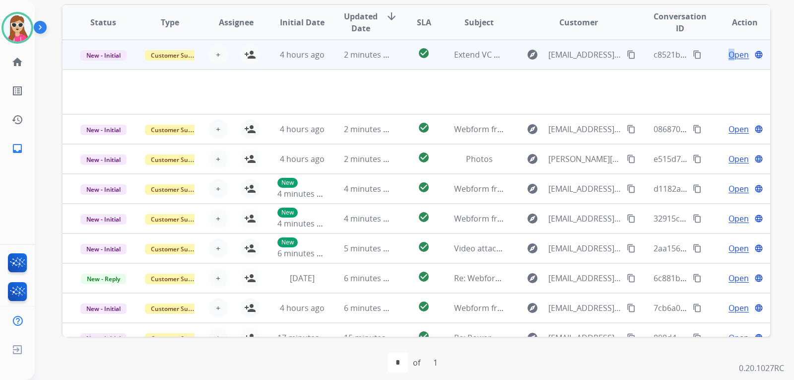
drag, startPoint x: 725, startPoint y: 43, endPoint x: 723, endPoint y: 49, distance: 6.1
click at [723, 46] on td "Open language" at bounding box center [736, 55] width 66 height 30
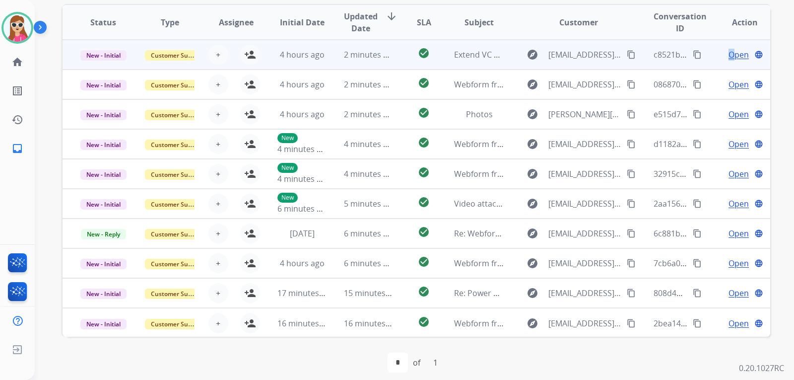
click at [728, 54] on span "Open" at bounding box center [738, 55] width 20 height 12
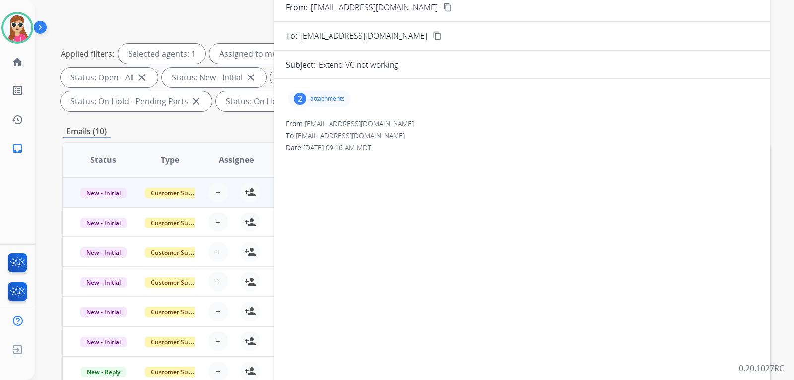
scroll to position [50, 0]
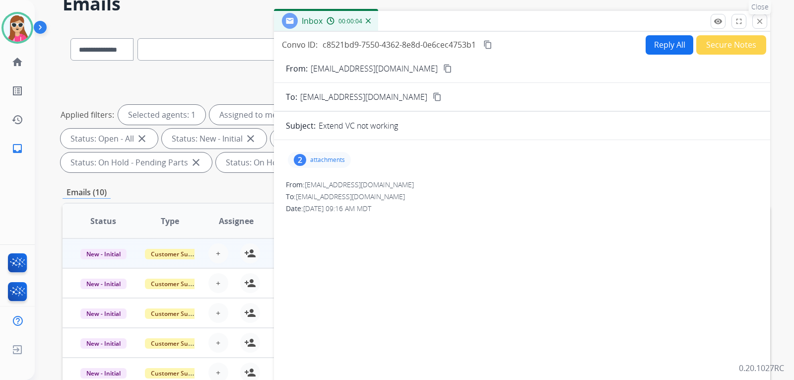
click at [762, 29] on div "Inbox 00:00:04" at bounding box center [522, 21] width 496 height 21
click at [763, 23] on mat-icon "close" at bounding box center [759, 21] width 9 height 9
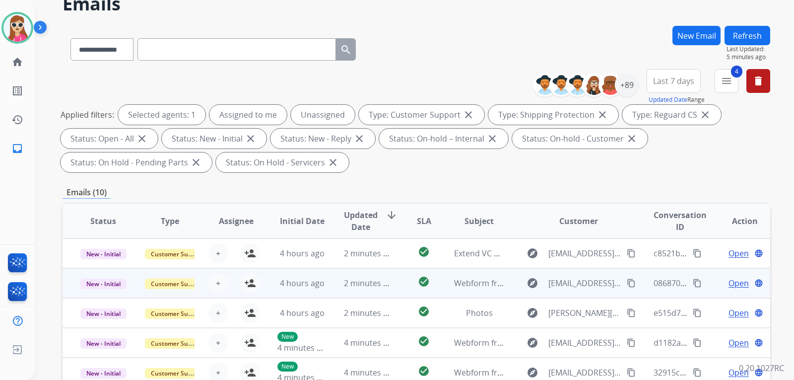
click at [637, 283] on td "086870a8-4f73-48b4-a0bc-ab398535690b content_copy" at bounding box center [670, 283] width 66 height 30
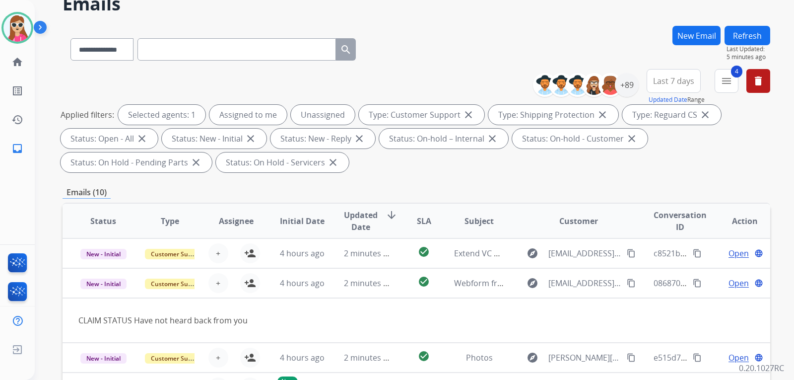
scroll to position [30, 0]
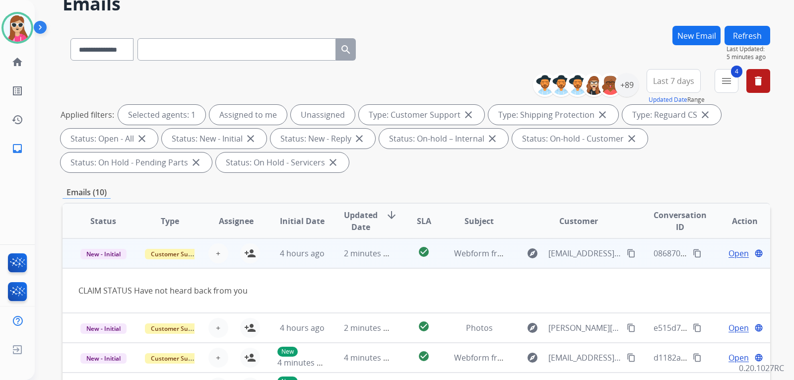
click at [627, 252] on mat-icon "content_copy" at bounding box center [631, 253] width 9 height 9
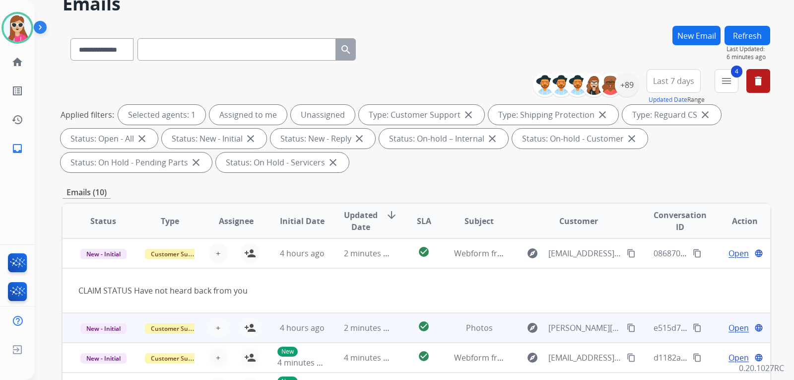
scroll to position [0, 0]
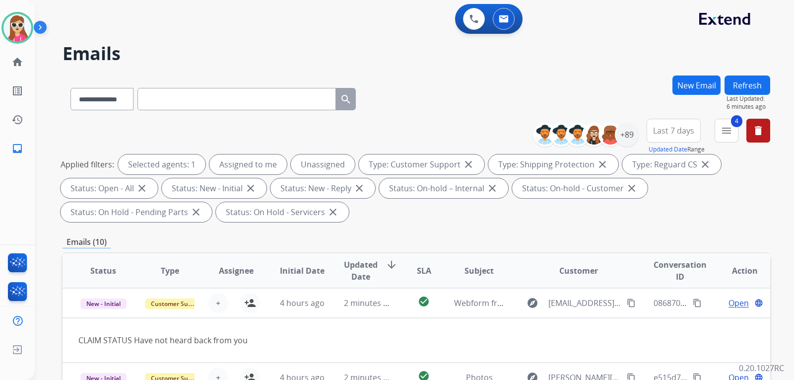
click at [513, 379] on html "**********" at bounding box center [397, 190] width 794 height 380
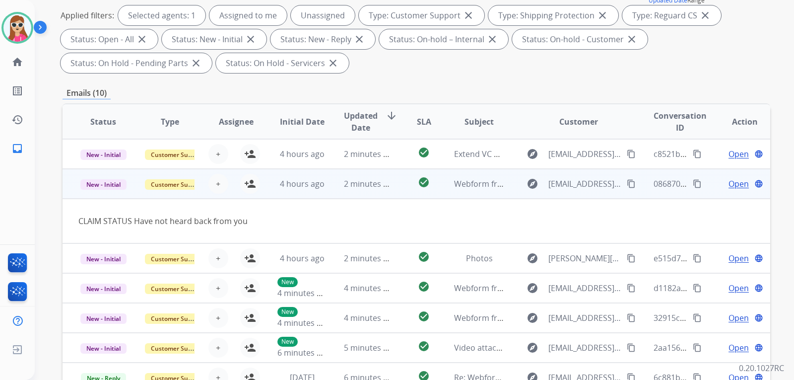
click at [616, 180] on div "explore SDT32@AOL.COM content_copy" at bounding box center [578, 184] width 116 height 16
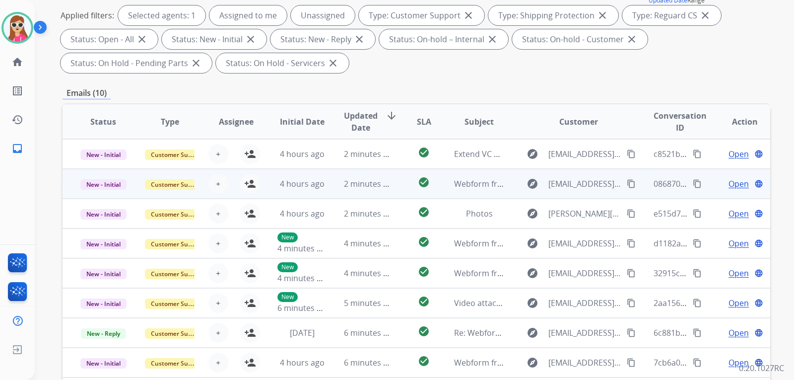
click at [619, 177] on div "explore SDT32@AOL.COM content_copy" at bounding box center [578, 184] width 116 height 16
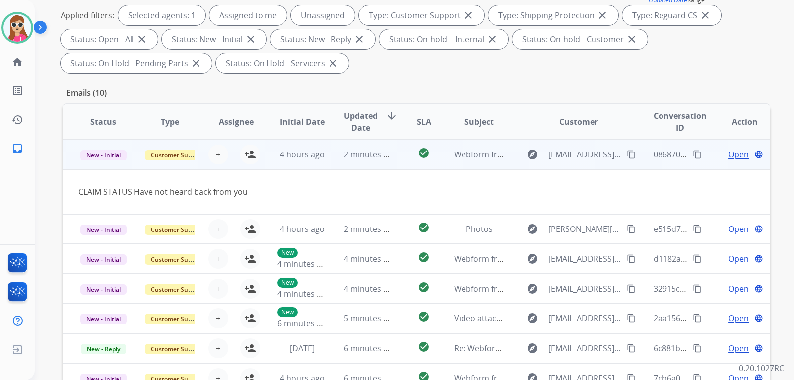
scroll to position [30, 0]
click at [627, 153] on mat-icon "content_copy" at bounding box center [631, 153] width 9 height 9
click at [258, 155] on div "+ Select agent person_add Assign to Me" at bounding box center [228, 154] width 66 height 28
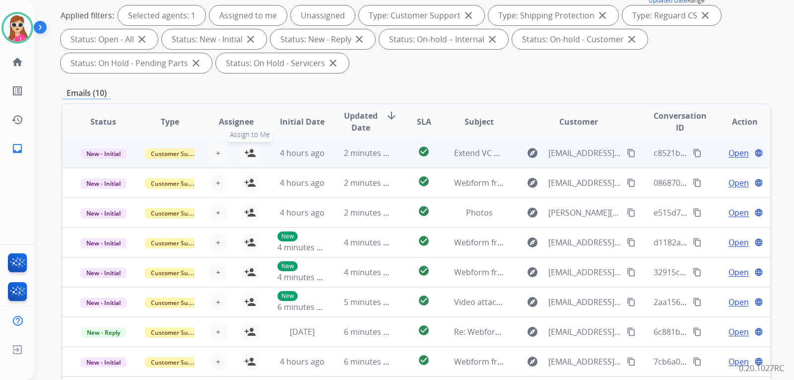
click at [249, 154] on mat-icon "person_add" at bounding box center [250, 153] width 12 height 12
click at [263, 154] on td "4 hours ago" at bounding box center [294, 153] width 66 height 30
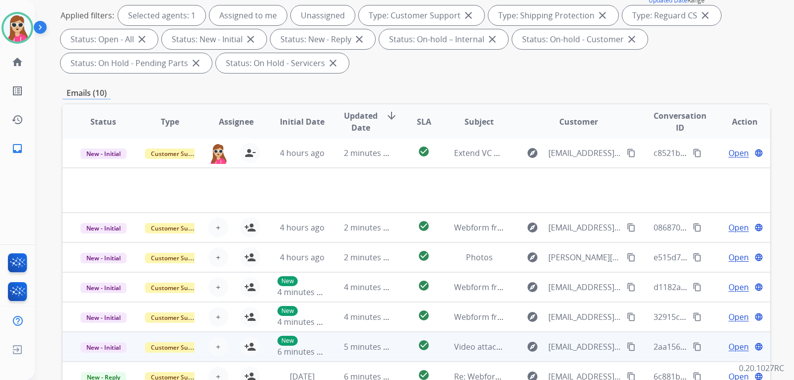
scroll to position [0, 0]
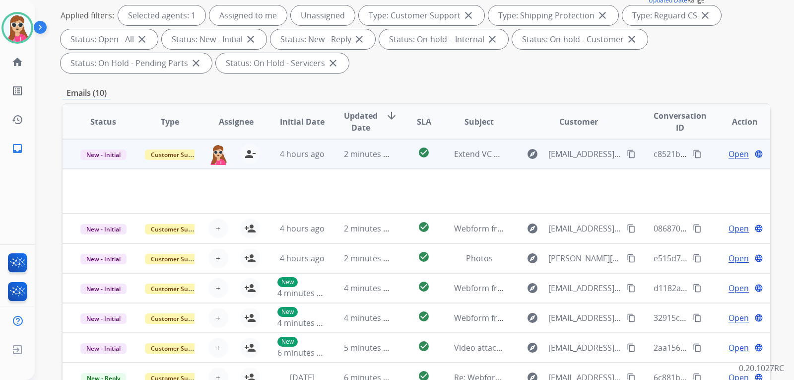
click at [732, 156] on span "Open" at bounding box center [738, 154] width 20 height 12
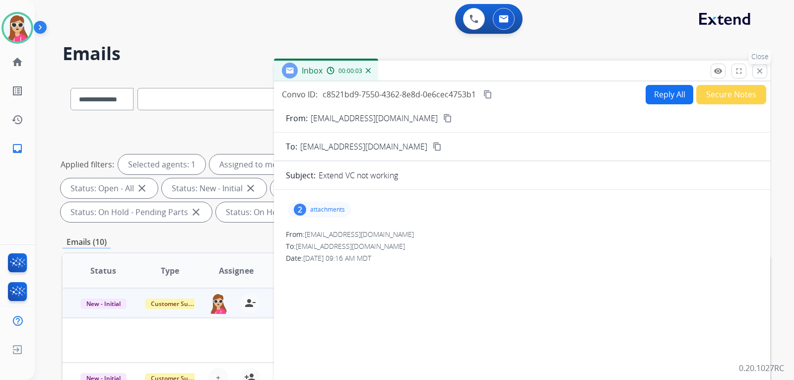
click at [760, 71] on mat-icon "close" at bounding box center [759, 70] width 9 height 9
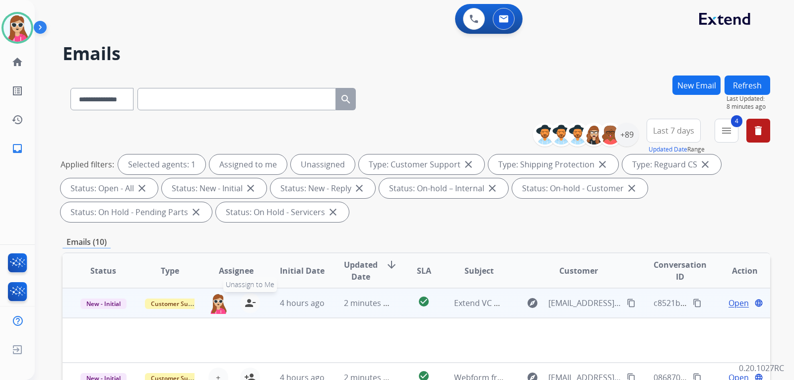
click at [246, 301] on mat-icon "person_remove" at bounding box center [250, 303] width 12 height 12
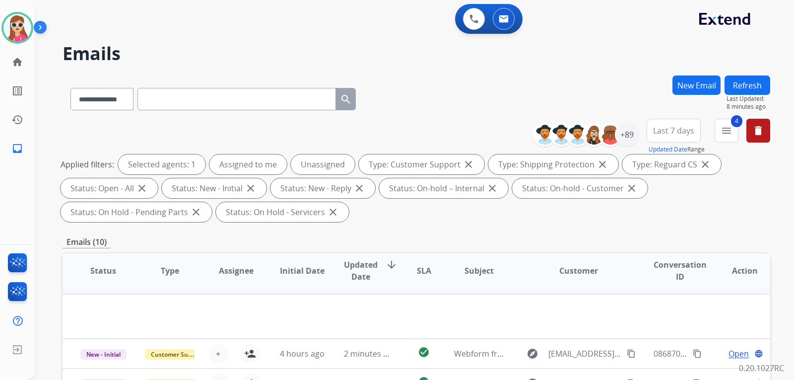
scroll to position [46, 0]
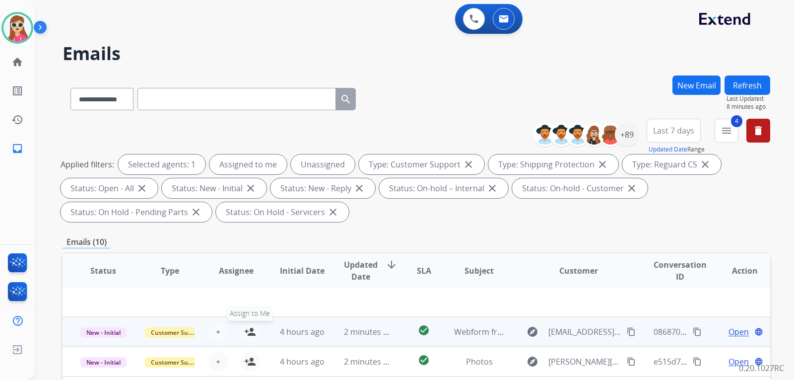
click at [251, 331] on mat-icon "person_add" at bounding box center [250, 331] width 12 height 12
click at [728, 331] on span "Open" at bounding box center [738, 331] width 20 height 12
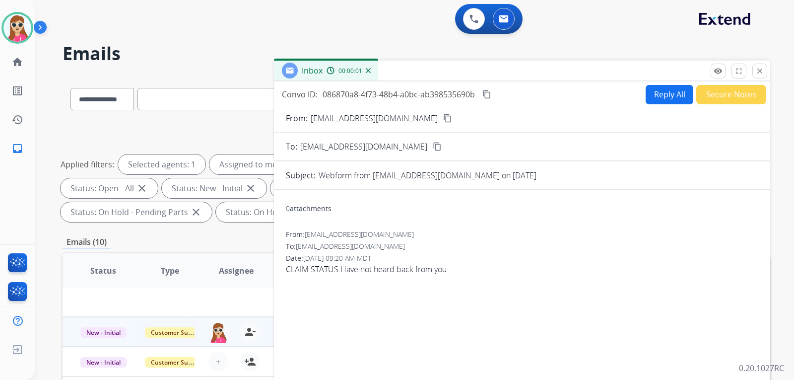
click at [661, 95] on button "Reply All" at bounding box center [669, 94] width 48 height 19
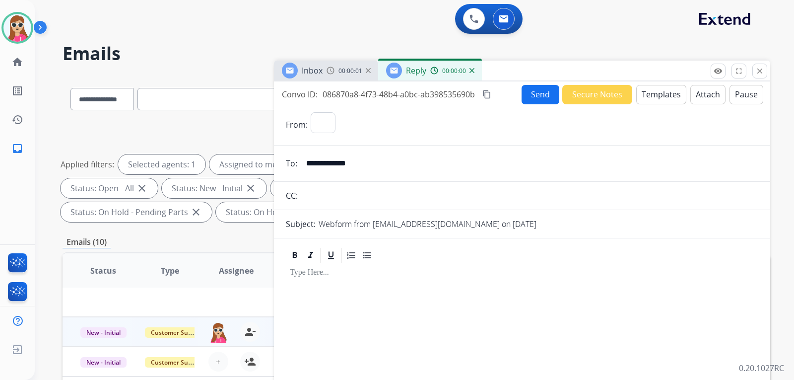
select select "**********"
click at [656, 96] on button "Templates" at bounding box center [661, 94] width 50 height 19
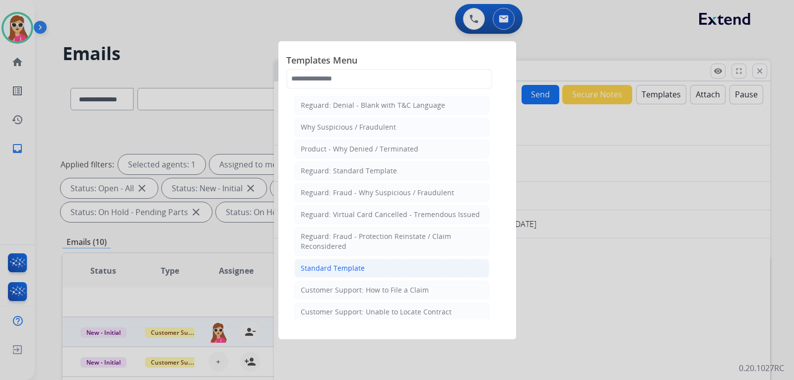
click at [441, 270] on li "Standard Template" at bounding box center [391, 267] width 195 height 19
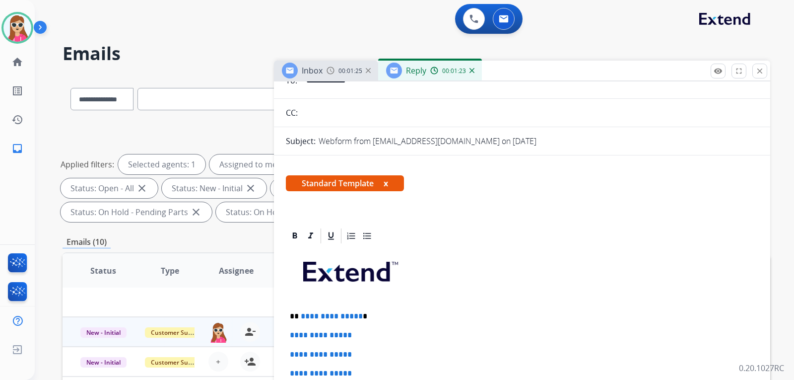
scroll to position [198, 0]
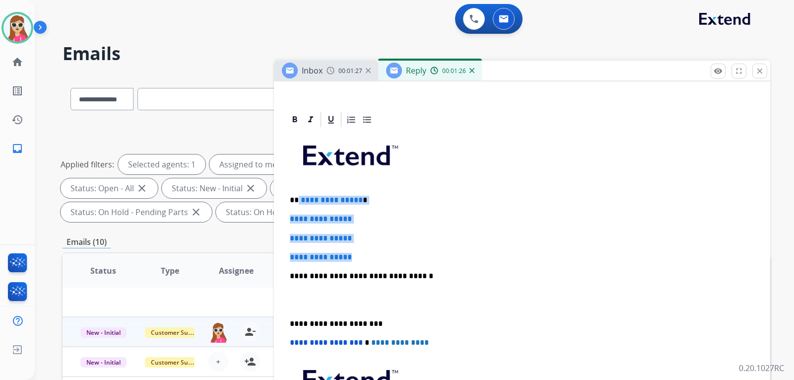
drag, startPoint x: 299, startPoint y: 198, endPoint x: 351, endPoint y: 233, distance: 63.0
click at [371, 252] on div "**********" at bounding box center [522, 298] width 472 height 341
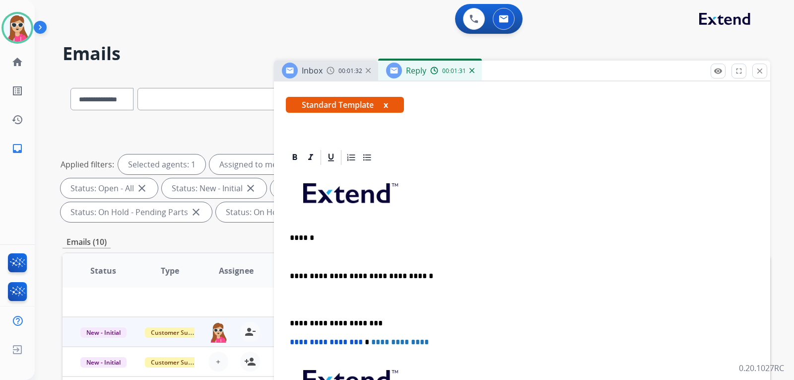
scroll to position [180, 0]
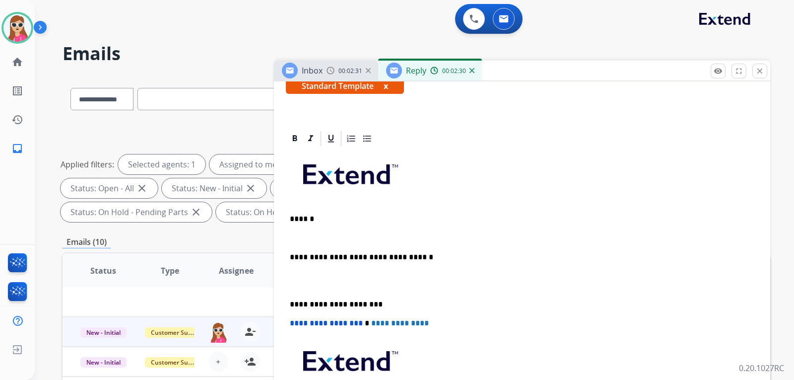
click at [340, 215] on p "******" at bounding box center [518, 218] width 456 height 9
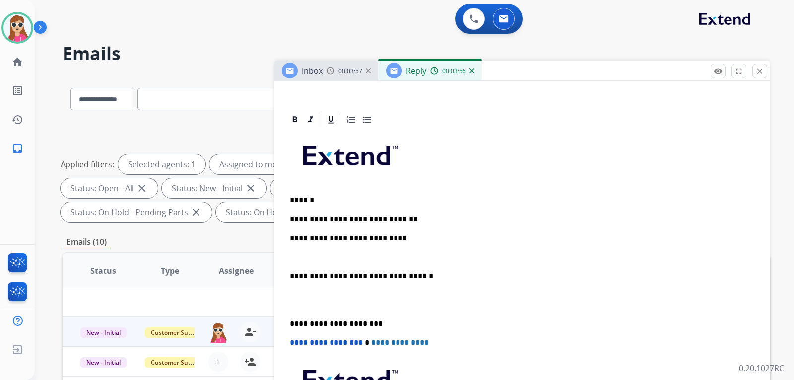
click at [308, 257] on p at bounding box center [522, 257] width 464 height 9
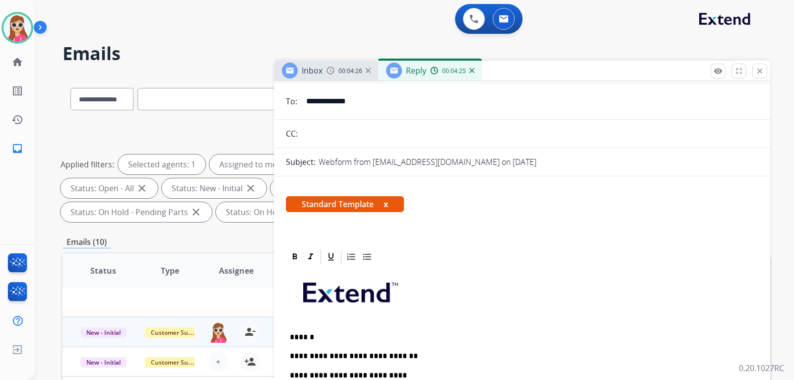
scroll to position [0, 0]
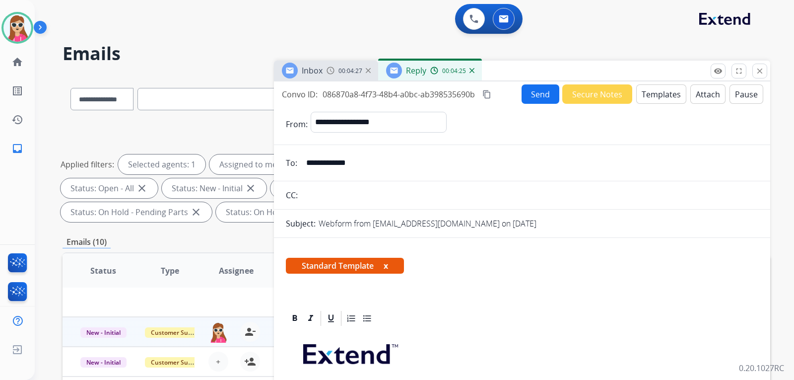
click at [523, 91] on button "Send" at bounding box center [540, 93] width 38 height 19
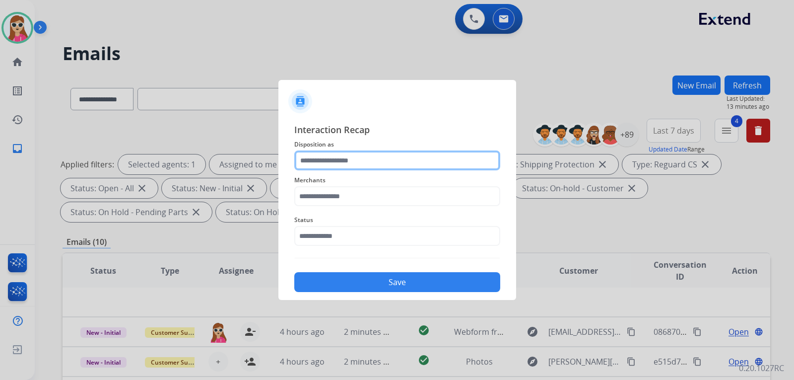
click at [374, 165] on input "text" at bounding box center [397, 160] width 206 height 20
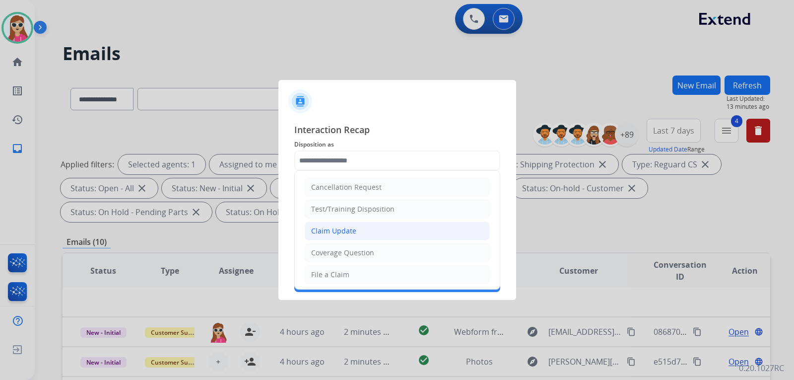
click at [370, 236] on li "Claim Update" at bounding box center [397, 230] width 185 height 19
type input "**********"
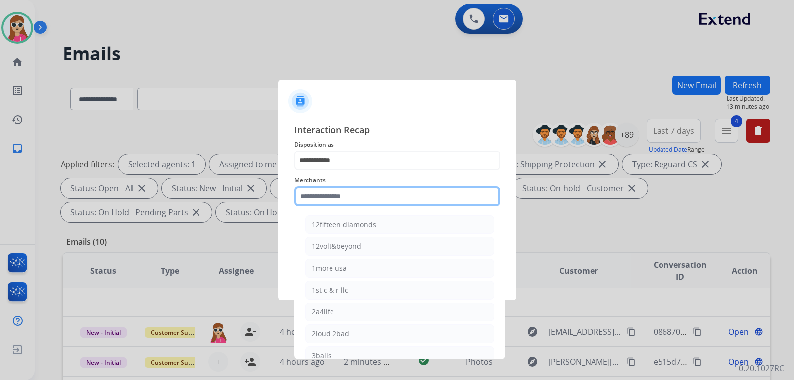
click at [332, 196] on input "text" at bounding box center [397, 196] width 206 height 20
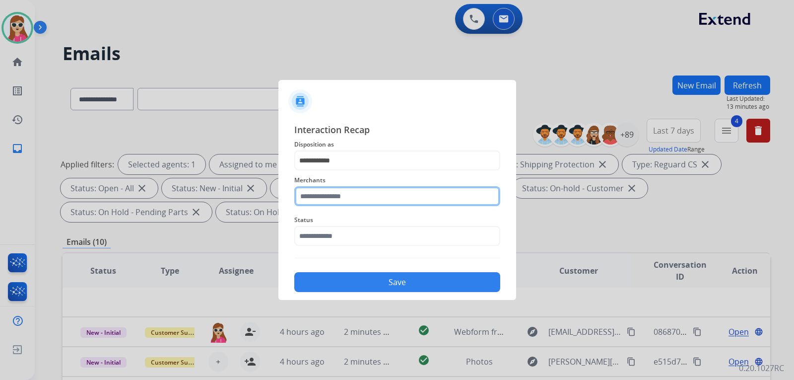
click at [352, 187] on input "text" at bounding box center [397, 196] width 206 height 20
type input "**********"
click at [369, 196] on input "**********" at bounding box center [397, 196] width 206 height 20
drag, startPoint x: 355, startPoint y: 195, endPoint x: 268, endPoint y: 196, distance: 86.8
click at [0, 196] on app-contact-recap-modal "**********" at bounding box center [0, 190] width 0 height 380
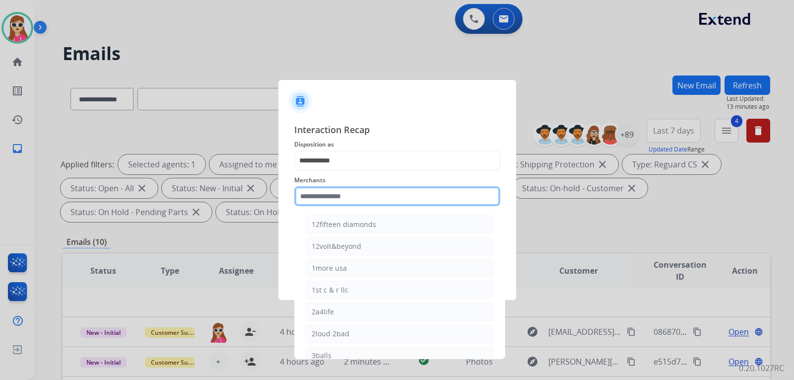
paste input "**********"
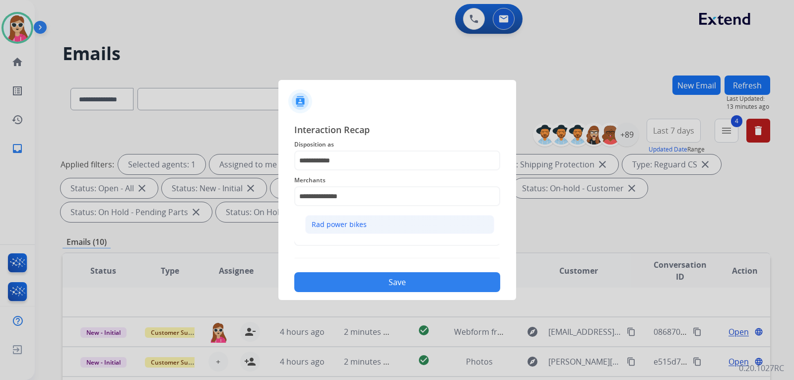
click at [380, 226] on li "Rad power bikes" at bounding box center [399, 224] width 189 height 19
type input "**********"
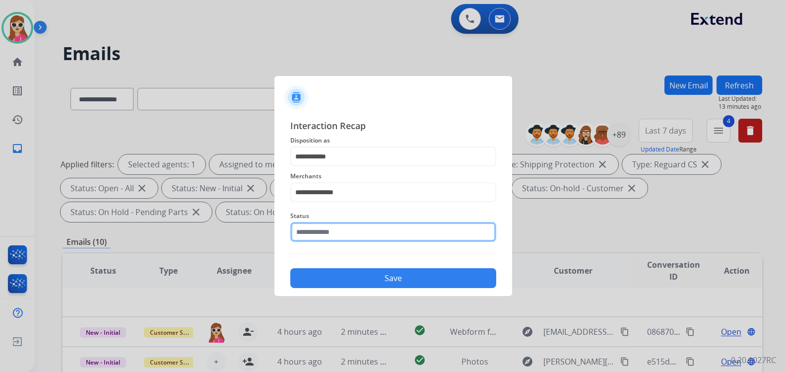
click at [368, 240] on input "text" at bounding box center [393, 232] width 206 height 20
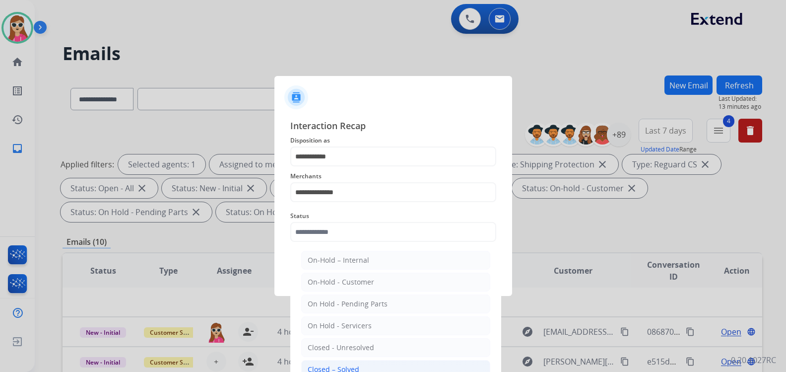
click at [321, 364] on div "Closed – Solved" at bounding box center [334, 369] width 52 height 10
type input "**********"
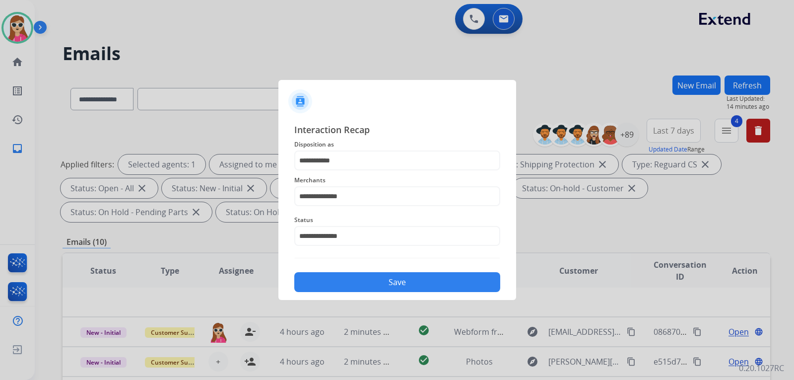
click at [359, 276] on button "Save" at bounding box center [397, 282] width 206 height 20
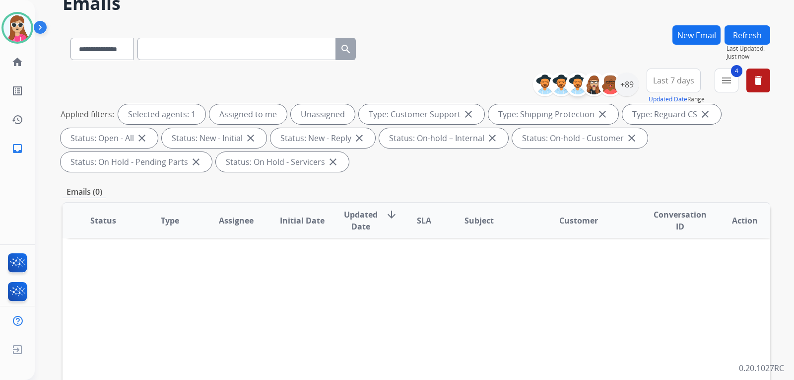
scroll to position [50, 0]
click at [618, 79] on div at bounding box center [610, 85] width 24 height 24
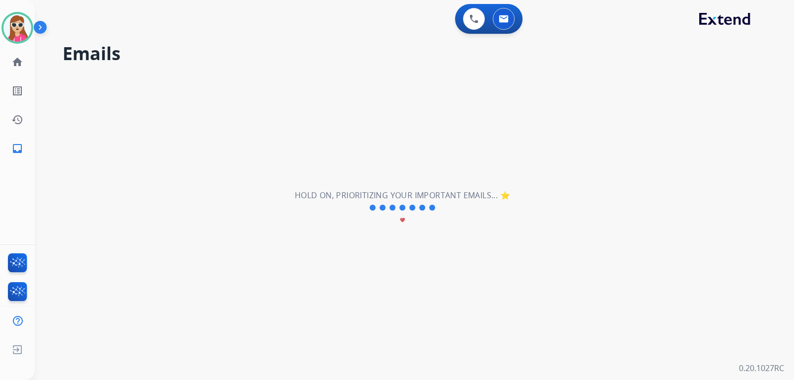
scroll to position [0, 0]
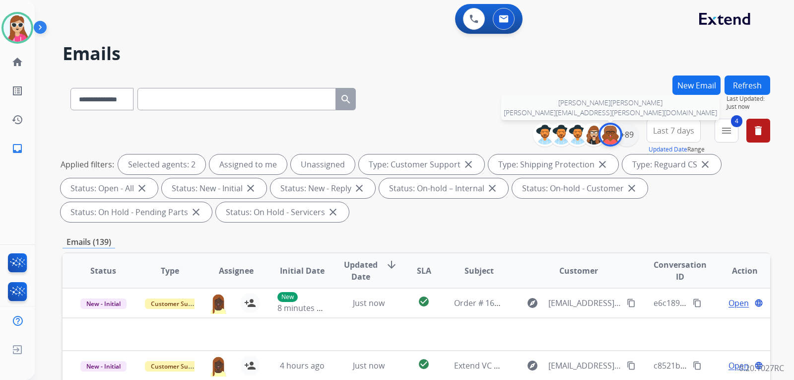
click at [604, 133] on img at bounding box center [610, 135] width 20 height 20
click at [628, 135] on div "+89" at bounding box center [627, 135] width 24 height 24
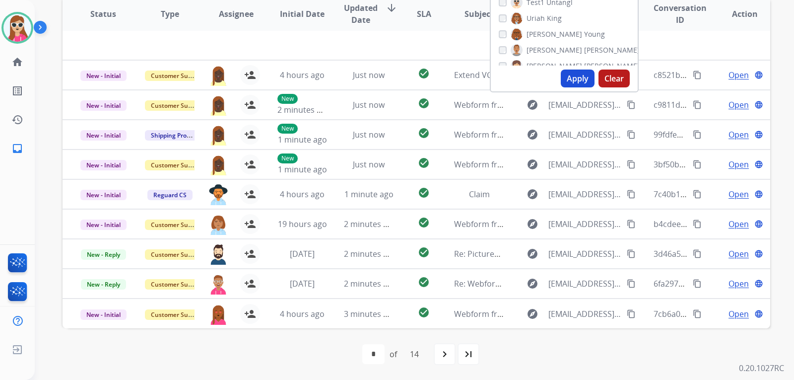
scroll to position [1340, 0]
click at [571, 73] on button "Apply" at bounding box center [578, 78] width 34 height 18
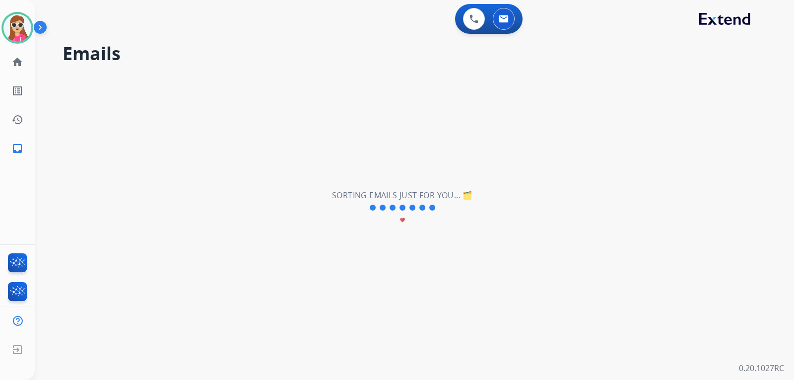
scroll to position [0, 0]
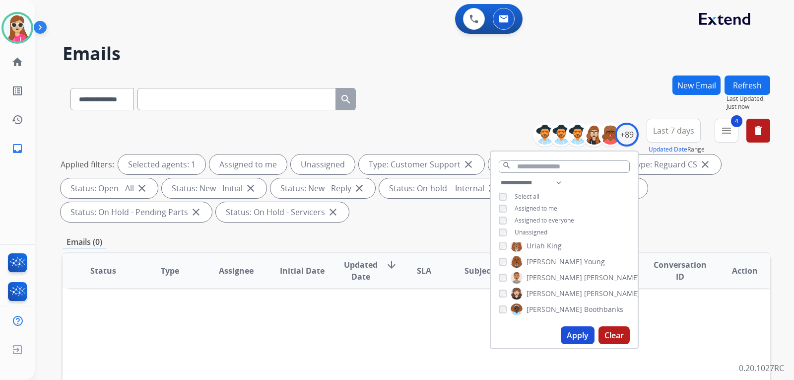
click at [632, 83] on div "**********" at bounding box center [416, 96] width 707 height 43
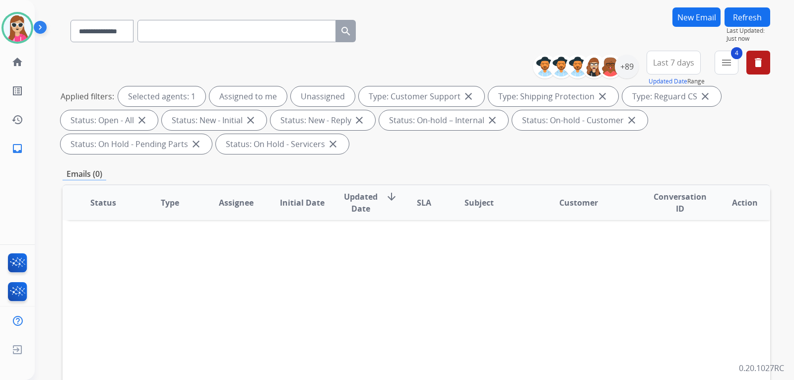
scroll to position [50, 0]
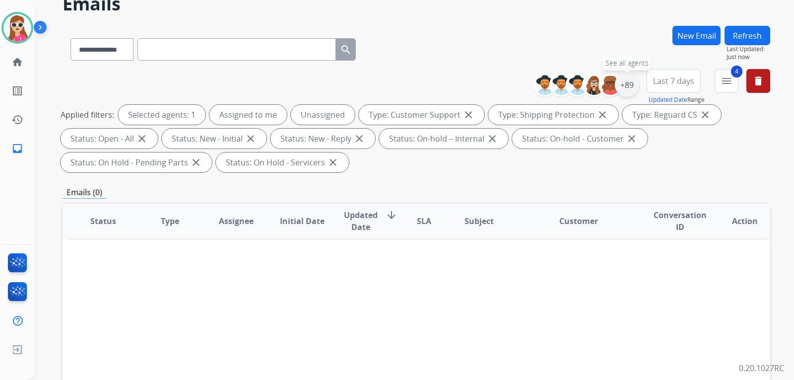
click at [625, 77] on div "+89" at bounding box center [627, 85] width 24 height 24
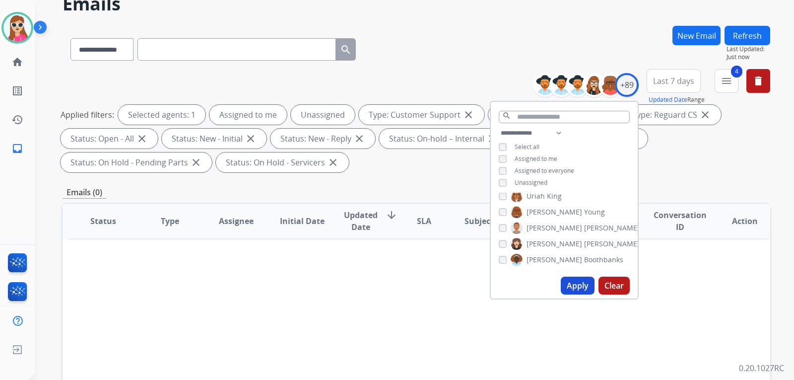
click at [536, 156] on span "Assigned to me" at bounding box center [535, 158] width 43 height 8
click at [545, 158] on span "Assigned to me" at bounding box center [535, 158] width 43 height 8
click at [514, 158] on span "Assigned to me" at bounding box center [535, 158] width 43 height 8
click at [581, 286] on button "Apply" at bounding box center [578, 285] width 34 height 18
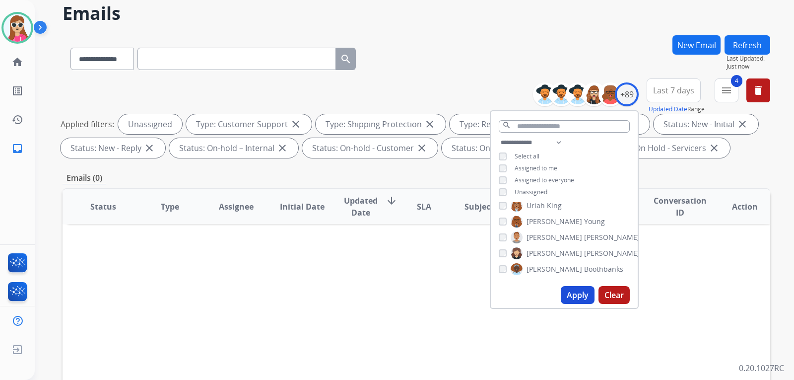
scroll to position [149, 0]
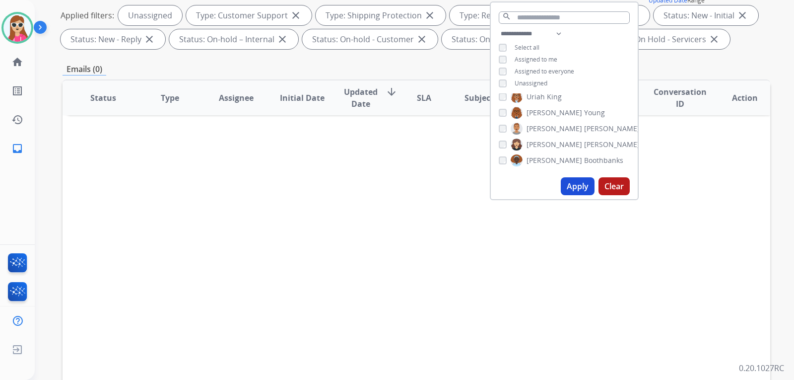
click at [457, 261] on div "Status Type Assignee Initial Date Updated Date arrow_downward SLA Subject Custo…" at bounding box center [416, 245] width 707 height 332
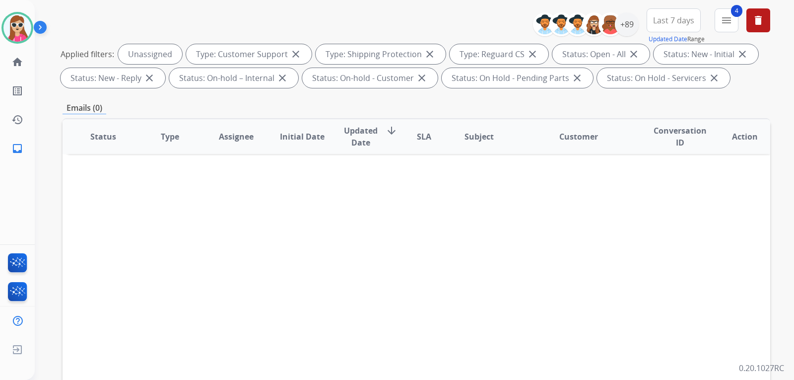
scroll to position [50, 0]
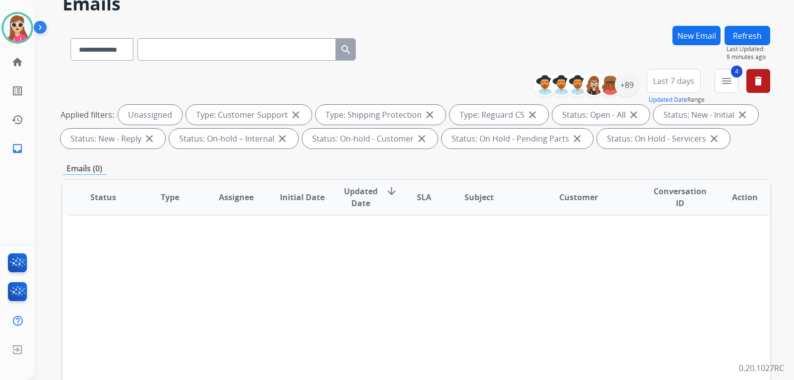
click at [687, 35] on button "New Email" at bounding box center [696, 35] width 48 height 19
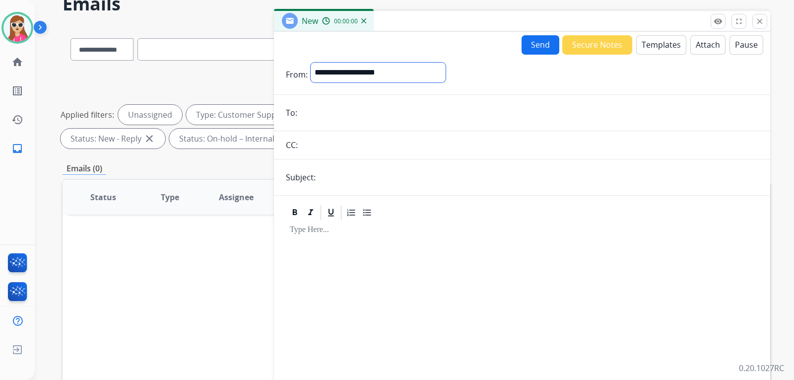
click at [433, 75] on select "**********" at bounding box center [378, 73] width 135 height 20
select select "**********"
click at [311, 63] on select "**********" at bounding box center [378, 73] width 135 height 20
click at [387, 118] on input "email" at bounding box center [529, 114] width 458 height 20
paste input "**********"
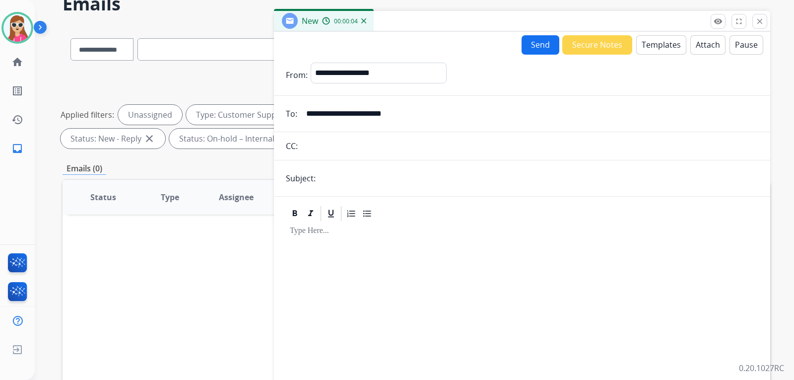
type input "**********"
click at [649, 40] on button "Templates" at bounding box center [661, 44] width 50 height 19
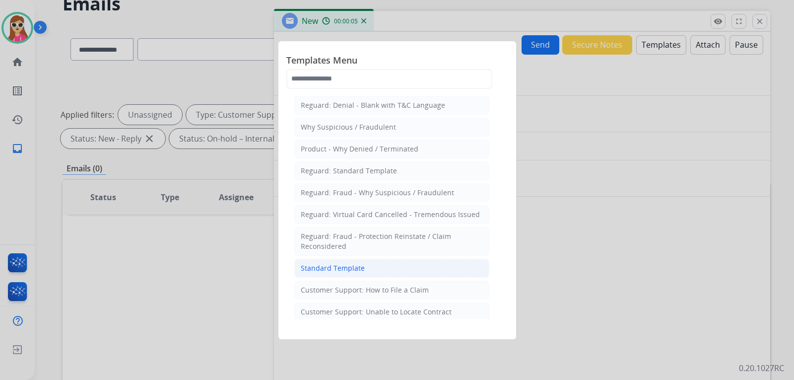
click at [339, 266] on div "Standard Template" at bounding box center [333, 268] width 64 height 10
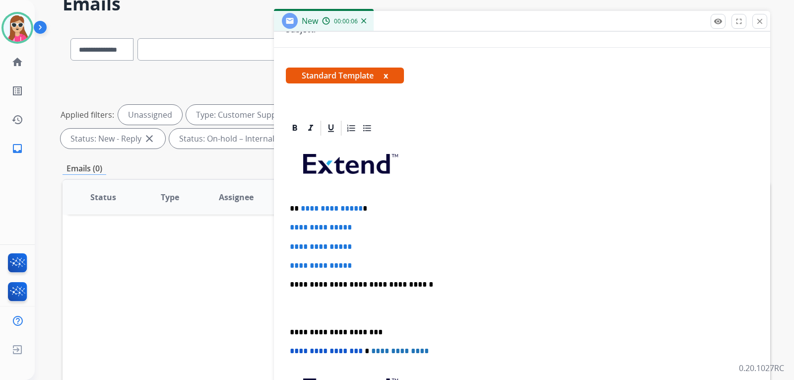
scroll to position [149, 0]
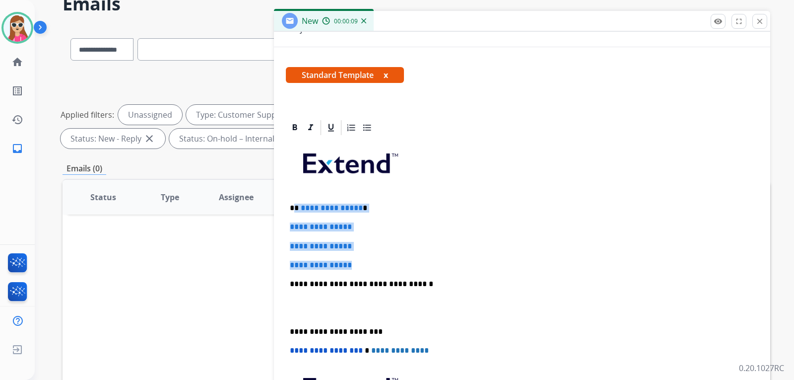
drag, startPoint x: 296, startPoint y: 209, endPoint x: 359, endPoint y: 263, distance: 83.0
click at [359, 263] on div "**********" at bounding box center [522, 306] width 472 height 341
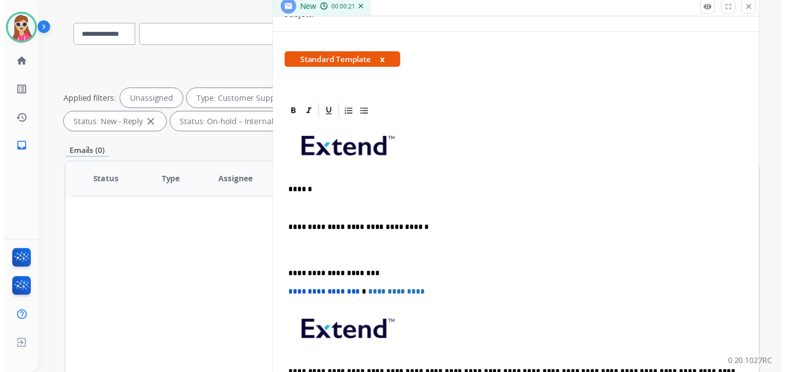
scroll to position [50, 0]
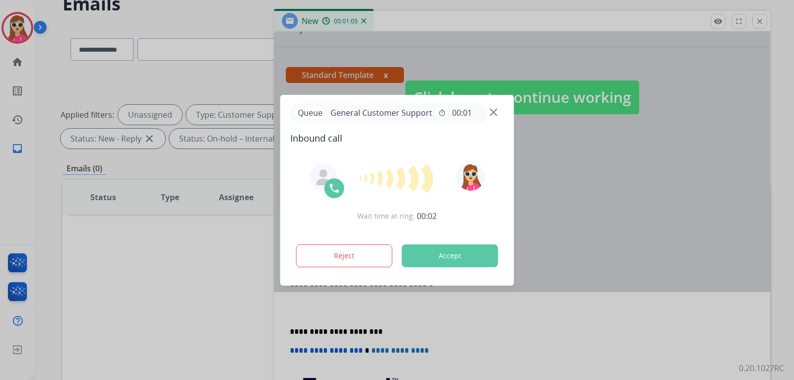
click at [477, 262] on button "Accept" at bounding box center [450, 255] width 96 height 23
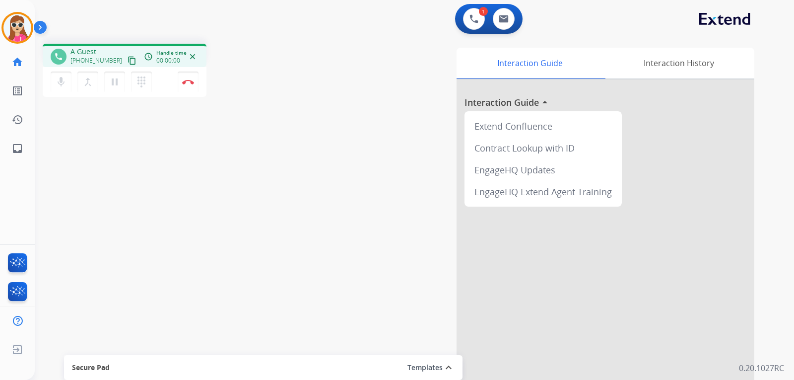
drag, startPoint x: 469, startPoint y: 253, endPoint x: 460, endPoint y: 254, distance: 8.4
click at [469, 263] on div at bounding box center [605, 264] width 298 height 370
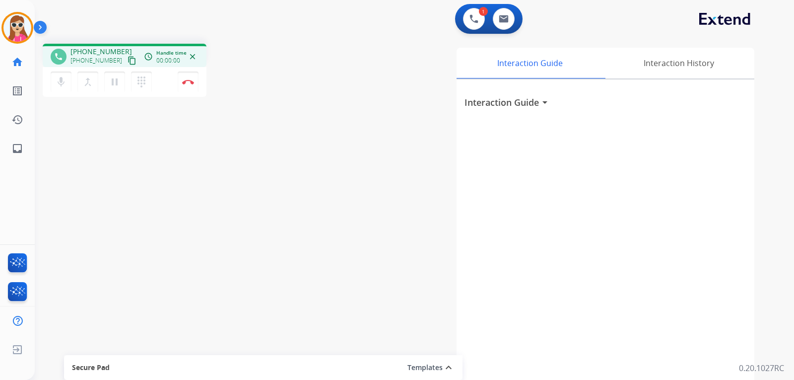
click at [127, 60] on mat-icon "content_copy" at bounding box center [131, 60] width 9 height 9
click at [114, 86] on mat-icon "pause" at bounding box center [115, 82] width 12 height 12
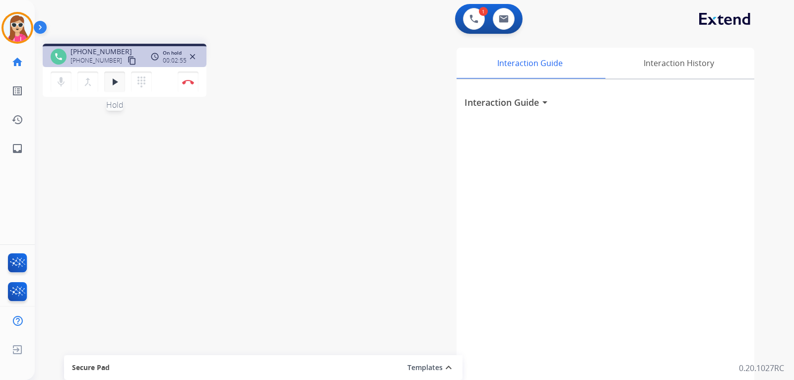
click at [116, 83] on mat-icon "play_arrow" at bounding box center [115, 82] width 12 height 12
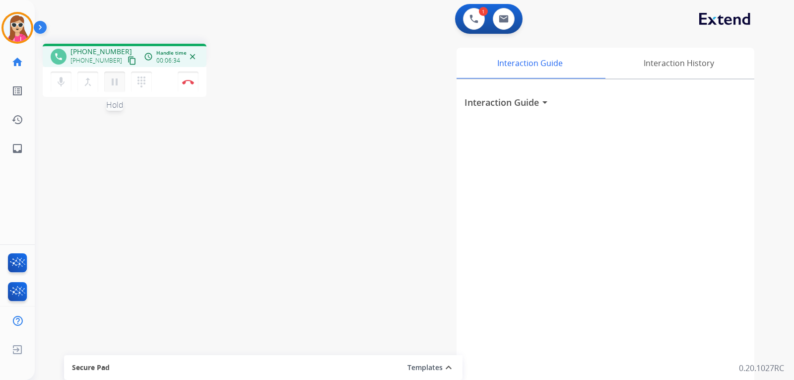
click at [116, 81] on mat-icon "pause" at bounding box center [115, 82] width 12 height 12
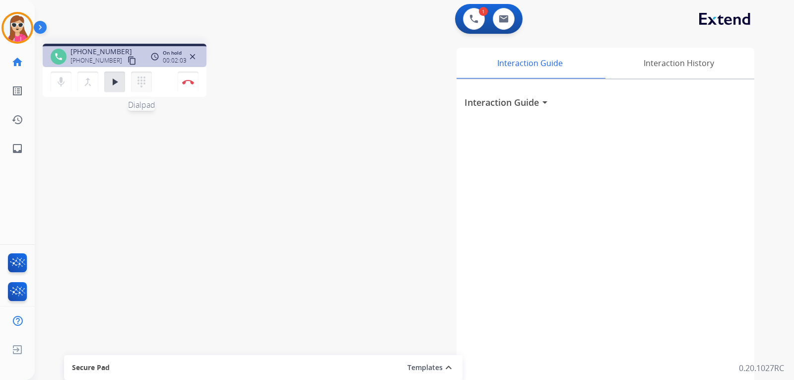
click at [142, 84] on mat-icon "dialpad" at bounding box center [141, 82] width 12 height 12
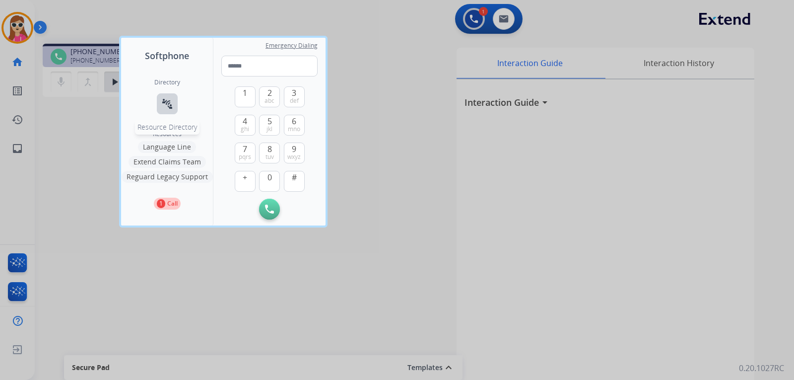
click at [167, 109] on mat-icon "connect_without_contact" at bounding box center [167, 104] width 12 height 12
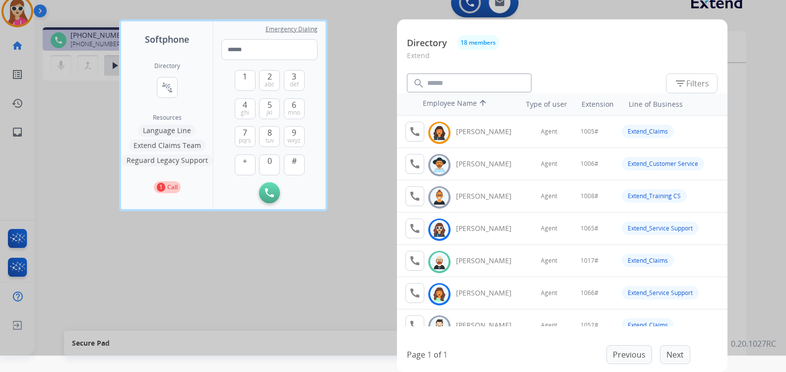
scroll to position [0, 8]
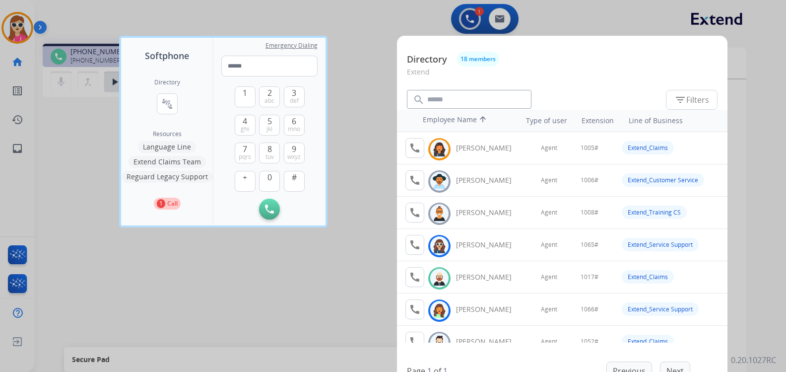
click at [217, 274] on div at bounding box center [393, 186] width 786 height 372
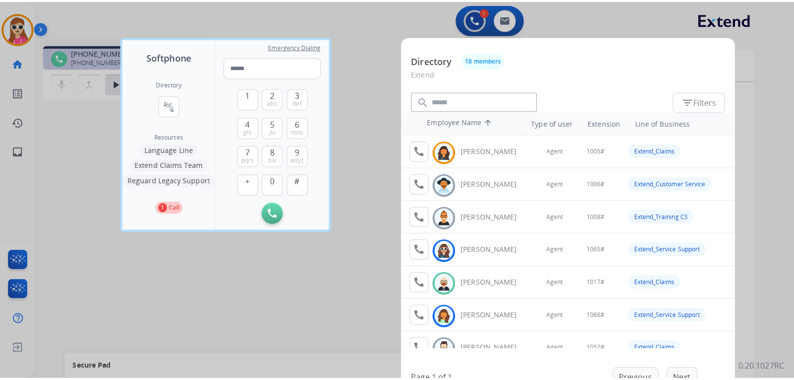
scroll to position [0, 0]
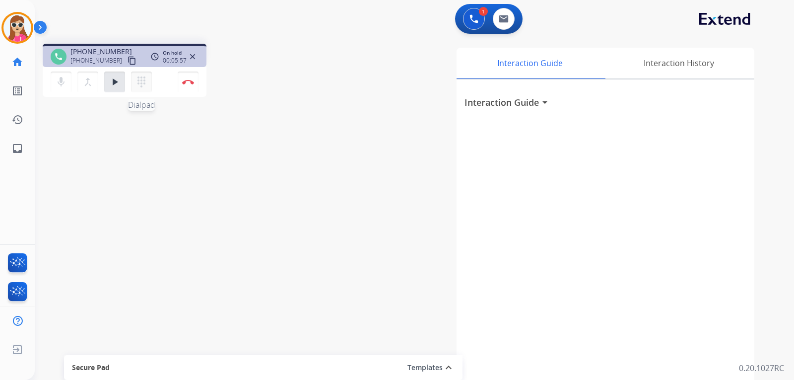
click at [136, 80] on mat-icon "dialpad" at bounding box center [141, 82] width 12 height 12
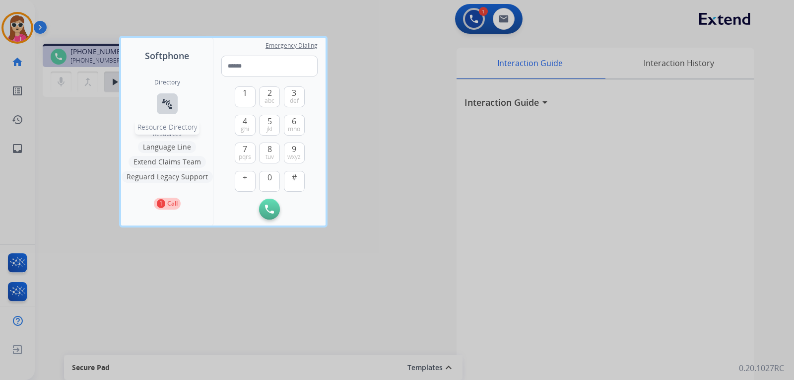
click at [168, 105] on mat-icon "connect_without_contact" at bounding box center [167, 104] width 12 height 12
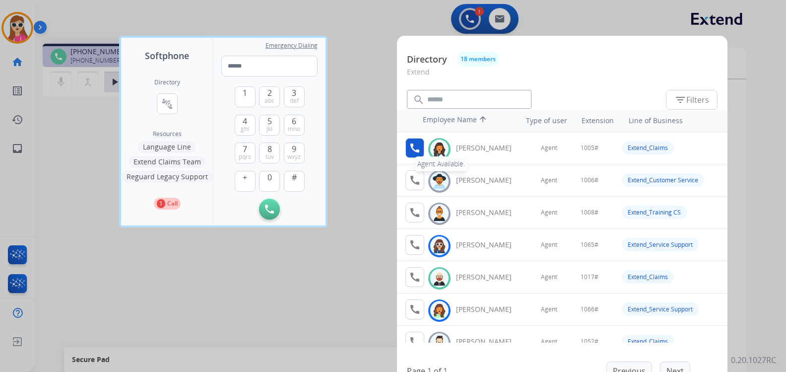
click at [418, 145] on mat-icon "call" at bounding box center [415, 148] width 12 height 12
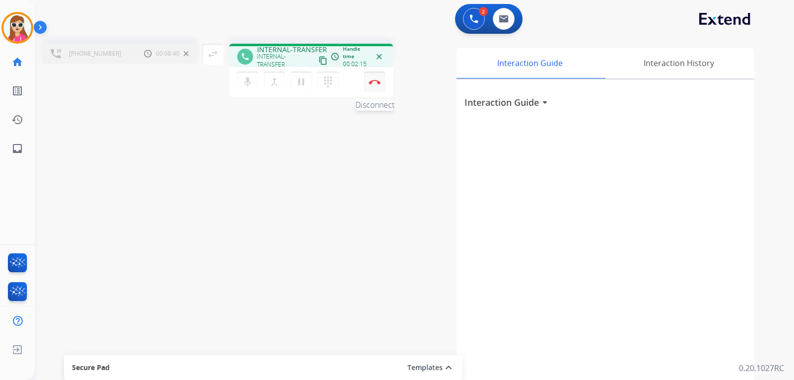
click at [375, 83] on img at bounding box center [375, 81] width 12 height 5
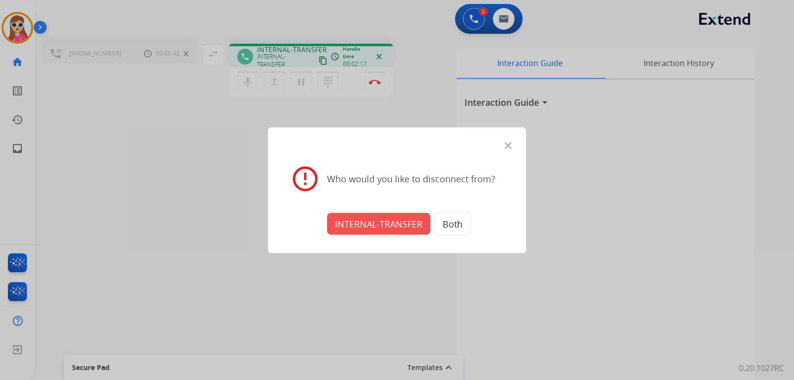
click at [380, 226] on button "INTERNAL-TRANSFER" at bounding box center [378, 223] width 103 height 22
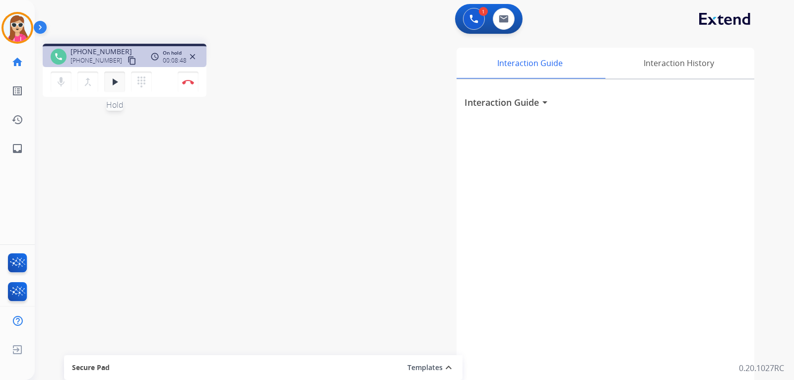
click at [116, 79] on mat-icon "play_arrow" at bounding box center [115, 82] width 12 height 12
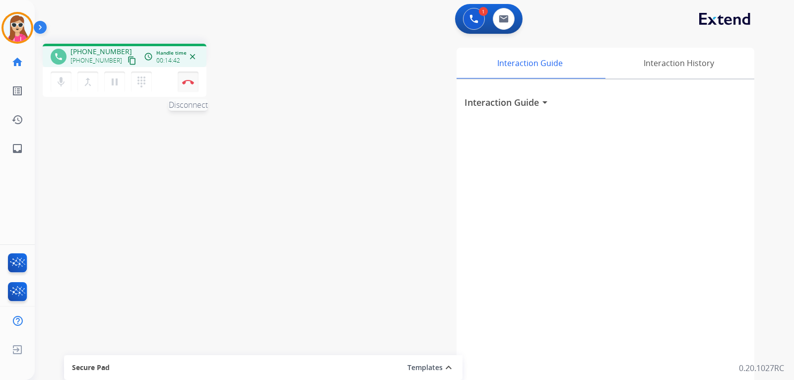
click at [188, 83] on img at bounding box center [188, 81] width 12 height 5
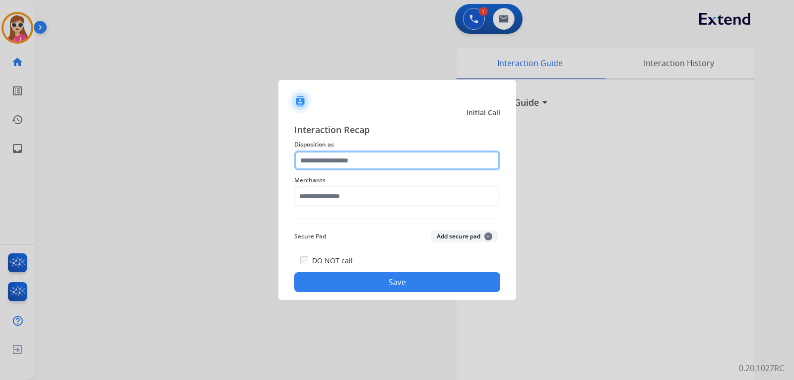
click at [351, 160] on input "text" at bounding box center [397, 160] width 206 height 20
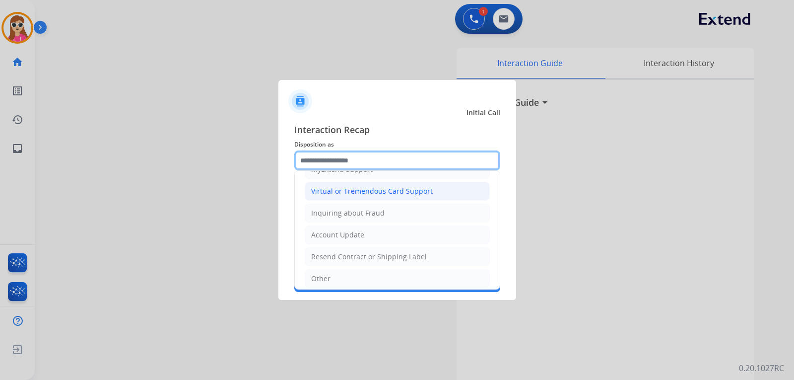
scroll to position [105, 0]
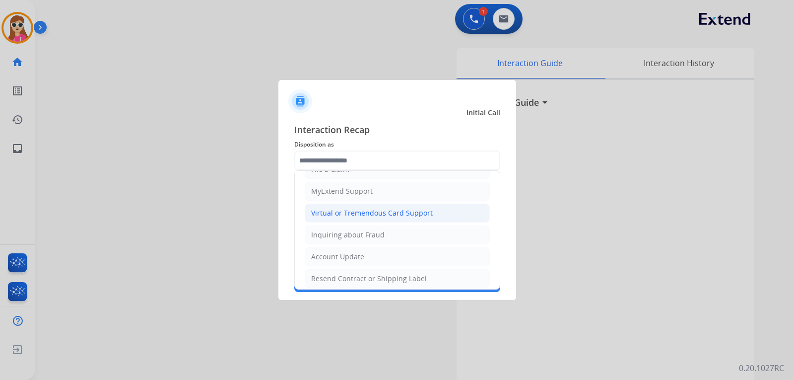
click at [394, 213] on div "Virtual or Tremendous Card Support" at bounding box center [372, 213] width 122 height 10
type input "**********"
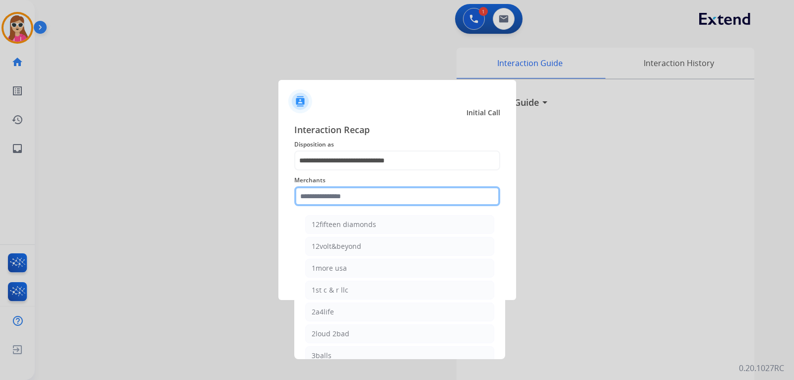
click at [372, 190] on input "text" at bounding box center [397, 196] width 206 height 20
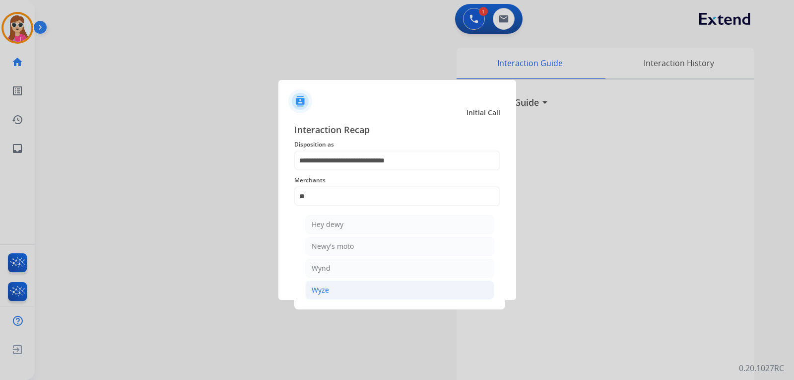
click at [328, 292] on div "Wyze" at bounding box center [320, 290] width 17 height 10
type input "****"
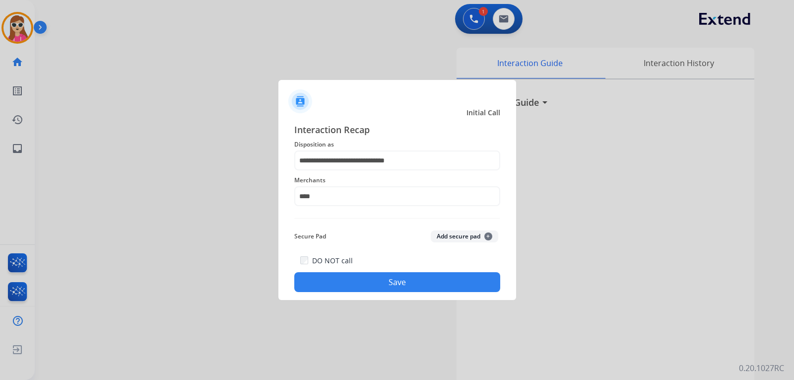
click at [376, 283] on button "Save" at bounding box center [397, 282] width 206 height 20
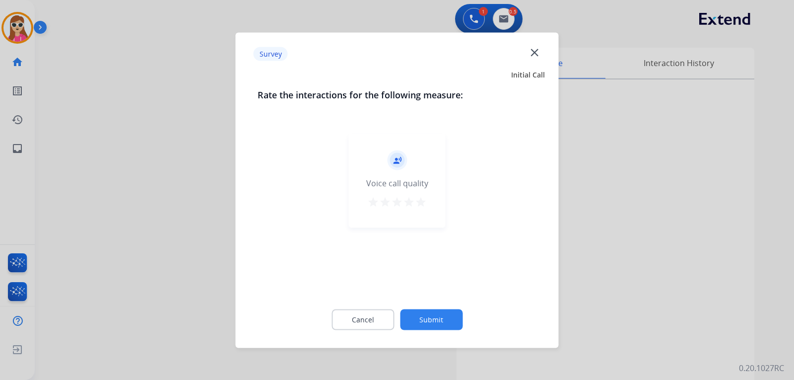
click at [427, 217] on div "record_voice_over Voice call quality star star star star star" at bounding box center [397, 180] width 97 height 94
click at [396, 208] on button "star" at bounding box center [397, 202] width 12 height 15
click at [415, 203] on mat-icon "star" at bounding box center [421, 201] width 12 height 12
click at [425, 314] on button "Submit" at bounding box center [431, 319] width 63 height 21
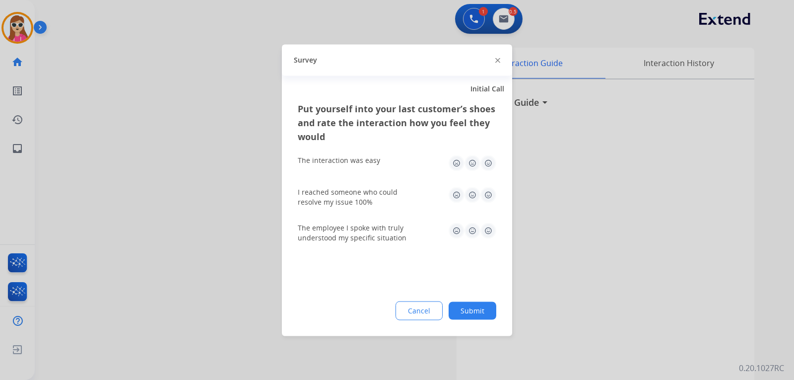
click at [489, 164] on img at bounding box center [488, 163] width 16 height 16
click at [487, 200] on img at bounding box center [488, 195] width 16 height 16
drag, startPoint x: 490, startPoint y: 232, endPoint x: 483, endPoint y: 281, distance: 50.2
click at [491, 231] on img at bounding box center [488, 230] width 16 height 16
click at [482, 313] on button "Submit" at bounding box center [472, 310] width 48 height 18
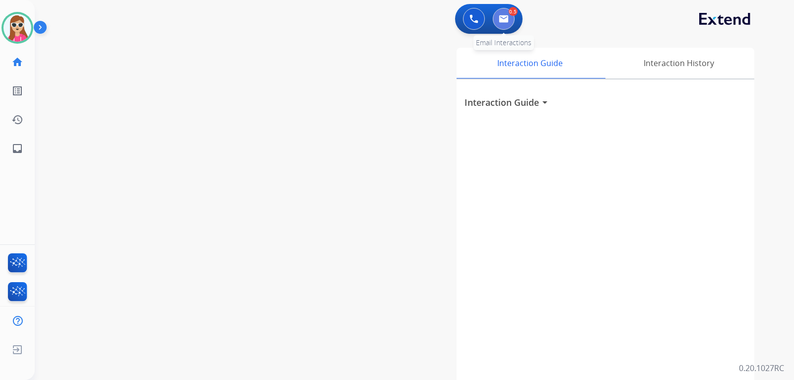
click at [494, 21] on button at bounding box center [504, 19] width 22 height 22
select select "**********"
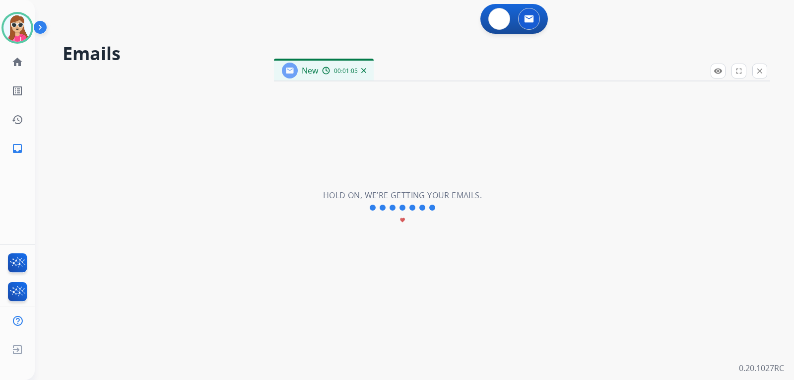
select select "**********"
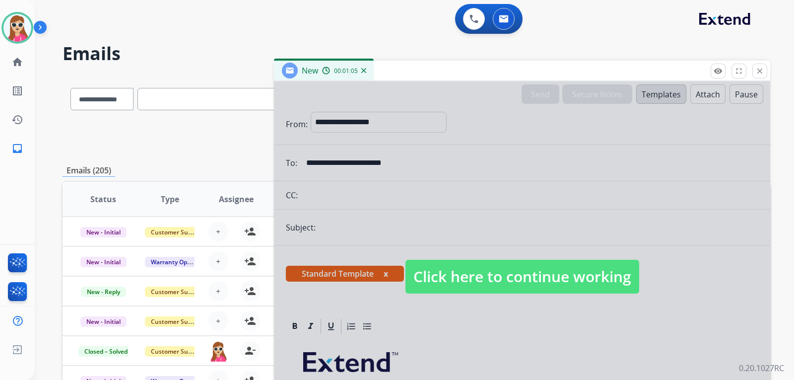
click at [572, 295] on div at bounding box center [522, 266] width 496 height 371
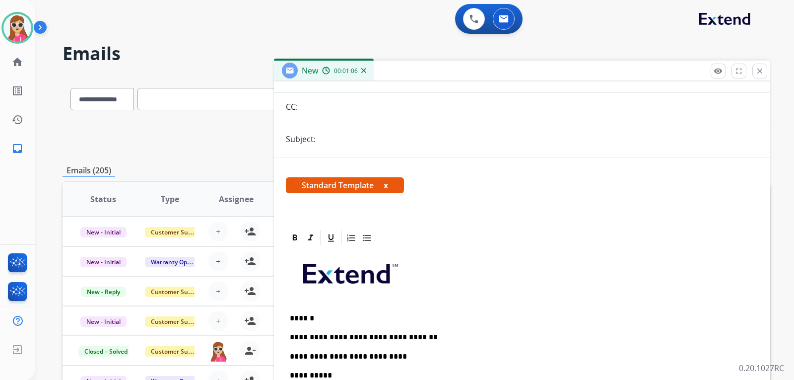
scroll to position [229, 0]
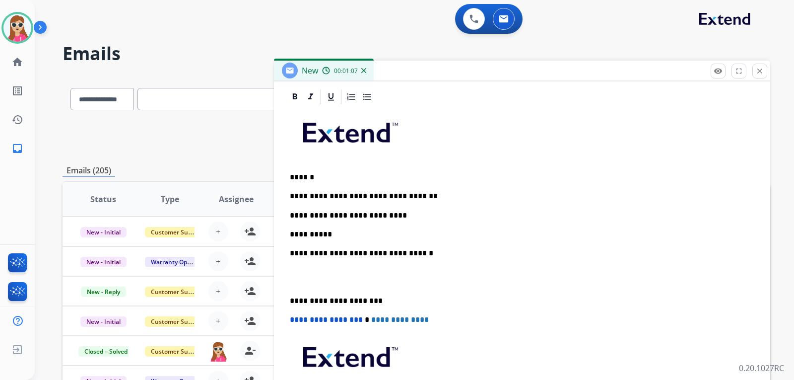
drag, startPoint x: 353, startPoint y: 238, endPoint x: 356, endPoint y: 225, distance: 13.7
click at [353, 238] on p "**********" at bounding box center [518, 234] width 456 height 9
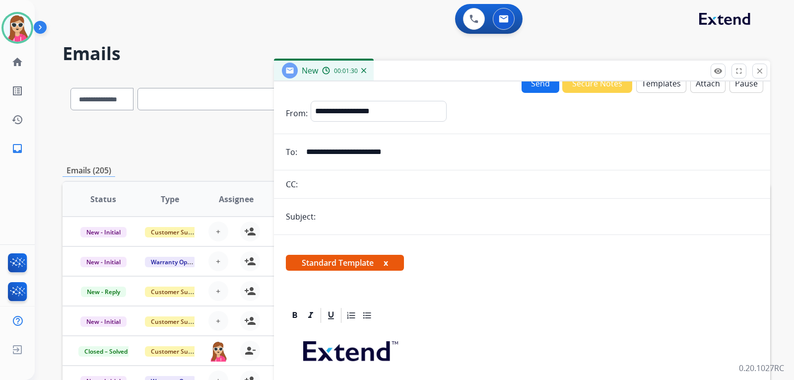
scroll to position [0, 0]
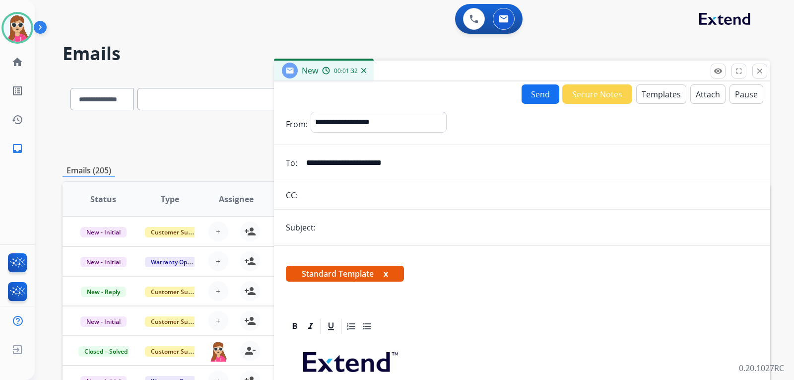
click at [350, 232] on input "text" at bounding box center [538, 227] width 440 height 20
type input "*****"
click at [533, 89] on button "Send" at bounding box center [540, 93] width 38 height 19
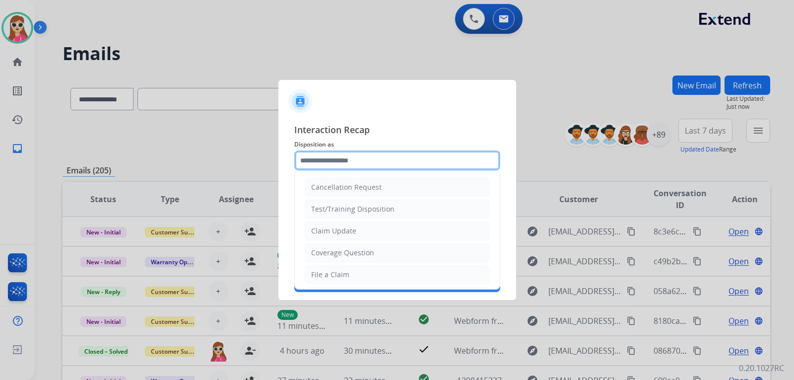
drag, startPoint x: 381, startPoint y: 165, endPoint x: 386, endPoint y: 165, distance: 6.0
click at [386, 165] on input "text" at bounding box center [397, 160] width 206 height 20
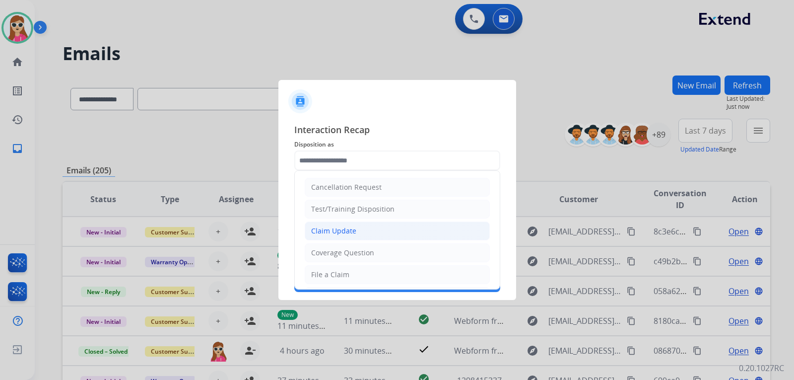
click at [364, 223] on li "Claim Update" at bounding box center [397, 230] width 185 height 19
type input "**********"
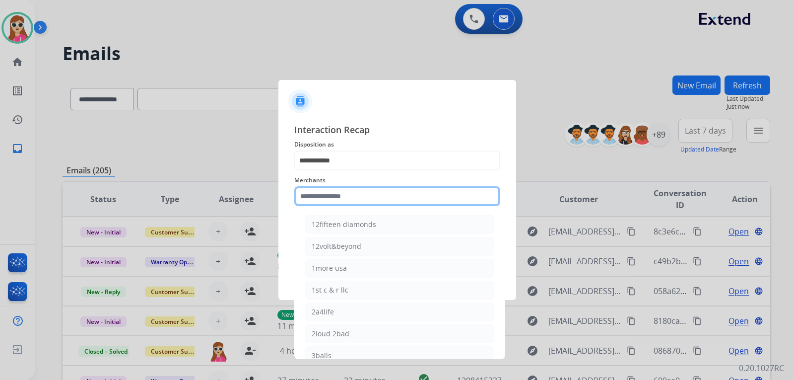
click at [356, 201] on input "text" at bounding box center [397, 196] width 206 height 20
click at [329, 193] on input "text" at bounding box center [397, 196] width 206 height 20
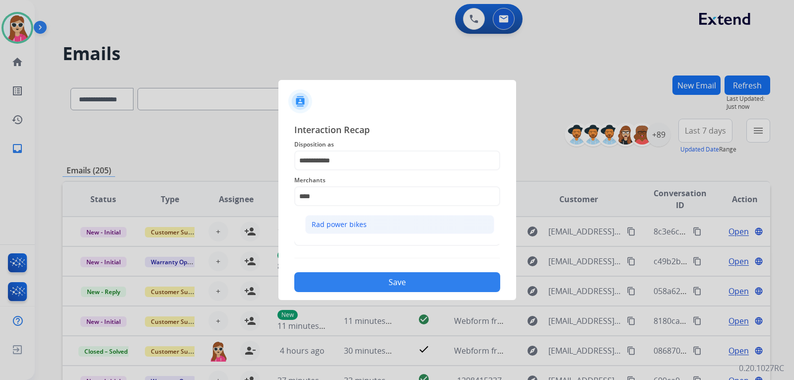
click at [378, 227] on li "Rad power bikes" at bounding box center [399, 224] width 189 height 19
type input "**********"
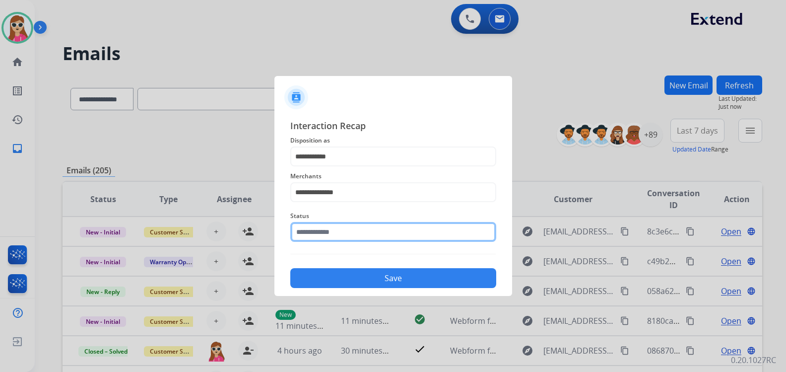
click at [382, 239] on input "text" at bounding box center [393, 232] width 206 height 20
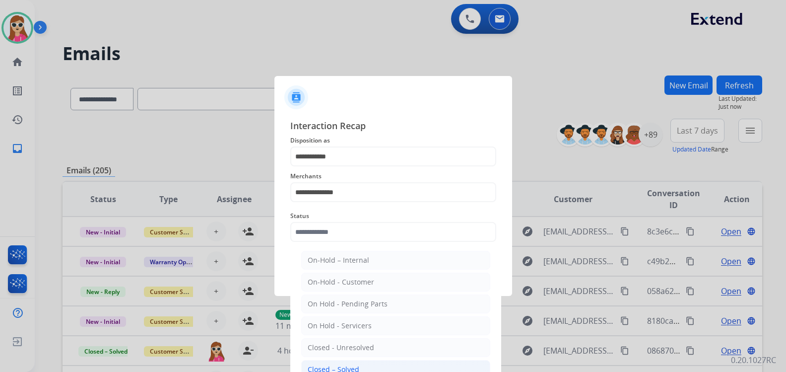
click at [332, 362] on li "Closed – Solved" at bounding box center [395, 369] width 189 height 19
type input "**********"
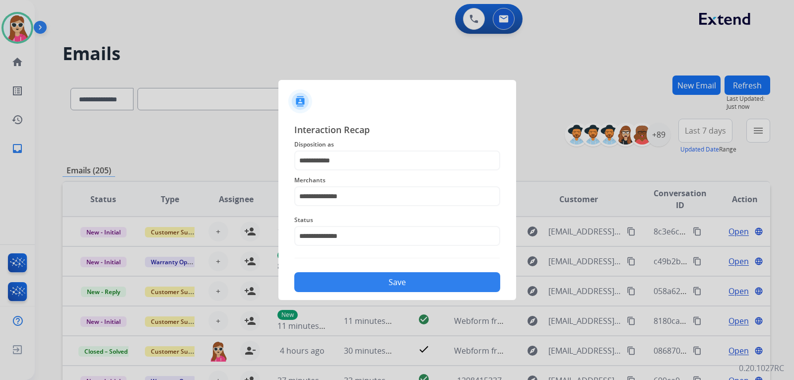
click at [359, 282] on button "Save" at bounding box center [397, 282] width 206 height 20
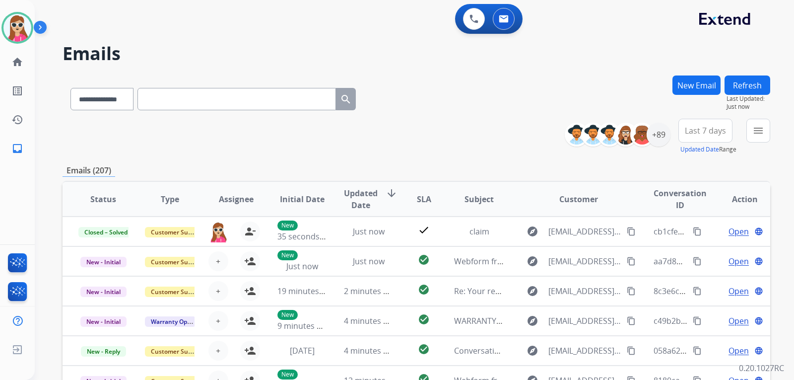
scroll to position [1, 0]
click at [766, 136] on button "menu Filters" at bounding box center [758, 131] width 24 height 24
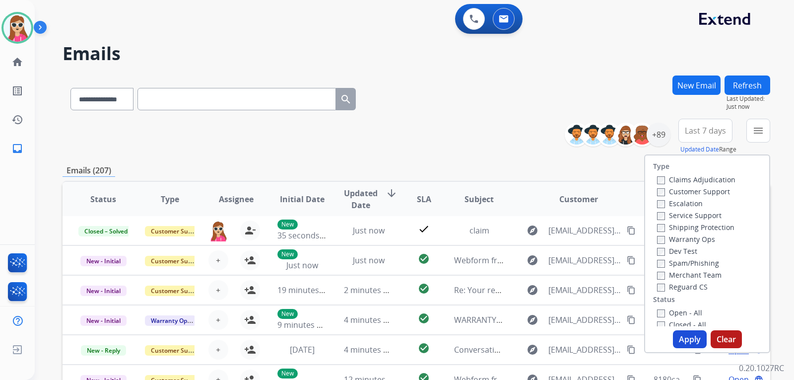
click at [696, 187] on label "Customer Support" at bounding box center [693, 191] width 73 height 9
click at [708, 225] on label "Shipping Protection" at bounding box center [695, 226] width 77 height 9
click at [683, 283] on label "Reguard CS" at bounding box center [682, 286] width 51 height 9
click at [685, 312] on label "Open - All" at bounding box center [679, 312] width 45 height 9
click at [686, 331] on button "Apply" at bounding box center [690, 339] width 34 height 18
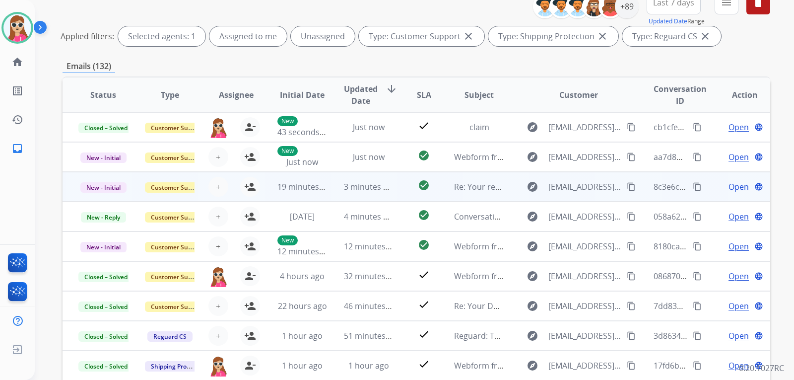
scroll to position [110, 0]
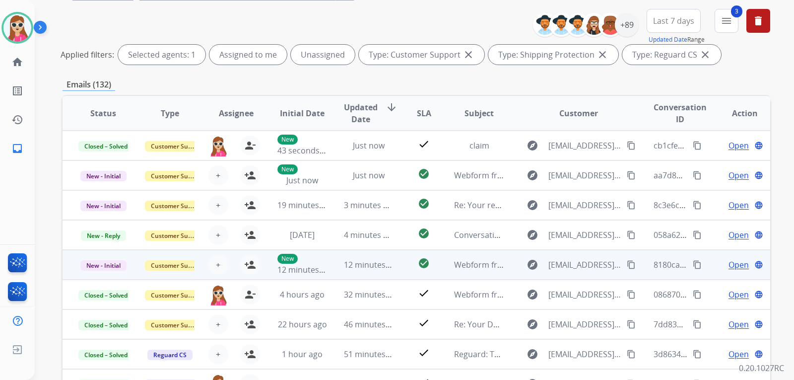
click at [399, 264] on td "check_circle" at bounding box center [416, 265] width 44 height 30
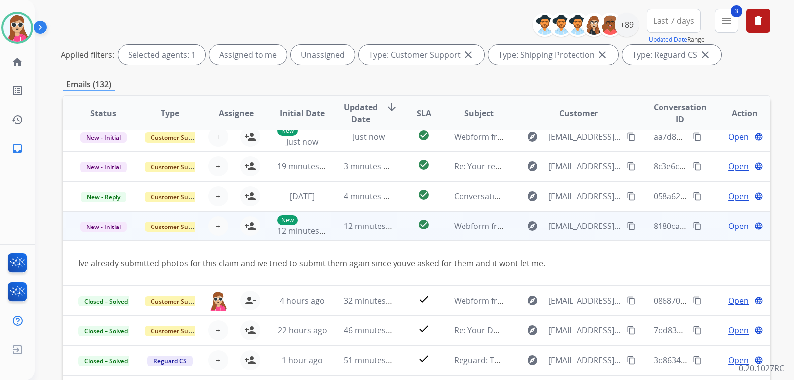
scroll to position [46, 0]
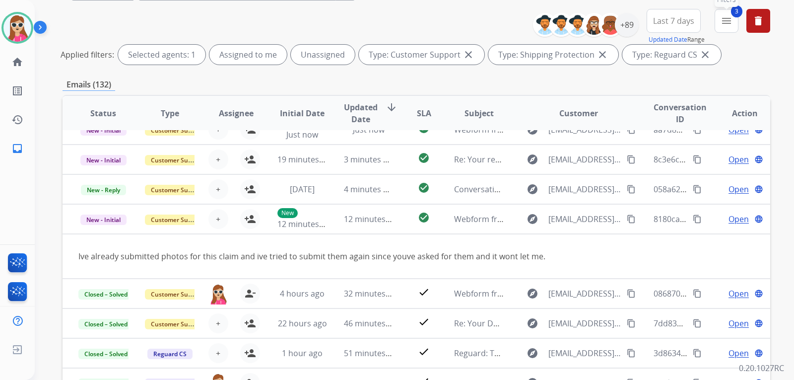
click at [722, 13] on button "3 menu Filters" at bounding box center [726, 21] width 24 height 24
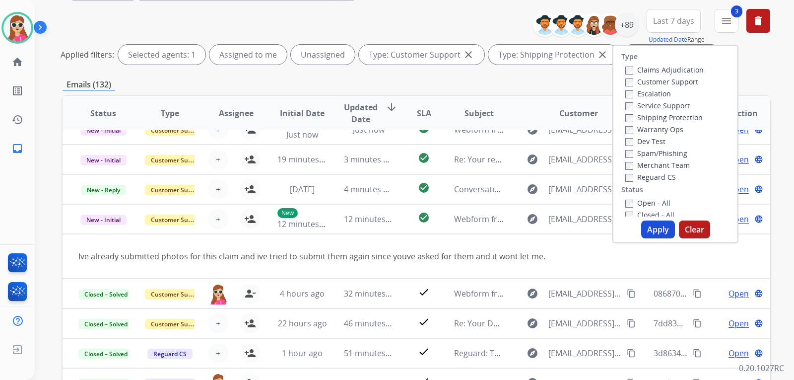
click at [647, 202] on label "Open - All" at bounding box center [647, 202] width 45 height 9
click at [659, 231] on button "Apply" at bounding box center [658, 229] width 34 height 18
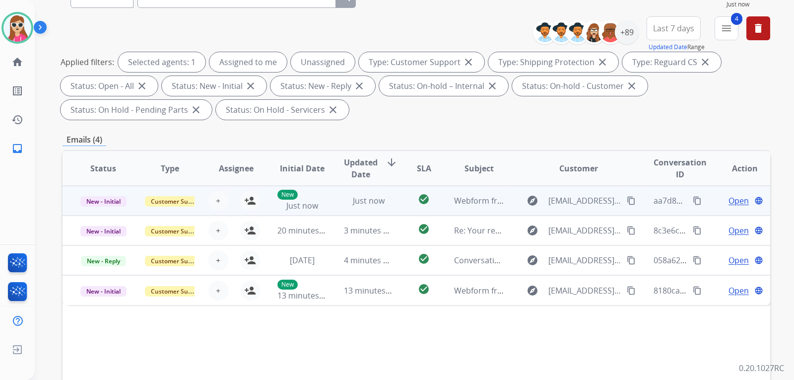
scroll to position [198, 0]
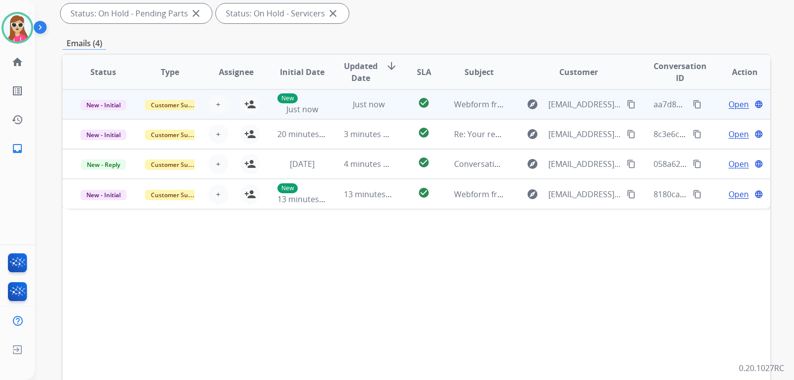
click at [398, 116] on td "check_circle" at bounding box center [416, 104] width 44 height 30
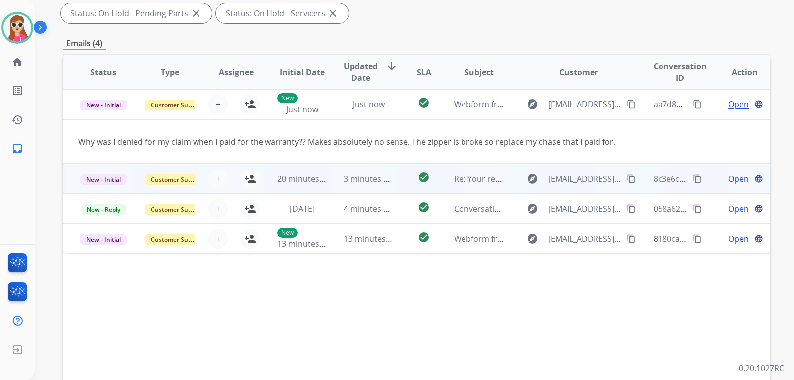
click at [389, 170] on td "3 minutes ago" at bounding box center [361, 179] width 66 height 30
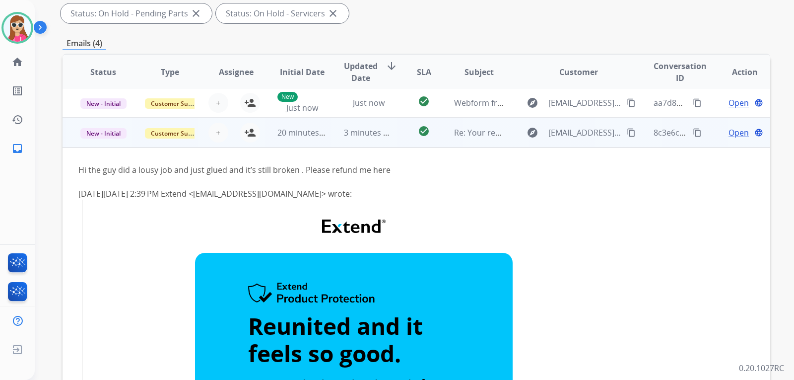
scroll to position [0, 0]
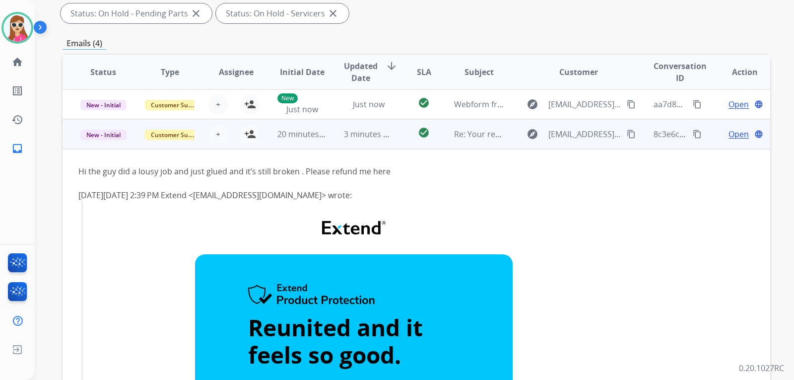
click at [396, 138] on td "check_circle" at bounding box center [416, 134] width 44 height 30
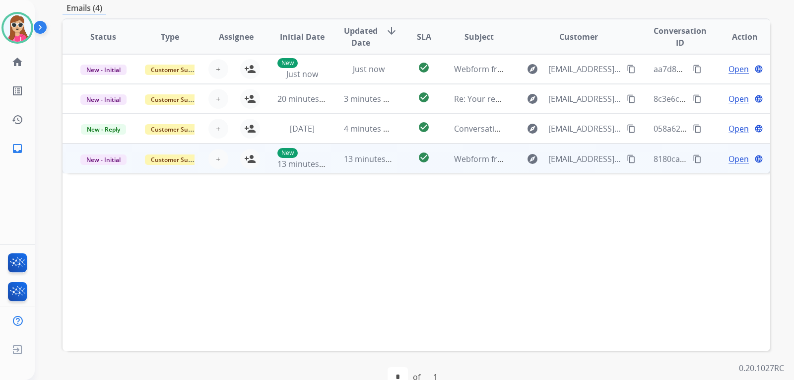
scroll to position [248, 0]
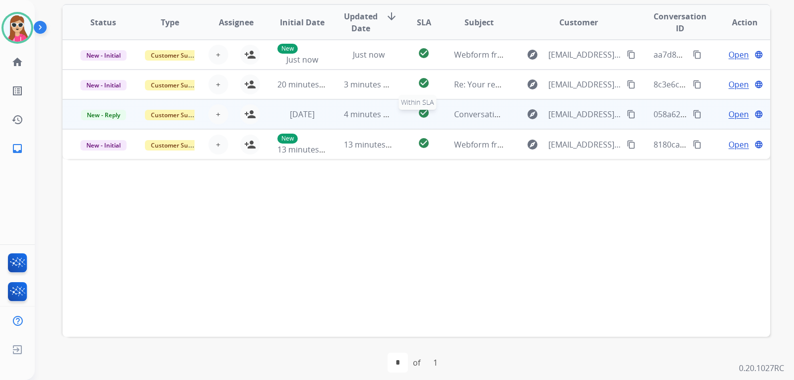
click at [410, 116] on div "check_circle" at bounding box center [424, 114] width 28 height 15
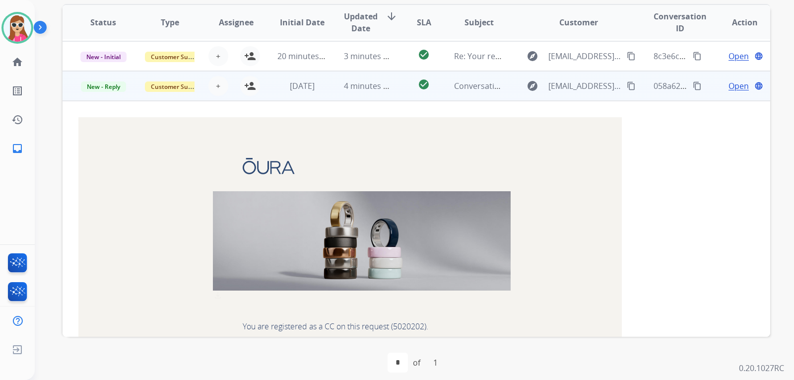
scroll to position [0, 0]
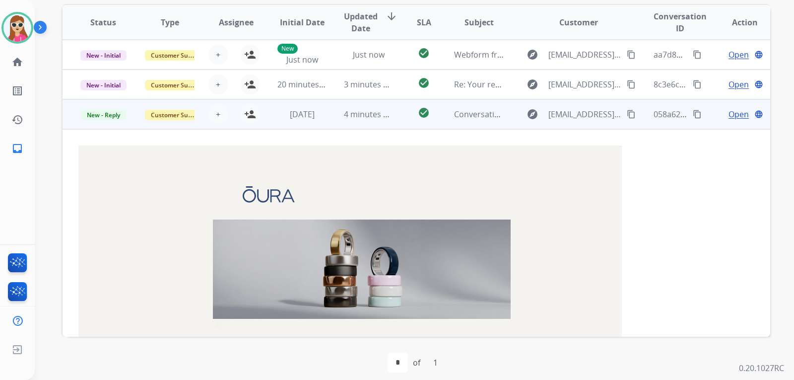
click at [440, 120] on td "Conversation with htran850@gmail.com" at bounding box center [471, 114] width 66 height 30
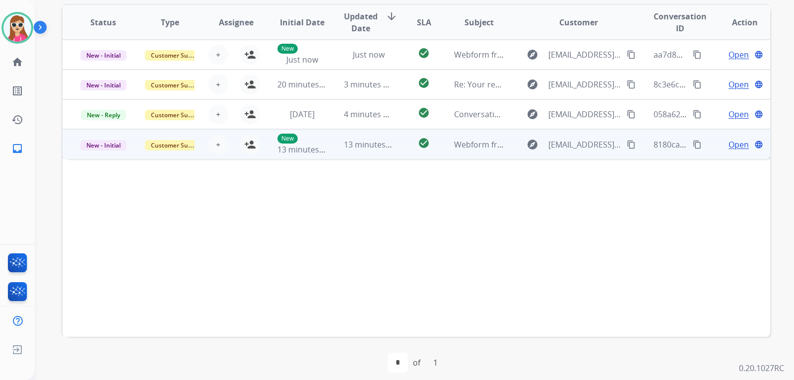
click at [404, 148] on td "check_circle" at bounding box center [416, 144] width 44 height 30
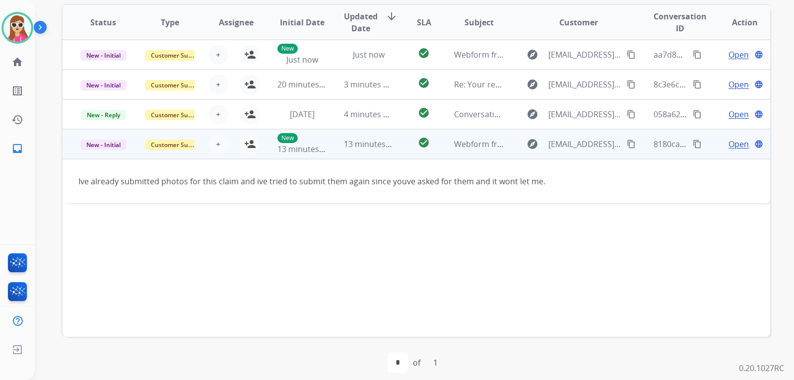
click at [728, 140] on span "Open" at bounding box center [738, 144] width 20 height 12
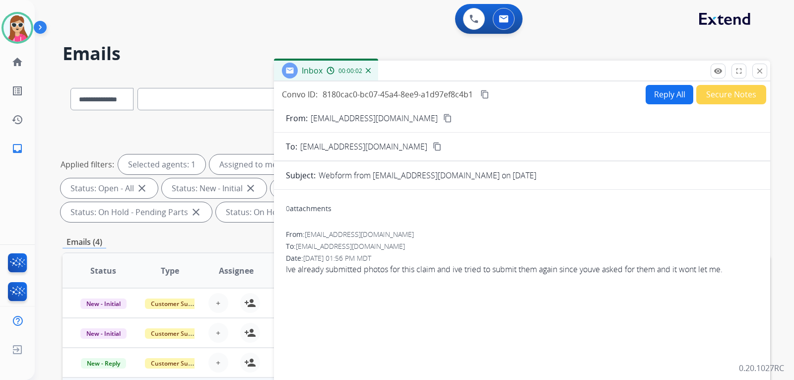
click at [660, 93] on button "Reply All" at bounding box center [669, 94] width 48 height 19
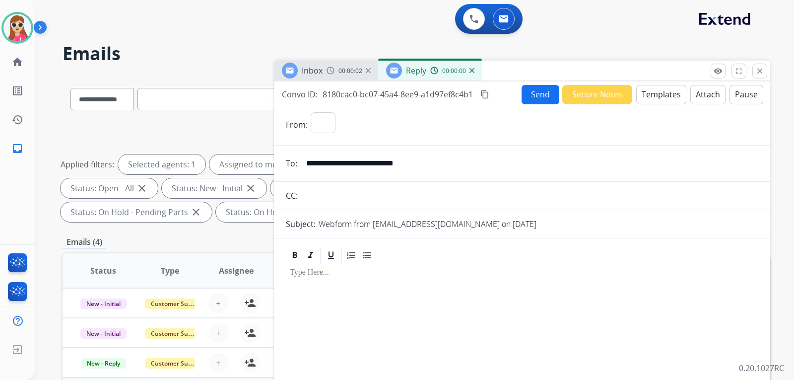
select select "**********"
click at [659, 97] on button "Templates" at bounding box center [661, 94] width 50 height 19
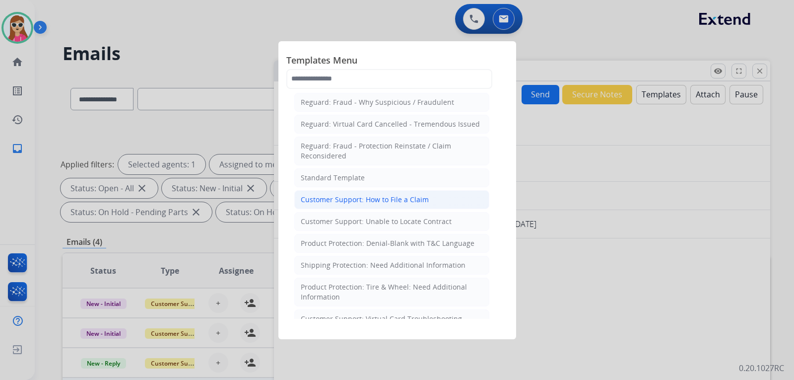
scroll to position [99, 0]
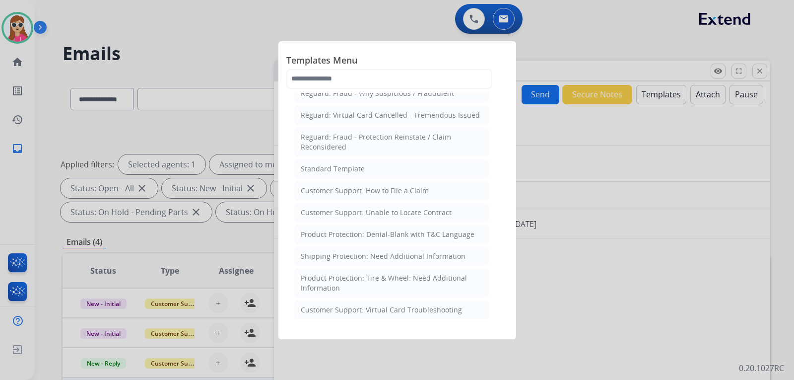
click at [370, 160] on li "Standard Template" at bounding box center [391, 168] width 195 height 19
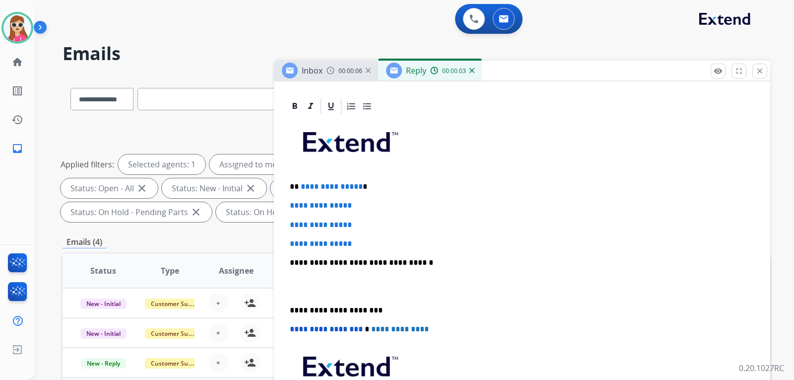
scroll to position [218, 0]
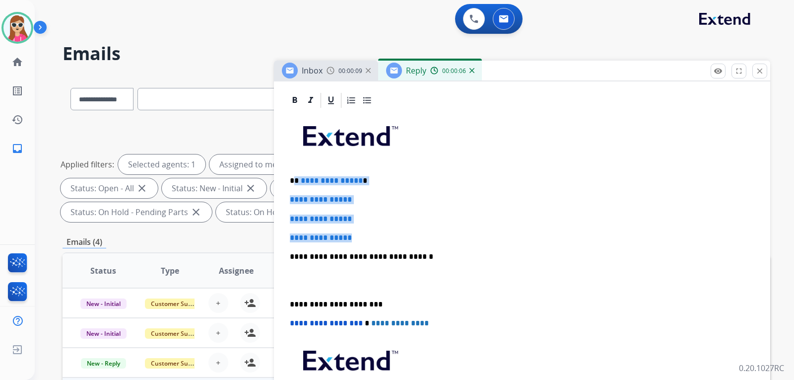
drag, startPoint x: 296, startPoint y: 181, endPoint x: 352, endPoint y: 222, distance: 68.9
click at [355, 223] on div "**********" at bounding box center [522, 279] width 472 height 341
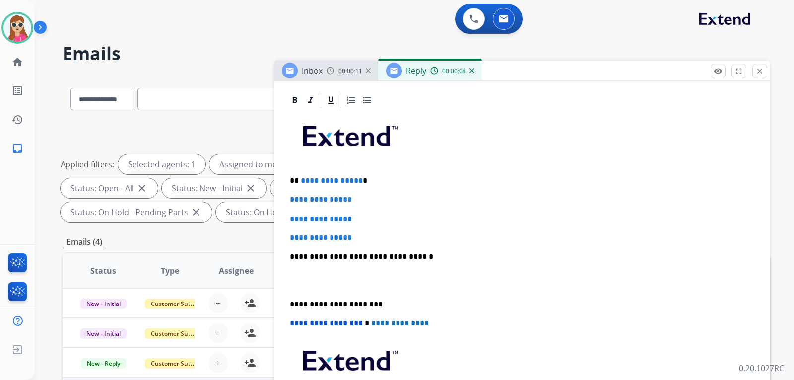
scroll to position [180, 0]
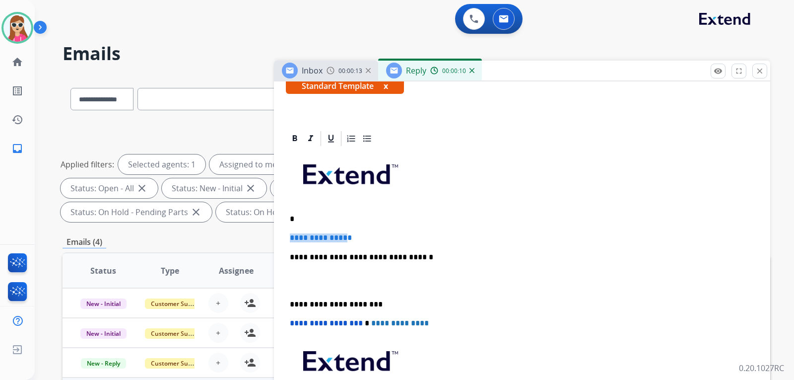
drag, startPoint x: 368, startPoint y: 239, endPoint x: 279, endPoint y: 231, distance: 88.7
click at [279, 231] on div "**********" at bounding box center [522, 315] width 496 height 373
drag, startPoint x: 300, startPoint y: 228, endPoint x: 280, endPoint y: 231, distance: 20.1
click at [280, 231] on div "**********" at bounding box center [522, 315] width 496 height 373
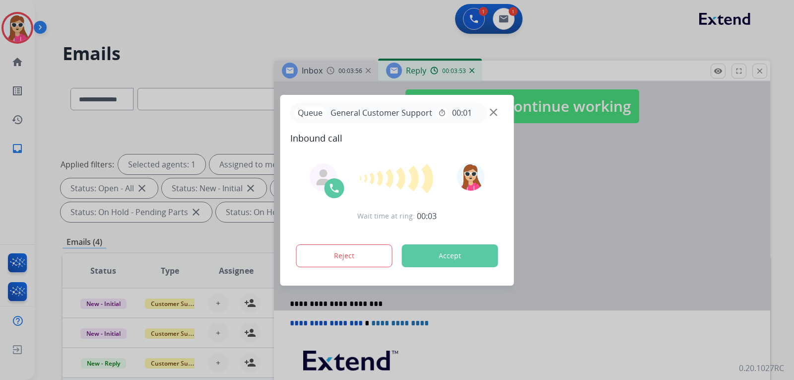
drag, startPoint x: 459, startPoint y: 263, endPoint x: 458, endPoint y: 257, distance: 6.5
click at [458, 257] on button "Accept" at bounding box center [450, 255] width 96 height 23
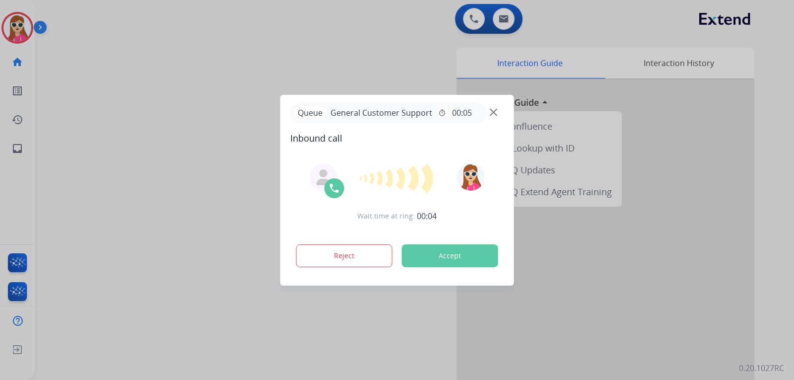
click at [460, 258] on button "Accept" at bounding box center [450, 255] width 96 height 23
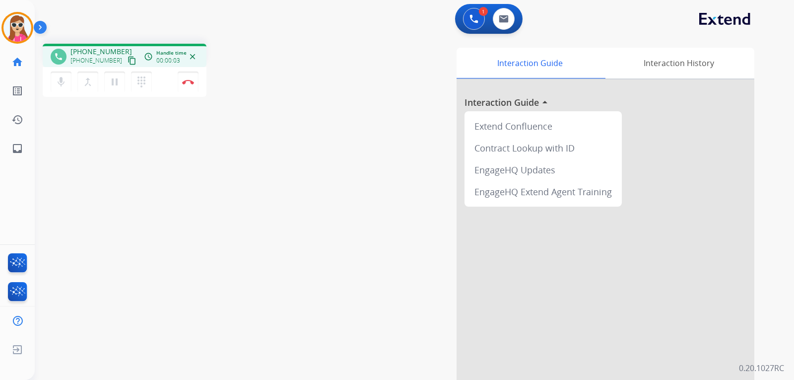
click at [127, 61] on mat-icon "content_copy" at bounding box center [131, 60] width 9 height 9
click at [189, 83] on img at bounding box center [188, 81] width 12 height 5
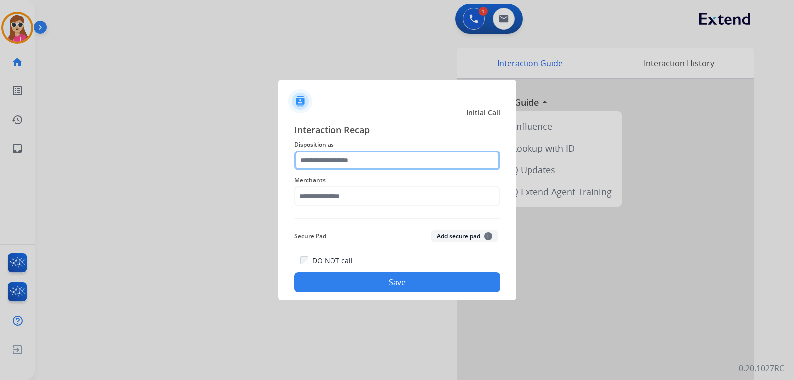
click at [380, 160] on input "text" at bounding box center [397, 160] width 206 height 20
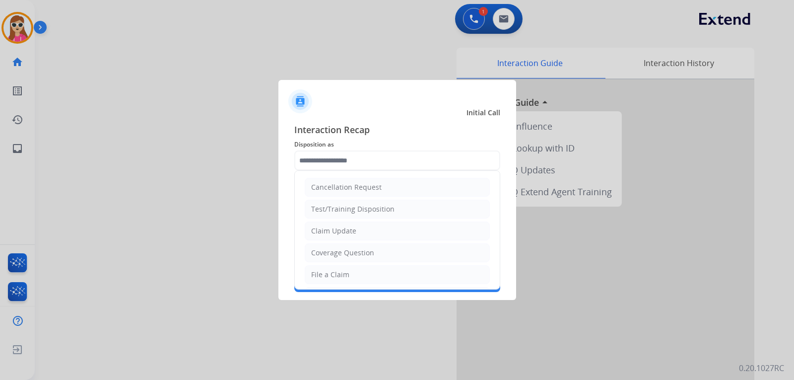
drag, startPoint x: 341, startPoint y: 276, endPoint x: 343, endPoint y: 271, distance: 5.8
click at [341, 277] on div "File a Claim" at bounding box center [330, 274] width 38 height 10
type input "**********"
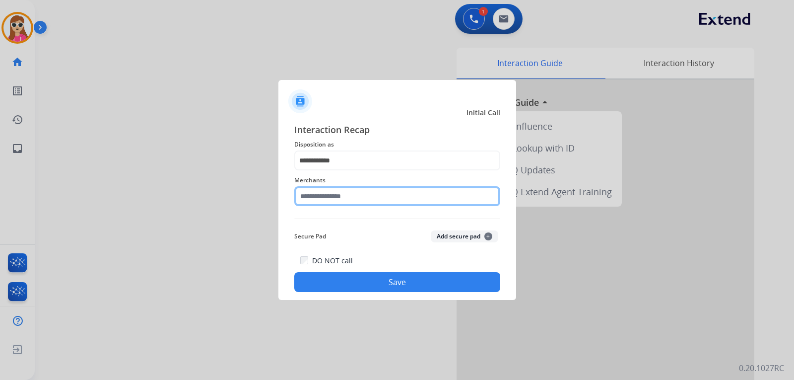
click at [359, 194] on input "text" at bounding box center [397, 196] width 206 height 20
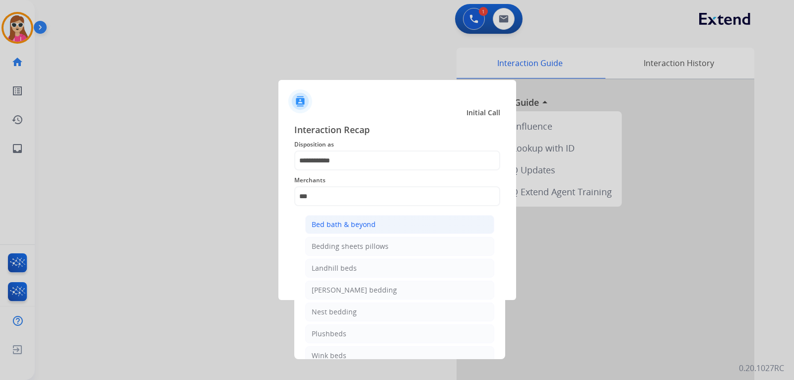
click at [372, 219] on li "Bed bath & beyond" at bounding box center [399, 224] width 189 height 19
type input "**********"
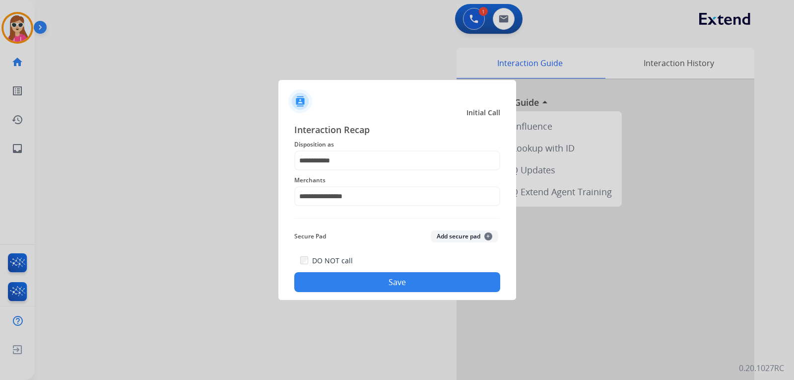
click at [372, 278] on button "Save" at bounding box center [397, 282] width 206 height 20
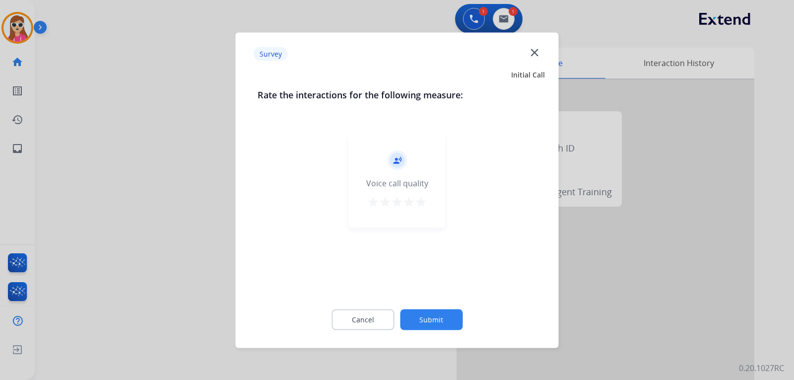
drag, startPoint x: 430, startPoint y: 199, endPoint x: 423, endPoint y: 201, distance: 6.9
click at [428, 199] on div "record_voice_over Voice call quality star star star star star" at bounding box center [397, 180] width 97 height 94
click at [421, 201] on mat-icon "star" at bounding box center [421, 201] width 12 height 12
click at [427, 323] on button "Submit" at bounding box center [431, 319] width 63 height 21
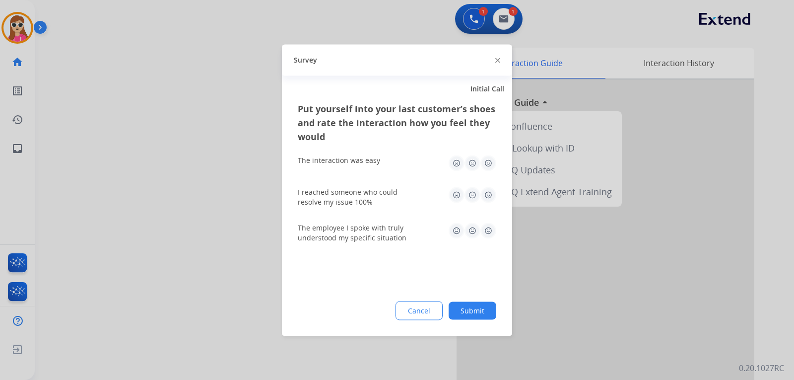
click at [488, 164] on img at bounding box center [488, 163] width 16 height 16
click at [486, 203] on div "I reached someone who could resolve my issue 100%" at bounding box center [397, 197] width 198 height 20
click at [493, 195] on img at bounding box center [488, 195] width 16 height 16
drag, startPoint x: 486, startPoint y: 238, endPoint x: 488, endPoint y: 233, distance: 5.5
click at [488, 233] on div "The employee I spoke with truly understood my specific situation" at bounding box center [397, 232] width 198 height 20
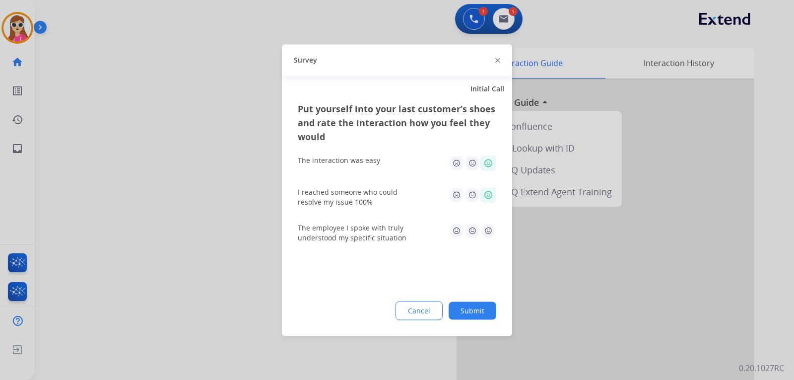
click at [488, 233] on img at bounding box center [488, 230] width 16 height 16
click at [472, 311] on button "Submit" at bounding box center [472, 310] width 48 height 18
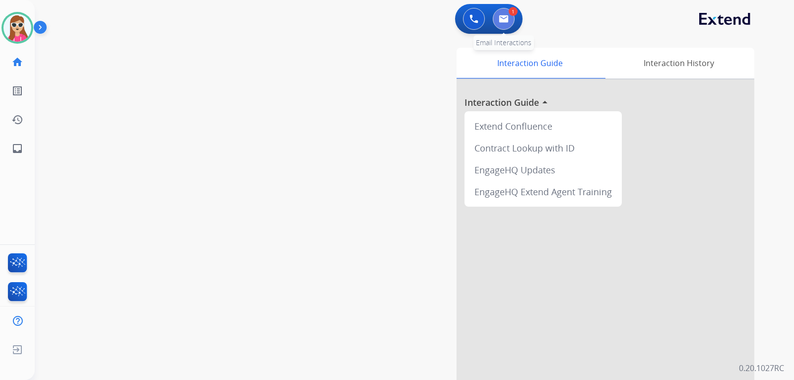
click at [509, 23] on button at bounding box center [504, 19] width 22 height 22
select select "**********"
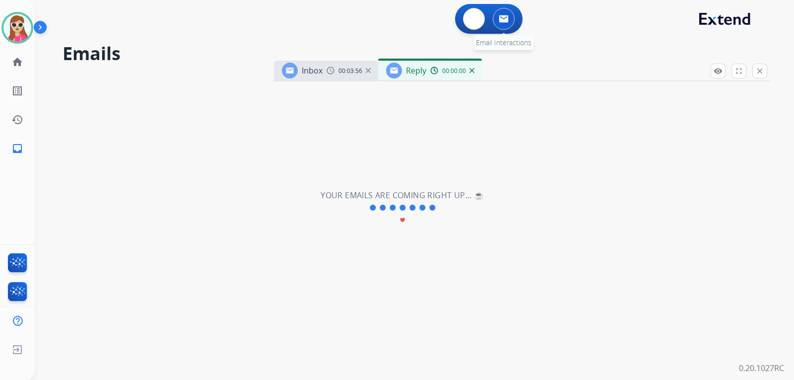
select select "**********"
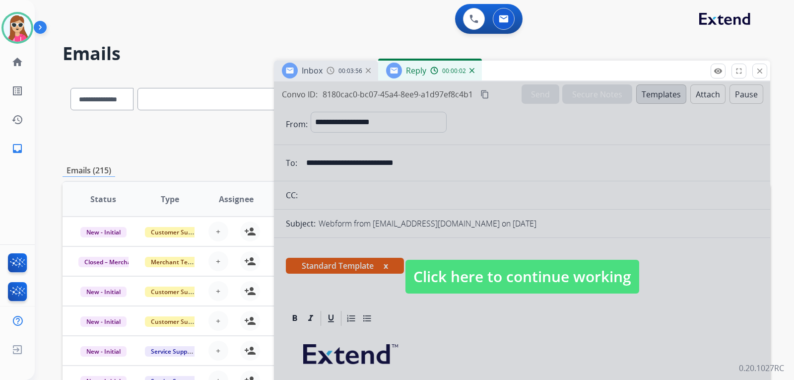
click at [453, 269] on span "Click here to continue working" at bounding box center [522, 276] width 234 height 34
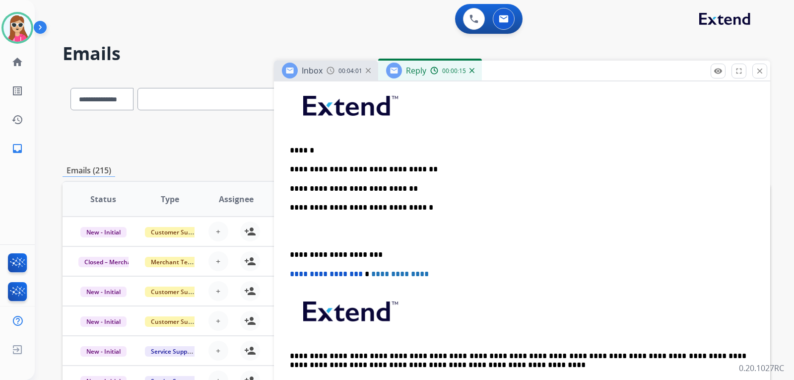
scroll to position [198, 0]
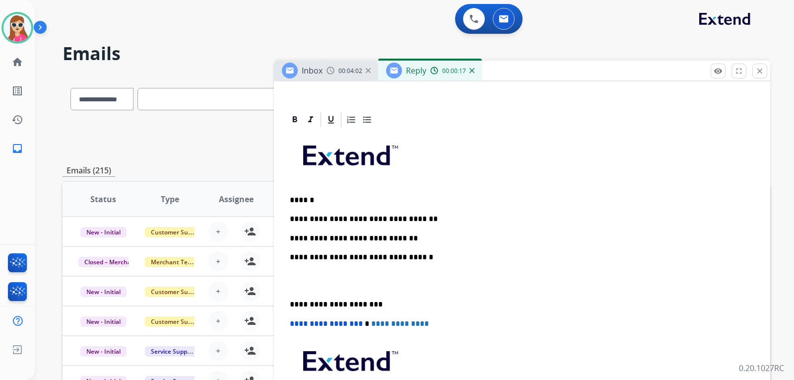
click at [398, 240] on p "**********" at bounding box center [518, 238] width 456 height 9
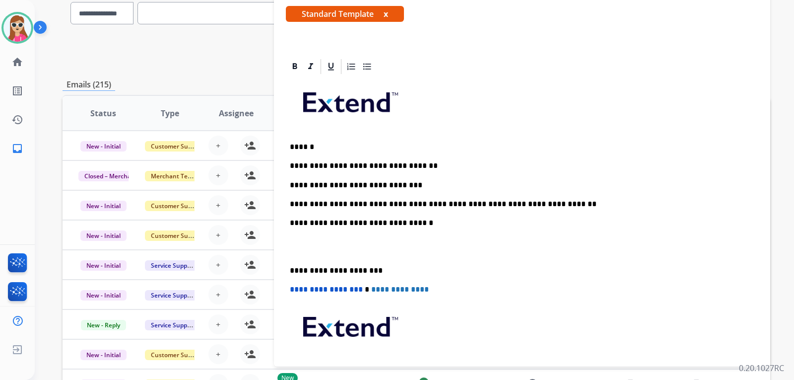
scroll to position [157, 0]
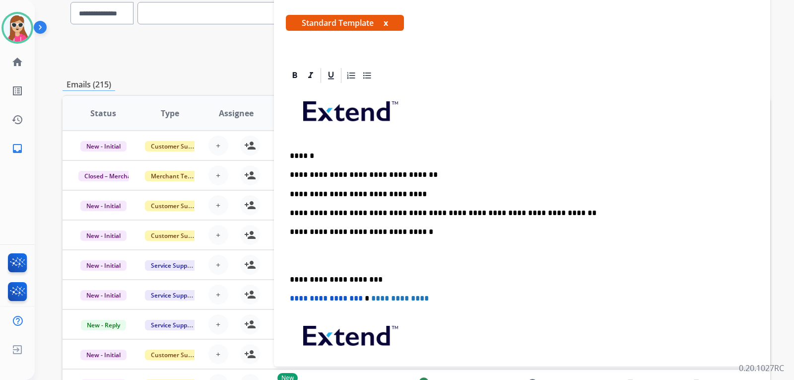
click at [348, 194] on p "**********" at bounding box center [518, 194] width 456 height 9
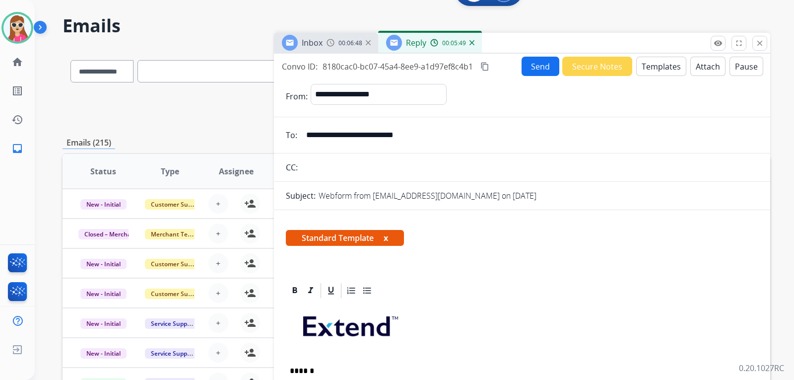
scroll to position [0, 0]
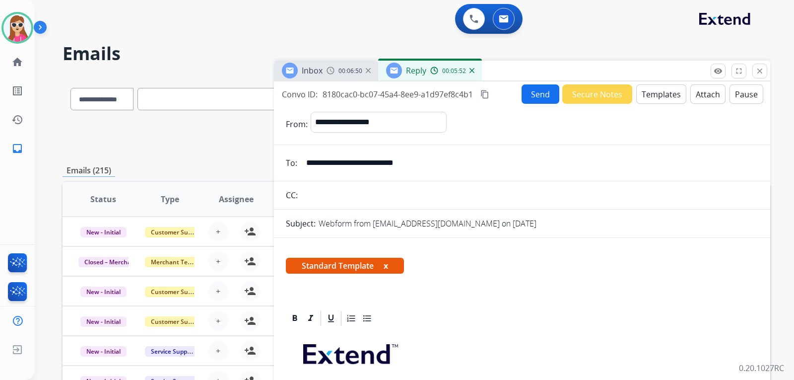
click at [536, 94] on button "Send" at bounding box center [540, 93] width 38 height 19
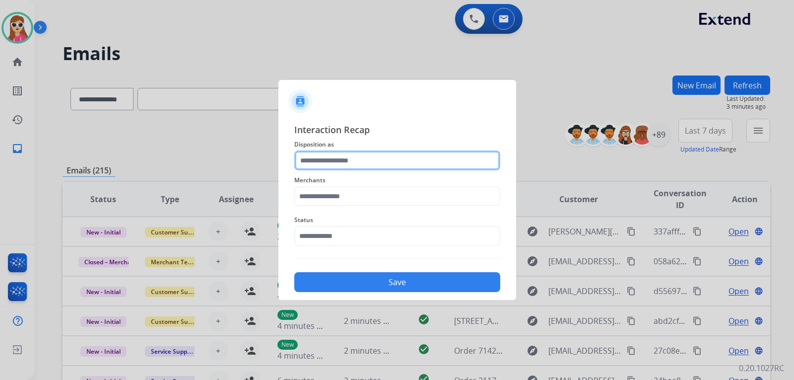
click at [368, 158] on input "text" at bounding box center [397, 160] width 206 height 20
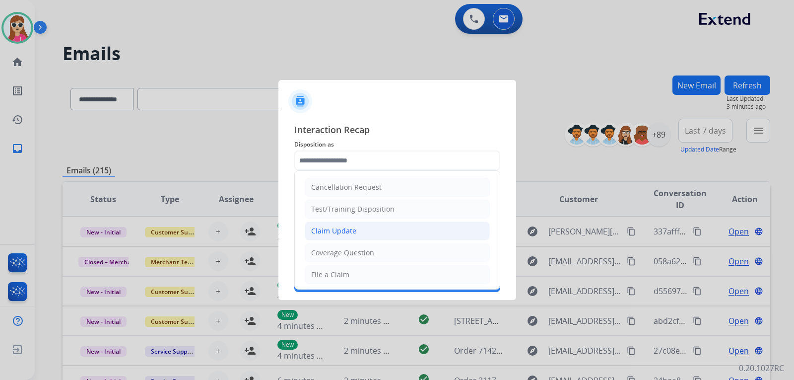
click at [373, 229] on li "Claim Update" at bounding box center [397, 230] width 185 height 19
type input "**********"
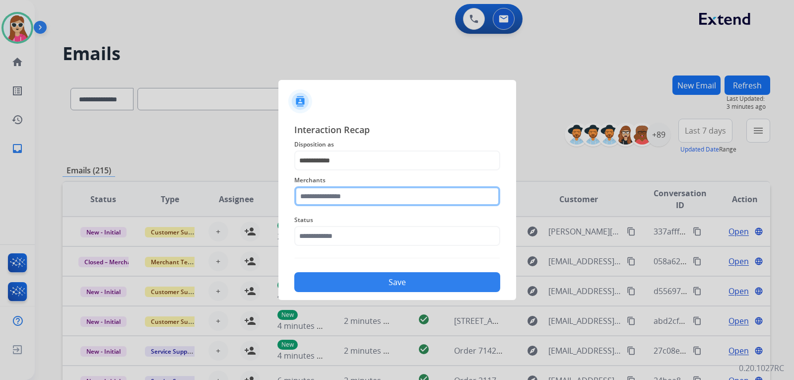
click at [364, 197] on input "text" at bounding box center [397, 196] width 206 height 20
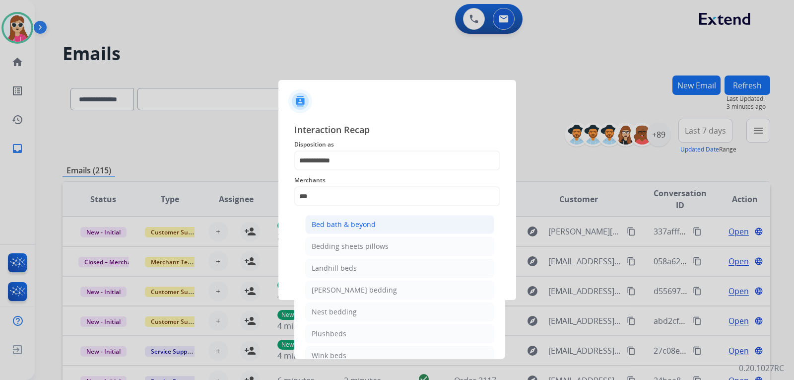
click at [401, 226] on li "Bed bath & beyond" at bounding box center [399, 224] width 189 height 19
type input "**********"
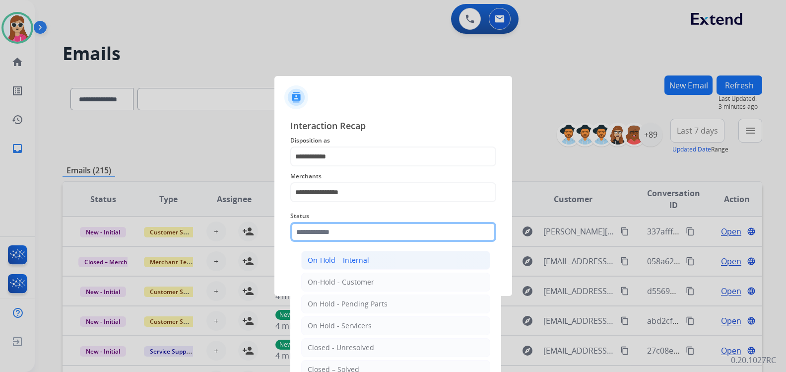
drag, startPoint x: 384, startPoint y: 238, endPoint x: 363, endPoint y: 267, distance: 36.2
click at [384, 237] on input "text" at bounding box center [393, 232] width 206 height 20
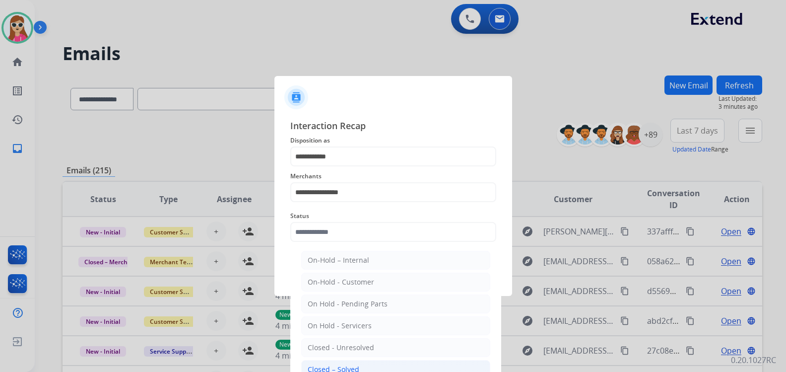
click at [347, 361] on li "Closed – Solved" at bounding box center [395, 369] width 189 height 19
type input "**********"
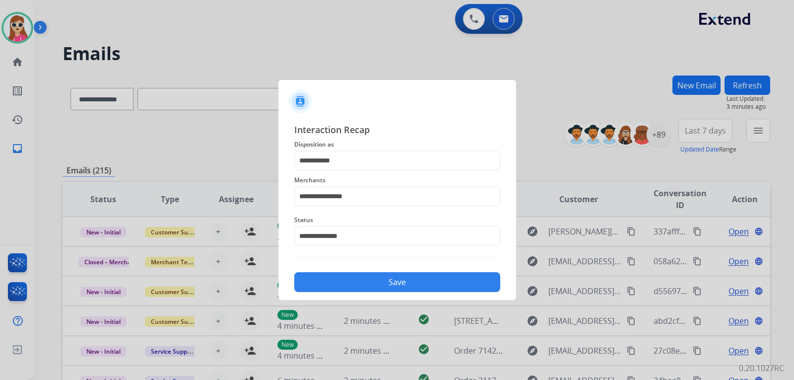
click at [389, 272] on div "Save" at bounding box center [397, 279] width 206 height 26
drag, startPoint x: 386, startPoint y: 280, endPoint x: 399, endPoint y: 278, distance: 13.1
click at [398, 278] on button "Save" at bounding box center [397, 282] width 206 height 20
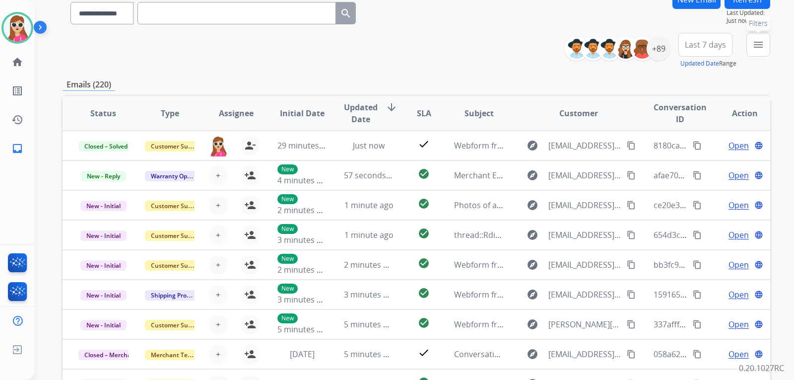
click at [749, 45] on button "menu Filters" at bounding box center [758, 45] width 24 height 24
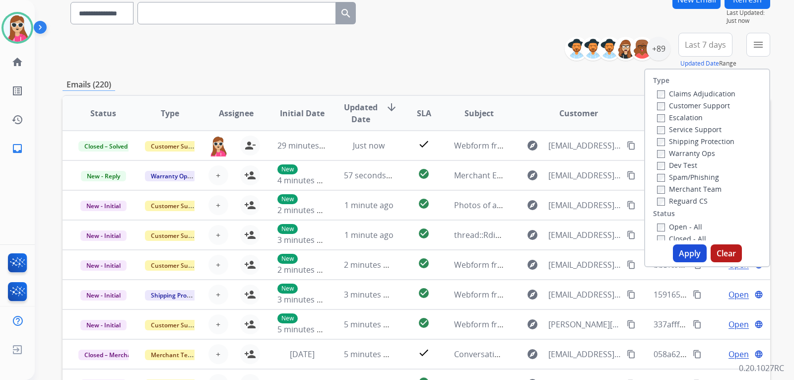
click at [713, 103] on label "Customer Support" at bounding box center [693, 105] width 73 height 9
click at [716, 140] on label "Shipping Protection" at bounding box center [695, 140] width 77 height 9
drag, startPoint x: 674, startPoint y: 198, endPoint x: 674, endPoint y: 206, distance: 8.0
click at [674, 199] on label "Reguard CS" at bounding box center [682, 200] width 51 height 9
click at [670, 225] on label "Open - All" at bounding box center [679, 226] width 45 height 9
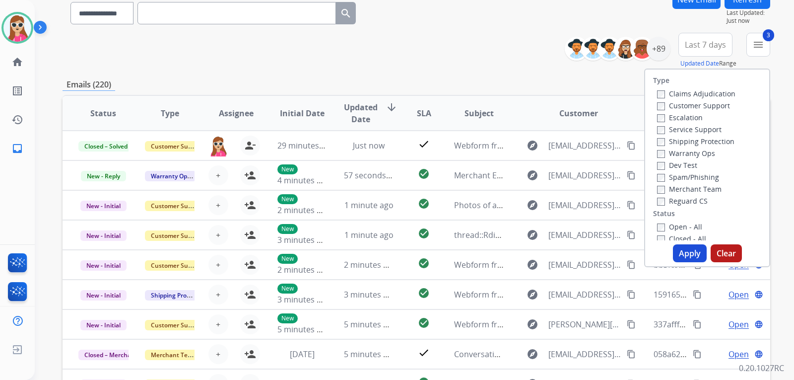
click at [682, 191] on label "Merchant Team" at bounding box center [689, 188] width 64 height 9
click at [687, 188] on label "Merchant Team" at bounding box center [689, 188] width 64 height 9
click at [685, 196] on label "Reguard CS" at bounding box center [682, 200] width 51 height 9
click at [689, 252] on button "Apply" at bounding box center [690, 253] width 34 height 18
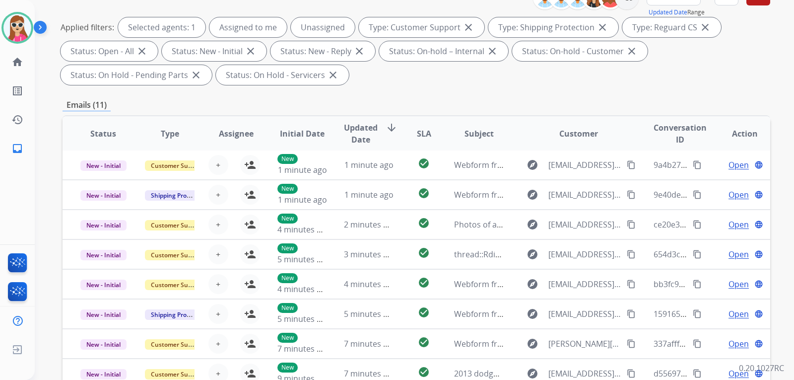
scroll to position [256, 0]
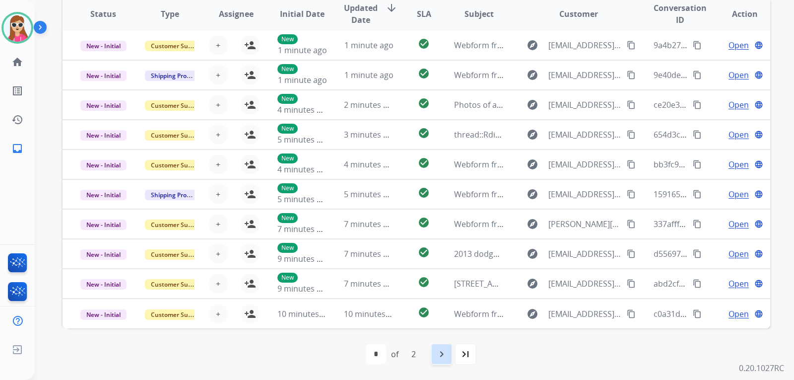
click at [440, 356] on mat-icon "navigate_next" at bounding box center [442, 354] width 12 height 12
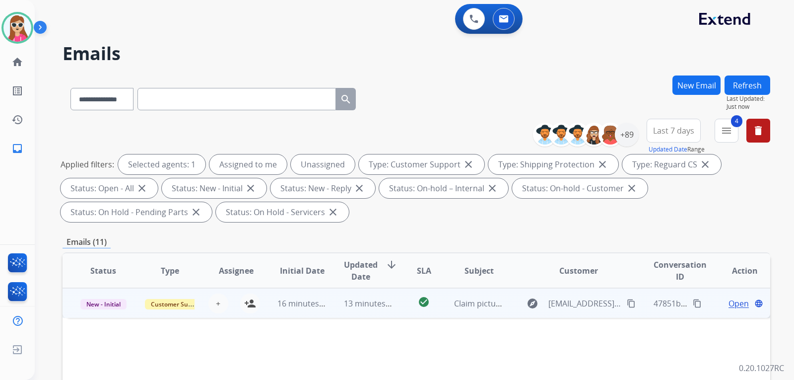
scroll to position [0, 0]
click at [514, 304] on td "explore whaleynia28@gmail.com content_copy" at bounding box center [571, 303] width 132 height 30
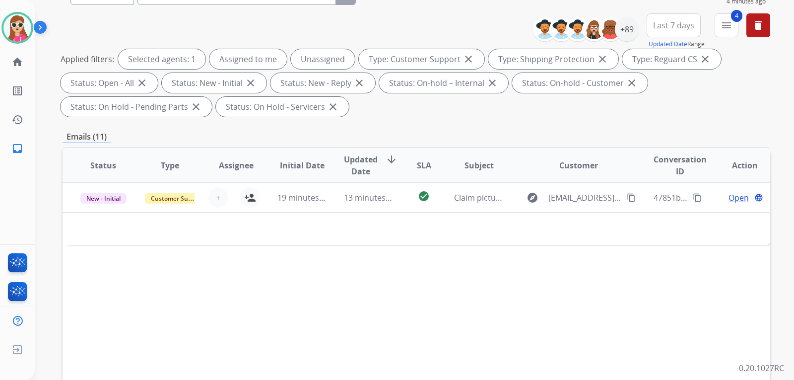
scroll to position [149, 0]
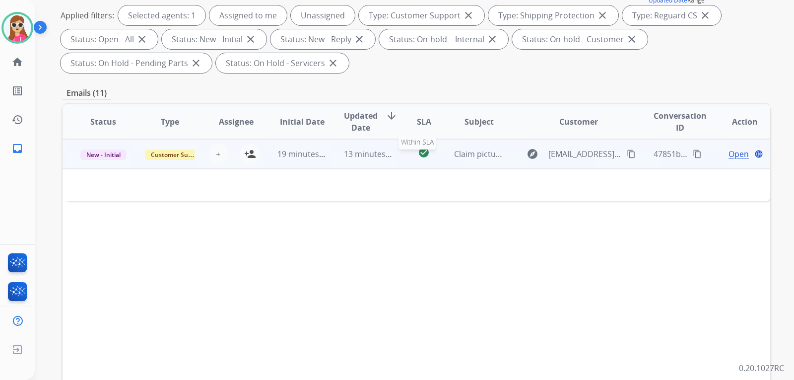
click at [410, 152] on div "check_circle" at bounding box center [424, 153] width 28 height 15
click at [398, 161] on td "check_circle" at bounding box center [416, 154] width 44 height 30
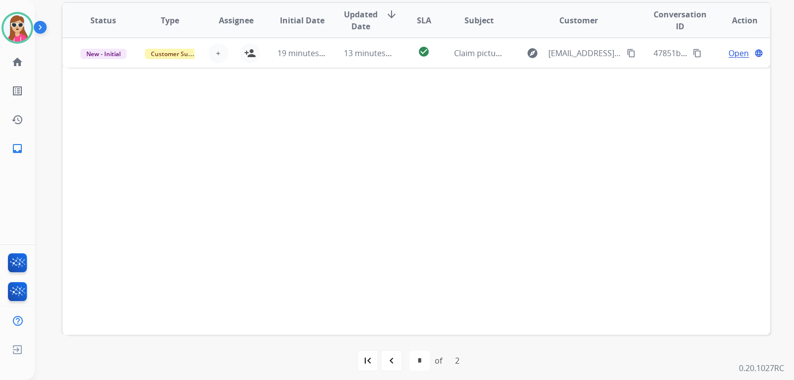
scroll to position [256, 0]
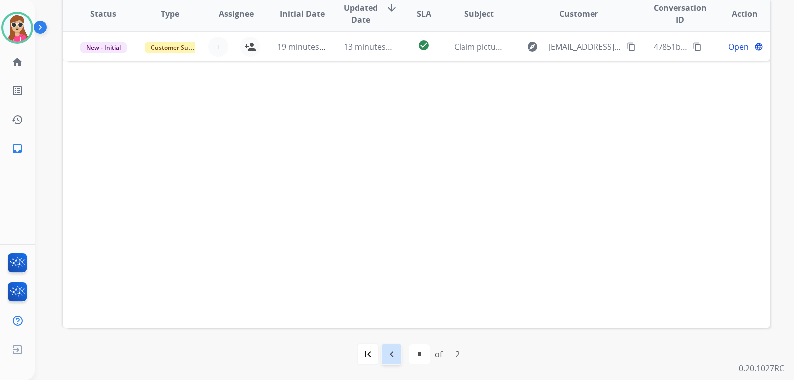
click at [398, 350] on div "navigate_before" at bounding box center [392, 354] width 22 height 22
select select "*"
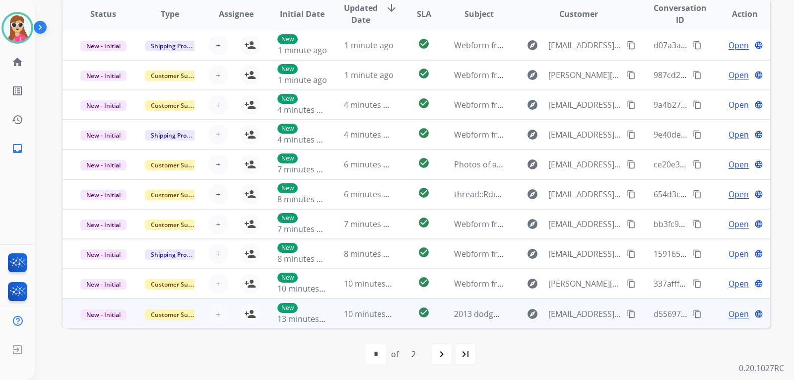
click at [394, 312] on td "check_circle" at bounding box center [416, 313] width 44 height 30
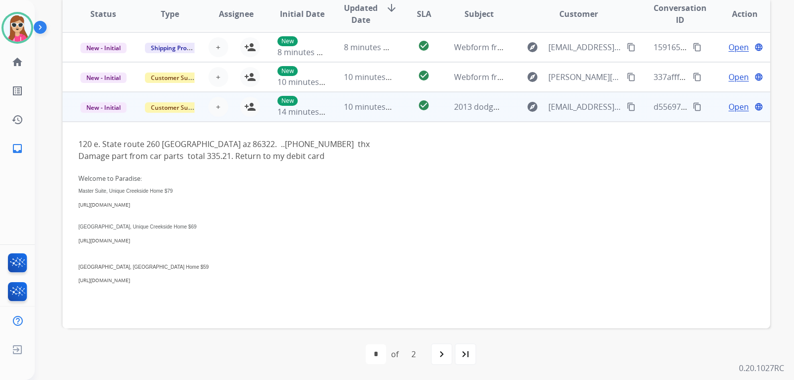
scroll to position [158, 0]
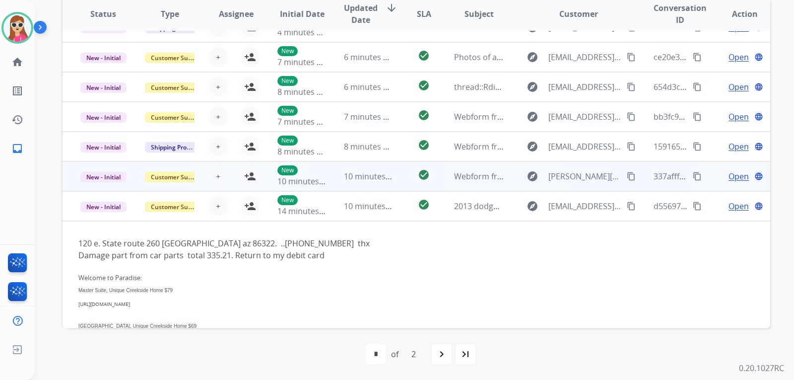
click at [397, 173] on td "check_circle" at bounding box center [416, 176] width 44 height 30
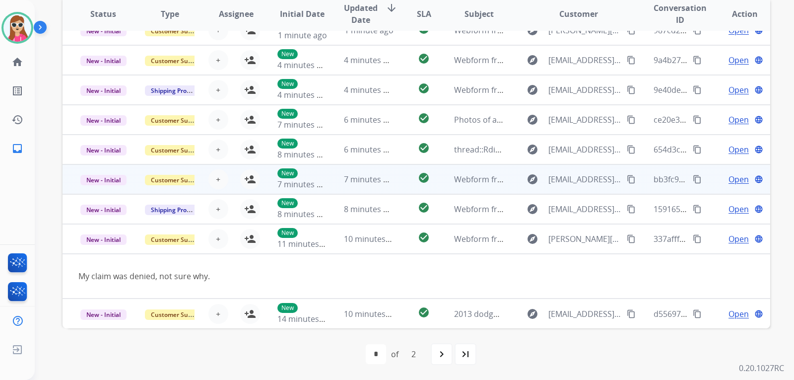
scroll to position [46, 0]
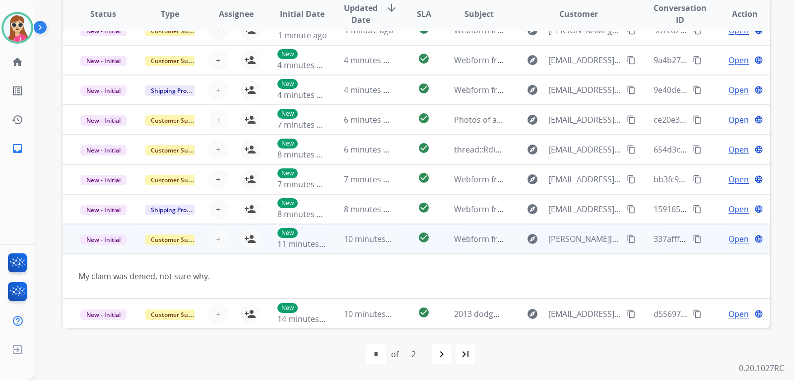
click at [627, 239] on mat-icon "content_copy" at bounding box center [631, 238] width 9 height 9
click at [728, 243] on span "Open" at bounding box center [738, 239] width 20 height 12
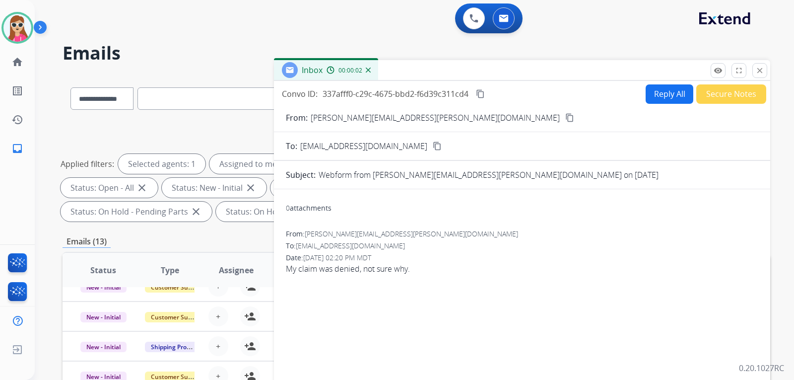
scroll to position [0, 0]
click at [672, 93] on button "Reply All" at bounding box center [669, 94] width 48 height 19
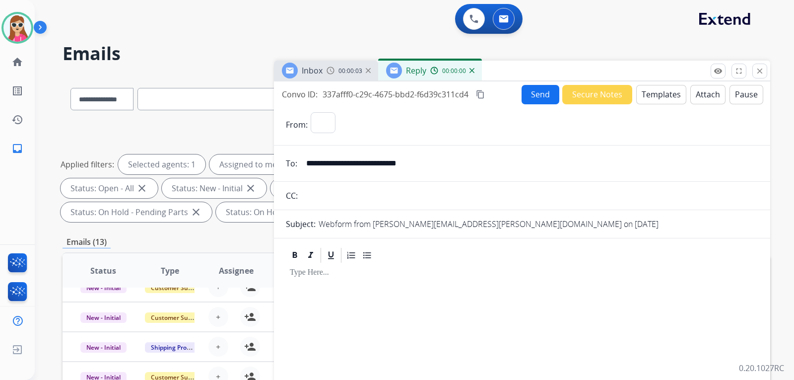
select select "**********"
click at [655, 90] on button "Templates" at bounding box center [661, 94] width 50 height 19
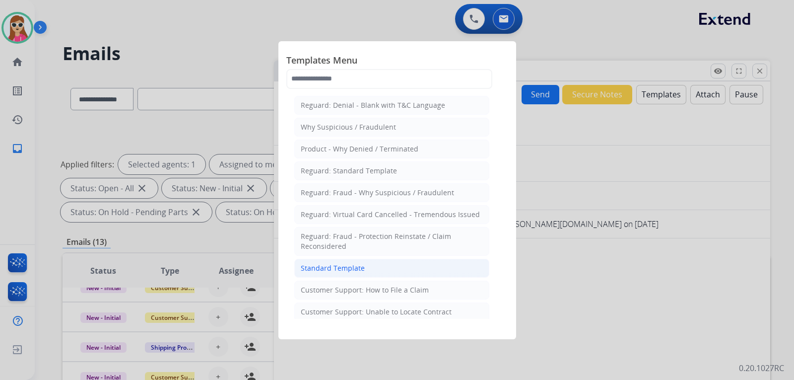
click at [370, 268] on li "Standard Template" at bounding box center [391, 267] width 195 height 19
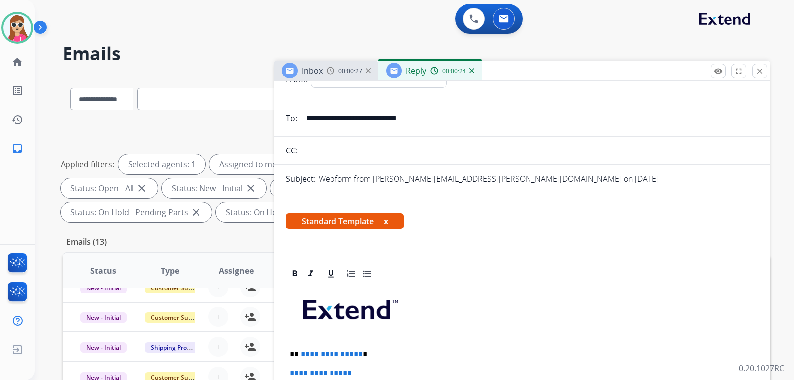
scroll to position [149, 0]
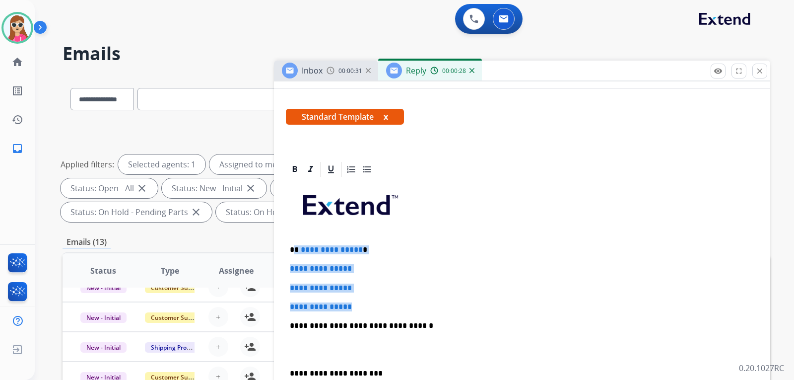
drag, startPoint x: 296, startPoint y: 250, endPoint x: 362, endPoint y: 300, distance: 82.5
click at [362, 300] on div "**********" at bounding box center [522, 348] width 472 height 341
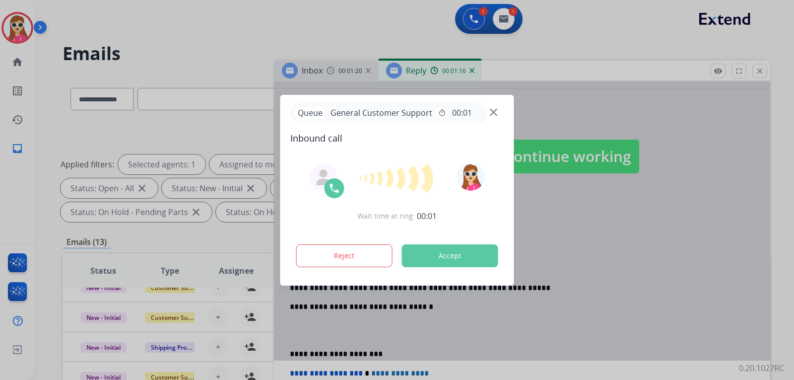
click at [454, 252] on button "Accept" at bounding box center [450, 255] width 96 height 23
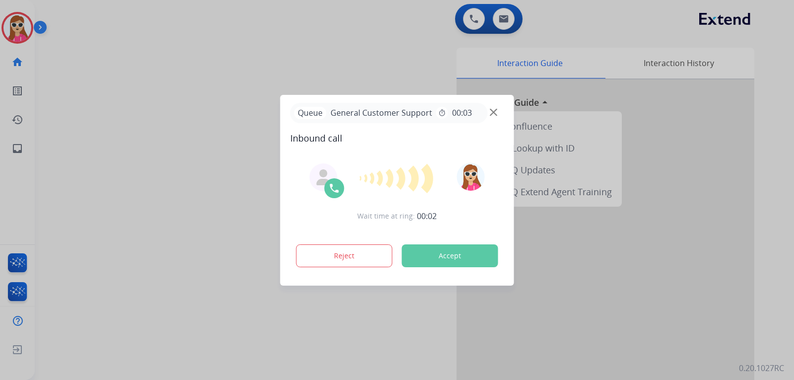
click at [454, 252] on button "Accept" at bounding box center [450, 255] width 96 height 23
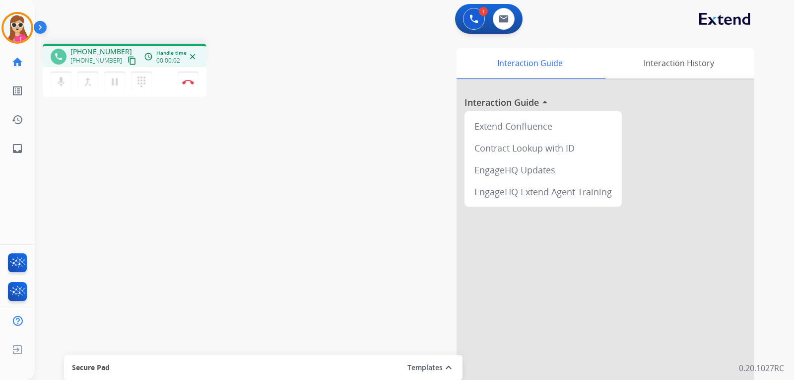
click at [127, 63] on mat-icon "content_copy" at bounding box center [131, 60] width 9 height 9
click at [119, 82] on mat-icon "pause" at bounding box center [115, 82] width 12 height 12
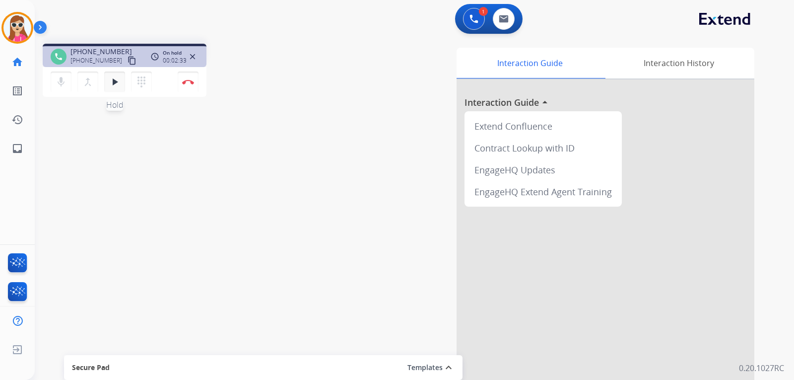
click at [117, 88] on button "play_arrow Hold" at bounding box center [114, 81] width 21 height 21
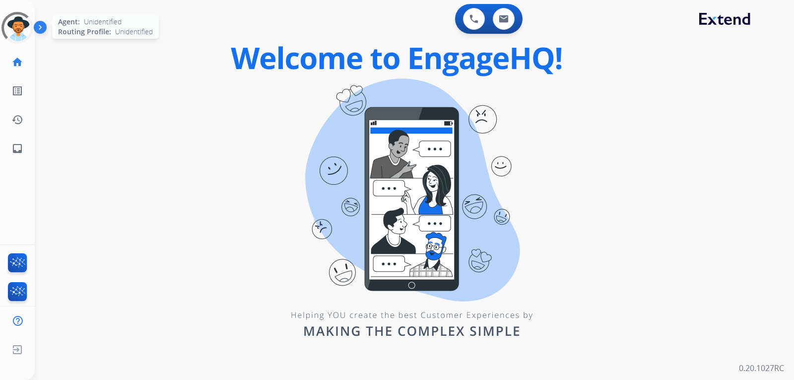
click at [16, 22] on div at bounding box center [18, 28] width 36 height 36
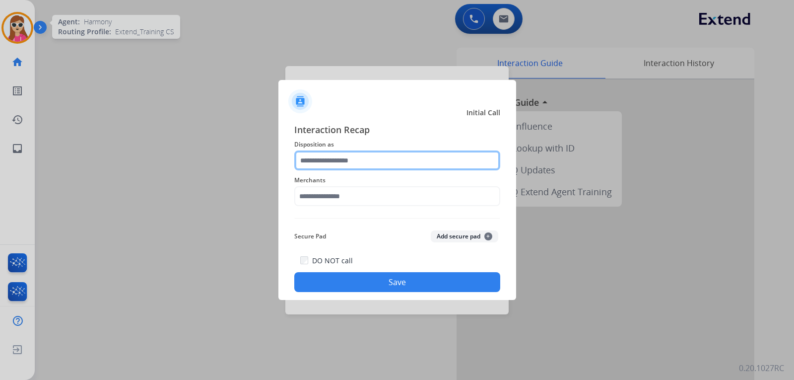
click at [415, 151] on input "text" at bounding box center [397, 160] width 206 height 20
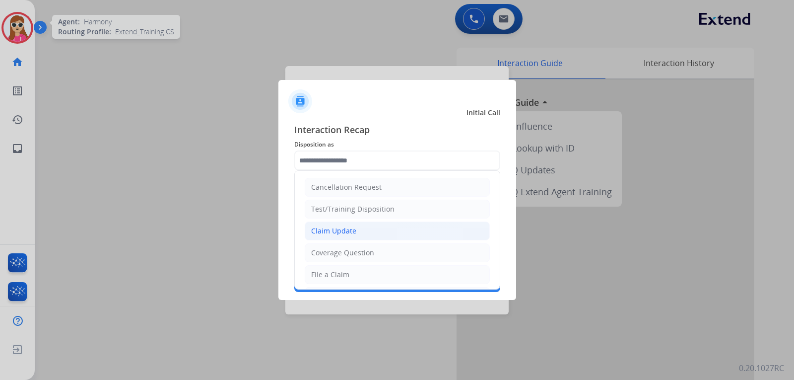
click at [372, 233] on li "Claim Update" at bounding box center [397, 230] width 185 height 19
type input "**********"
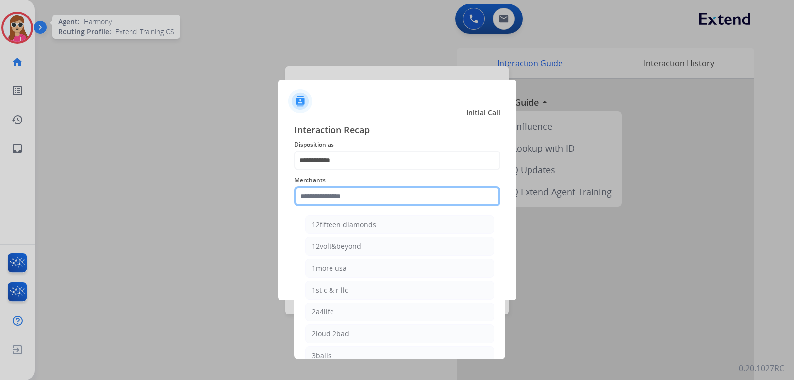
click at [373, 195] on input "text" at bounding box center [397, 196] width 206 height 20
type input "*"
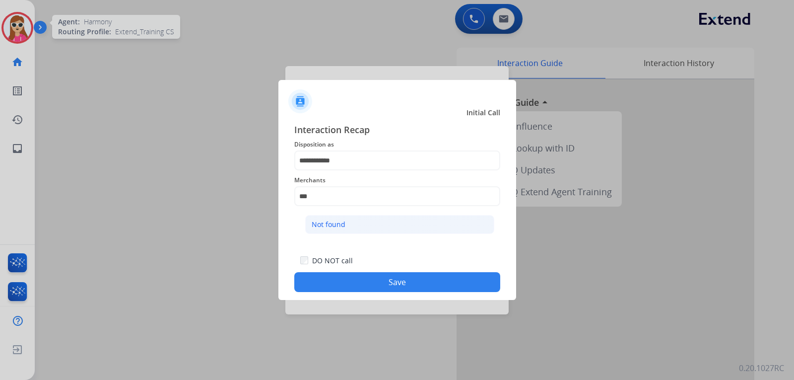
click at [354, 228] on li "Not found" at bounding box center [399, 224] width 189 height 19
type input "*********"
click at [358, 276] on button "Save" at bounding box center [397, 282] width 206 height 20
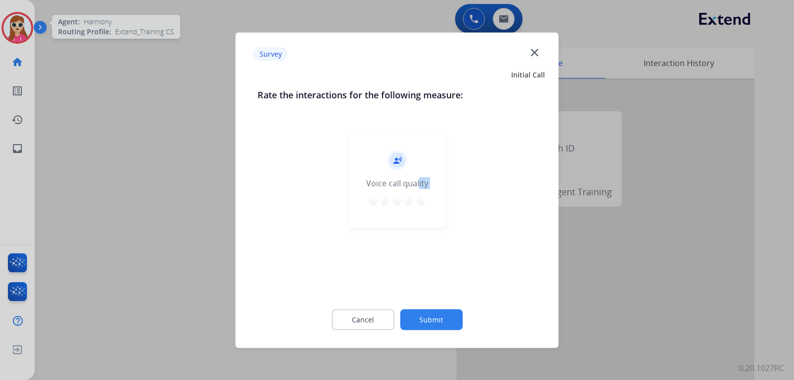
drag, startPoint x: 415, startPoint y: 191, endPoint x: 424, endPoint y: 218, distance: 28.2
click at [416, 208] on div "record_voice_over Voice call quality star star star star star" at bounding box center [397, 180] width 97 height 94
click at [423, 206] on mat-icon "star" at bounding box center [421, 201] width 12 height 12
click at [436, 316] on button "Submit" at bounding box center [431, 319] width 63 height 21
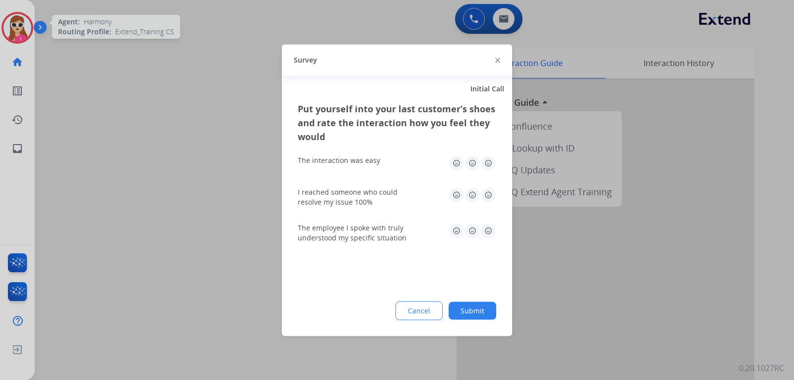
click at [484, 203] on div "I reached someone who could resolve my issue 100%" at bounding box center [397, 197] width 198 height 20
click at [488, 200] on img at bounding box center [488, 195] width 16 height 16
click at [481, 160] on img at bounding box center [488, 163] width 16 height 16
click at [488, 231] on img at bounding box center [488, 230] width 16 height 16
click at [477, 298] on div "Put yourself into your last customer’s shoes and rate the interaction how you f…" at bounding box center [397, 218] width 230 height 234
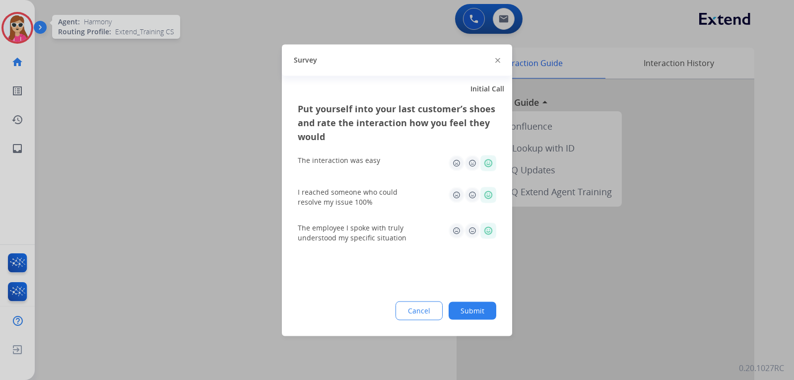
click at [477, 301] on div "Cancel Submit" at bounding box center [397, 310] width 198 height 19
click at [482, 307] on button "Submit" at bounding box center [472, 310] width 48 height 18
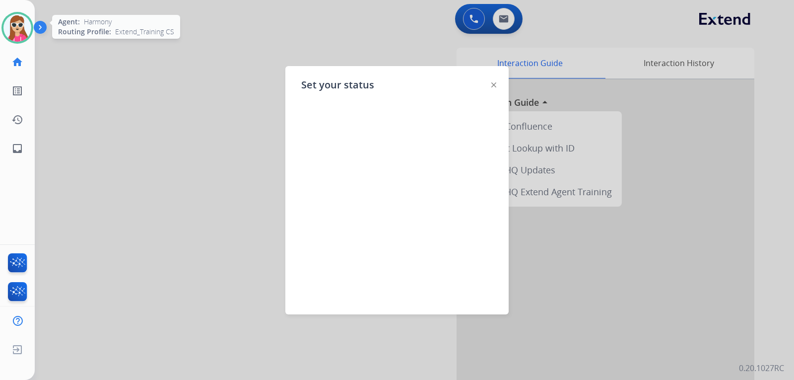
click at [496, 83] on img at bounding box center [493, 84] width 5 height 5
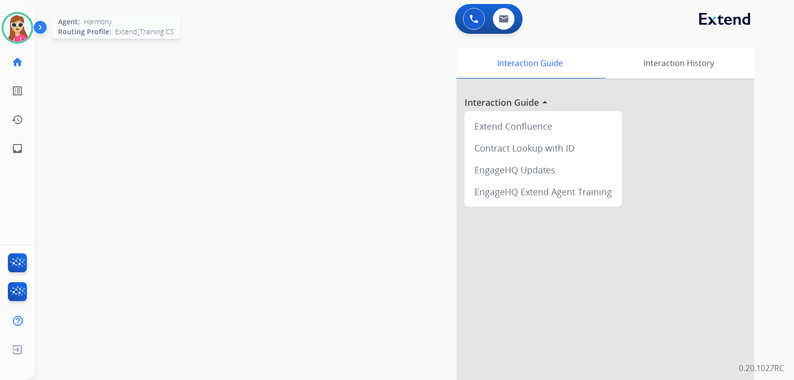
click at [27, 26] on img at bounding box center [17, 28] width 28 height 28
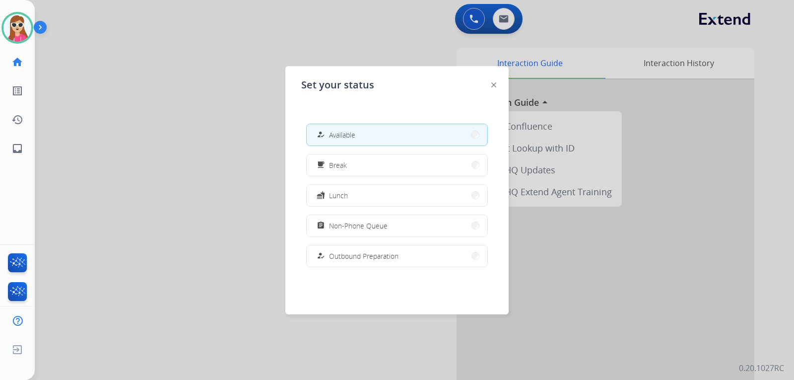
click at [497, 87] on div "Set your status how_to_reg Available free_breakfast Break fastfood Lunch assign…" at bounding box center [396, 190] width 223 height 248
click at [493, 82] on img at bounding box center [493, 84] width 5 height 5
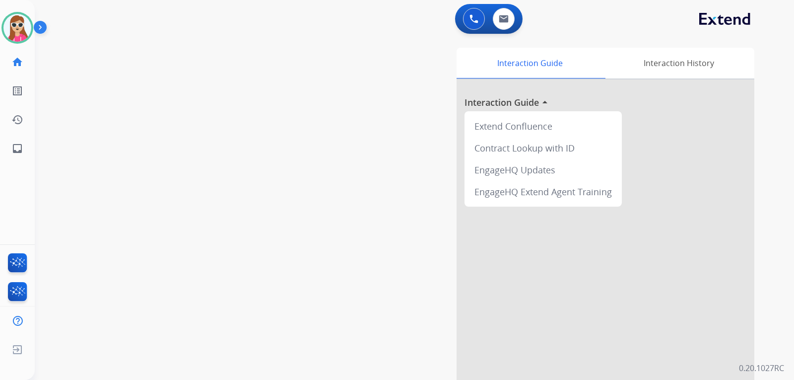
click at [497, 29] on div "0 Email Interactions" at bounding box center [504, 19] width 30 height 22
click at [12, 147] on mat-icon "inbox" at bounding box center [17, 148] width 12 height 12
select select "**********"
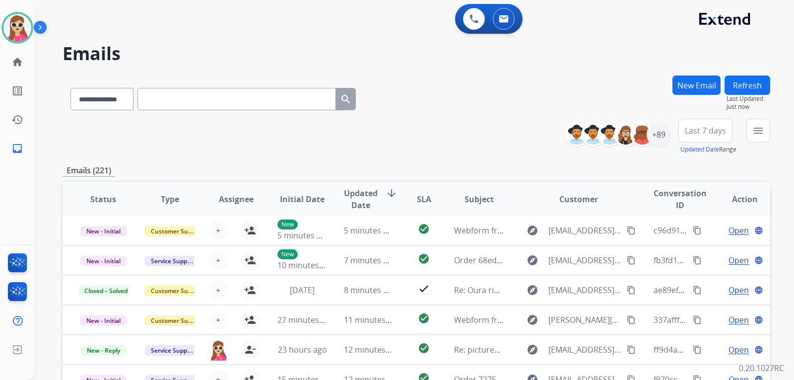
scroll to position [99, 0]
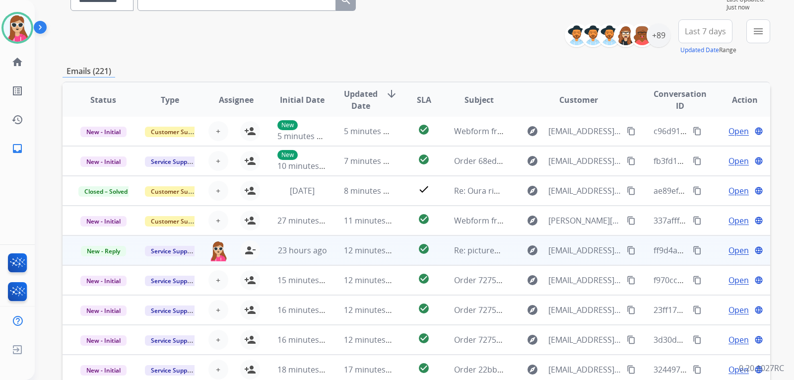
click at [509, 253] on td "explore kathyaloyd@gmail.com content_copy" at bounding box center [571, 250] width 132 height 30
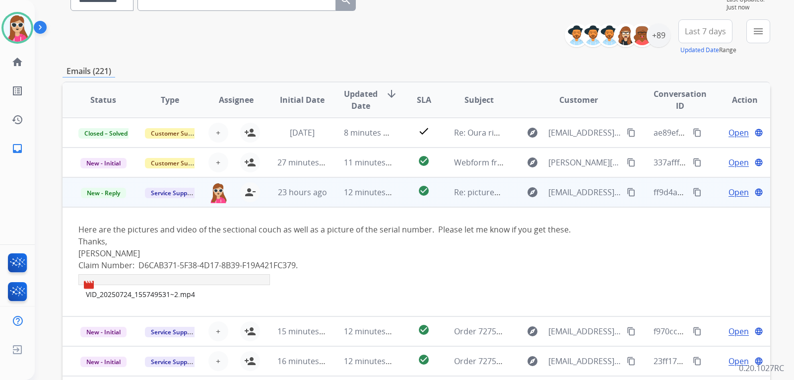
scroll to position [60, 0]
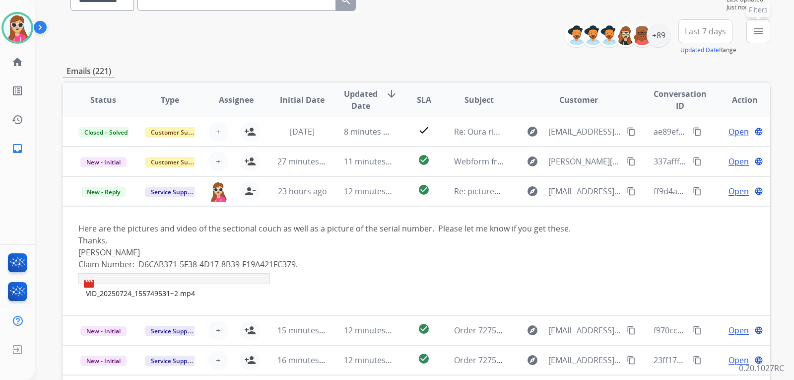
click at [761, 35] on mat-icon "menu" at bounding box center [758, 31] width 12 height 12
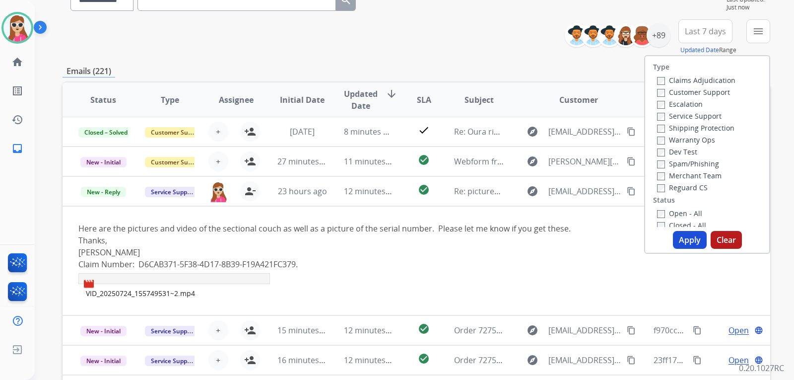
click at [694, 91] on label "Customer Support" at bounding box center [693, 91] width 73 height 9
click at [712, 129] on label "Shipping Protection" at bounding box center [695, 127] width 77 height 9
click at [699, 188] on label "Reguard CS" at bounding box center [682, 187] width 51 height 9
click at [690, 210] on label "Open - All" at bounding box center [679, 212] width 45 height 9
click at [689, 232] on button "Apply" at bounding box center [690, 240] width 34 height 18
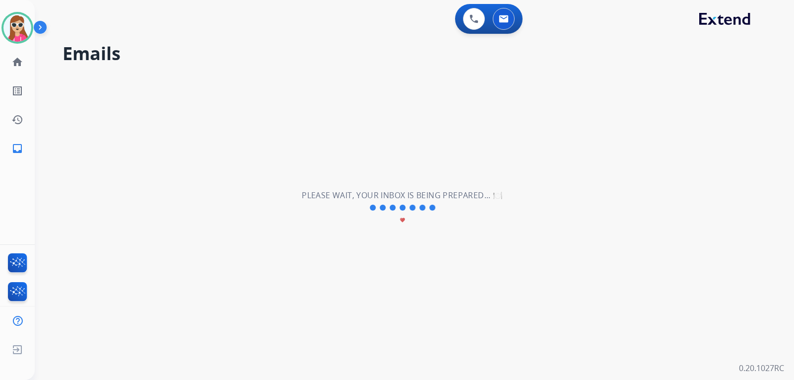
scroll to position [0, 0]
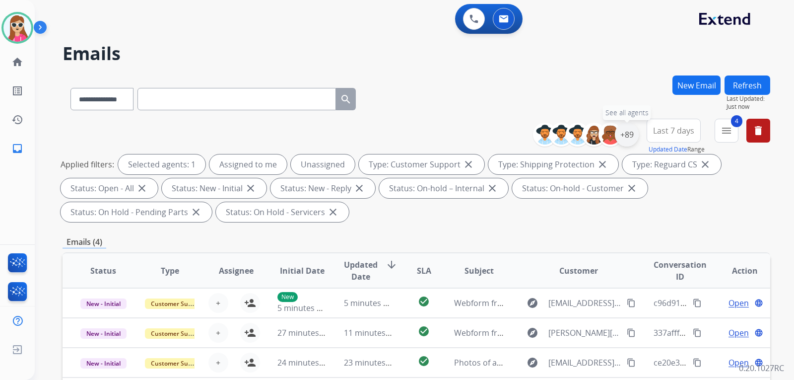
click at [617, 136] on div "+89" at bounding box center [627, 135] width 24 height 24
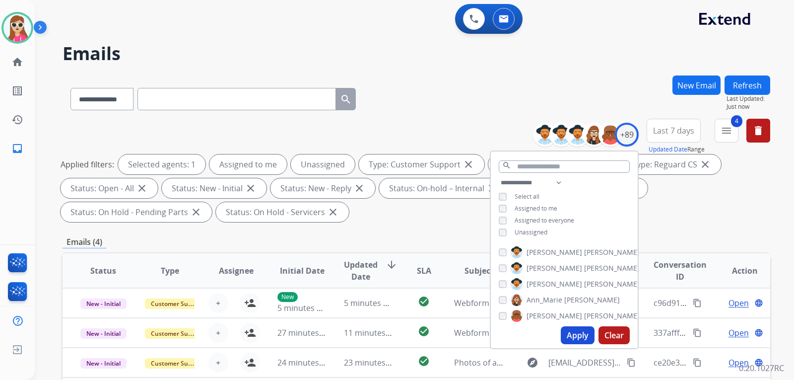
click at [590, 337] on button "Apply" at bounding box center [578, 335] width 34 height 18
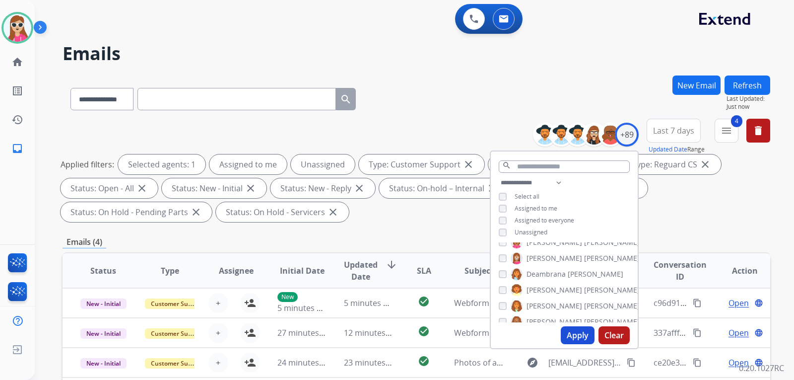
click at [451, 215] on div "Applied filters: Selected agents: 1 Assigned to me Unassigned Type: Customer Su…" at bounding box center [414, 187] width 707 height 67
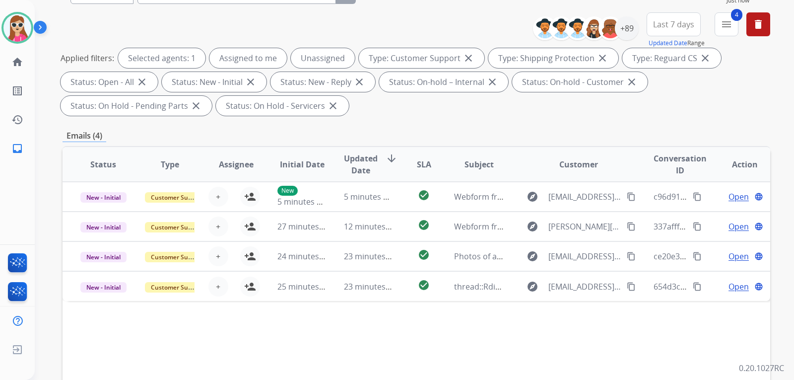
scroll to position [198, 0]
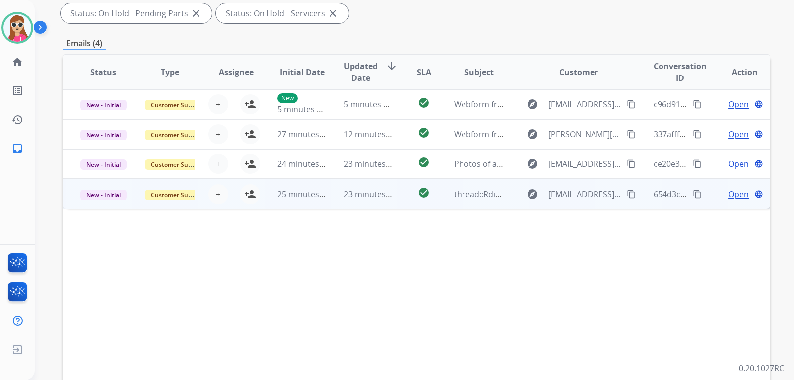
click at [397, 192] on td "check_circle" at bounding box center [416, 194] width 44 height 30
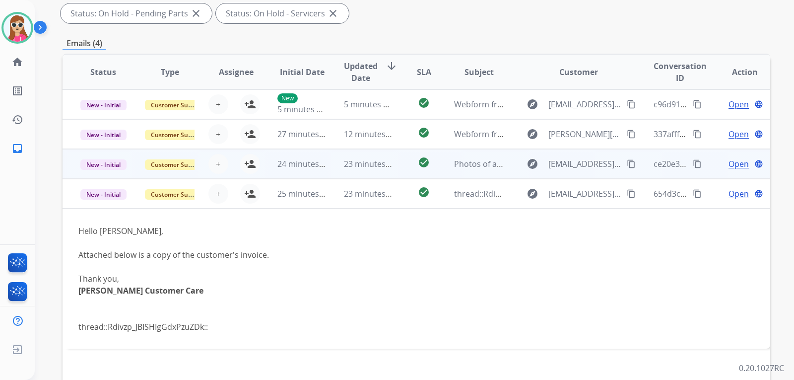
click at [401, 162] on td "check_circle" at bounding box center [416, 164] width 44 height 30
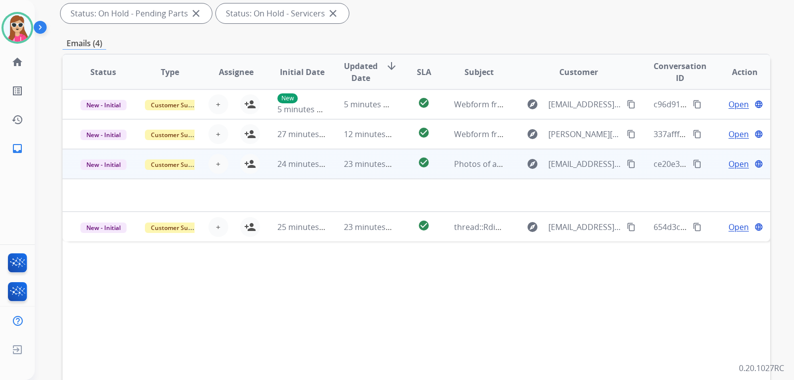
click at [514, 168] on td "explore sarahaddy2011@gmail.com content_copy" at bounding box center [571, 164] width 132 height 30
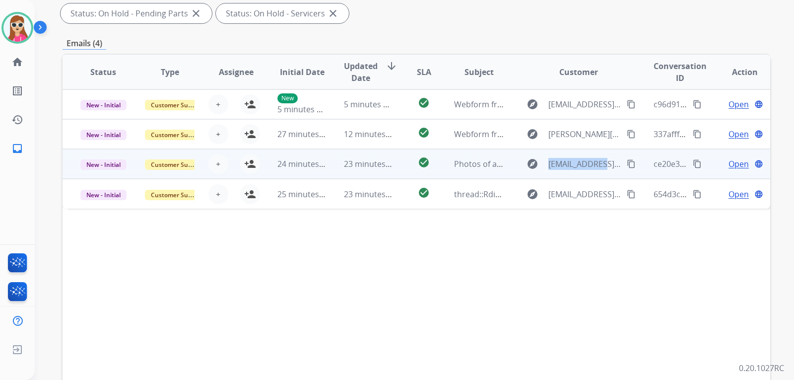
click at [514, 168] on td "explore sarahaddy2011@gmail.com content_copy" at bounding box center [571, 164] width 132 height 30
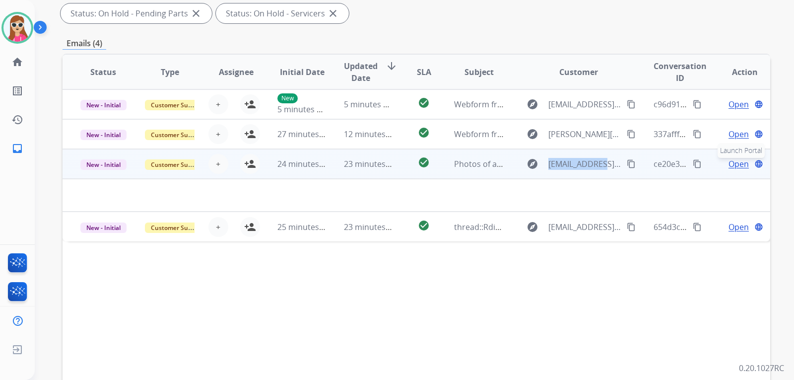
click at [753, 166] on button "language Launch Portal" at bounding box center [759, 164] width 12 height 12
click at [735, 164] on span "Open" at bounding box center [738, 164] width 20 height 12
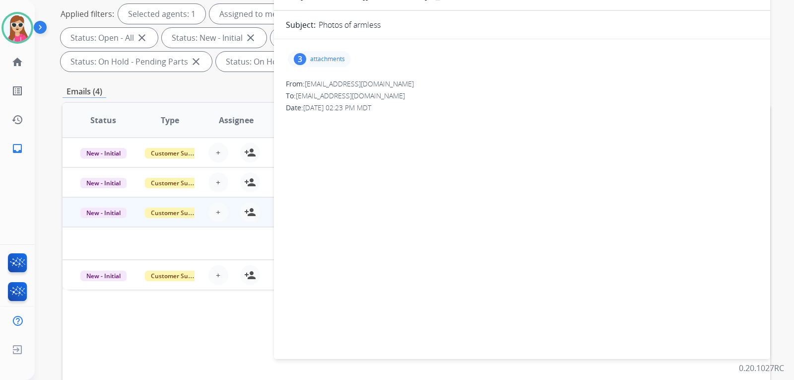
scroll to position [50, 0]
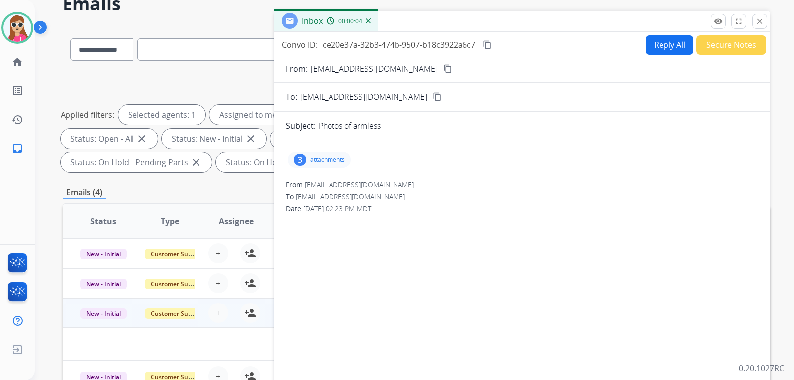
click at [442, 68] on button "content_copy" at bounding box center [448, 69] width 12 height 12
click at [326, 167] on div "3 attachments" at bounding box center [319, 160] width 63 height 16
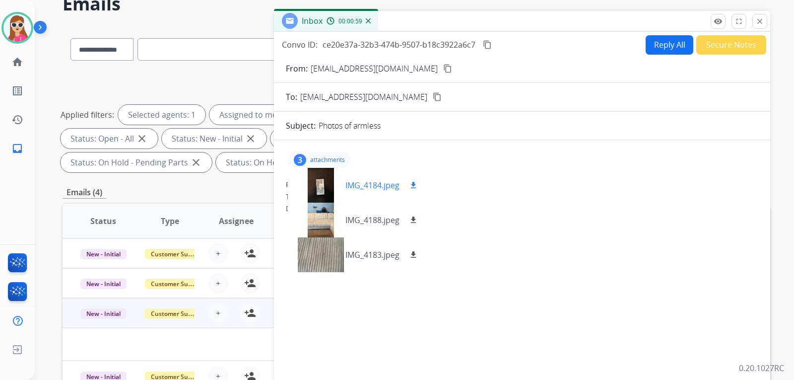
click at [411, 186] on mat-icon "download" at bounding box center [413, 185] width 9 height 9
click at [410, 220] on mat-icon "download" at bounding box center [413, 219] width 9 height 9
drag, startPoint x: 411, startPoint y: 258, endPoint x: 412, endPoint y: 253, distance: 5.5
click at [412, 256] on mat-icon "download" at bounding box center [413, 254] width 9 height 9
click at [675, 55] on form "From: sarahaddy2011@gmail.com content_copy To: support@extend.com content_copy …" at bounding box center [522, 255] width 496 height 401
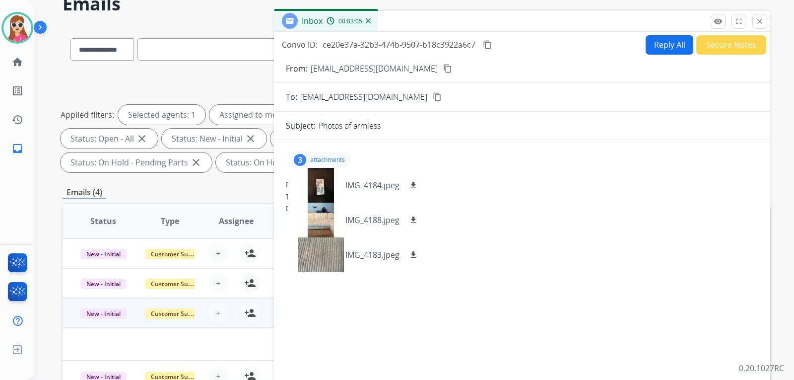
click at [651, 44] on button "Reply All" at bounding box center [669, 44] width 48 height 19
select select "**********"
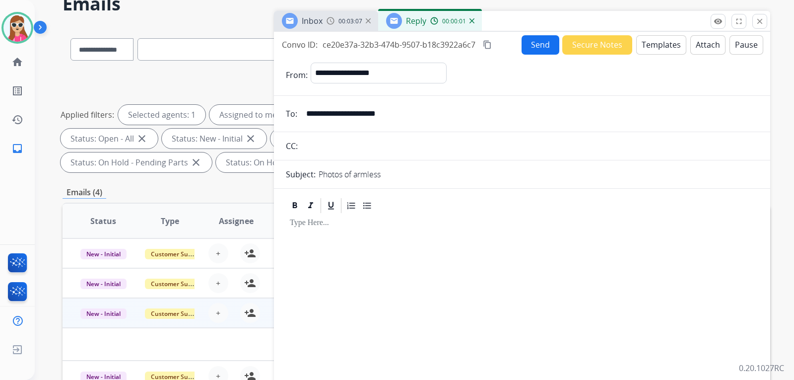
click at [654, 42] on button "Templates" at bounding box center [661, 44] width 50 height 19
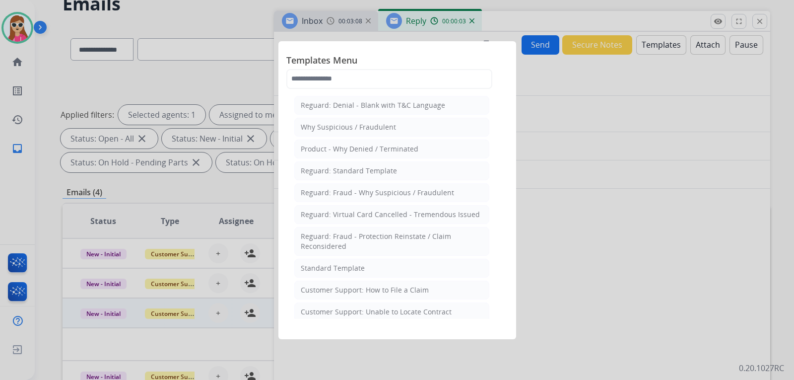
click at [383, 264] on li "Standard Template" at bounding box center [391, 267] width 195 height 19
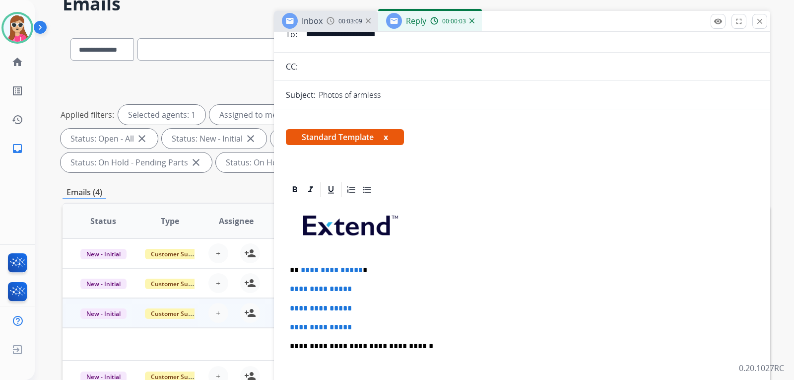
scroll to position [198, 0]
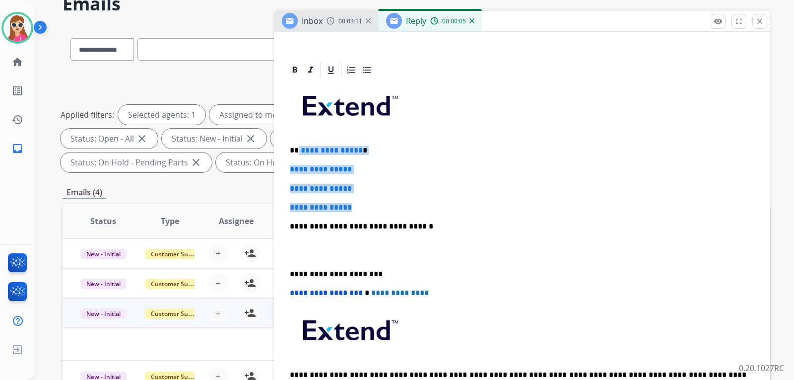
drag, startPoint x: 297, startPoint y: 150, endPoint x: 377, endPoint y: 201, distance: 94.8
click at [377, 201] on div "**********" at bounding box center [522, 249] width 472 height 341
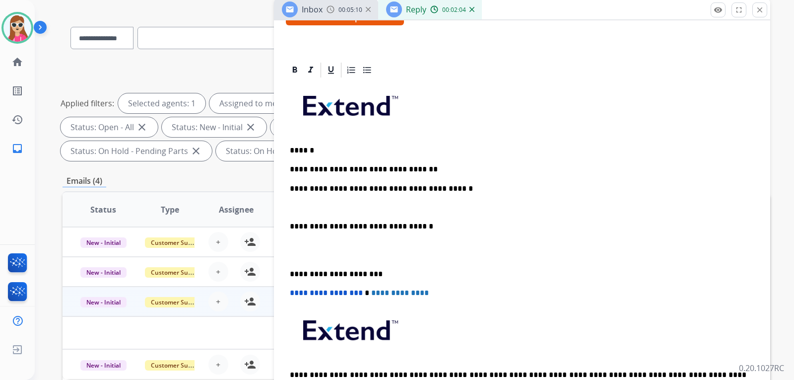
scroll to position [50, 0]
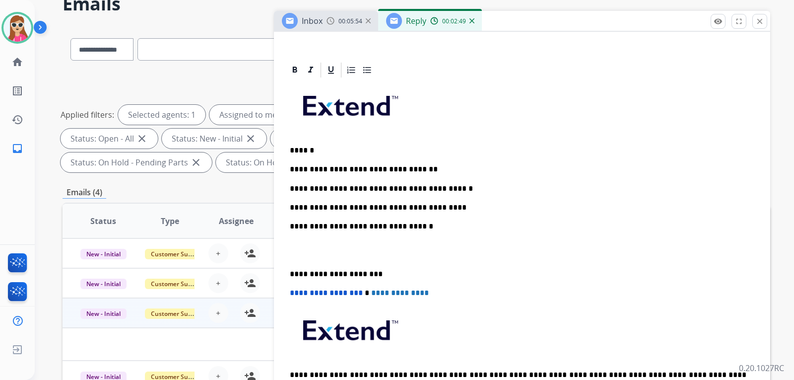
click at [422, 208] on p "**********" at bounding box center [518, 207] width 456 height 9
click at [453, 203] on p "**********" at bounding box center [518, 207] width 456 height 9
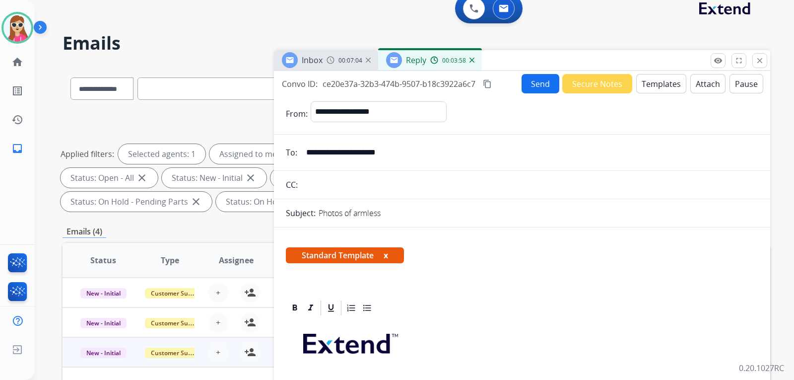
scroll to position [0, 0]
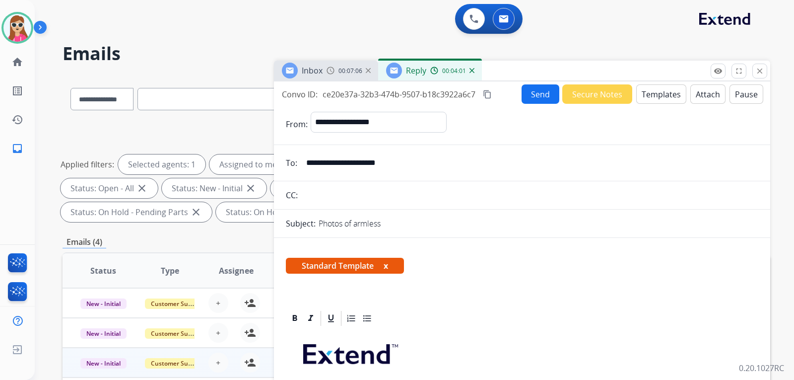
click at [547, 97] on button "Send" at bounding box center [540, 93] width 38 height 19
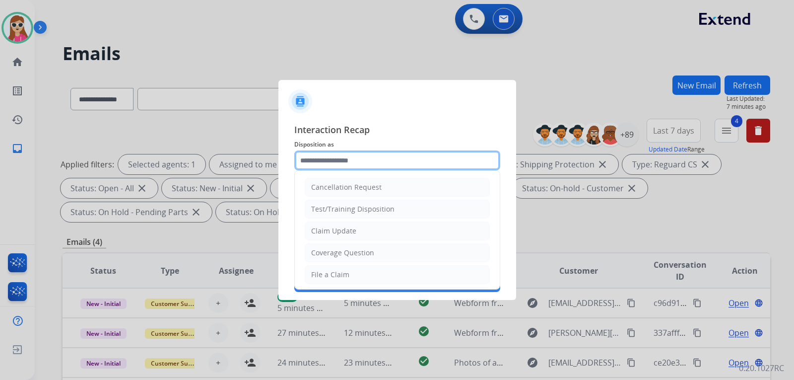
drag, startPoint x: 364, startPoint y: 166, endPoint x: 360, endPoint y: 161, distance: 5.7
click at [362, 162] on input "text" at bounding box center [397, 160] width 206 height 20
click at [357, 233] on li "Claim Update" at bounding box center [397, 230] width 185 height 19
type input "**********"
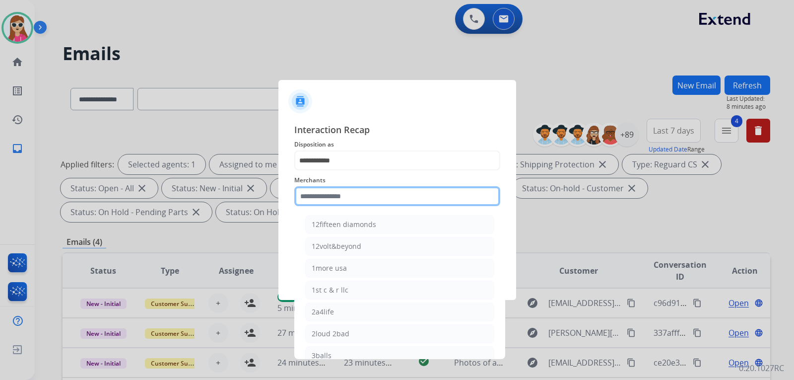
click at [362, 191] on input "text" at bounding box center [397, 196] width 206 height 20
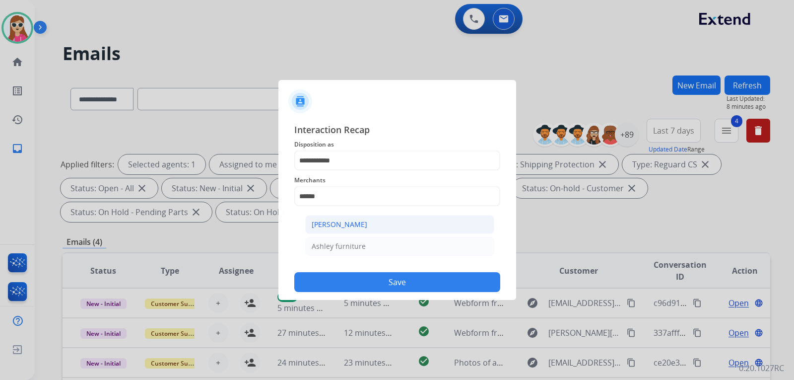
click at [421, 228] on li "[PERSON_NAME]" at bounding box center [399, 224] width 189 height 19
type input "**********"
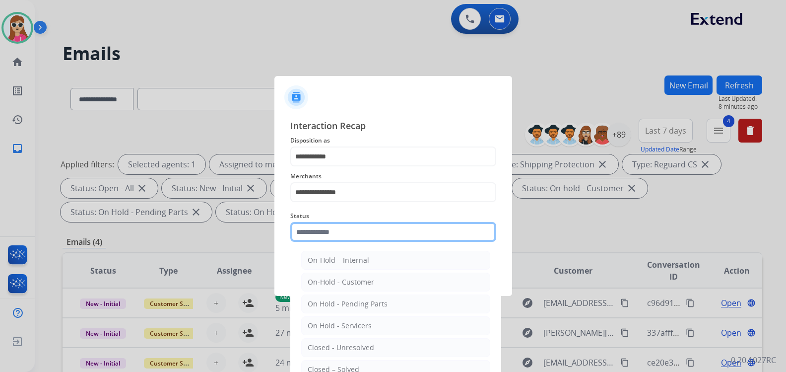
click at [372, 235] on input "text" at bounding box center [393, 232] width 206 height 20
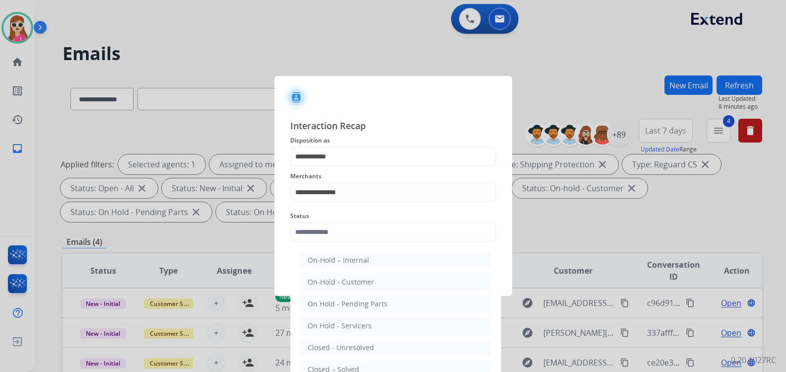
drag, startPoint x: 360, startPoint y: 363, endPoint x: 364, endPoint y: 357, distance: 7.4
click at [364, 363] on li "Closed – Solved" at bounding box center [395, 369] width 189 height 19
type input "**********"
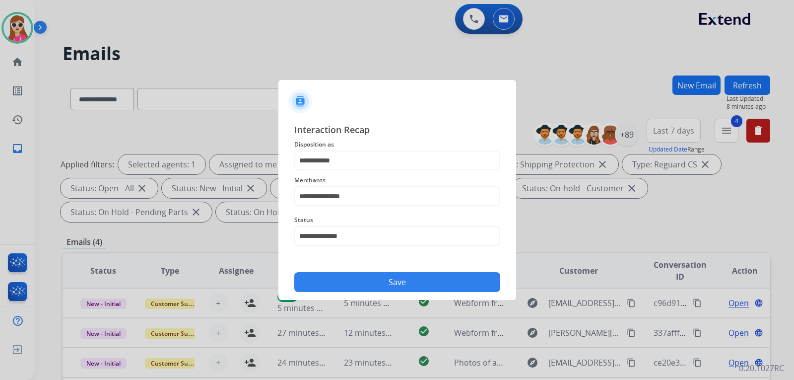
click at [406, 284] on button "Save" at bounding box center [397, 282] width 206 height 20
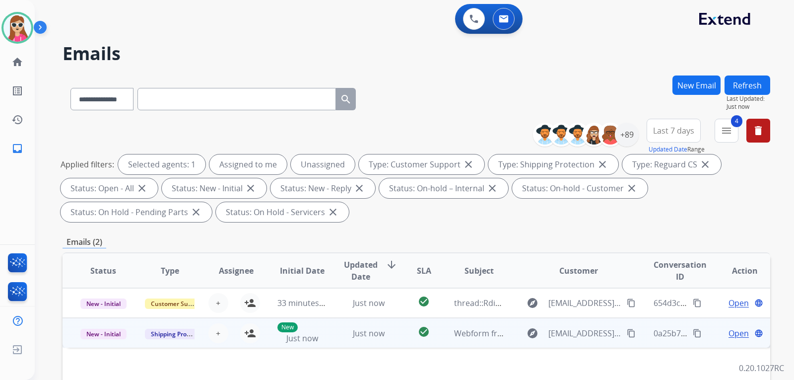
click at [394, 340] on td "check_circle" at bounding box center [416, 333] width 44 height 30
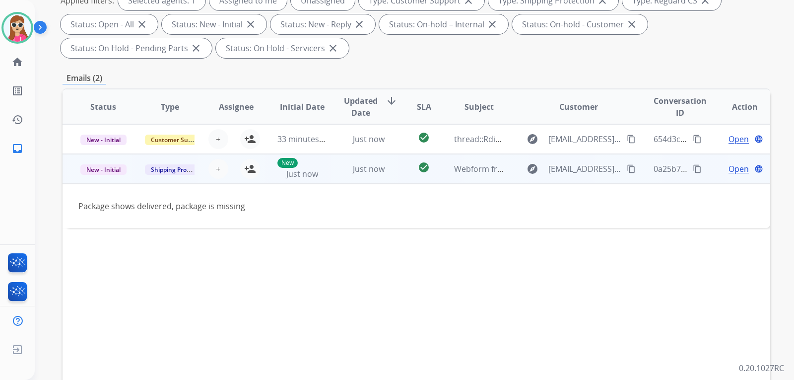
scroll to position [149, 0]
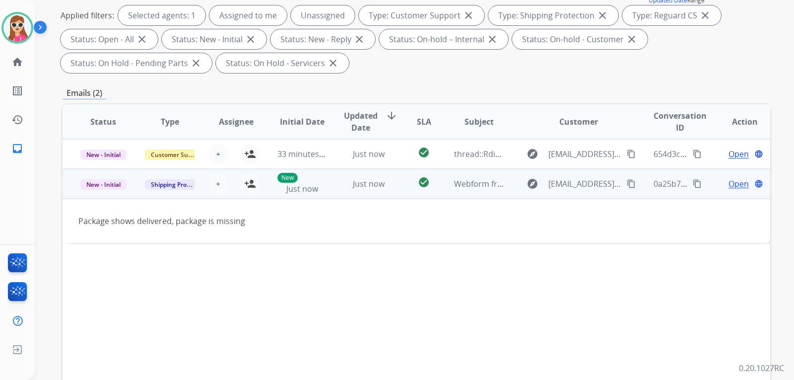
click at [732, 179] on span "Open" at bounding box center [738, 184] width 20 height 12
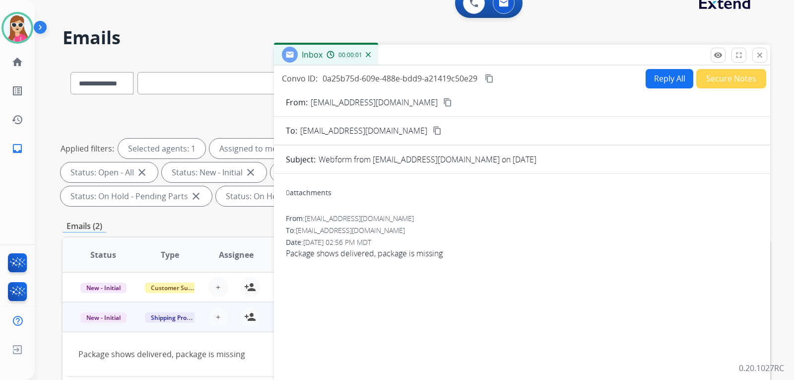
scroll to position [0, 0]
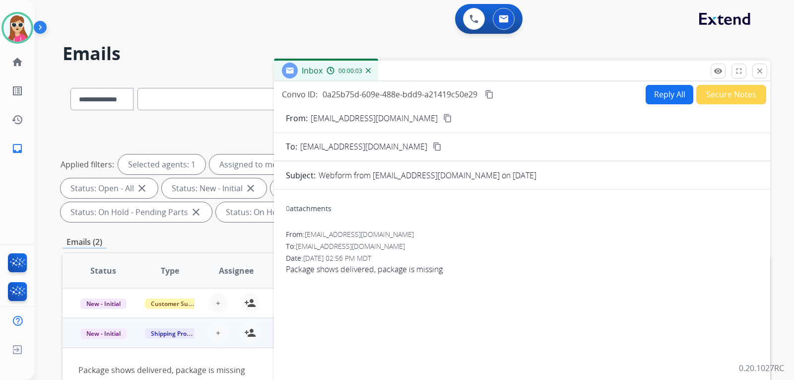
click at [443, 117] on mat-icon "content_copy" at bounding box center [447, 118] width 9 height 9
click at [647, 96] on button "Reply All" at bounding box center [669, 94] width 48 height 19
select select "**********"
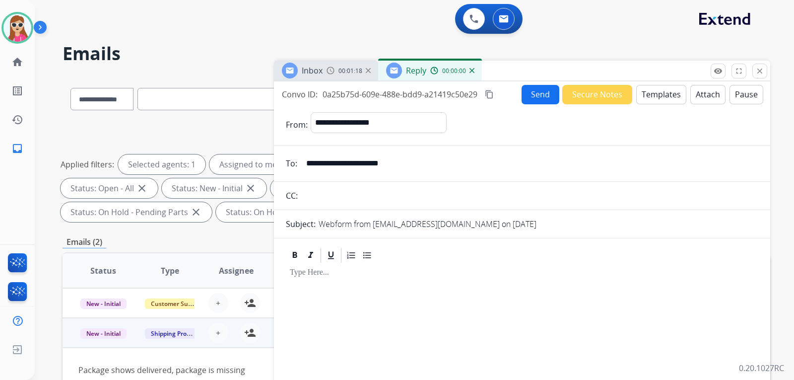
drag, startPoint x: 655, startPoint y: 107, endPoint x: 652, endPoint y: 101, distance: 6.4
click at [655, 106] on form "**********" at bounding box center [522, 304] width 496 height 401
click at [650, 97] on button "Templates" at bounding box center [661, 94] width 50 height 19
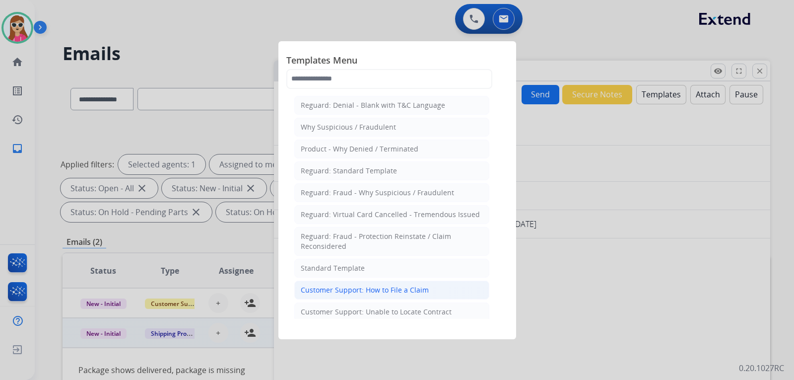
click at [366, 289] on div "Customer Support: How to File a Claim" at bounding box center [365, 290] width 128 height 10
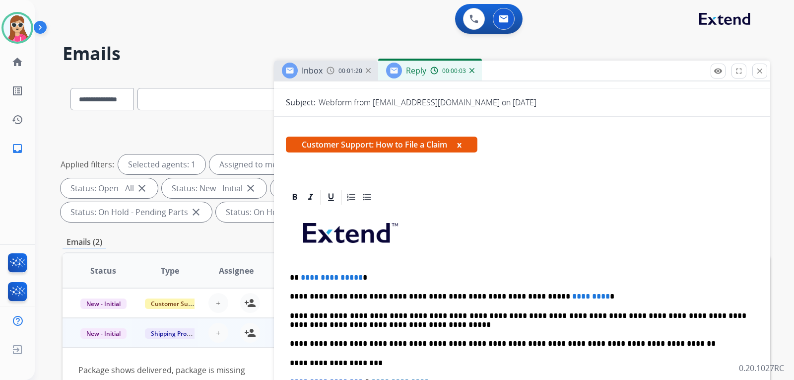
scroll to position [180, 0]
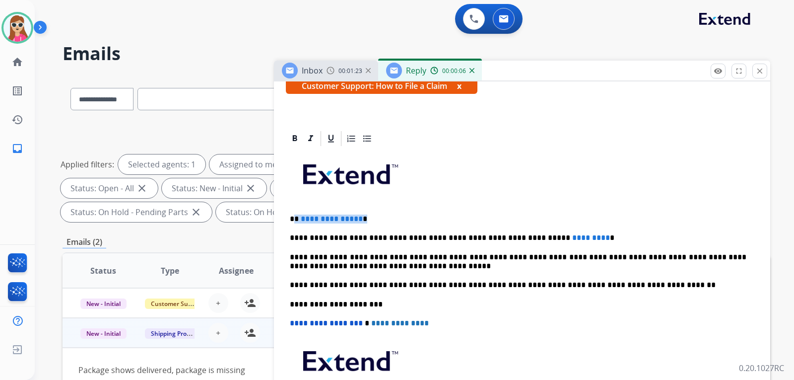
drag, startPoint x: 364, startPoint y: 219, endPoint x: 296, endPoint y: 221, distance: 67.5
click at [295, 222] on p "**********" at bounding box center [518, 218] width 456 height 9
drag, startPoint x: 566, startPoint y: 237, endPoint x: 490, endPoint y: 240, distance: 76.0
click at [521, 238] on p "**********" at bounding box center [518, 237] width 456 height 9
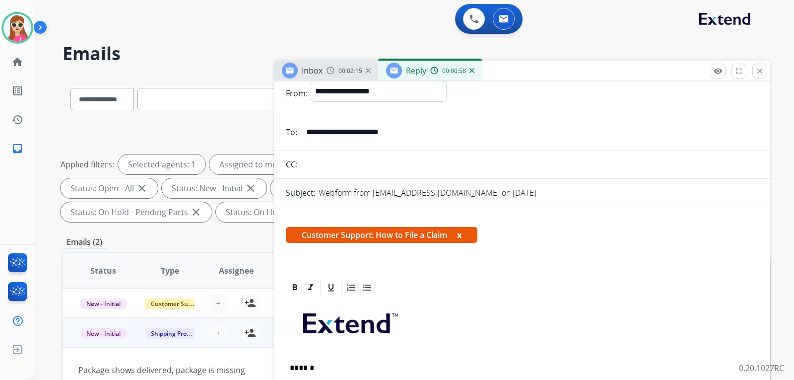
scroll to position [0, 0]
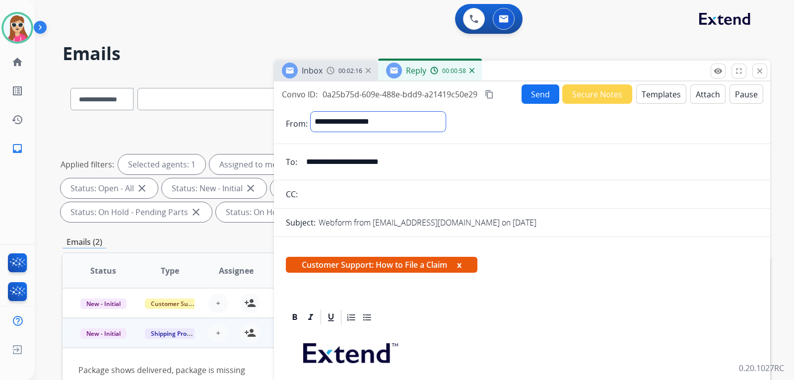
click at [415, 124] on select "**********" at bounding box center [378, 122] width 135 height 20
click at [421, 114] on select "**********" at bounding box center [378, 122] width 135 height 20
select select "**********"
click at [311, 112] on select "**********" at bounding box center [378, 122] width 135 height 20
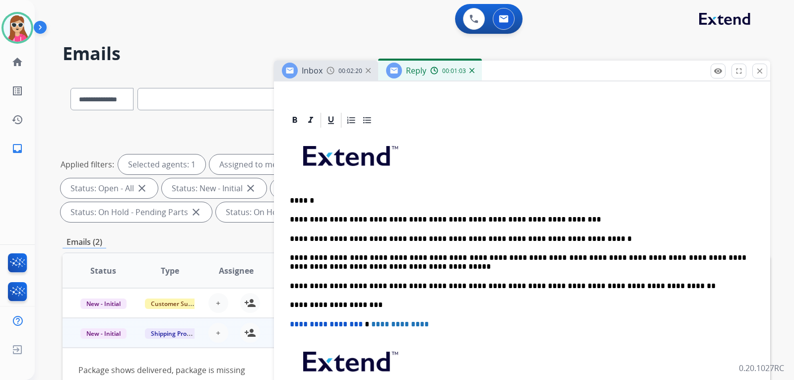
scroll to position [199, 0]
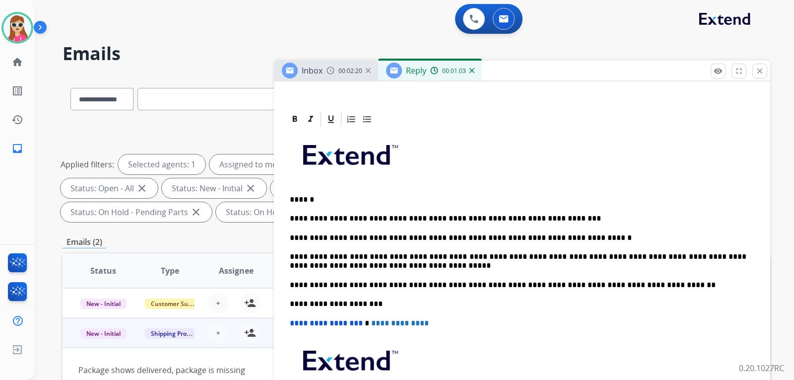
click at [568, 240] on p "**********" at bounding box center [518, 237] width 456 height 9
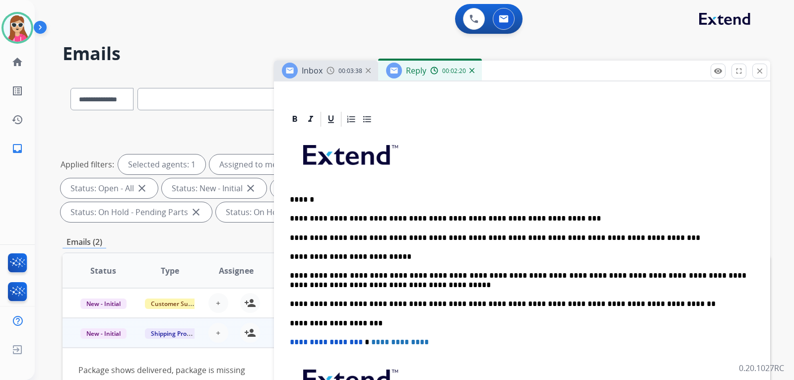
click at [406, 260] on p "**********" at bounding box center [518, 256] width 456 height 9
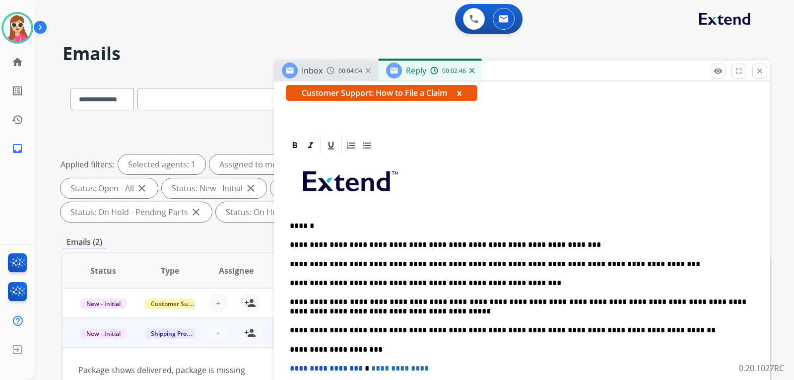
scroll to position [149, 0]
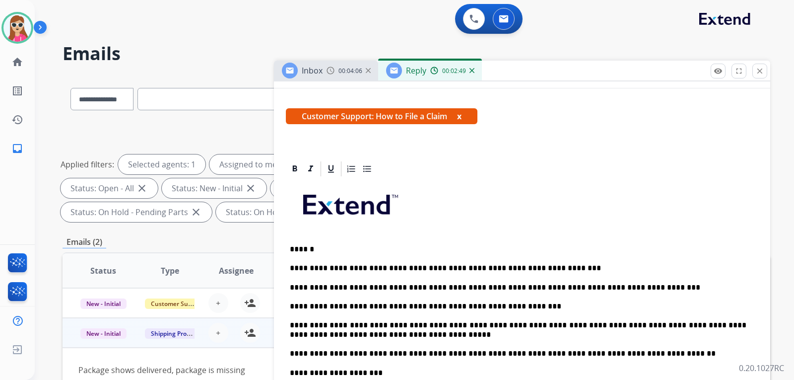
drag, startPoint x: 356, startPoint y: 309, endPoint x: 591, endPoint y: 158, distance: 278.7
click at [591, 158] on div "**********" at bounding box center [522, 333] width 496 height 490
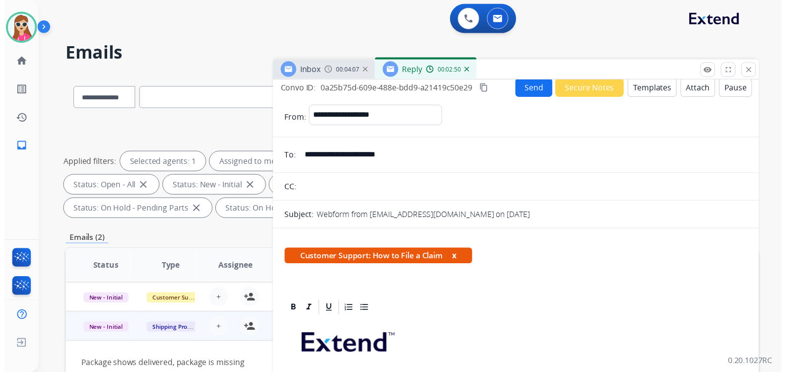
scroll to position [0, 0]
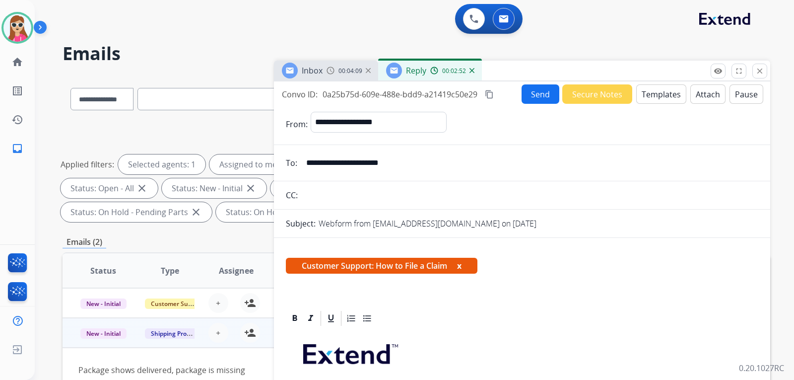
click at [540, 98] on button "Send" at bounding box center [540, 93] width 38 height 19
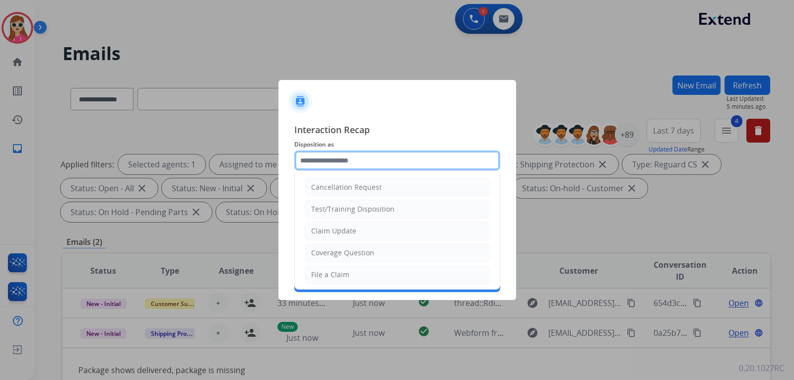
click at [393, 156] on input "text" at bounding box center [397, 160] width 206 height 20
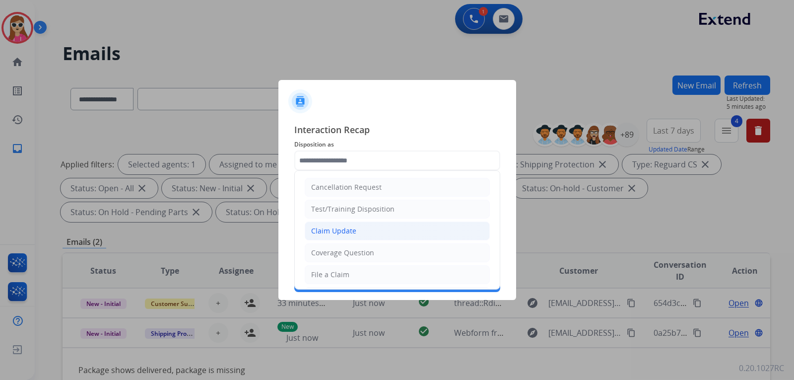
click at [399, 237] on li "Claim Update" at bounding box center [397, 230] width 185 height 19
type input "**********"
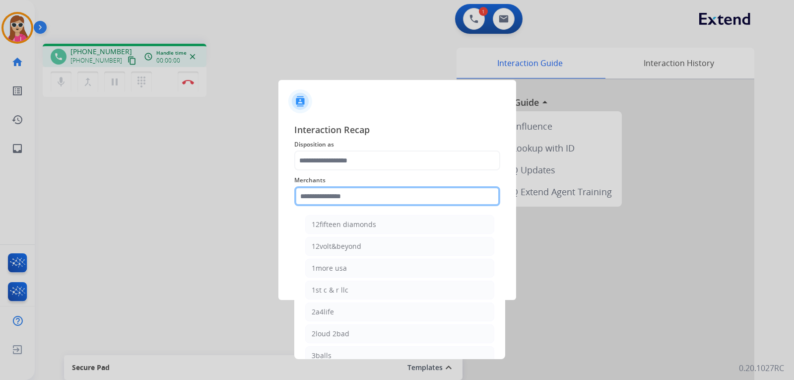
click at [388, 196] on input "text" at bounding box center [397, 196] width 206 height 20
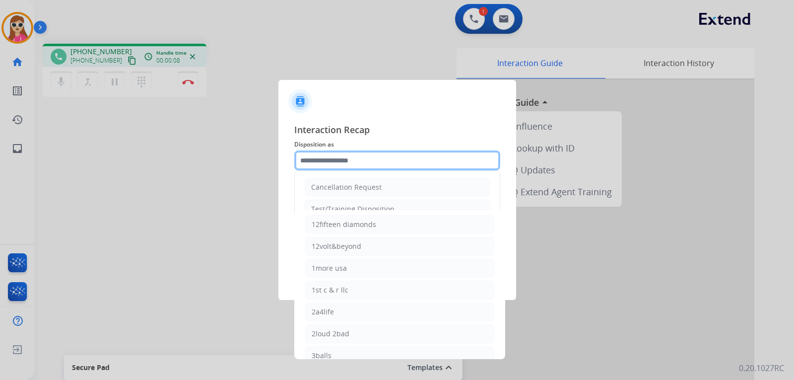
click at [455, 165] on input "text" at bounding box center [397, 160] width 206 height 20
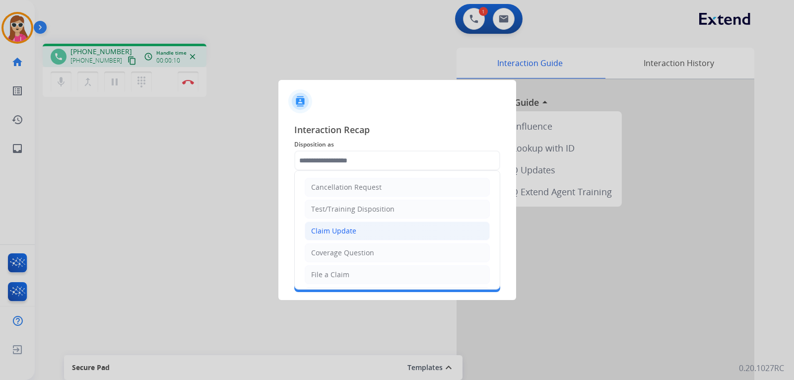
click at [373, 226] on li "Claim Update" at bounding box center [397, 230] width 185 height 19
type input "**********"
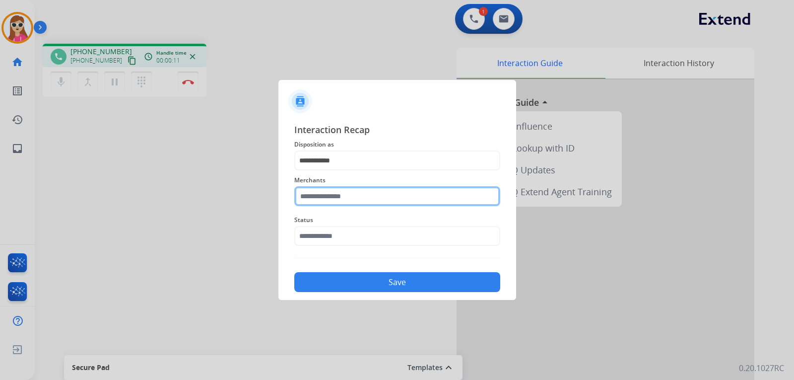
click at [364, 201] on input "text" at bounding box center [397, 196] width 206 height 20
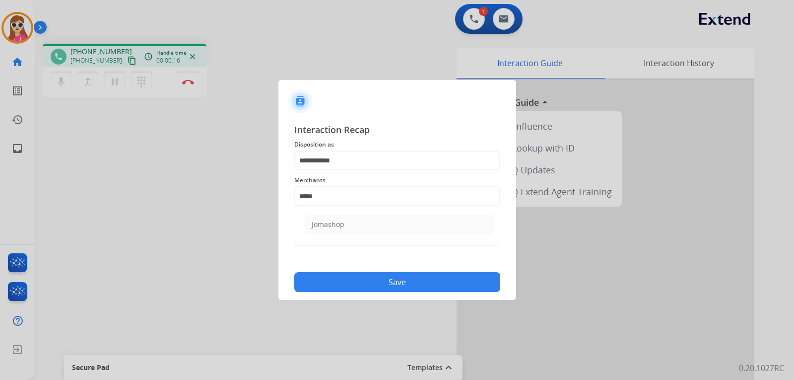
click at [324, 222] on div "Jomashop" at bounding box center [328, 224] width 33 height 10
type input "********"
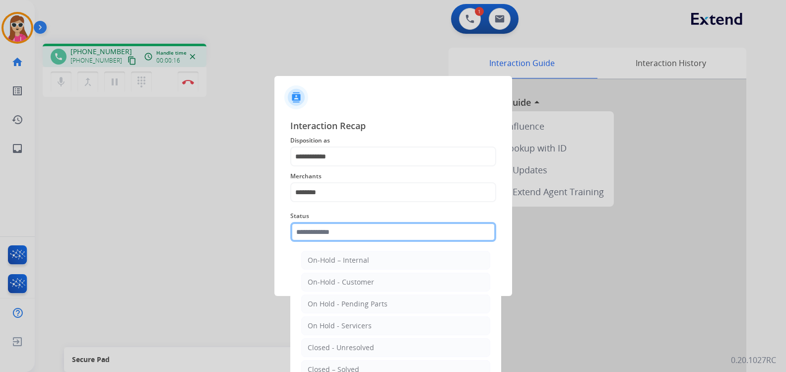
click at [337, 239] on input "text" at bounding box center [393, 232] width 206 height 20
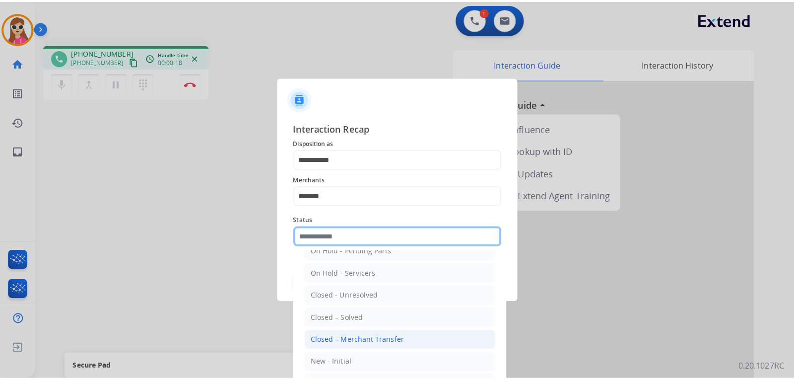
scroll to position [60, 0]
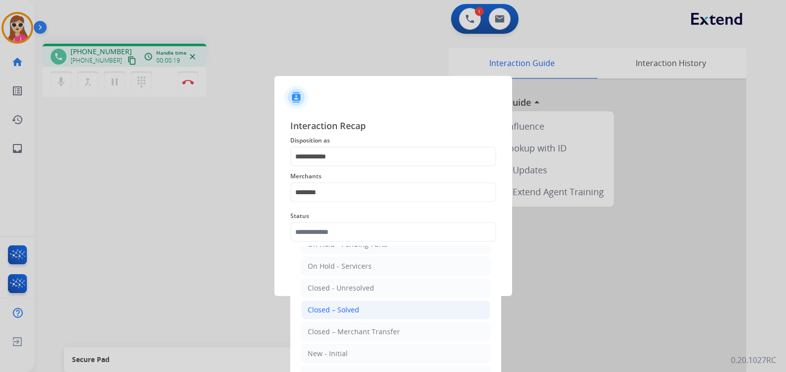
click at [364, 307] on li "Closed – Solved" at bounding box center [395, 309] width 189 height 19
type input "**********"
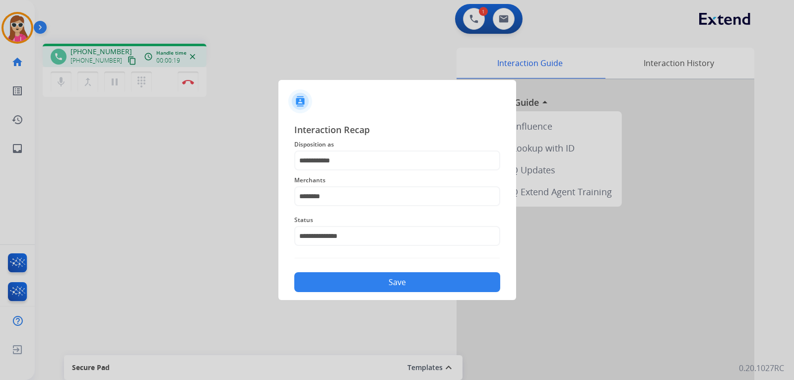
click at [348, 281] on button "Save" at bounding box center [397, 282] width 206 height 20
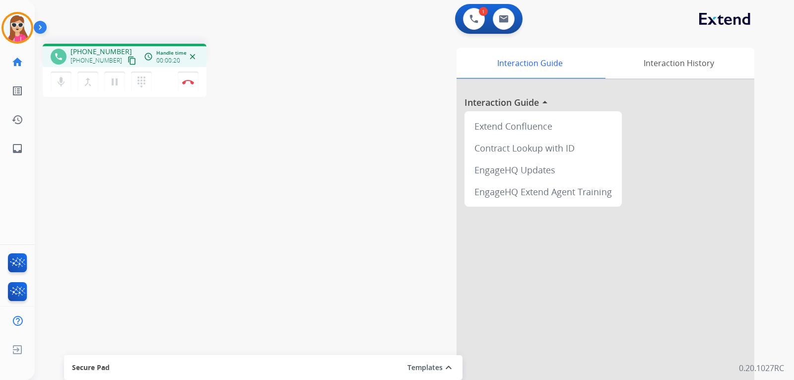
click at [126, 61] on button "content_copy" at bounding box center [132, 61] width 12 height 12
click at [191, 83] on img at bounding box center [188, 81] width 12 height 5
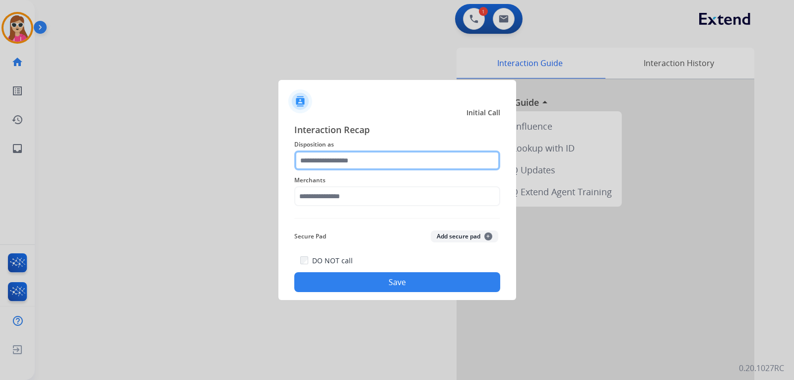
click at [335, 155] on input "text" at bounding box center [397, 160] width 206 height 20
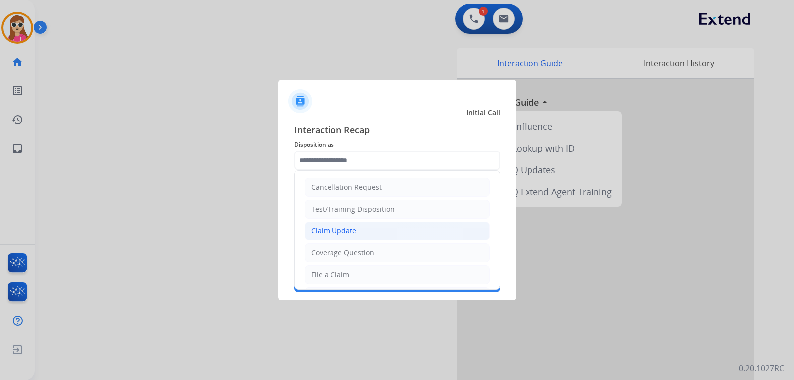
click at [360, 226] on li "Claim Update" at bounding box center [397, 230] width 185 height 19
type input "**********"
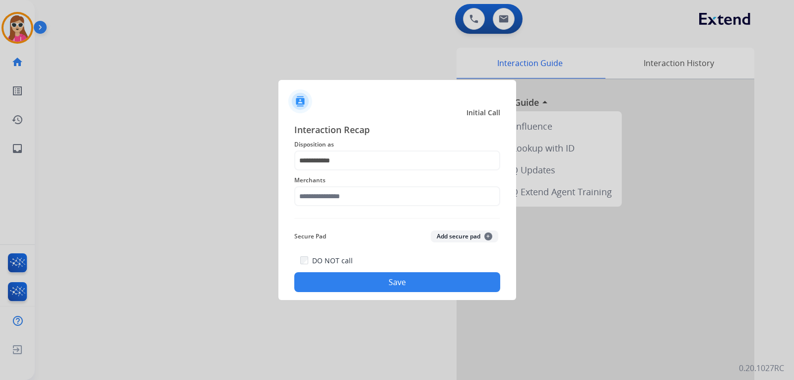
drag, startPoint x: 368, startPoint y: 179, endPoint x: 370, endPoint y: 186, distance: 7.1
click at [368, 182] on span "Merchants" at bounding box center [397, 180] width 206 height 12
click at [371, 199] on input "text" at bounding box center [397, 196] width 206 height 20
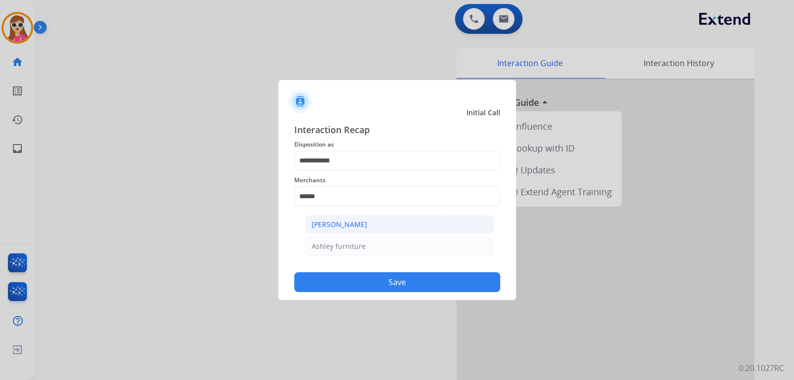
click at [353, 232] on li "[PERSON_NAME]" at bounding box center [399, 224] width 189 height 19
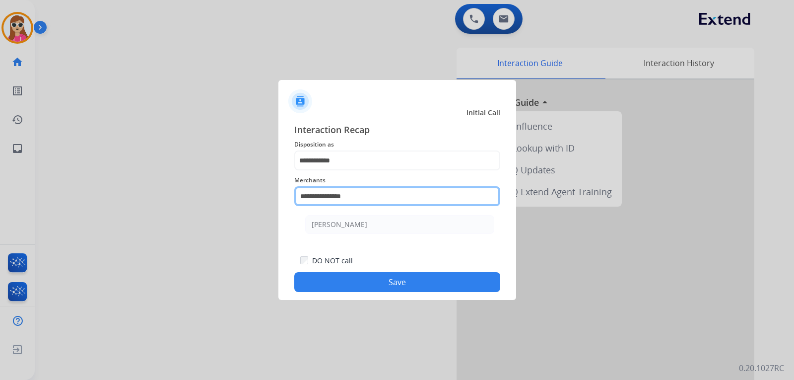
drag, startPoint x: 382, startPoint y: 204, endPoint x: 322, endPoint y: 195, distance: 59.8
click at [322, 195] on input "**********" at bounding box center [397, 196] width 206 height 20
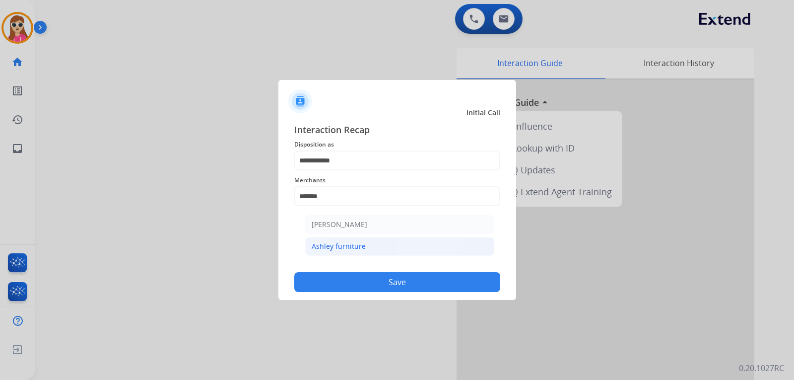
click at [396, 239] on li "Ashley furniture" at bounding box center [399, 246] width 189 height 19
type input "**********"
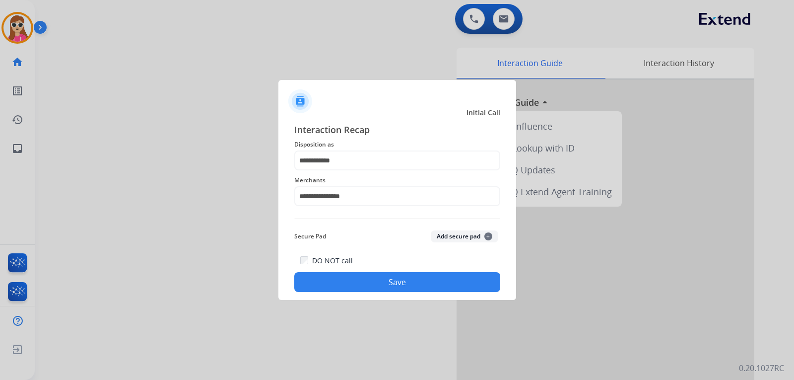
click at [427, 286] on button "Save" at bounding box center [397, 282] width 206 height 20
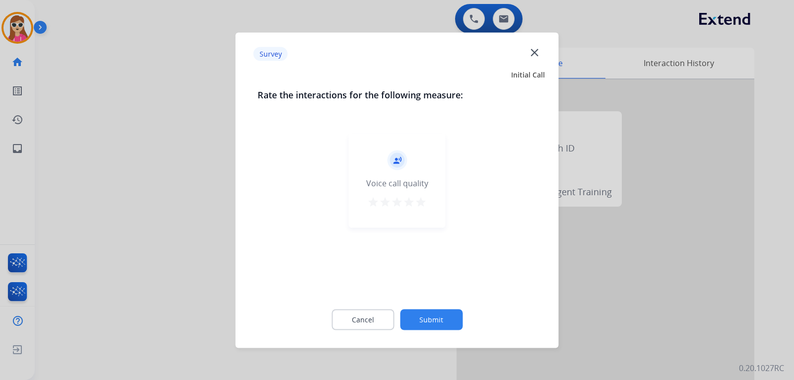
click at [421, 211] on div "record_voice_over Voice call quality star star star star star" at bounding box center [397, 180] width 97 height 94
click at [422, 203] on mat-icon "star" at bounding box center [421, 201] width 12 height 12
click at [450, 318] on button "Submit" at bounding box center [431, 319] width 63 height 21
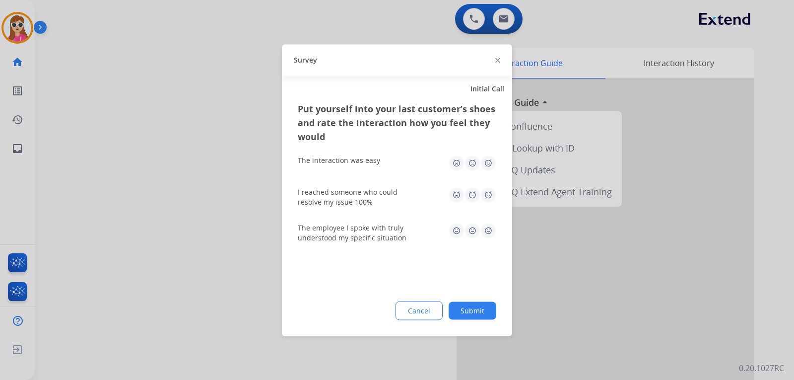
click at [488, 164] on img at bounding box center [488, 163] width 16 height 16
click at [489, 197] on img at bounding box center [488, 195] width 16 height 16
drag, startPoint x: 488, startPoint y: 229, endPoint x: 493, endPoint y: 234, distance: 6.7
click at [488, 231] on img at bounding box center [488, 230] width 16 height 16
click at [476, 310] on button "Submit" at bounding box center [472, 310] width 48 height 18
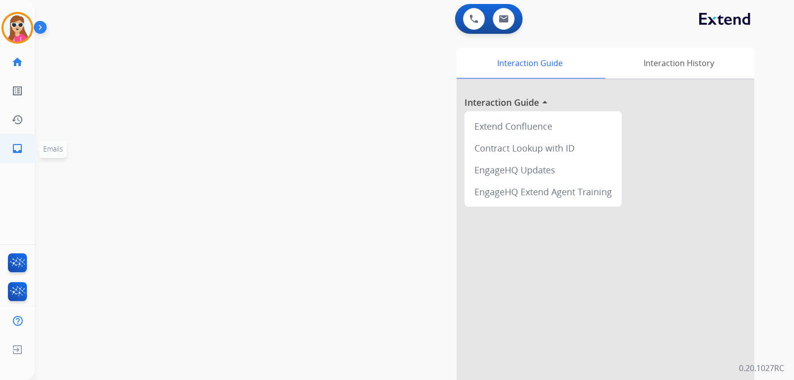
click at [22, 154] on link "inbox Emails" at bounding box center [17, 148] width 28 height 28
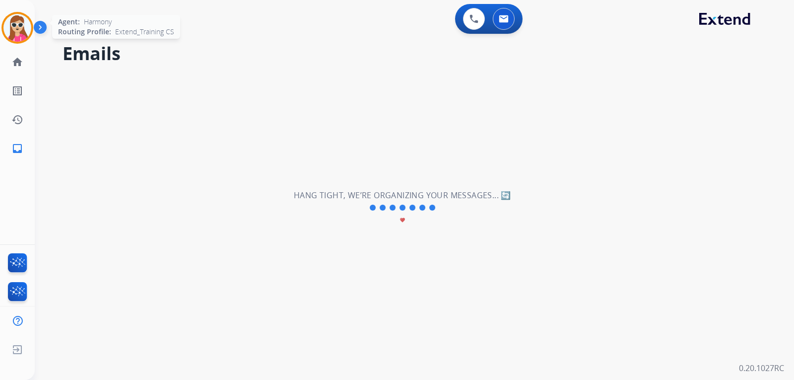
click at [30, 34] on div at bounding box center [17, 28] width 32 height 32
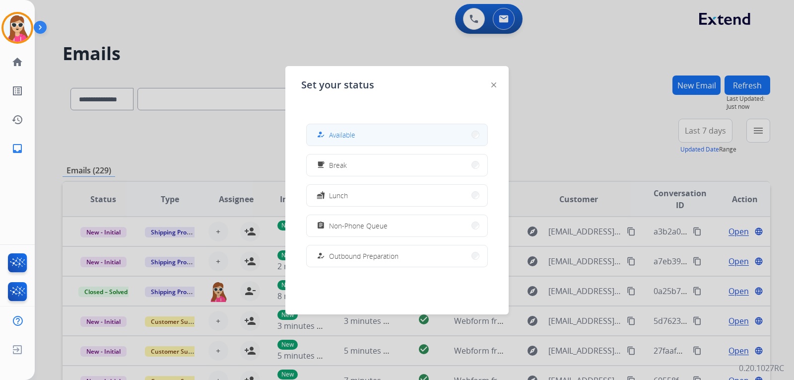
click at [413, 143] on button "how_to_reg Available" at bounding box center [397, 134] width 181 height 21
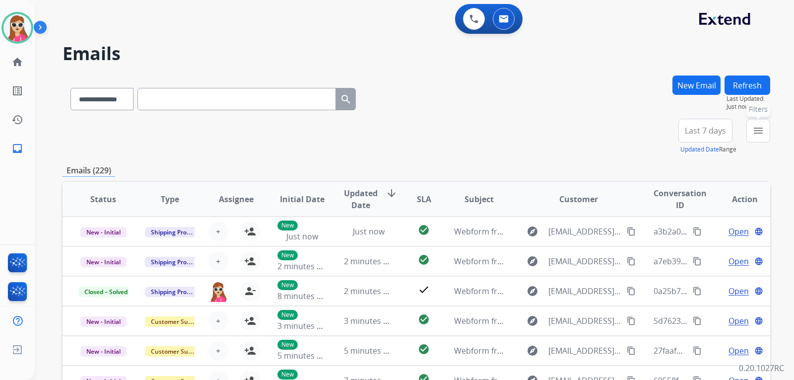
drag, startPoint x: 763, startPoint y: 126, endPoint x: 732, endPoint y: 135, distance: 32.2
click at [763, 126] on mat-icon "menu" at bounding box center [758, 131] width 12 height 12
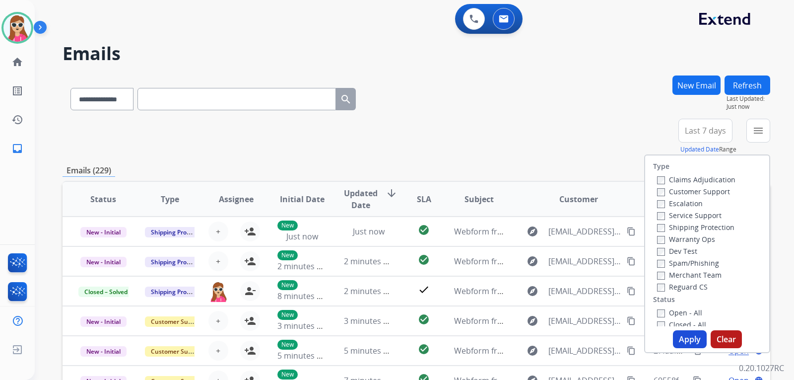
click at [701, 190] on label "Customer Support" at bounding box center [693, 191] width 73 height 9
click at [715, 225] on label "Shipping Protection" at bounding box center [695, 226] width 77 height 9
click at [697, 288] on label "Reguard CS" at bounding box center [682, 286] width 51 height 9
click at [684, 313] on label "Open - All" at bounding box center [679, 312] width 45 height 9
click at [686, 336] on button "Apply" at bounding box center [690, 339] width 34 height 18
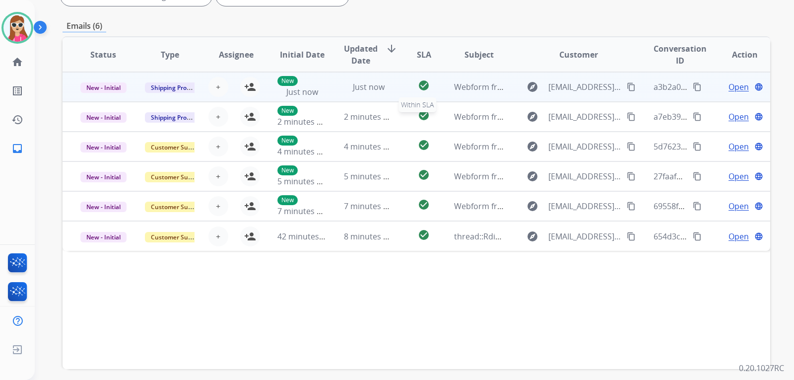
scroll to position [157, 0]
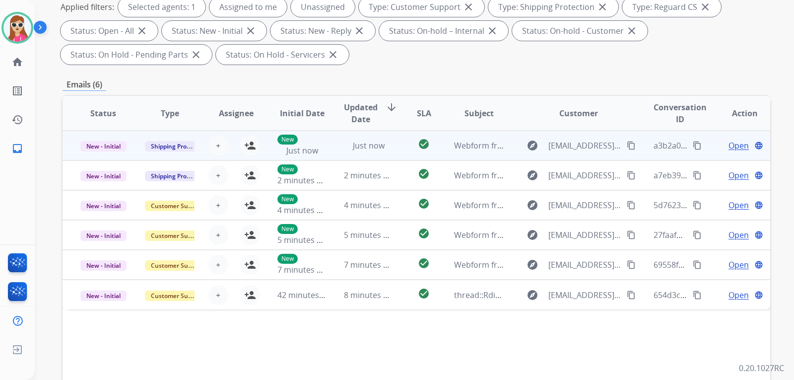
click at [403, 144] on td "check_circle" at bounding box center [416, 145] width 44 height 30
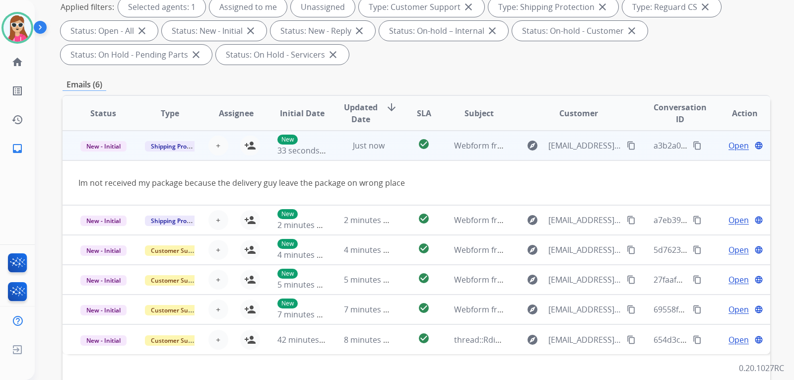
click at [627, 143] on mat-icon "content_copy" at bounding box center [631, 145] width 9 height 9
click at [240, 150] on button "person_add Assign to Me" at bounding box center [250, 145] width 20 height 20
click at [734, 147] on span "Open" at bounding box center [738, 145] width 20 height 12
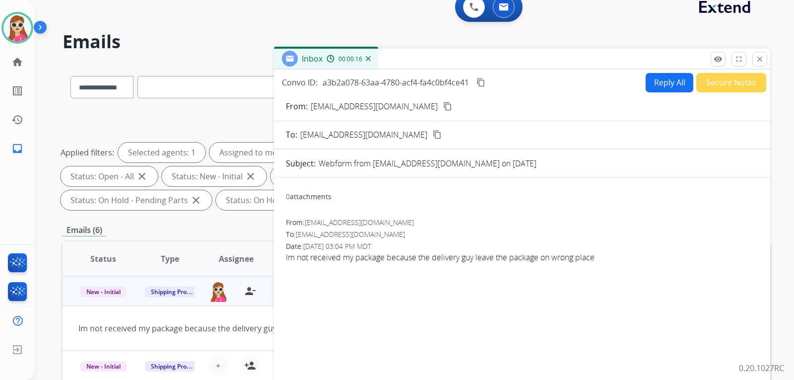
scroll to position [0, 0]
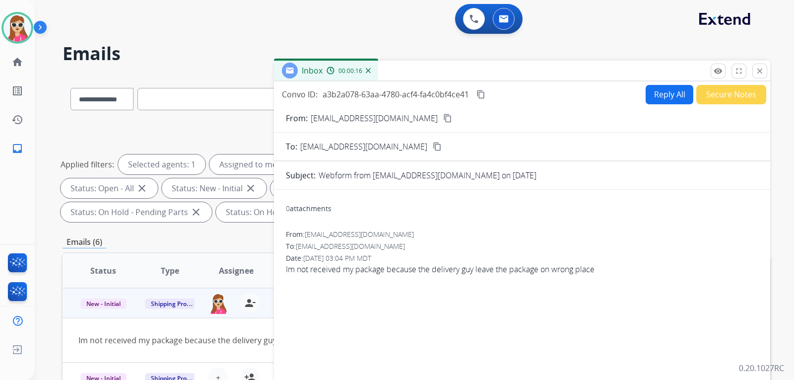
click at [649, 97] on button "Reply All" at bounding box center [669, 94] width 48 height 19
select select "**********"
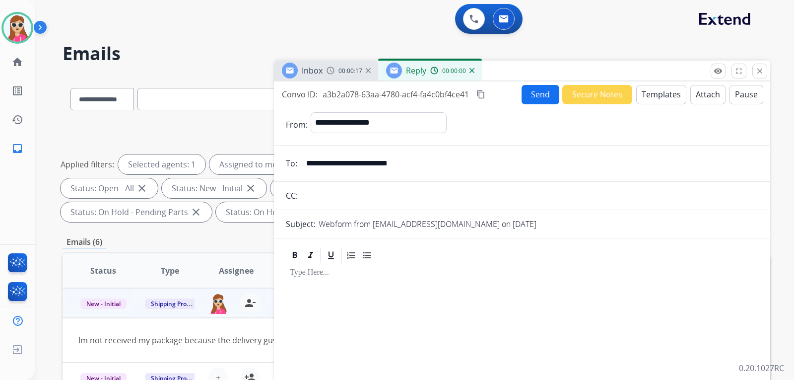
click at [640, 98] on button "Templates" at bounding box center [661, 94] width 50 height 19
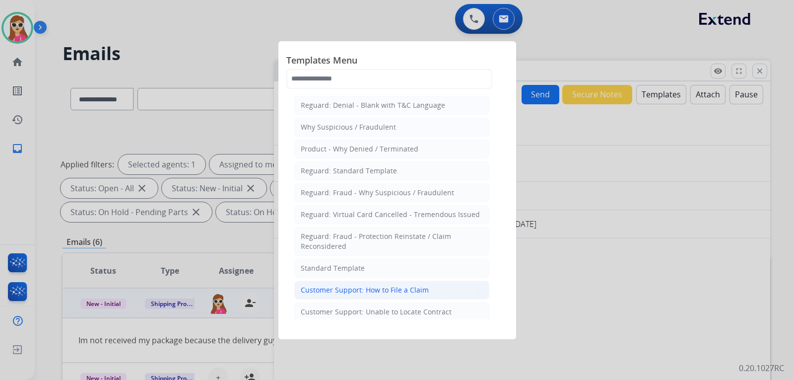
click at [384, 285] on div "Customer Support: How to File a Claim" at bounding box center [365, 290] width 128 height 10
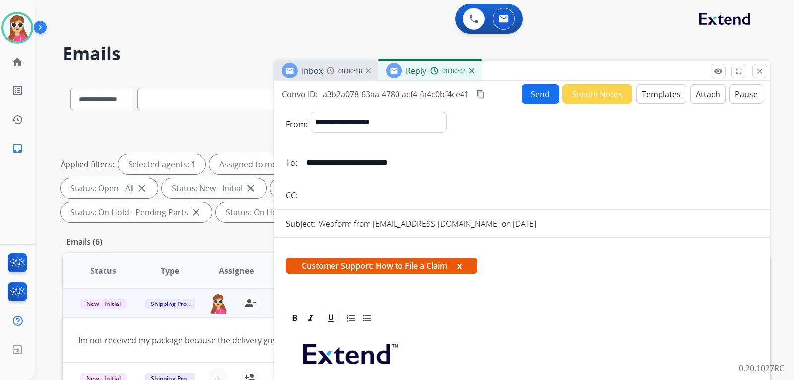
scroll to position [99, 0]
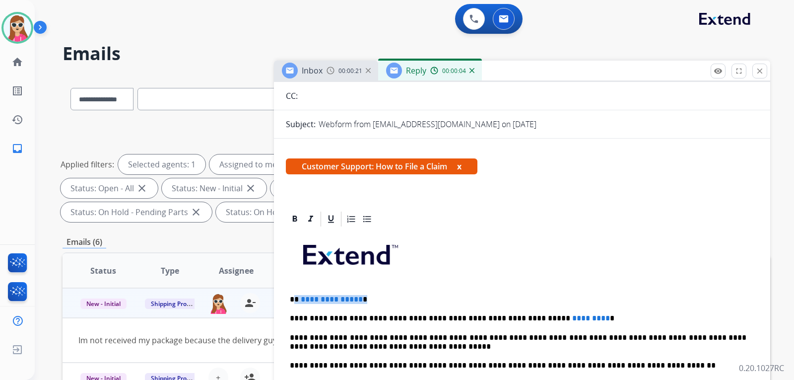
drag, startPoint x: 296, startPoint y: 298, endPoint x: 364, endPoint y: 299, distance: 68.0
click at [364, 299] on p "**********" at bounding box center [518, 299] width 456 height 9
drag, startPoint x: 568, startPoint y: 315, endPoint x: 514, endPoint y: 311, distance: 53.3
click at [514, 311] on div "**********" at bounding box center [522, 379] width 472 height 303
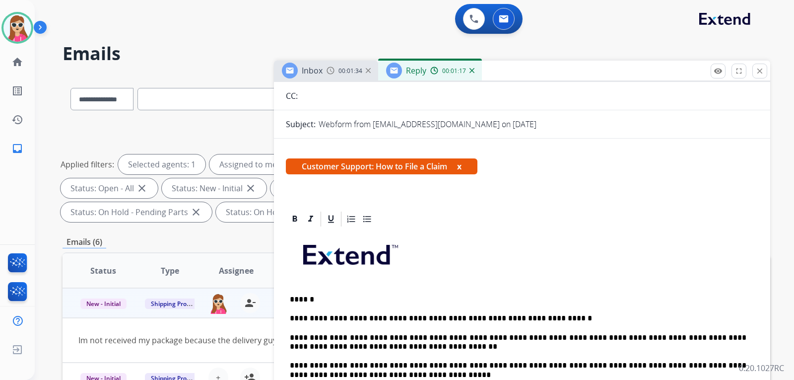
click at [383, 339] on p "**********" at bounding box center [518, 342] width 456 height 18
click at [382, 343] on p "**********" at bounding box center [518, 342] width 456 height 18
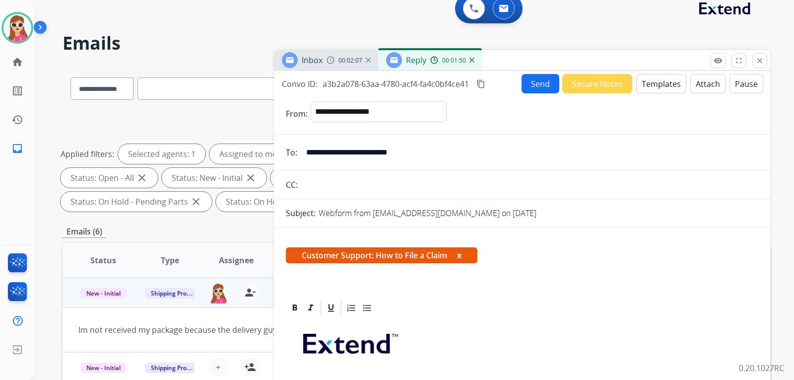
scroll to position [0, 0]
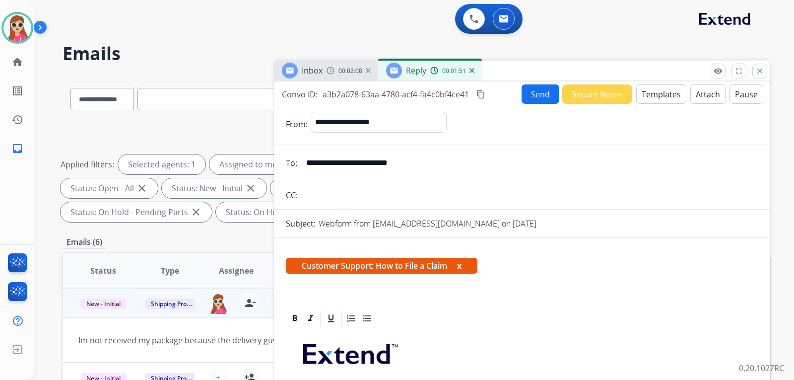
click at [524, 99] on button "Send" at bounding box center [540, 93] width 38 height 19
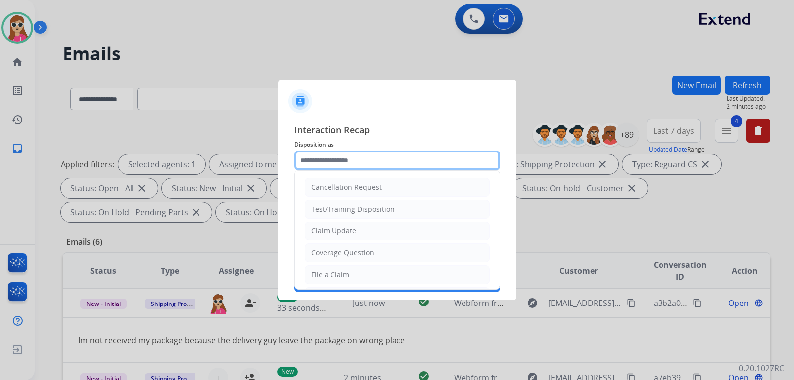
click at [332, 165] on input "text" at bounding box center [397, 160] width 206 height 20
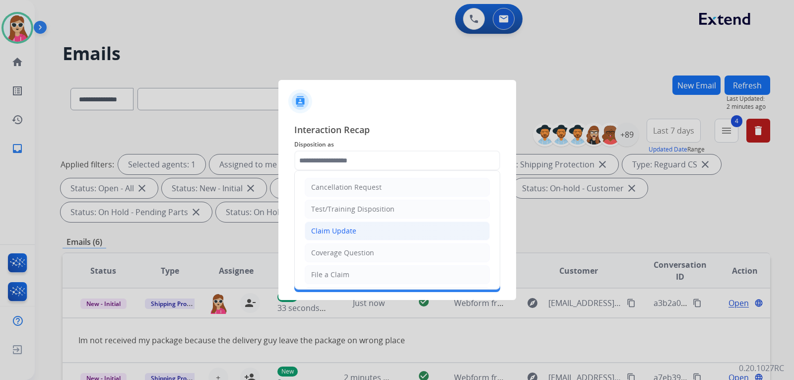
click at [354, 237] on li "Claim Update" at bounding box center [397, 230] width 185 height 19
type input "**********"
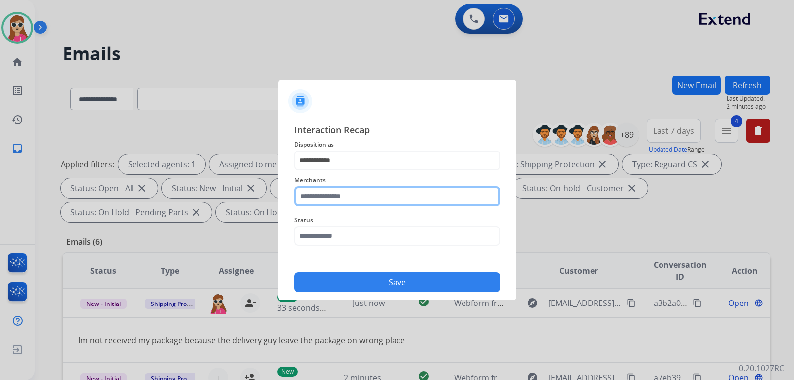
click at [361, 198] on input "text" at bounding box center [397, 196] width 206 height 20
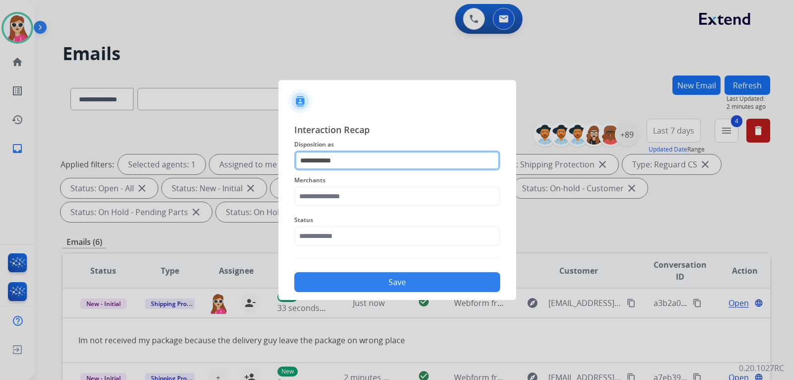
click at [393, 162] on input "**********" at bounding box center [397, 160] width 206 height 20
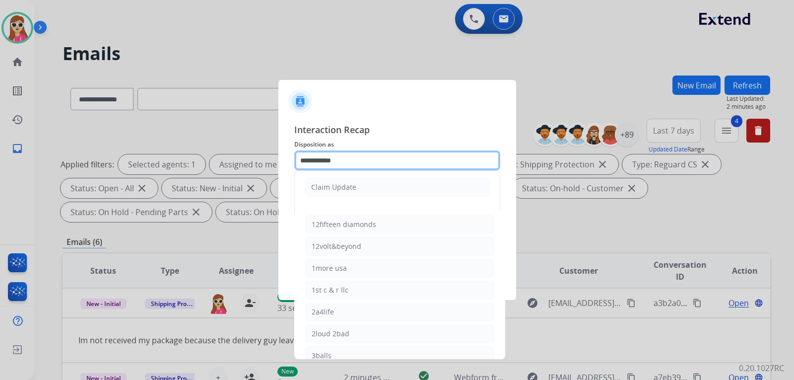
drag, startPoint x: 368, startPoint y: 159, endPoint x: 263, endPoint y: 156, distance: 104.2
click at [0, 156] on app-contact-recap-modal "**********" at bounding box center [0, 190] width 0 height 380
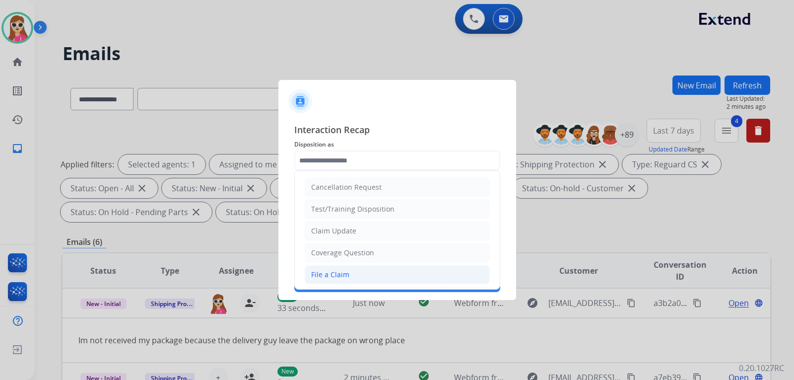
click at [360, 277] on li "File a Claim" at bounding box center [397, 274] width 185 height 19
type input "**********"
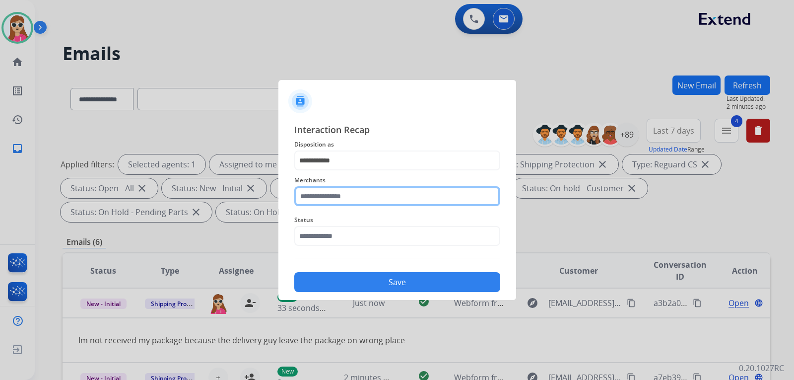
click at [355, 202] on input "text" at bounding box center [397, 196] width 206 height 20
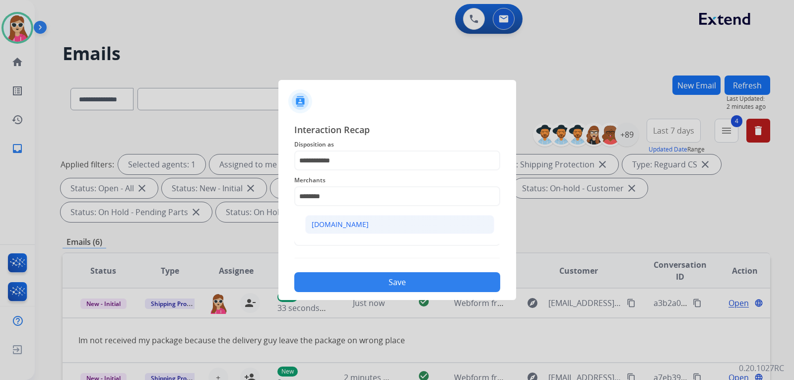
click at [391, 215] on ul "[DOMAIN_NAME]" at bounding box center [399, 227] width 195 height 34
click at [393, 225] on li "[DOMAIN_NAME]" at bounding box center [399, 224] width 189 height 19
type input "**********"
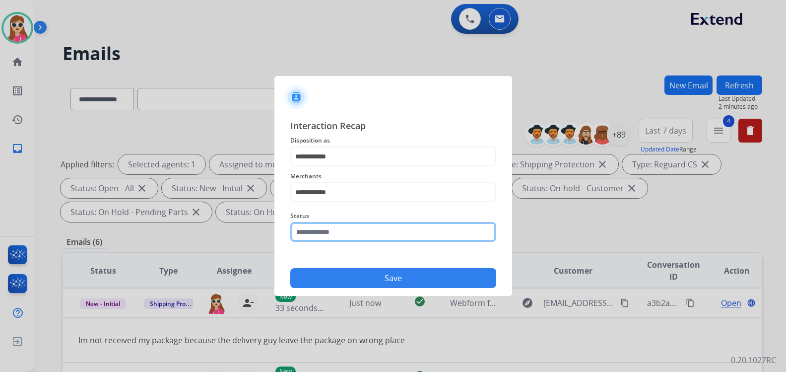
click at [393, 237] on input "text" at bounding box center [393, 232] width 206 height 20
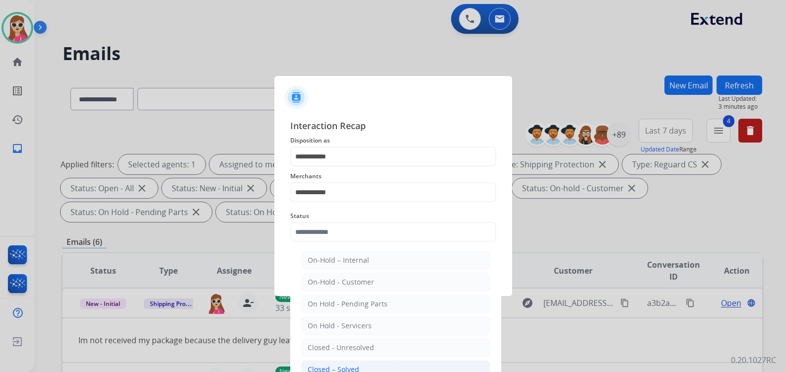
click at [357, 363] on li "Closed – Solved" at bounding box center [395, 369] width 189 height 19
type input "**********"
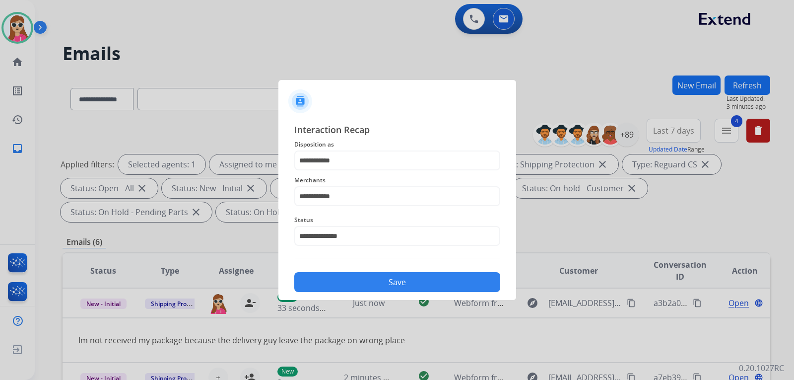
click at [375, 275] on button "Save" at bounding box center [397, 282] width 206 height 20
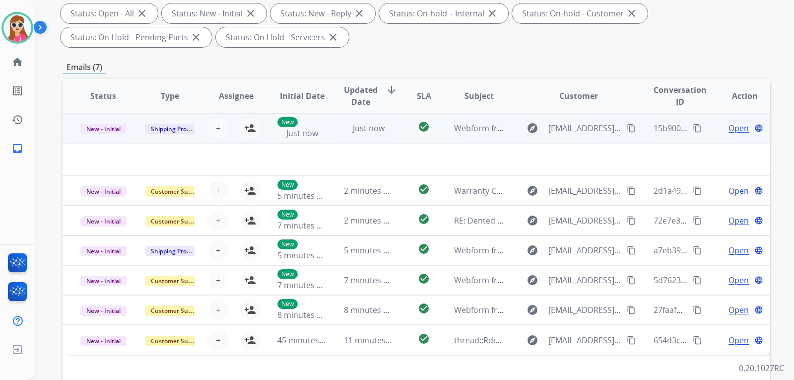
scroll to position [256, 0]
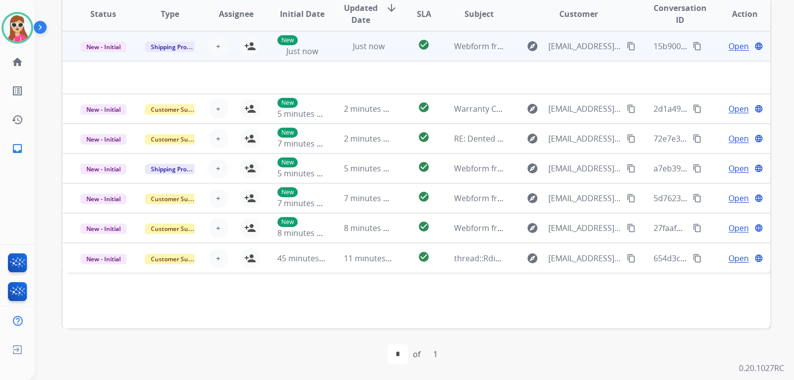
click at [394, 48] on td "check_circle" at bounding box center [416, 46] width 44 height 30
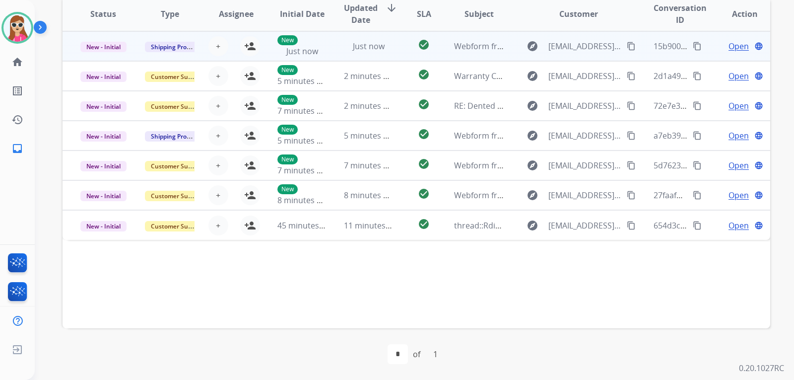
click at [394, 47] on td "check_circle" at bounding box center [416, 46] width 44 height 30
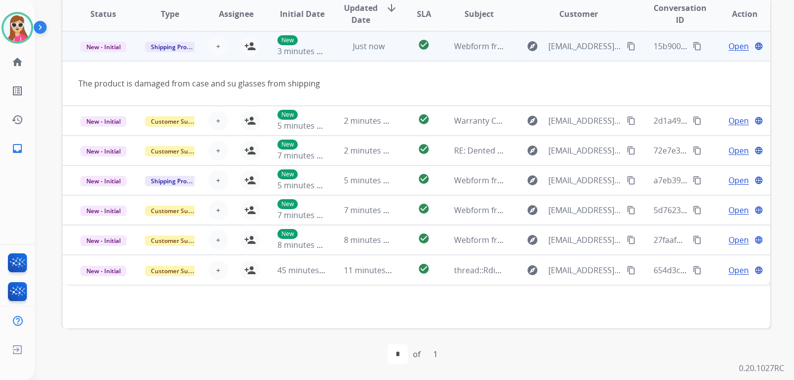
click at [728, 48] on span "Open" at bounding box center [738, 46] width 20 height 12
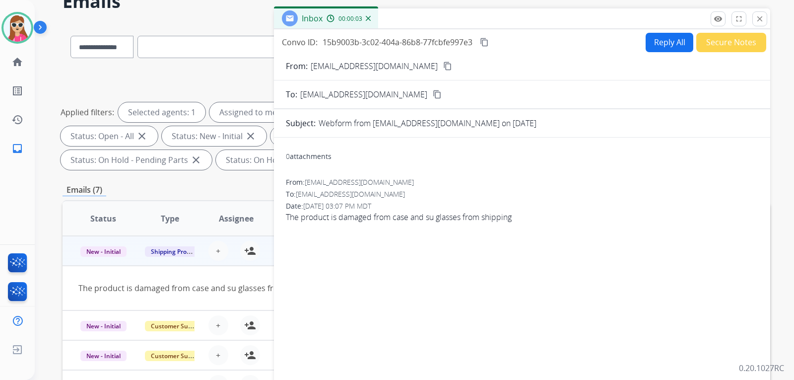
scroll to position [8, 0]
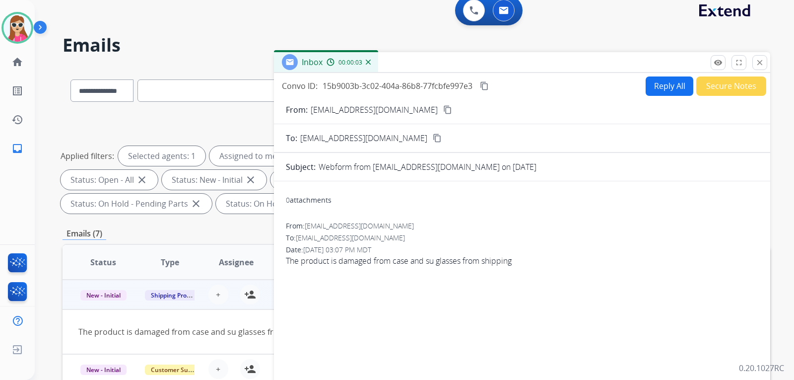
click at [668, 87] on button "Reply All" at bounding box center [669, 85] width 48 height 19
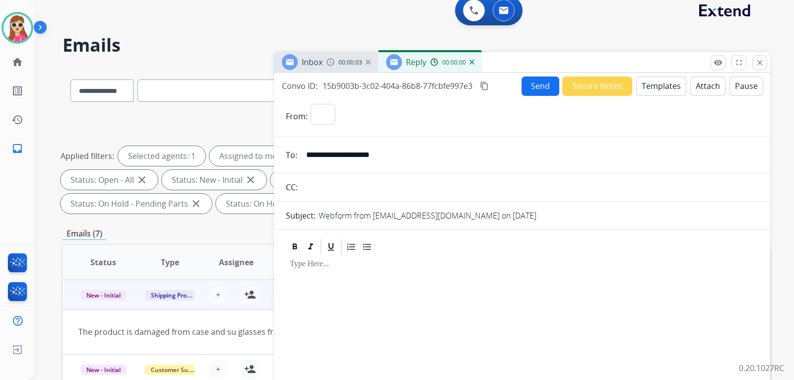
select select "**********"
click at [637, 88] on button "Templates" at bounding box center [661, 85] width 50 height 19
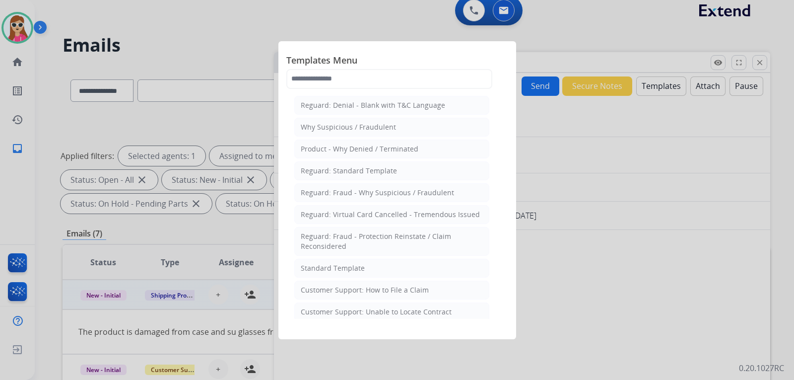
drag, startPoint x: 379, startPoint y: 288, endPoint x: 383, endPoint y: 290, distance: 5.1
click at [380, 287] on div "Customer Support: How to File a Claim" at bounding box center [365, 290] width 128 height 10
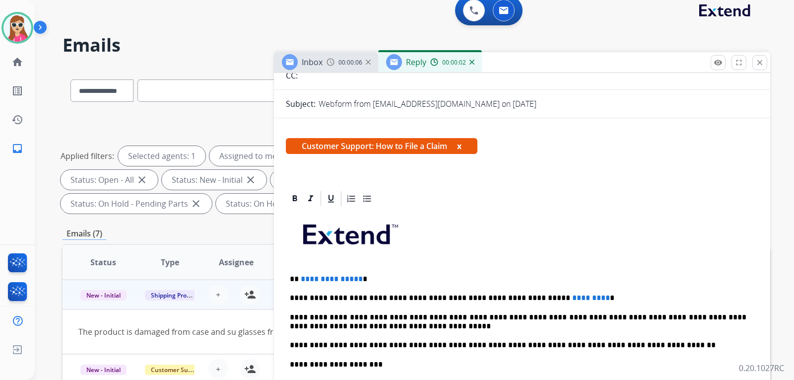
scroll to position [149, 0]
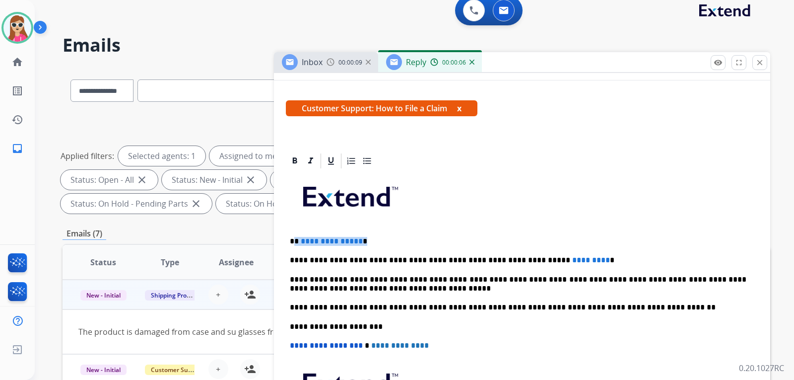
drag, startPoint x: 293, startPoint y: 241, endPoint x: 314, endPoint y: 226, distance: 26.3
click at [364, 239] on p "**********" at bounding box center [518, 241] width 456 height 9
drag, startPoint x: 567, startPoint y: 260, endPoint x: 516, endPoint y: 257, distance: 51.2
click at [516, 257] on p "**********" at bounding box center [518, 259] width 456 height 9
click at [529, 261] on p "**********" at bounding box center [518, 259] width 456 height 9
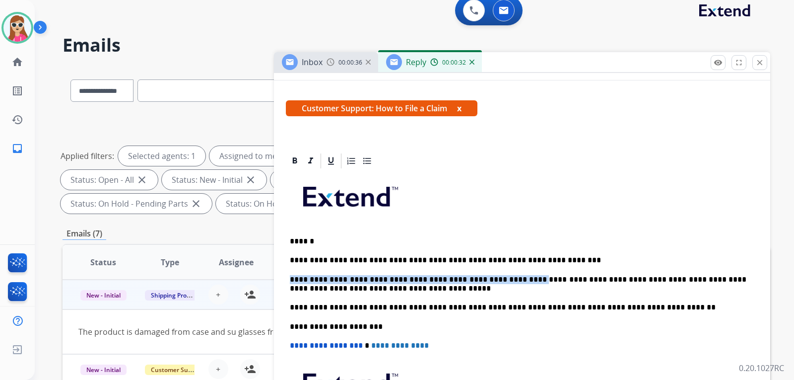
click at [543, 264] on div "**********" at bounding box center [522, 321] width 472 height 303
click at [545, 256] on p "**********" at bounding box center [518, 259] width 456 height 9
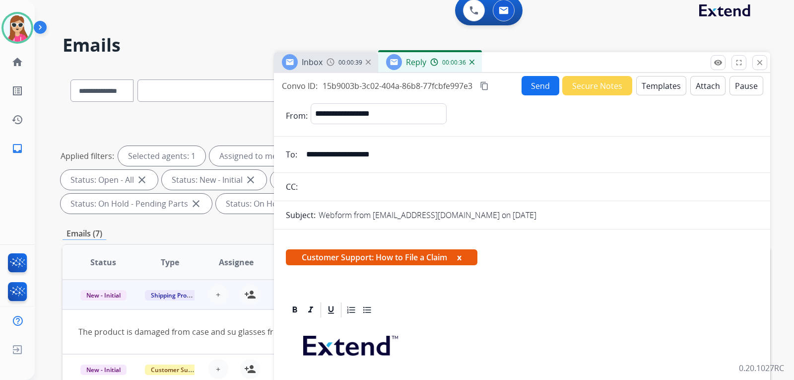
scroll to position [0, 0]
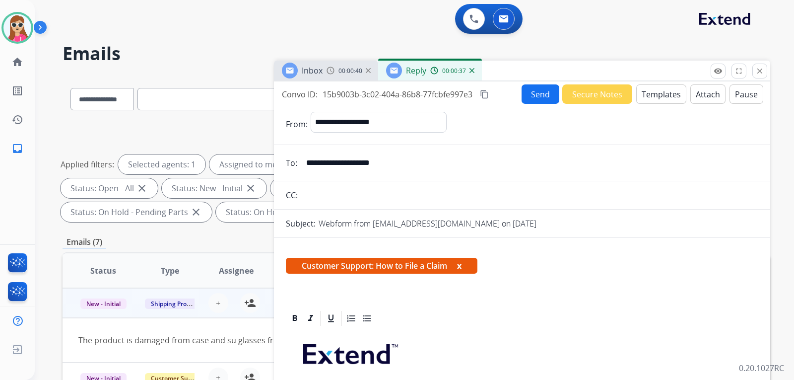
click at [534, 90] on button "Send" at bounding box center [540, 93] width 38 height 19
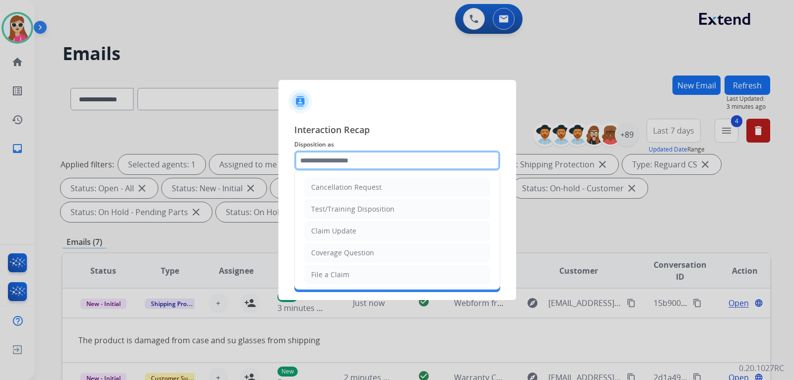
click at [385, 162] on input "text" at bounding box center [397, 160] width 206 height 20
click at [387, 228] on li "Claim Update" at bounding box center [397, 230] width 185 height 19
type input "**********"
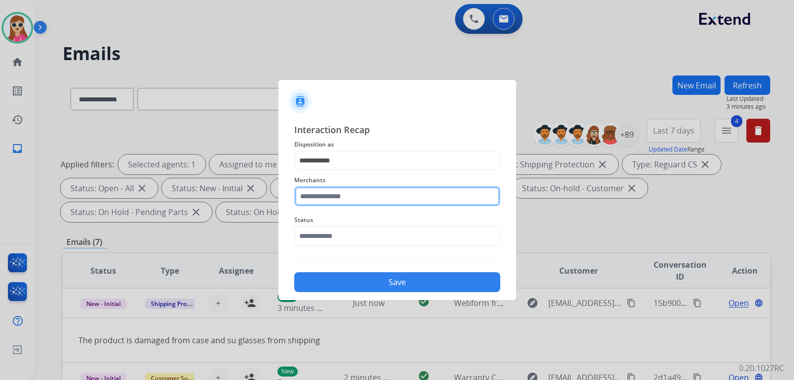
click at [382, 198] on input "text" at bounding box center [397, 196] width 206 height 20
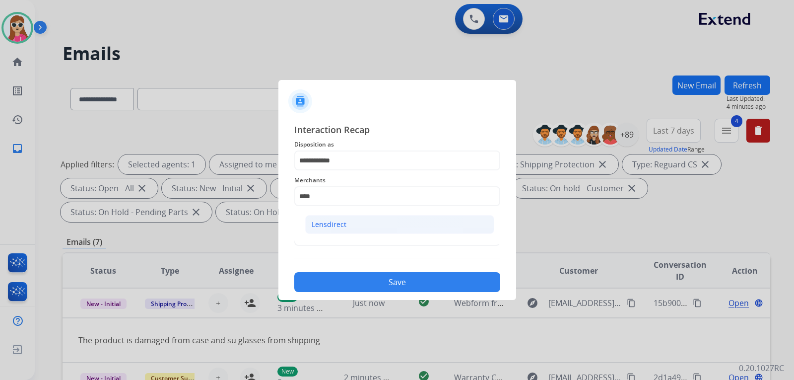
click at [362, 223] on li "Lensdirect" at bounding box center [399, 224] width 189 height 19
type input "**********"
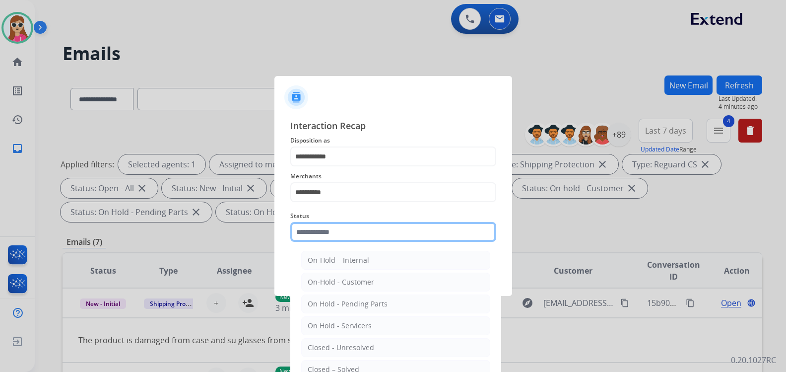
click at [380, 238] on input "text" at bounding box center [393, 232] width 206 height 20
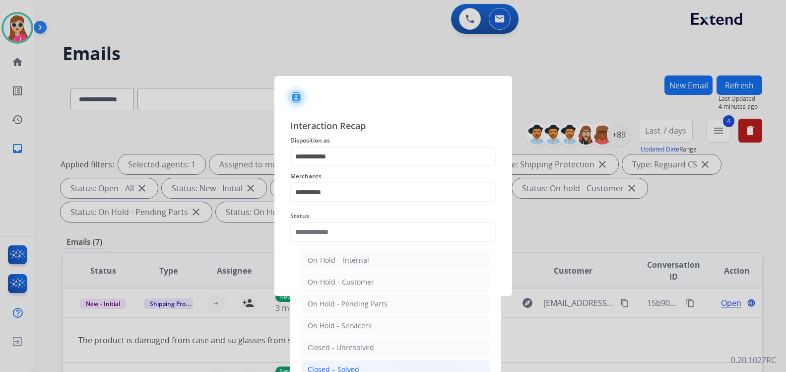
click at [378, 369] on li "Closed – Solved" at bounding box center [395, 369] width 189 height 19
type input "**********"
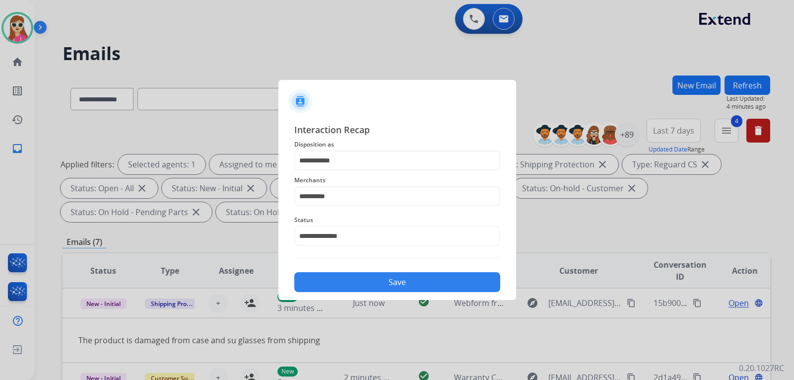
click at [413, 281] on button "Save" at bounding box center [397, 282] width 206 height 20
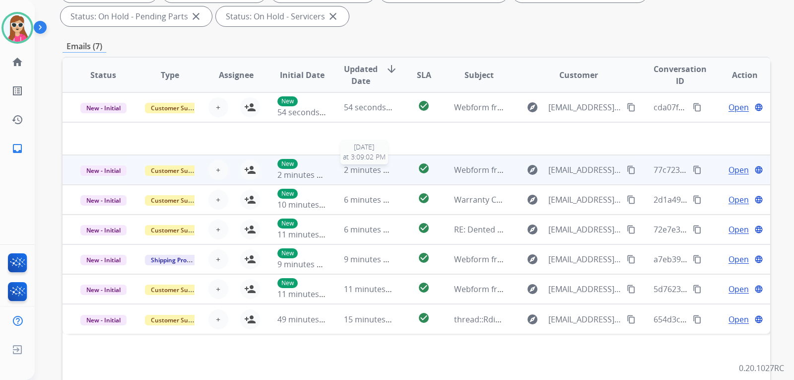
scroll to position [198, 0]
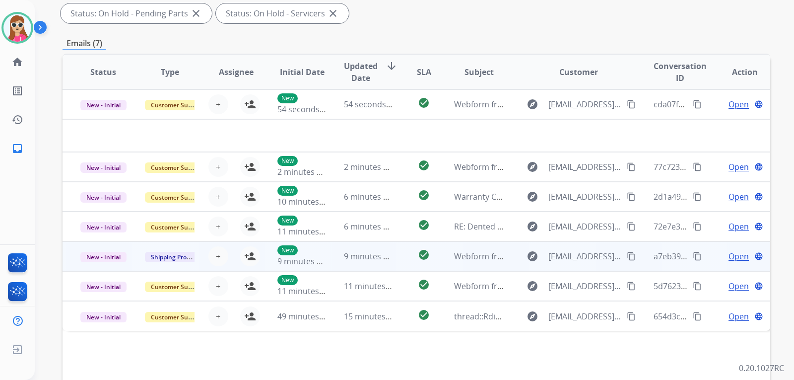
click at [331, 264] on td "9 minutes ago" at bounding box center [361, 256] width 66 height 30
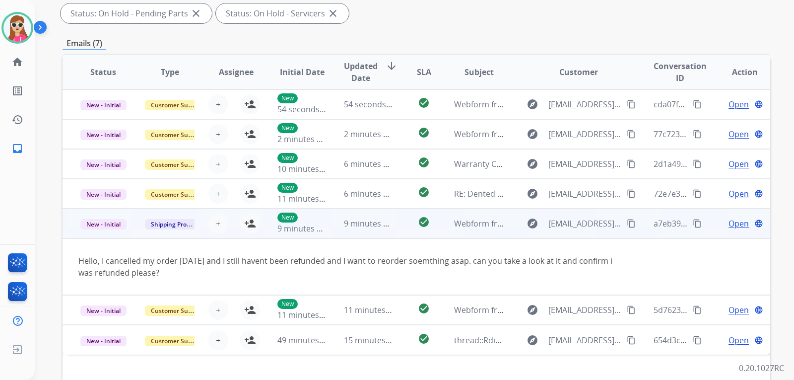
click at [630, 228] on button "content_copy" at bounding box center [631, 223] width 12 height 12
click at [728, 223] on span "Open" at bounding box center [738, 223] width 20 height 12
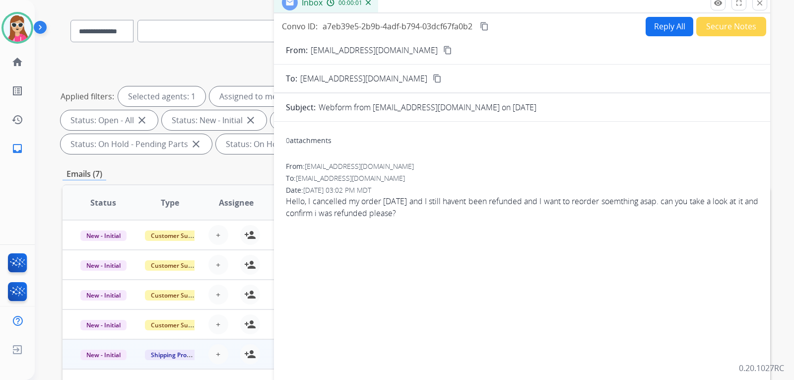
scroll to position [0, 0]
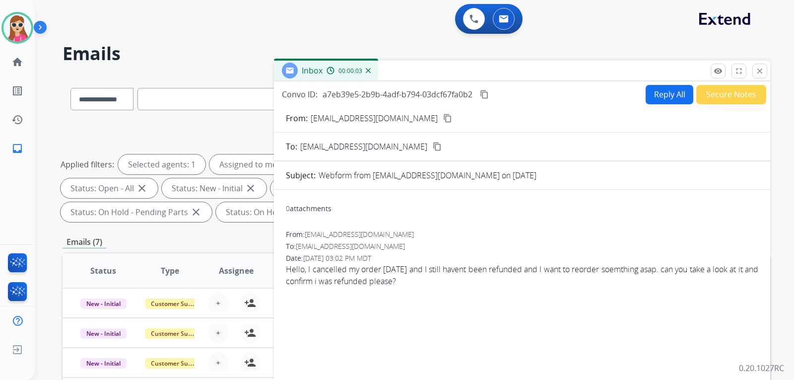
click at [658, 86] on button "Reply All" at bounding box center [669, 94] width 48 height 19
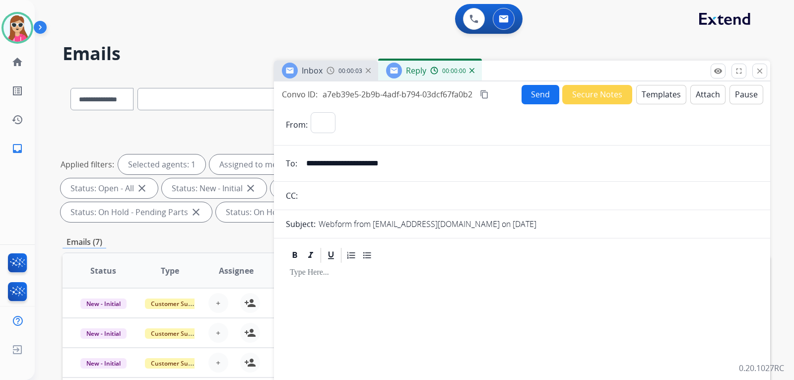
select select "**********"
click at [649, 99] on button "Templates" at bounding box center [661, 94] width 50 height 19
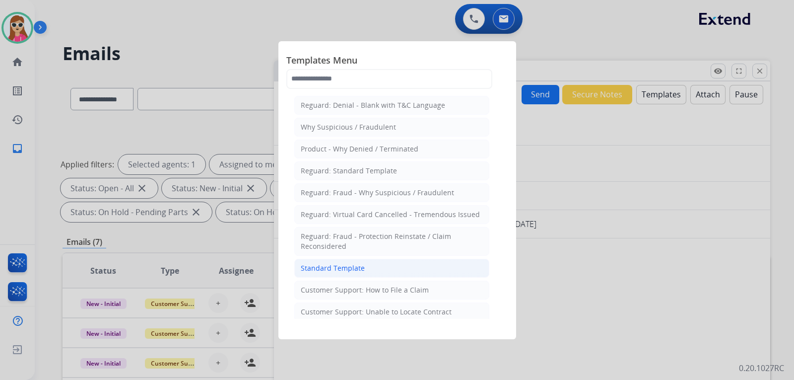
click at [352, 263] on div "Standard Template" at bounding box center [333, 268] width 64 height 10
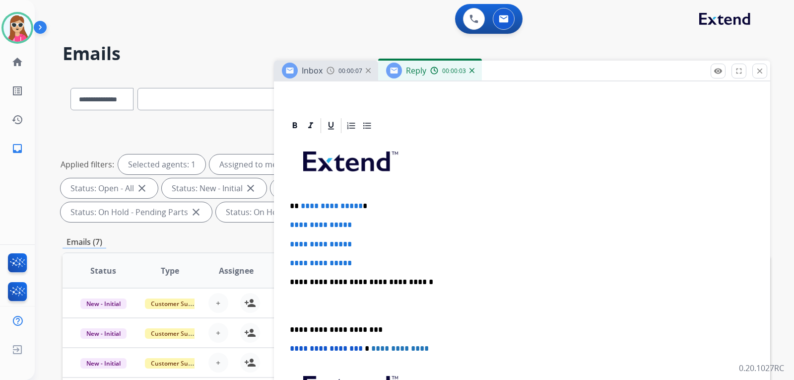
scroll to position [198, 0]
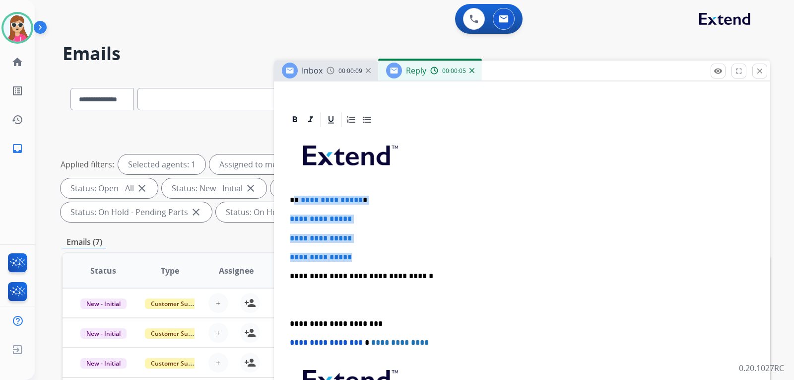
drag, startPoint x: 294, startPoint y: 200, endPoint x: 365, endPoint y: 251, distance: 87.4
click at [365, 251] on div "**********" at bounding box center [522, 298] width 472 height 341
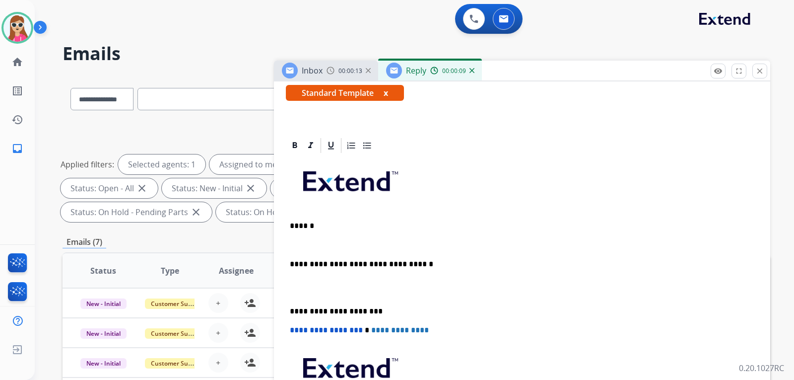
scroll to position [191, 0]
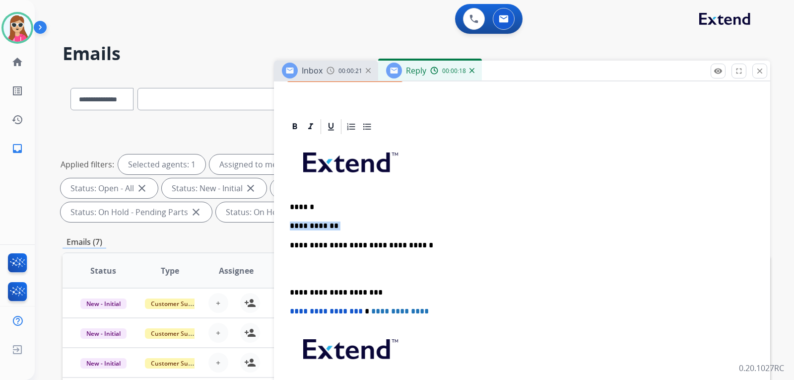
drag, startPoint x: 315, startPoint y: 222, endPoint x: 280, endPoint y: 216, distance: 35.2
click at [280, 216] on div "**********" at bounding box center [522, 310] width 496 height 384
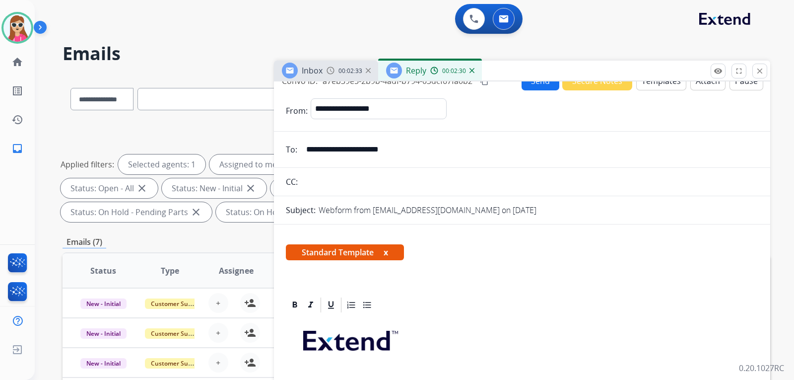
scroll to position [0, 0]
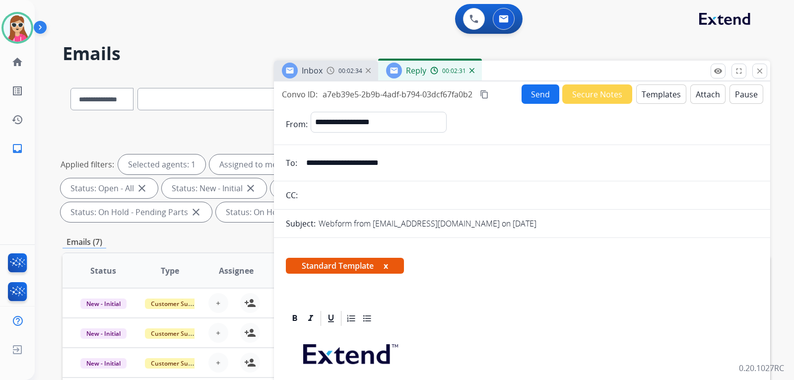
click at [535, 99] on button "Send" at bounding box center [540, 93] width 38 height 19
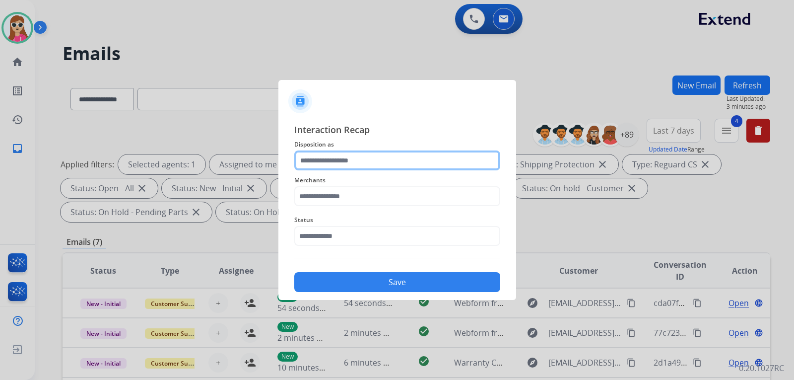
click at [374, 158] on input "text" at bounding box center [397, 160] width 206 height 20
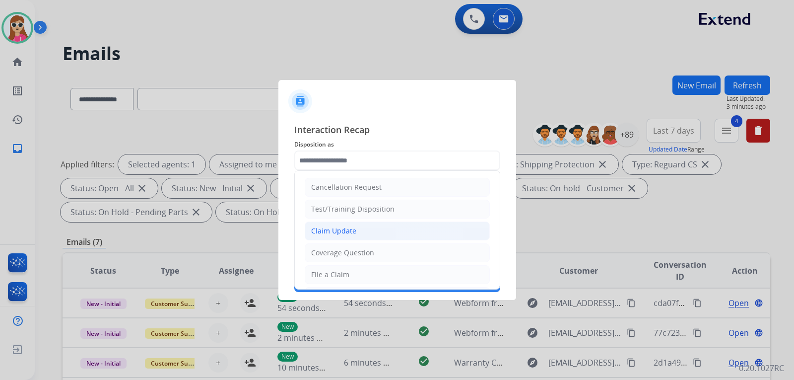
click at [337, 230] on div "Claim Update" at bounding box center [333, 231] width 45 height 10
type input "**********"
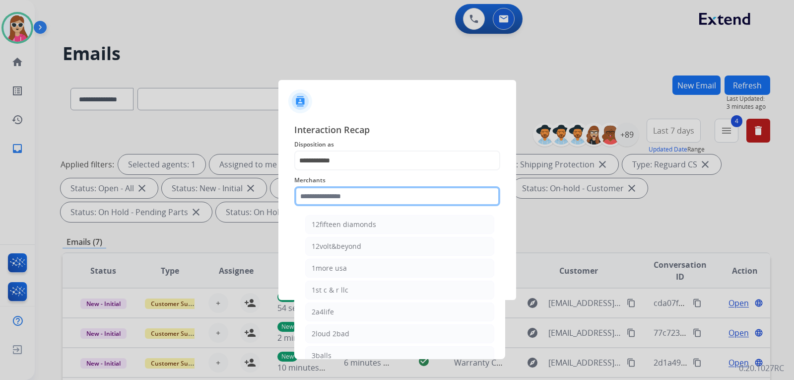
click at [346, 201] on input "text" at bounding box center [397, 196] width 206 height 20
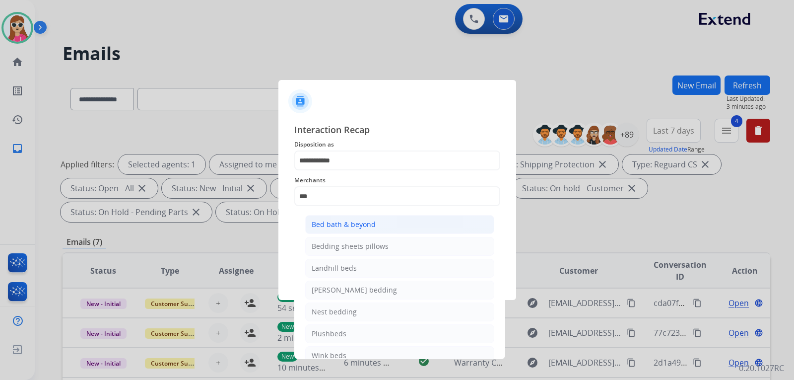
click at [377, 225] on li "Bed bath & beyond" at bounding box center [399, 224] width 189 height 19
type input "**********"
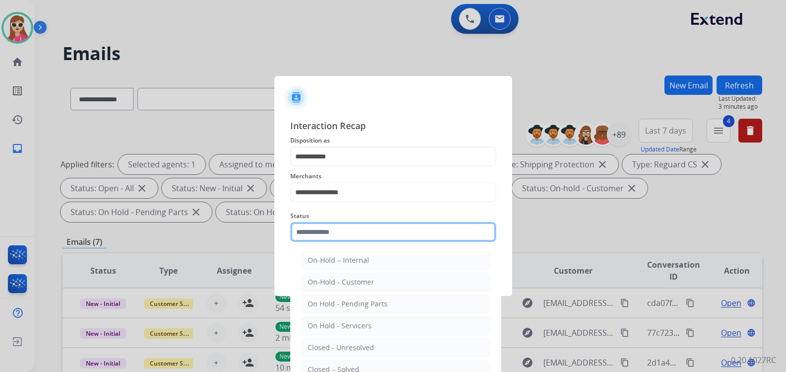
click at [387, 238] on input "text" at bounding box center [393, 232] width 206 height 20
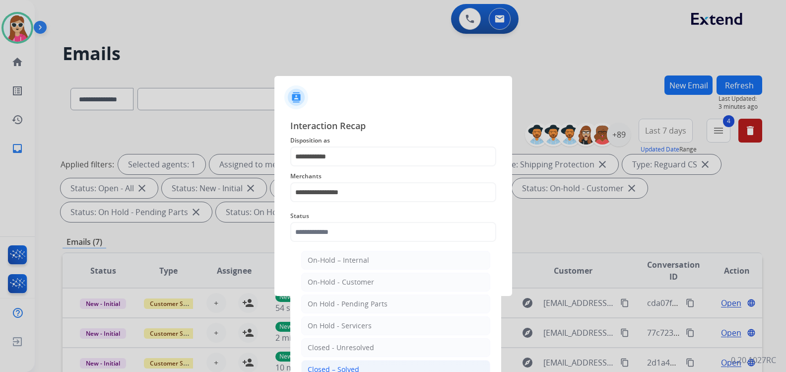
click at [352, 366] on div "Closed – Solved" at bounding box center [334, 369] width 52 height 10
type input "**********"
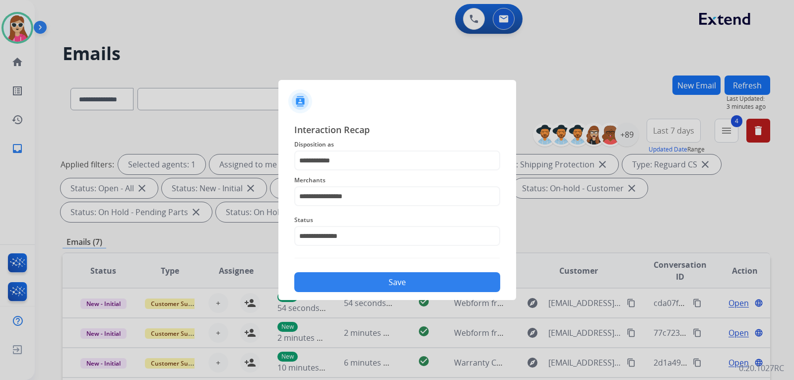
click at [419, 281] on button "Save" at bounding box center [397, 282] width 206 height 20
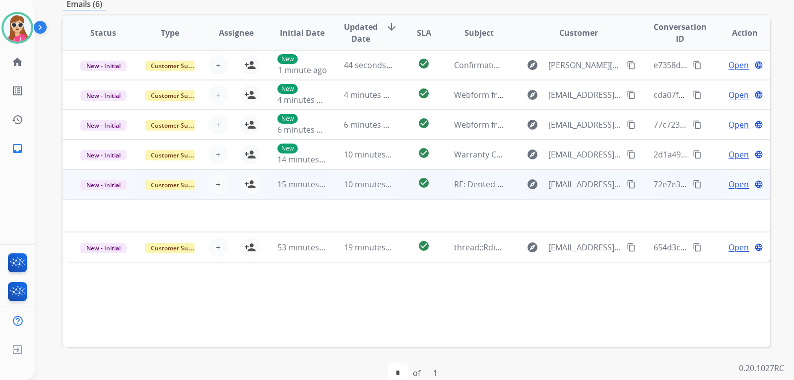
scroll to position [256, 0]
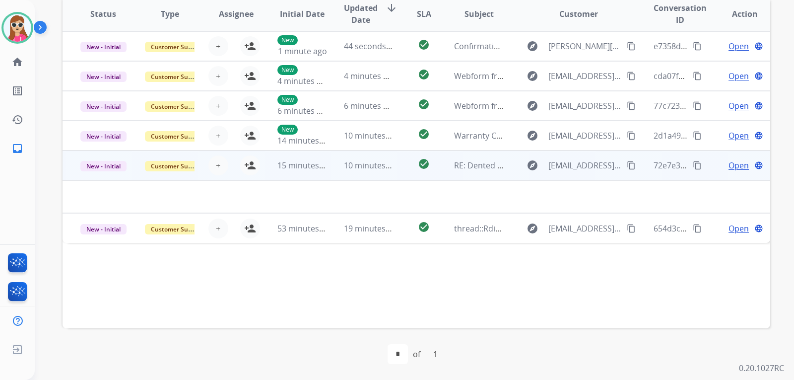
click at [397, 159] on td "check_circle" at bounding box center [416, 165] width 44 height 30
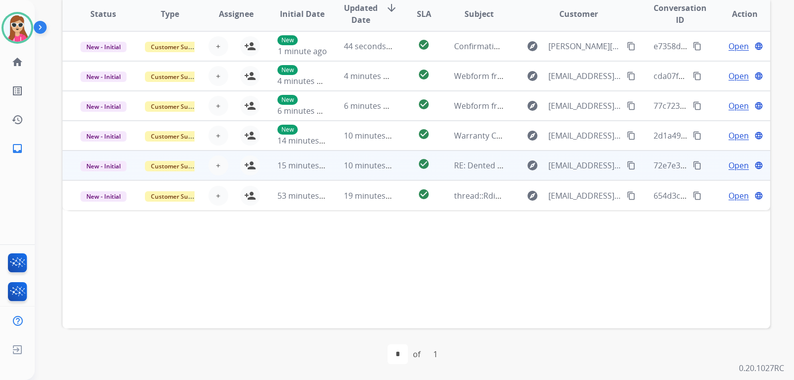
click at [396, 163] on td "check_circle" at bounding box center [416, 165] width 44 height 30
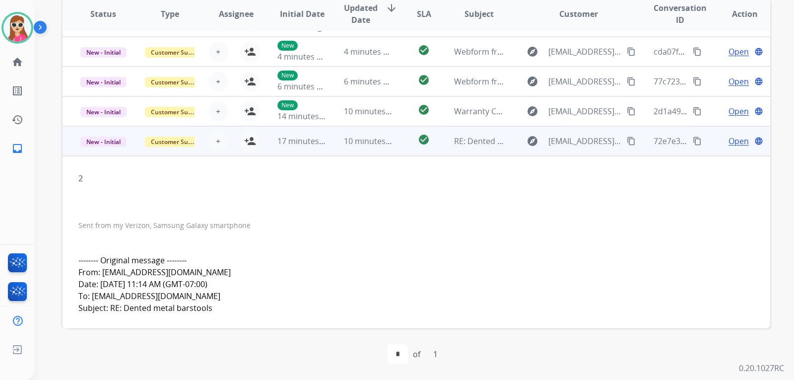
scroll to position [20, 0]
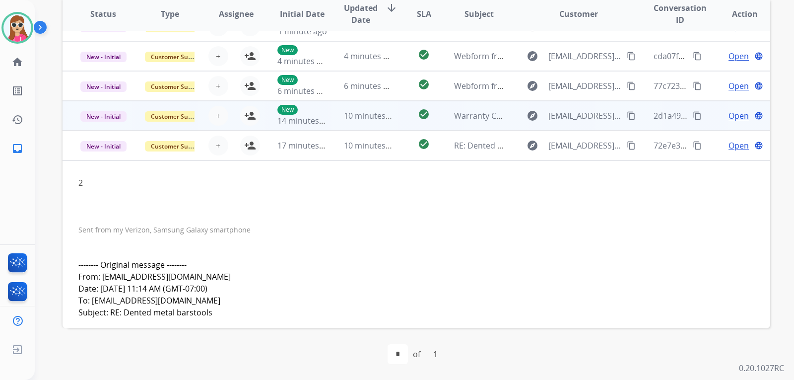
click at [405, 118] on td "check_circle" at bounding box center [416, 116] width 44 height 30
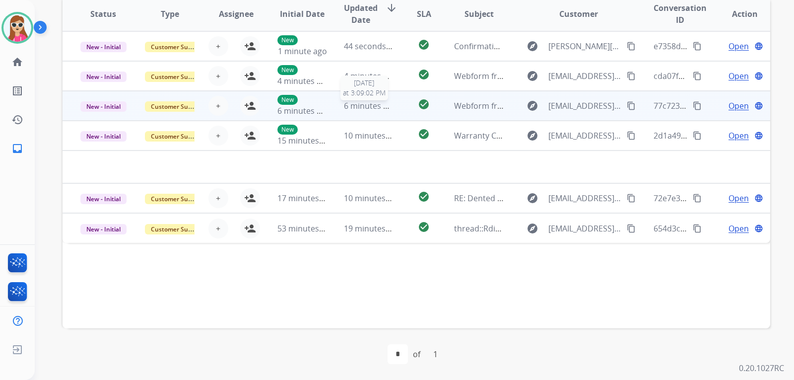
click at [387, 108] on span "6 minutes ago" at bounding box center [370, 105] width 53 height 11
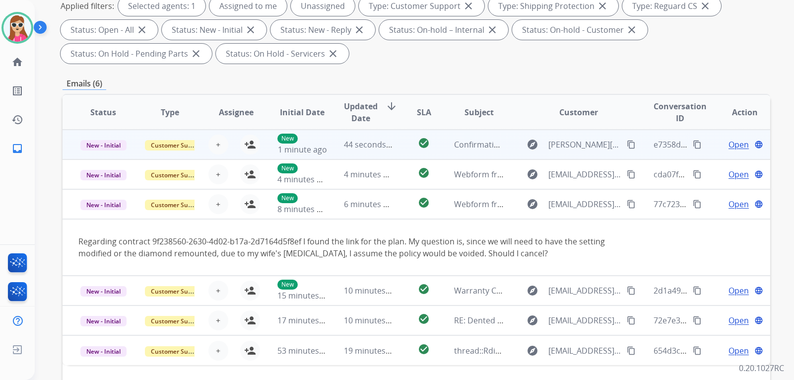
scroll to position [157, 0]
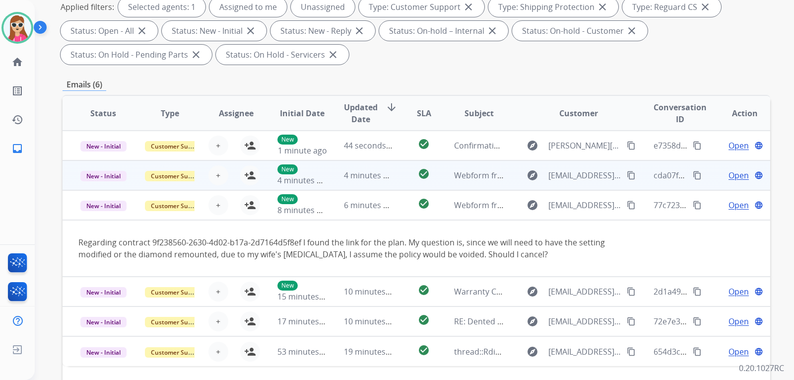
click at [394, 176] on td "check_circle" at bounding box center [416, 175] width 44 height 30
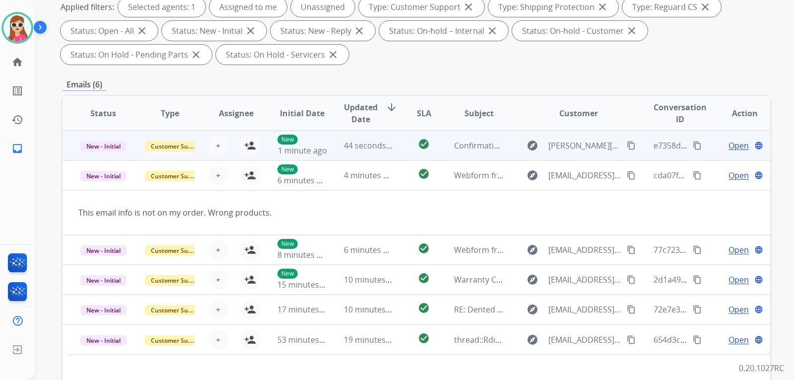
click at [397, 150] on td "check_circle" at bounding box center [416, 145] width 44 height 30
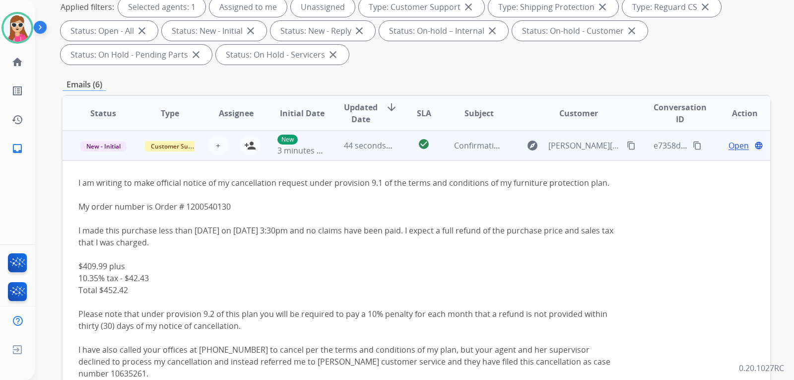
click at [396, 147] on td "check_circle" at bounding box center [416, 145] width 44 height 30
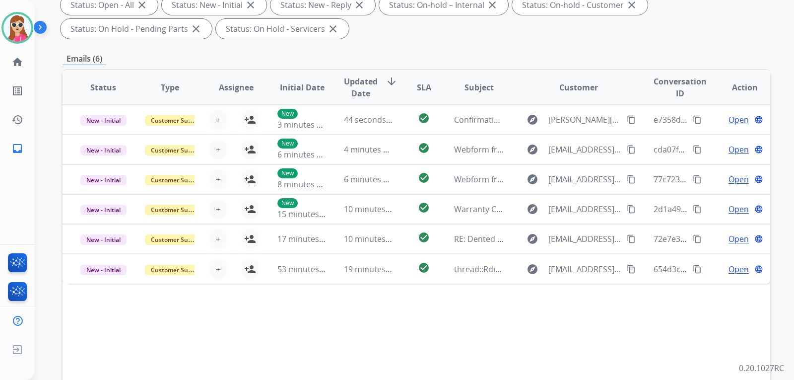
scroll to position [207, 0]
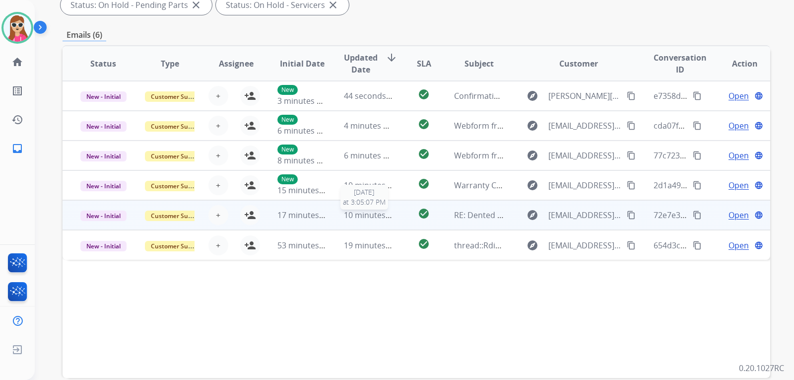
click at [389, 220] on span "10 minutes ago" at bounding box center [373, 214] width 58 height 11
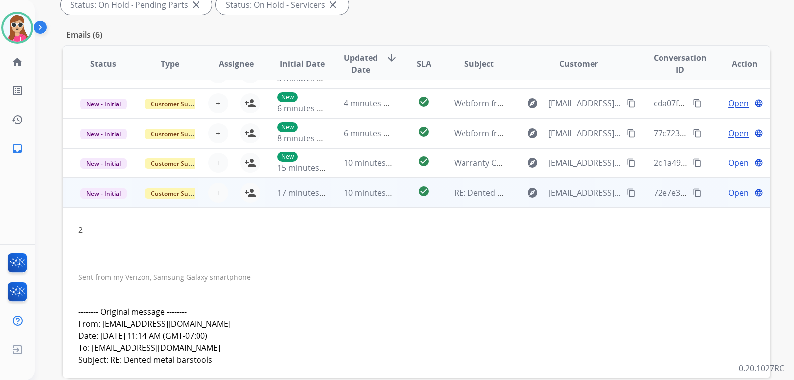
scroll to position [20, 0]
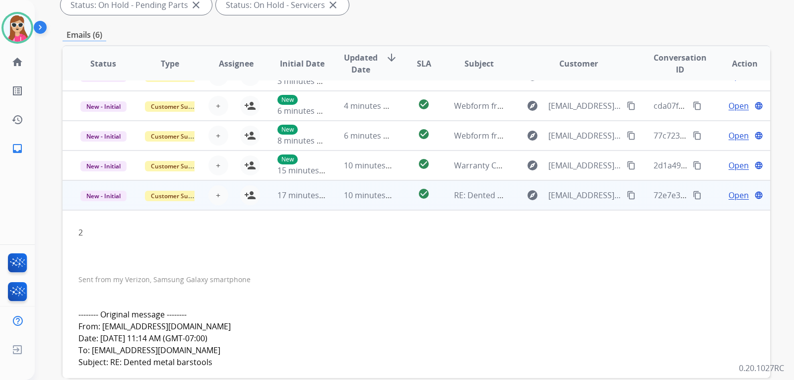
click at [396, 202] on td "check_circle" at bounding box center [416, 195] width 44 height 30
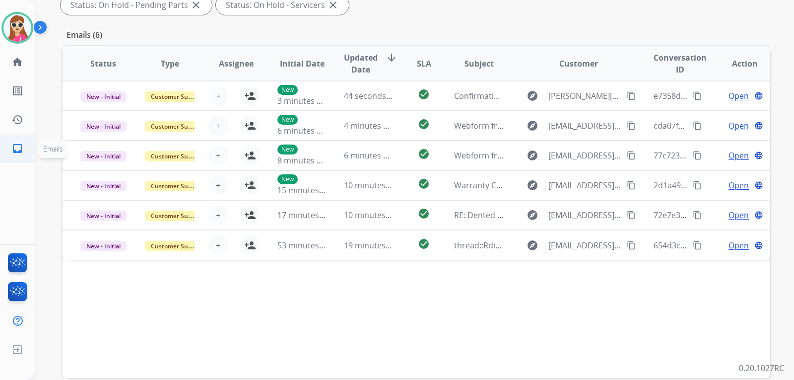
click at [24, 146] on link "inbox Emails" at bounding box center [17, 148] width 28 height 28
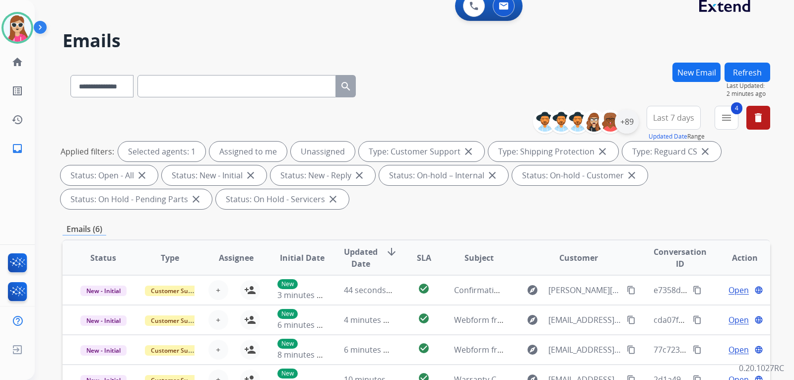
scroll to position [8, 0]
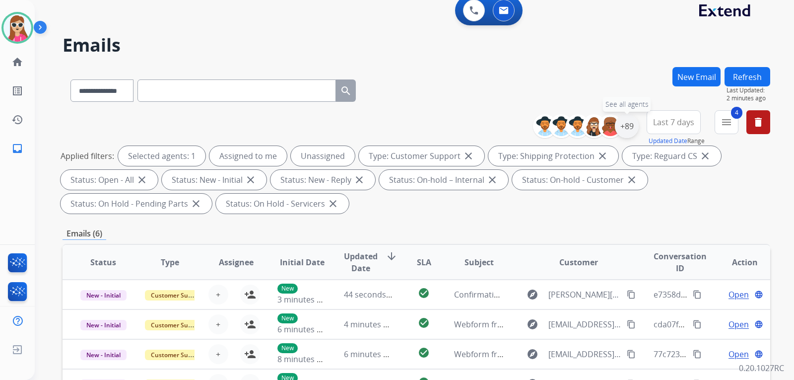
click at [623, 132] on div "+89" at bounding box center [627, 126] width 24 height 24
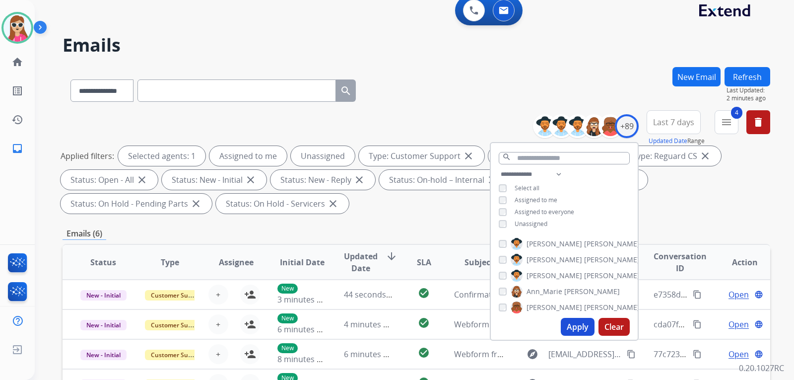
click at [520, 220] on span "Unassigned" at bounding box center [530, 223] width 33 height 8
click at [572, 329] on button "Apply" at bounding box center [578, 327] width 34 height 18
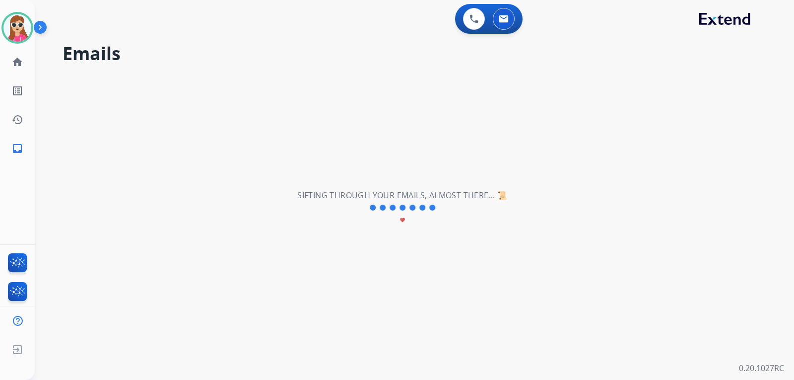
scroll to position [0, 0]
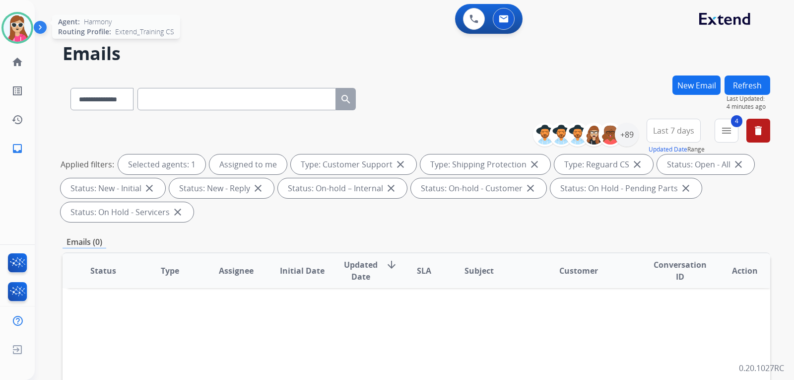
click at [8, 31] on img at bounding box center [17, 28] width 28 height 28
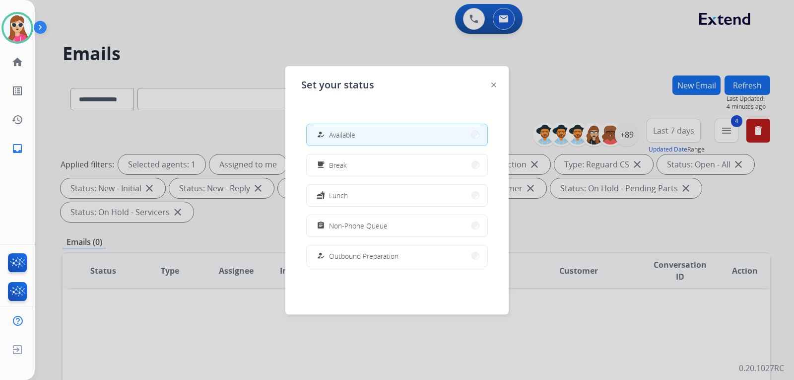
click at [497, 85] on div "Set your status how_to_reg Available free_breakfast Break fastfood Lunch assign…" at bounding box center [396, 190] width 223 height 248
click at [492, 85] on img at bounding box center [493, 84] width 5 height 5
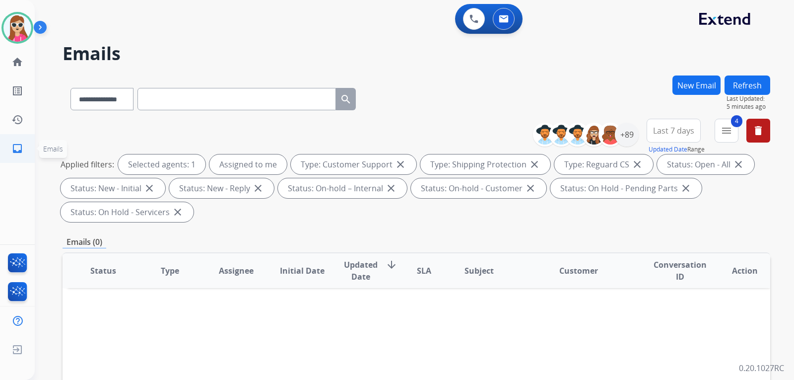
click at [19, 147] on mat-icon "inbox" at bounding box center [17, 148] width 12 height 12
click at [15, 28] on img at bounding box center [17, 28] width 28 height 28
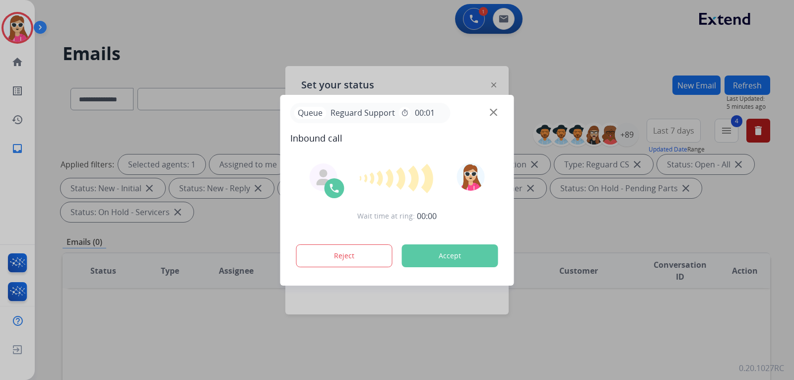
click at [443, 255] on button "Accept" at bounding box center [450, 255] width 96 height 23
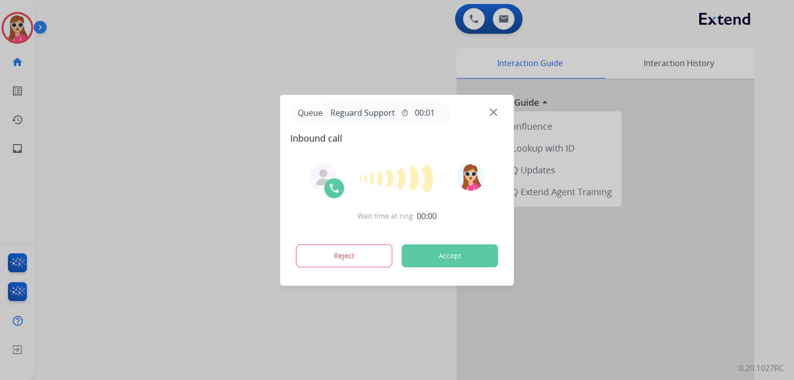
click at [451, 248] on button "Accept" at bounding box center [450, 255] width 96 height 23
click at [478, 255] on button "Accept" at bounding box center [450, 255] width 96 height 23
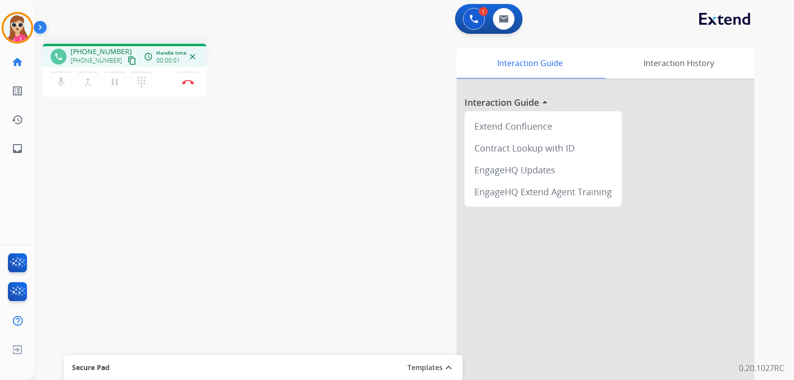
click at [127, 60] on mat-icon "content_copy" at bounding box center [131, 60] width 9 height 9
click at [16, 153] on mat-icon "inbox" at bounding box center [17, 148] width 12 height 12
select select "**********"
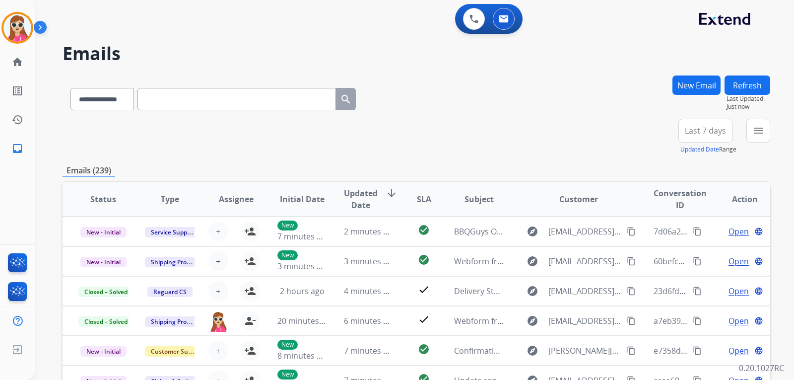
click at [697, 82] on button "New Email" at bounding box center [696, 84] width 48 height 19
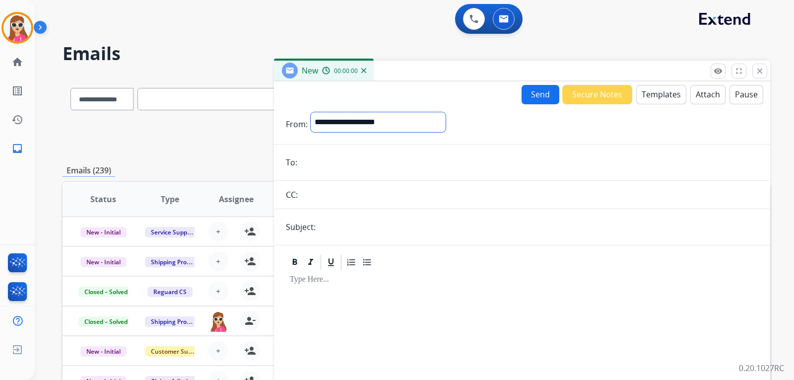
click at [355, 126] on select "**********" at bounding box center [378, 122] width 135 height 20
select select "**********"
click at [311, 112] on select "**********" at bounding box center [378, 122] width 135 height 20
click at [339, 169] on input "email" at bounding box center [529, 163] width 458 height 20
paste input "**********"
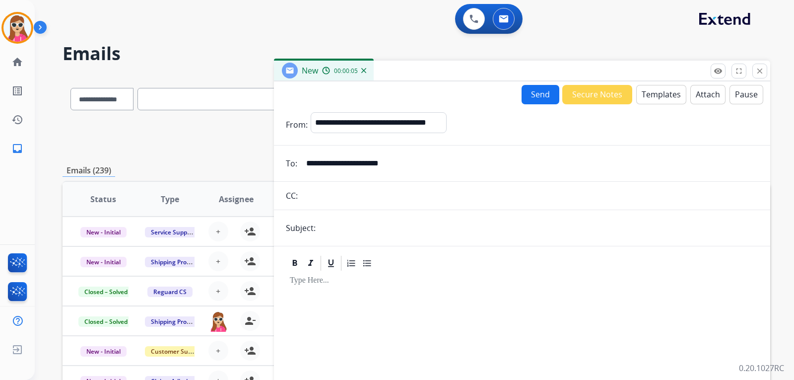
type input "**********"
click at [671, 96] on button "Templates" at bounding box center [661, 94] width 50 height 19
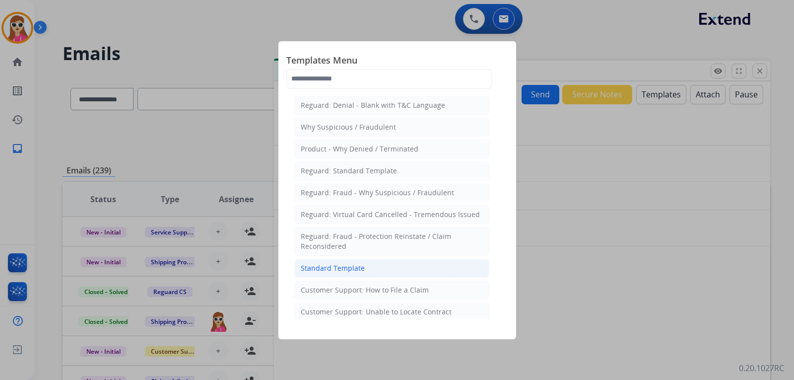
drag, startPoint x: 336, startPoint y: 270, endPoint x: 338, endPoint y: 260, distance: 9.6
click at [338, 268] on div "Standard Template" at bounding box center [333, 268] width 64 height 10
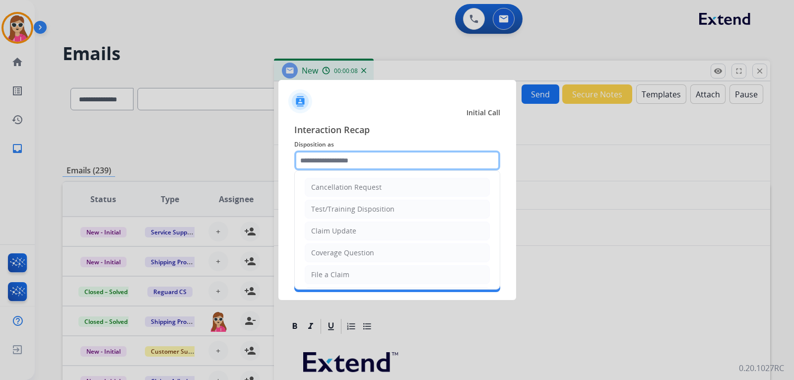
click at [384, 161] on input "text" at bounding box center [397, 160] width 206 height 20
drag, startPoint x: 356, startPoint y: 232, endPoint x: 360, endPoint y: 219, distance: 13.8
click at [356, 232] on li "Claim Update" at bounding box center [397, 230] width 185 height 19
type input "**********"
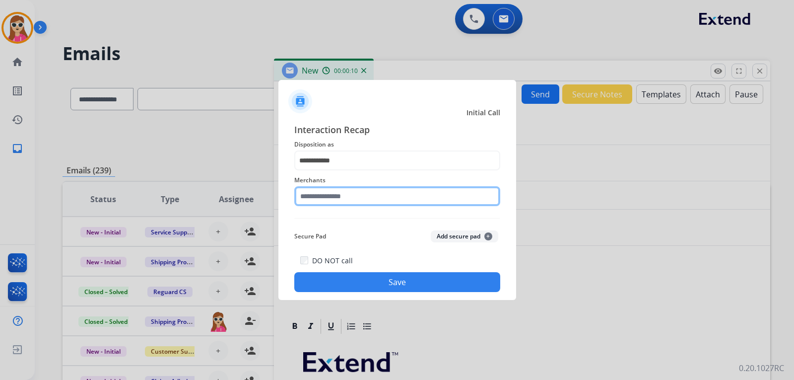
click at [365, 194] on input "text" at bounding box center [397, 196] width 206 height 20
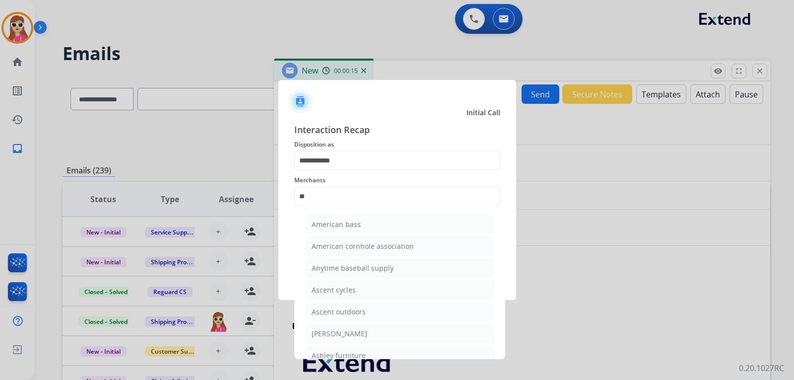
click at [357, 332] on div "[PERSON_NAME]" at bounding box center [340, 333] width 56 height 10
type input "**********"
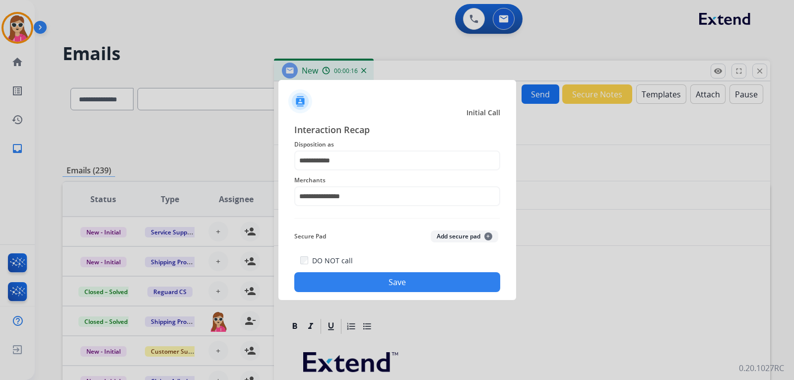
click at [391, 277] on button "Save" at bounding box center [397, 282] width 206 height 20
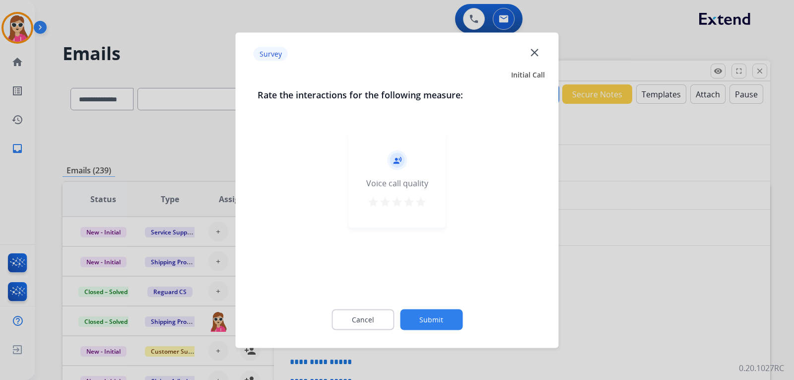
click at [412, 209] on button "star" at bounding box center [409, 202] width 12 height 15
click at [423, 203] on mat-icon "star" at bounding box center [421, 201] width 12 height 12
drag, startPoint x: 437, startPoint y: 319, endPoint x: 437, endPoint y: 314, distance: 5.0
click at [437, 316] on button "Submit" at bounding box center [431, 319] width 63 height 21
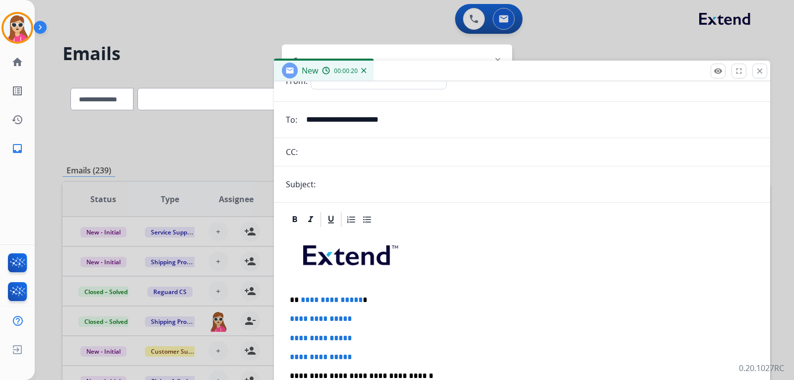
scroll to position [99, 0]
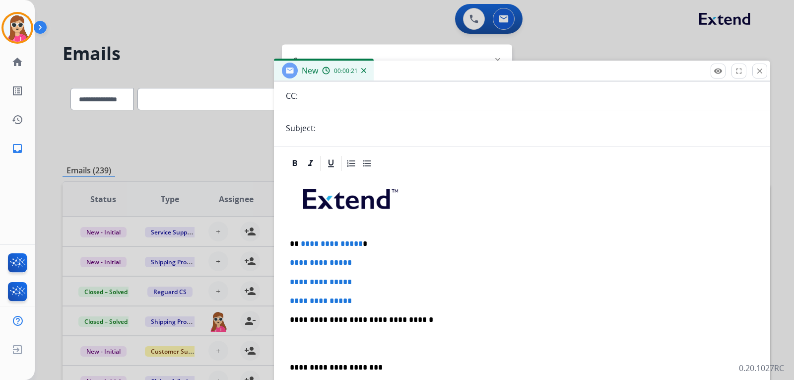
drag, startPoint x: 321, startPoint y: 100, endPoint x: 319, endPoint y: 118, distance: 17.5
click at [320, 110] on form "**********" at bounding box center [522, 261] width 496 height 515
click at [326, 130] on input "text" at bounding box center [538, 128] width 440 height 20
type input "**********"
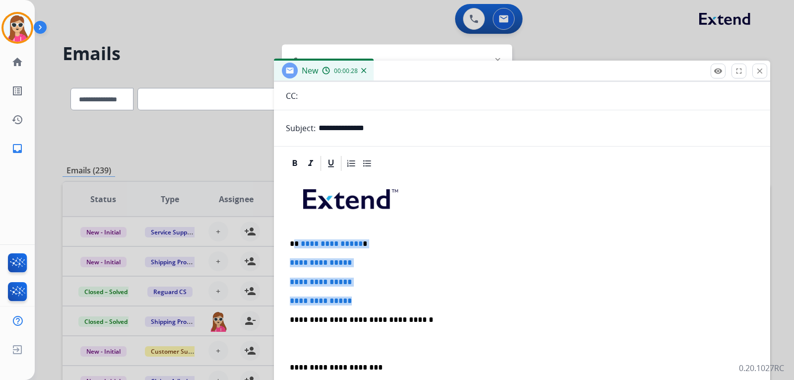
drag, startPoint x: 296, startPoint y: 247, endPoint x: 366, endPoint y: 304, distance: 90.7
click at [365, 304] on div "**********" at bounding box center [522, 342] width 472 height 341
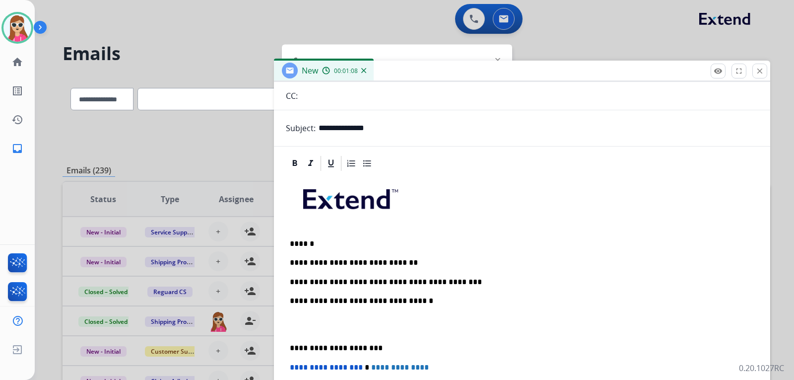
scroll to position [0, 0]
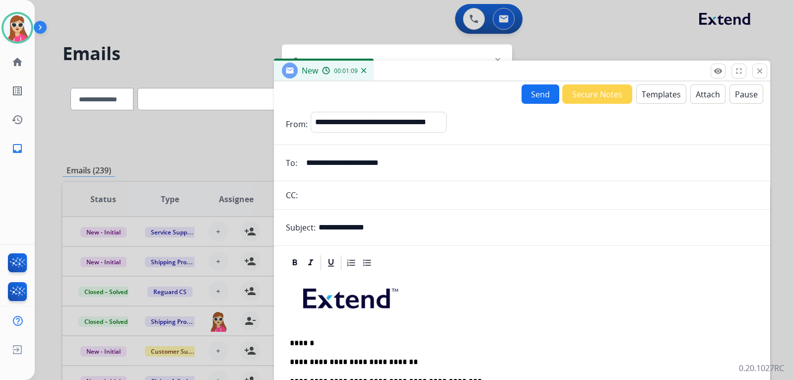
click at [537, 90] on button "Send" at bounding box center [540, 93] width 38 height 19
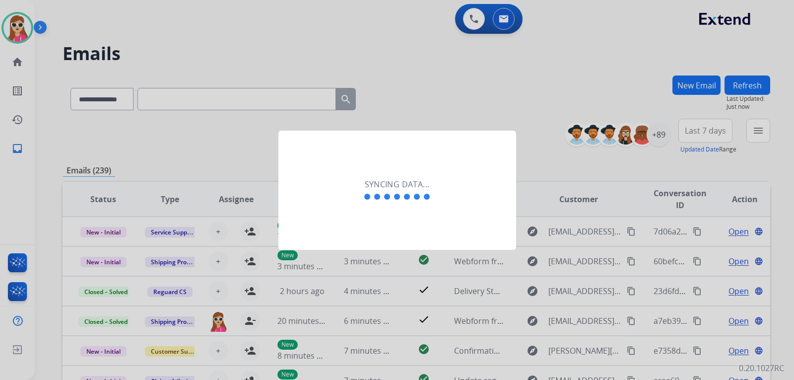
click at [370, 181] on h2 "Syncing data..." at bounding box center [397, 184] width 65 height 12
click at [372, 195] on div at bounding box center [396, 196] width 69 height 12
click at [371, 192] on div at bounding box center [396, 196] width 69 height 12
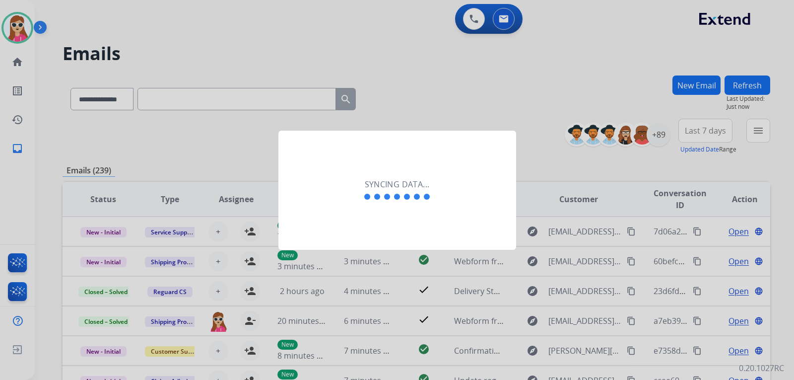
click at [371, 192] on div at bounding box center [396, 196] width 69 height 12
click at [375, 194] on span at bounding box center [377, 196] width 6 height 6
click at [429, 198] on span at bounding box center [427, 196] width 6 height 6
click at [378, 197] on span at bounding box center [377, 196] width 6 height 6
click at [399, 198] on span at bounding box center [397, 196] width 6 height 6
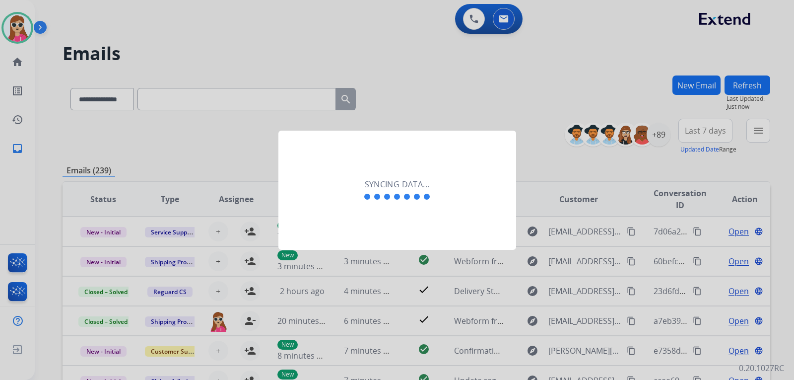
click at [394, 203] on div "Syncing data..." at bounding box center [397, 189] width 238 height 119
drag, startPoint x: 396, startPoint y: 195, endPoint x: 399, endPoint y: 186, distance: 9.7
click at [399, 187] on div "Syncing data..." at bounding box center [396, 190] width 69 height 24
click at [461, 165] on div "Syncing data..." at bounding box center [397, 189] width 238 height 119
click at [459, 168] on div "Syncing data..." at bounding box center [397, 189] width 238 height 119
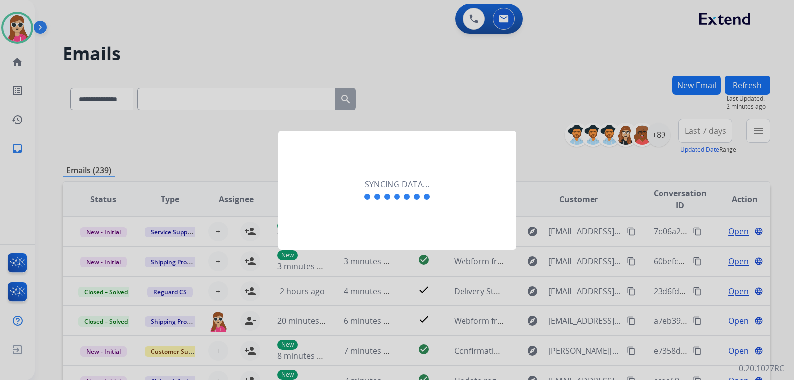
click at [458, 172] on div "Syncing data..." at bounding box center [397, 189] width 238 height 119
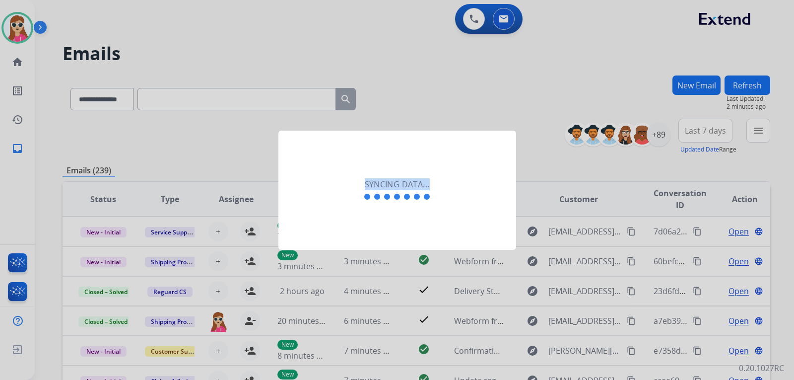
click at [458, 172] on div "Syncing data..." at bounding box center [397, 189] width 238 height 119
click at [504, 245] on div "Syncing data..." at bounding box center [397, 189] width 238 height 119
click at [484, 241] on div "Syncing data..." at bounding box center [397, 189] width 238 height 119
drag, startPoint x: 419, startPoint y: 178, endPoint x: 405, endPoint y: 165, distance: 19.3
click at [420, 178] on h2 "Syncing data..." at bounding box center [397, 184] width 65 height 12
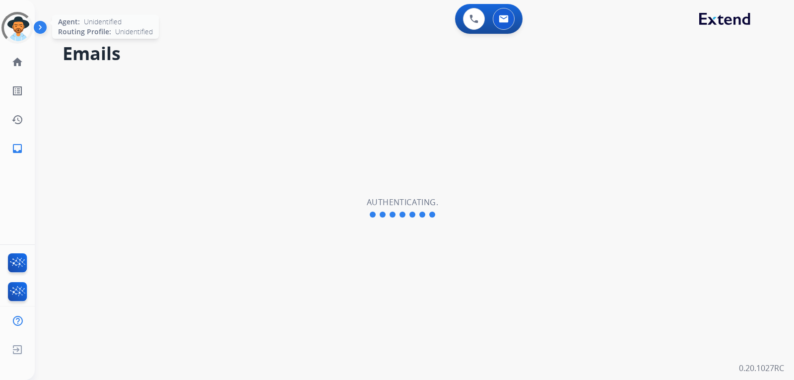
select select "**********"
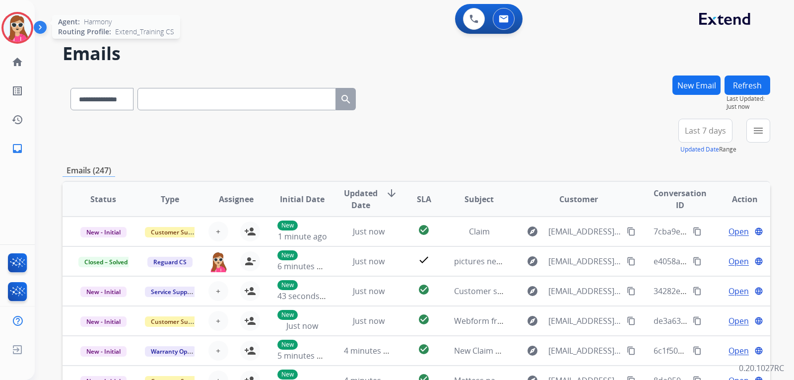
click at [21, 34] on img at bounding box center [17, 28] width 28 height 28
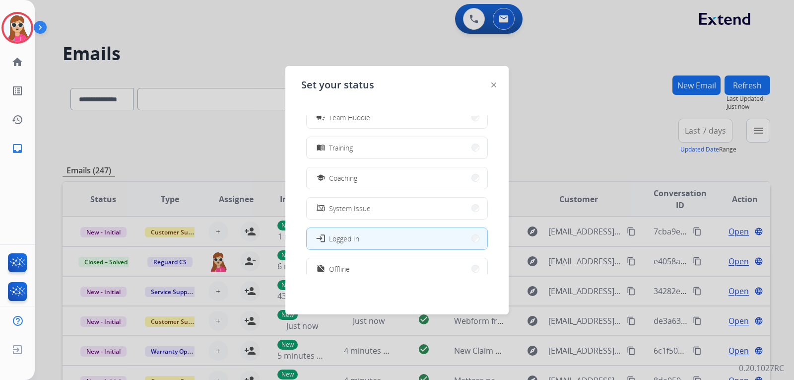
scroll to position [187, 0]
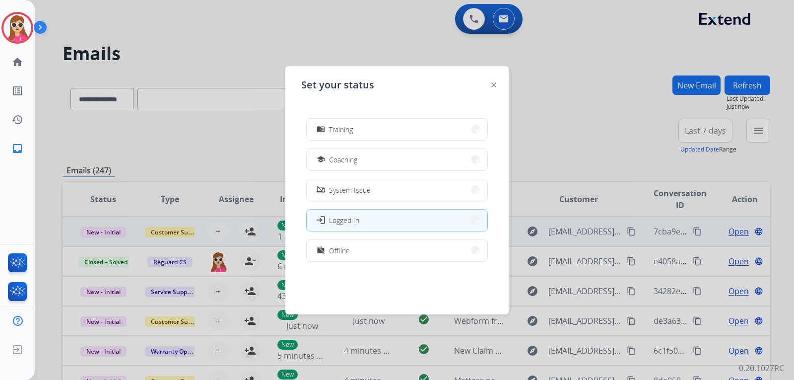
drag, startPoint x: 414, startPoint y: 247, endPoint x: 438, endPoint y: 225, distance: 32.3
click at [415, 247] on button "work_off Offline" at bounding box center [397, 250] width 181 height 21
